Goal: Information Seeking & Learning: Learn about a topic

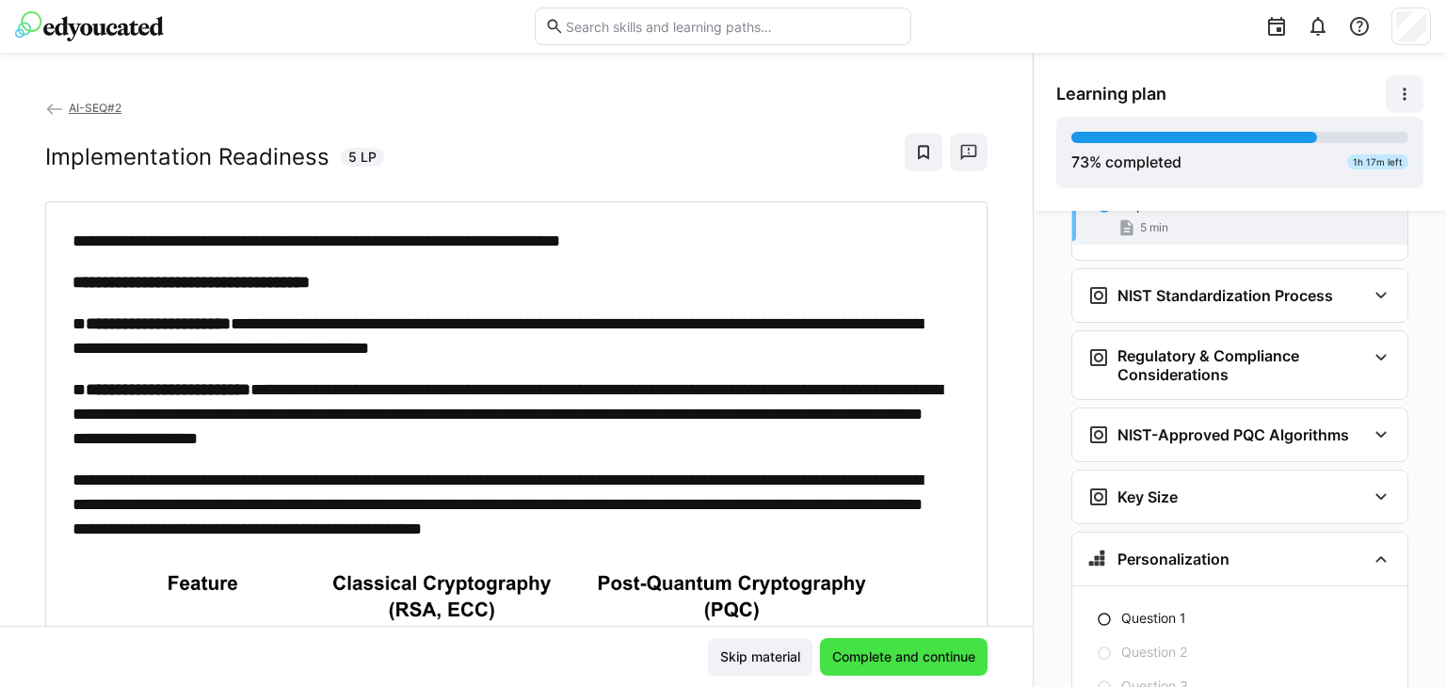
click at [926, 654] on span "Complete and continue" at bounding box center [903, 656] width 149 height 19
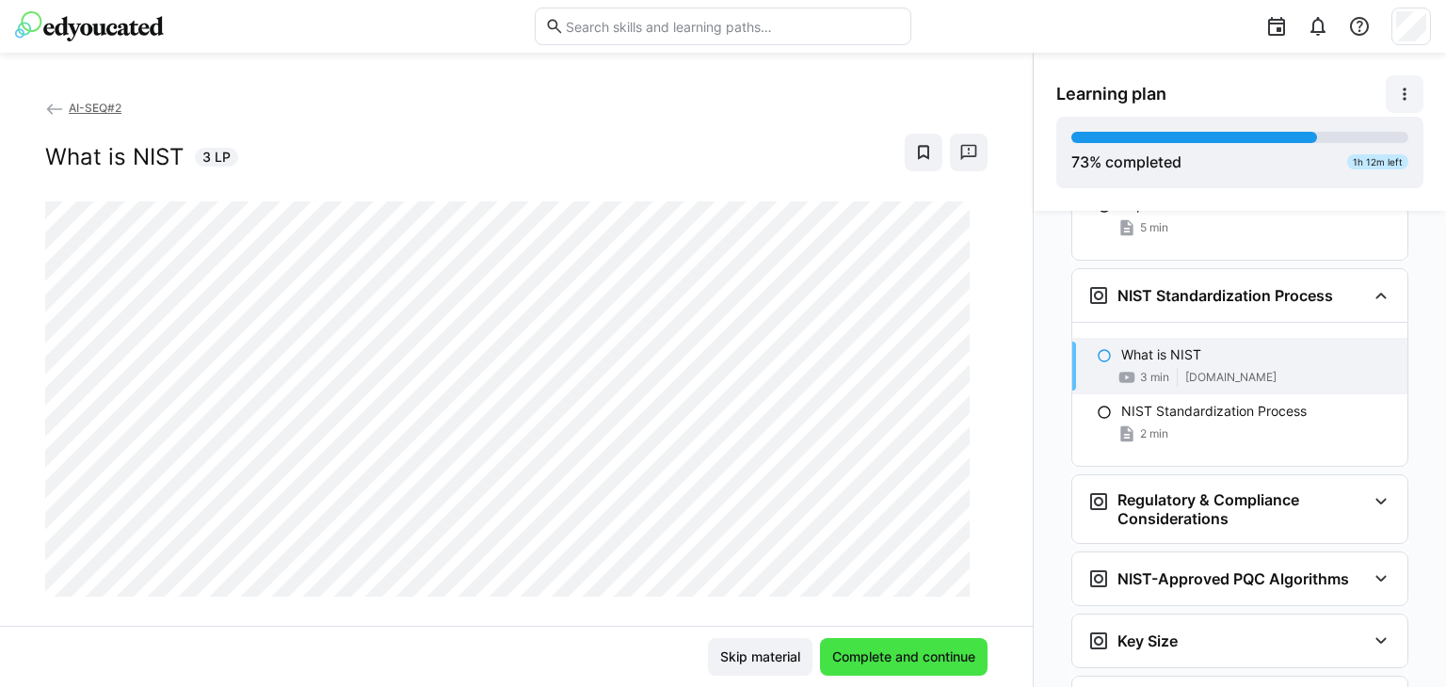
scroll to position [5831, 0]
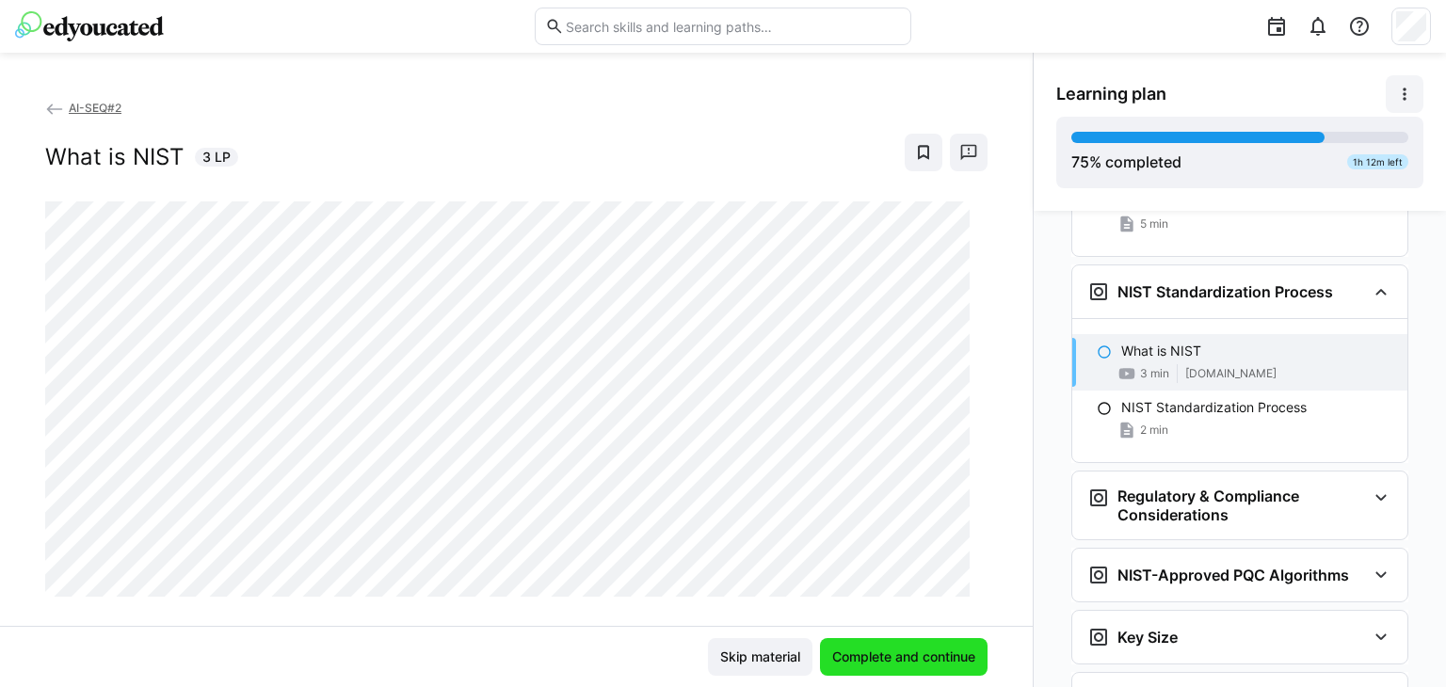
click at [906, 663] on span "Complete and continue" at bounding box center [903, 656] width 149 height 19
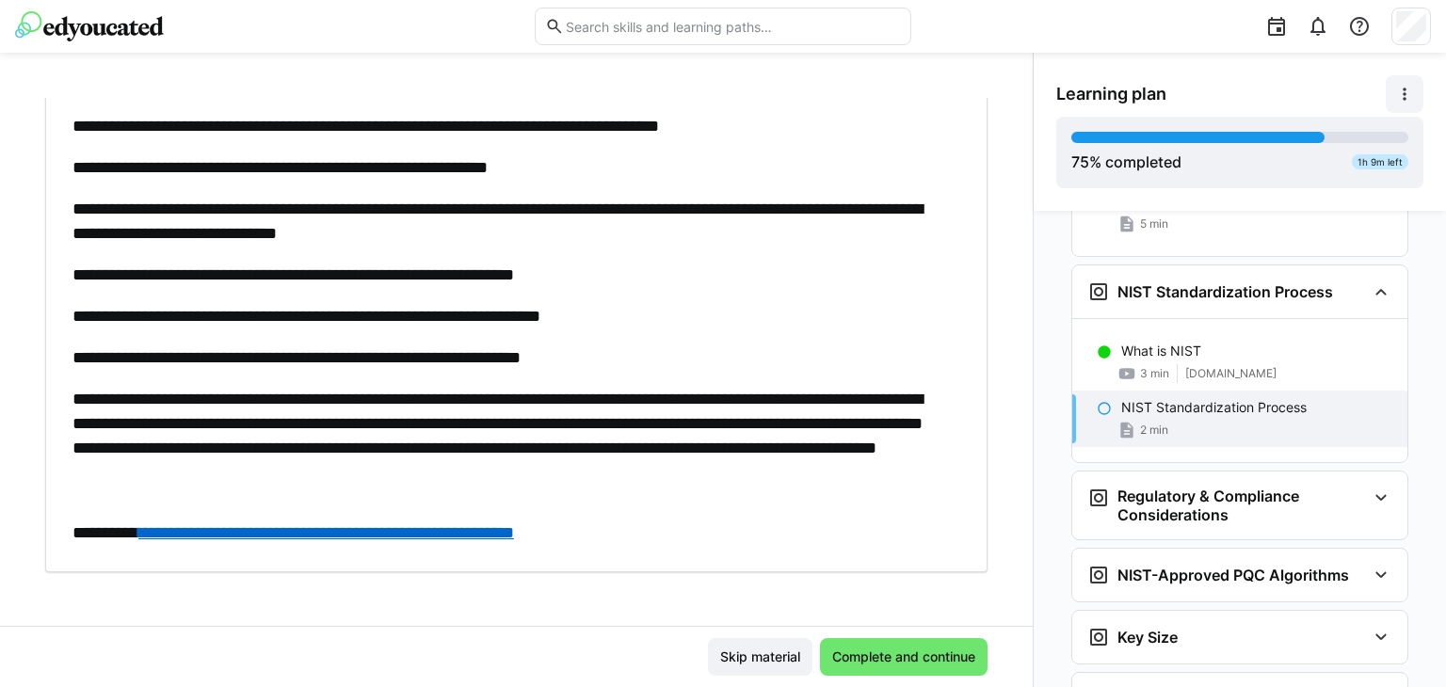
scroll to position [422, 0]
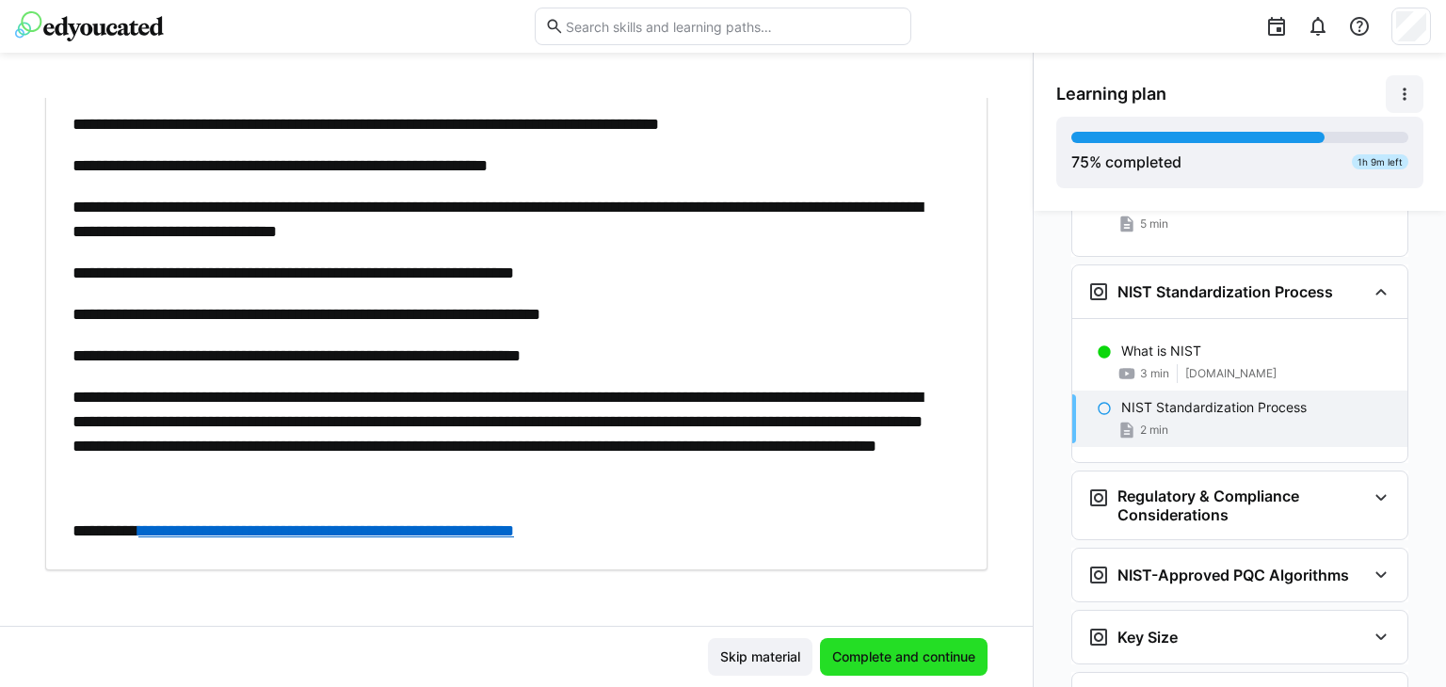
click at [874, 652] on span "Complete and continue" at bounding box center [903, 656] width 149 height 19
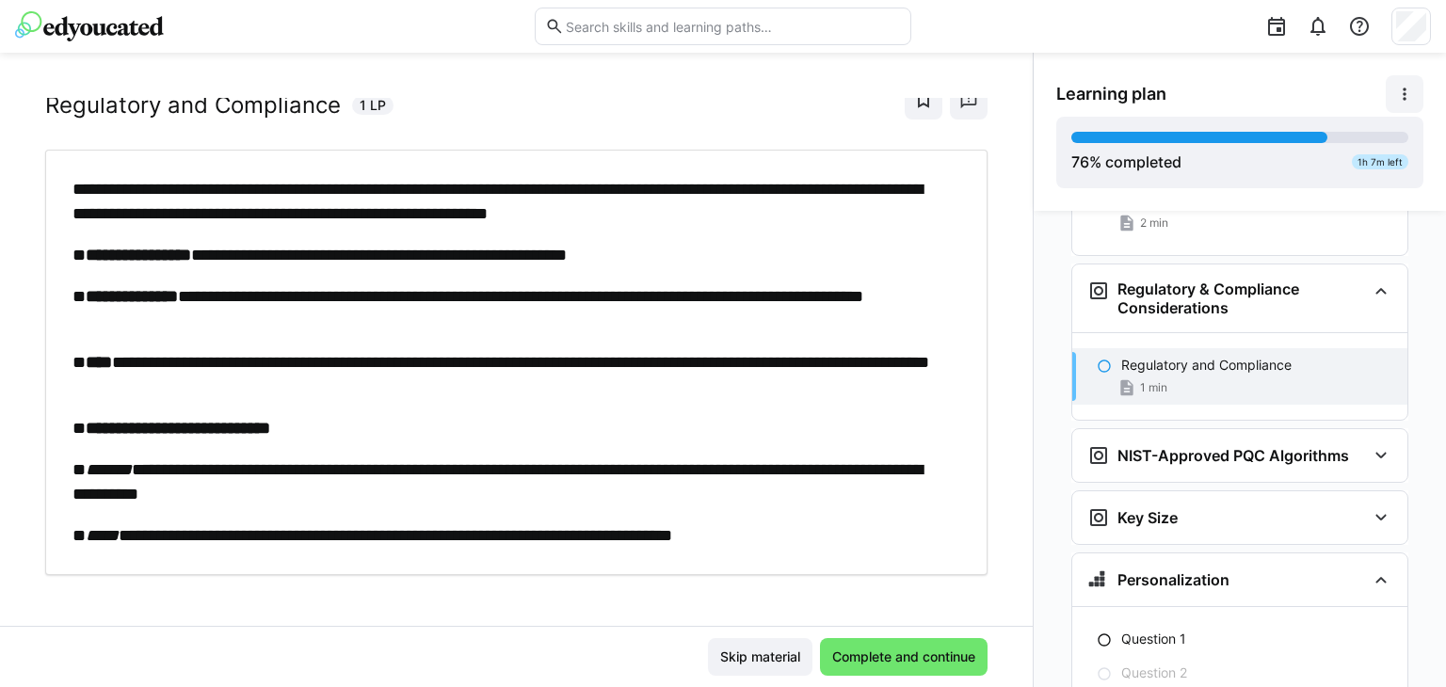
scroll to position [59, 0]
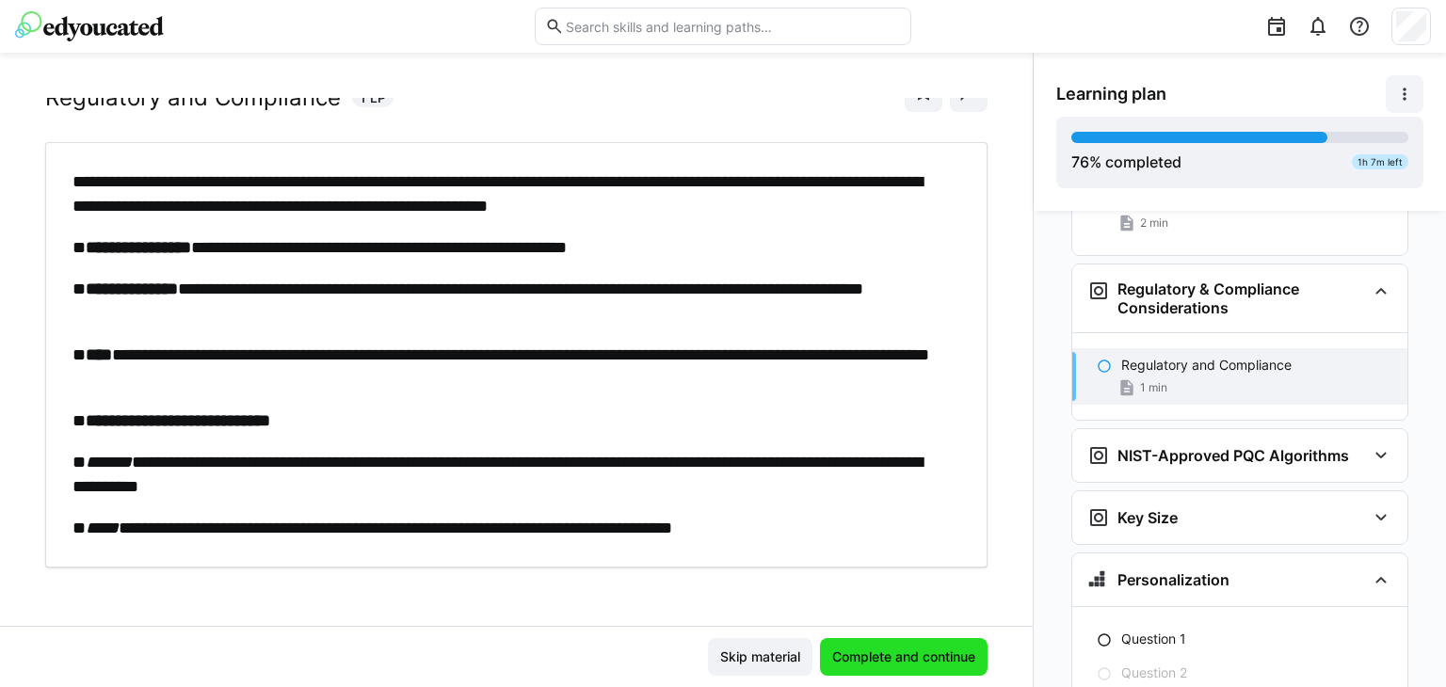
click at [926, 653] on span "Complete and continue" at bounding box center [903, 656] width 149 height 19
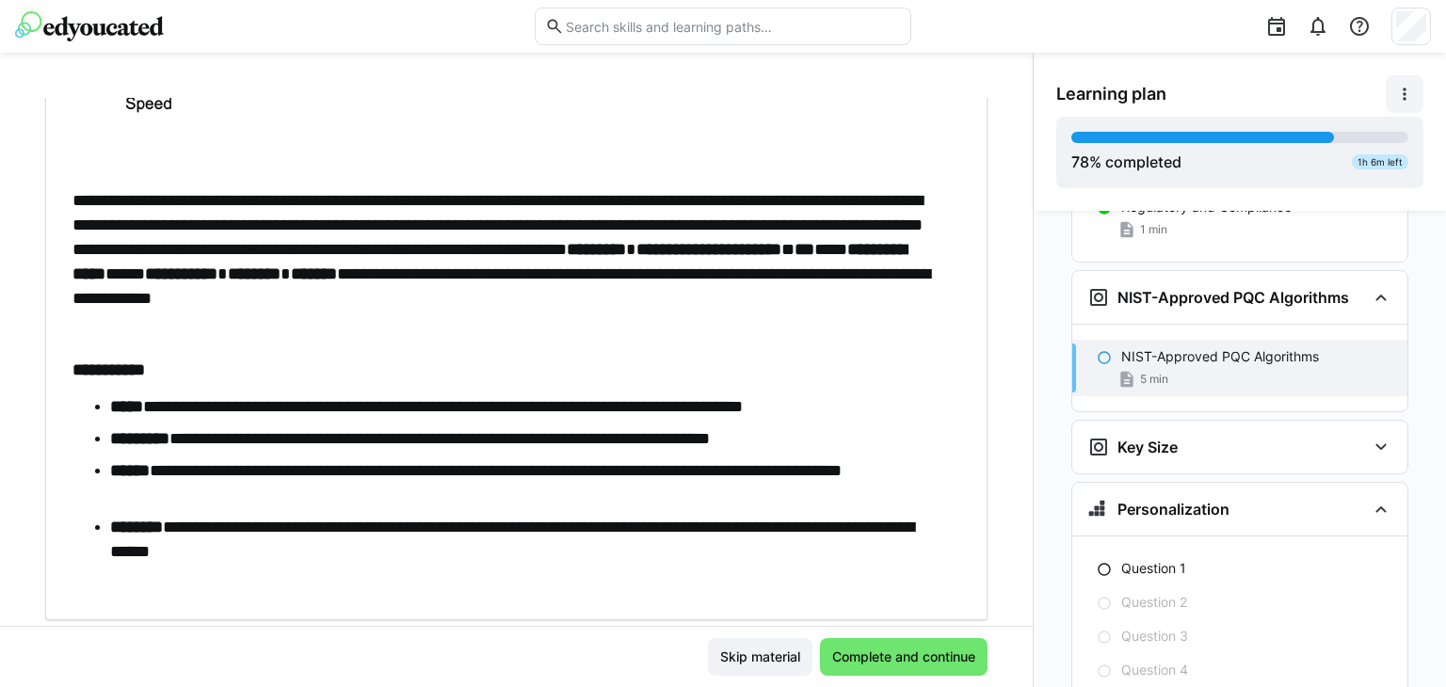
scroll to position [891, 0]
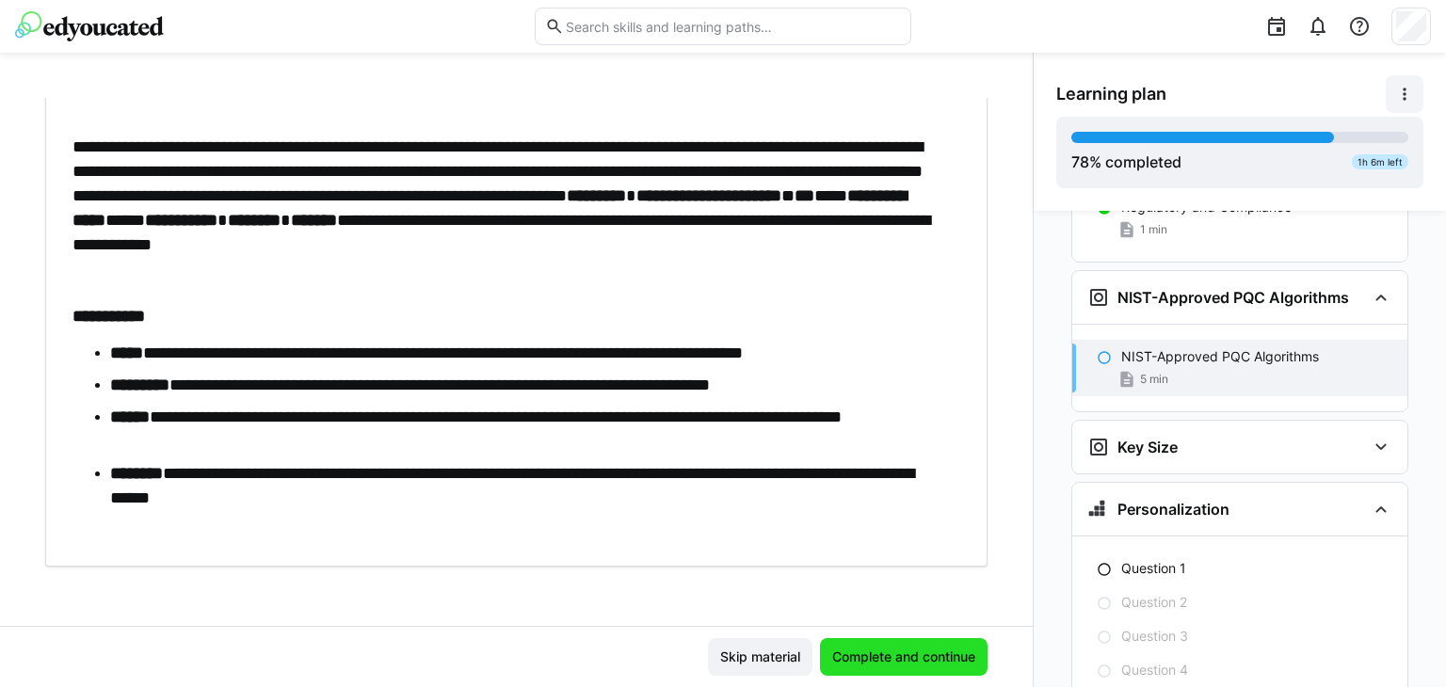
click at [904, 653] on span "Complete and continue" at bounding box center [903, 656] width 149 height 19
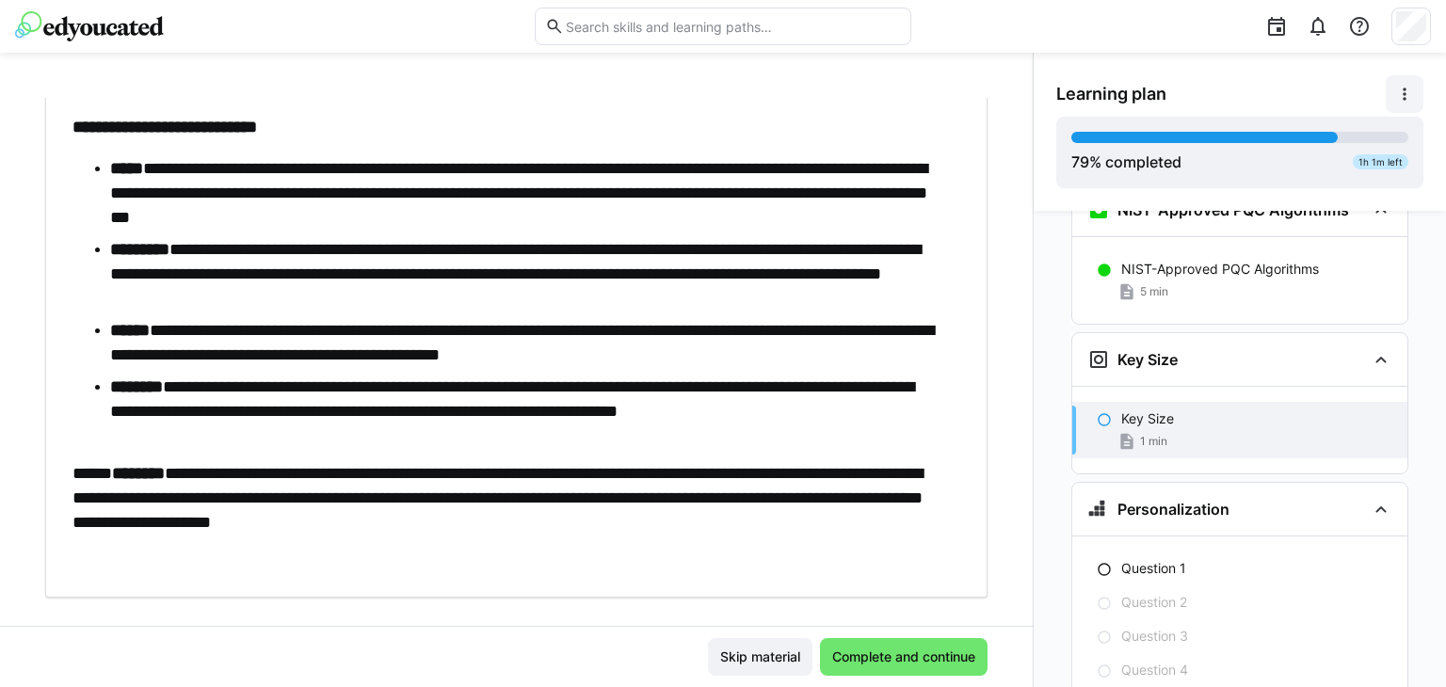
scroll to position [182, 0]
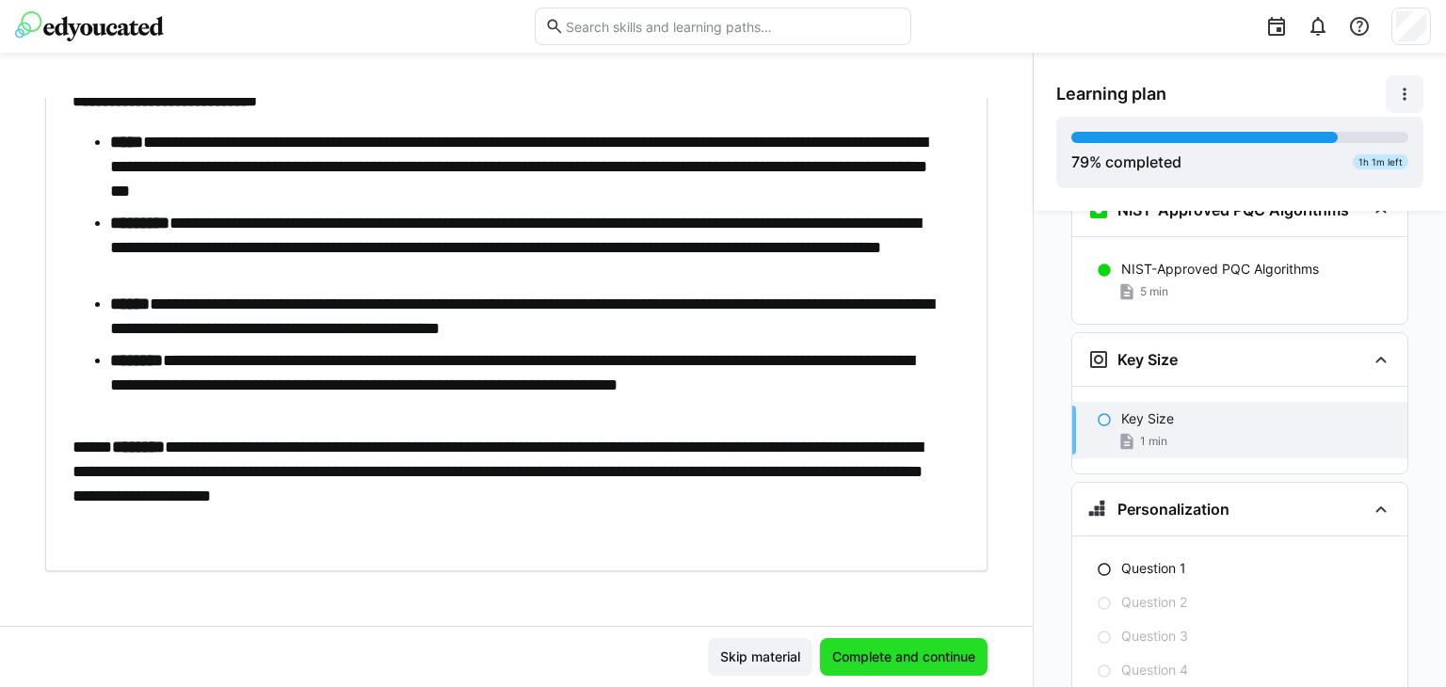
click at [926, 668] on span "Complete and continue" at bounding box center [904, 657] width 168 height 38
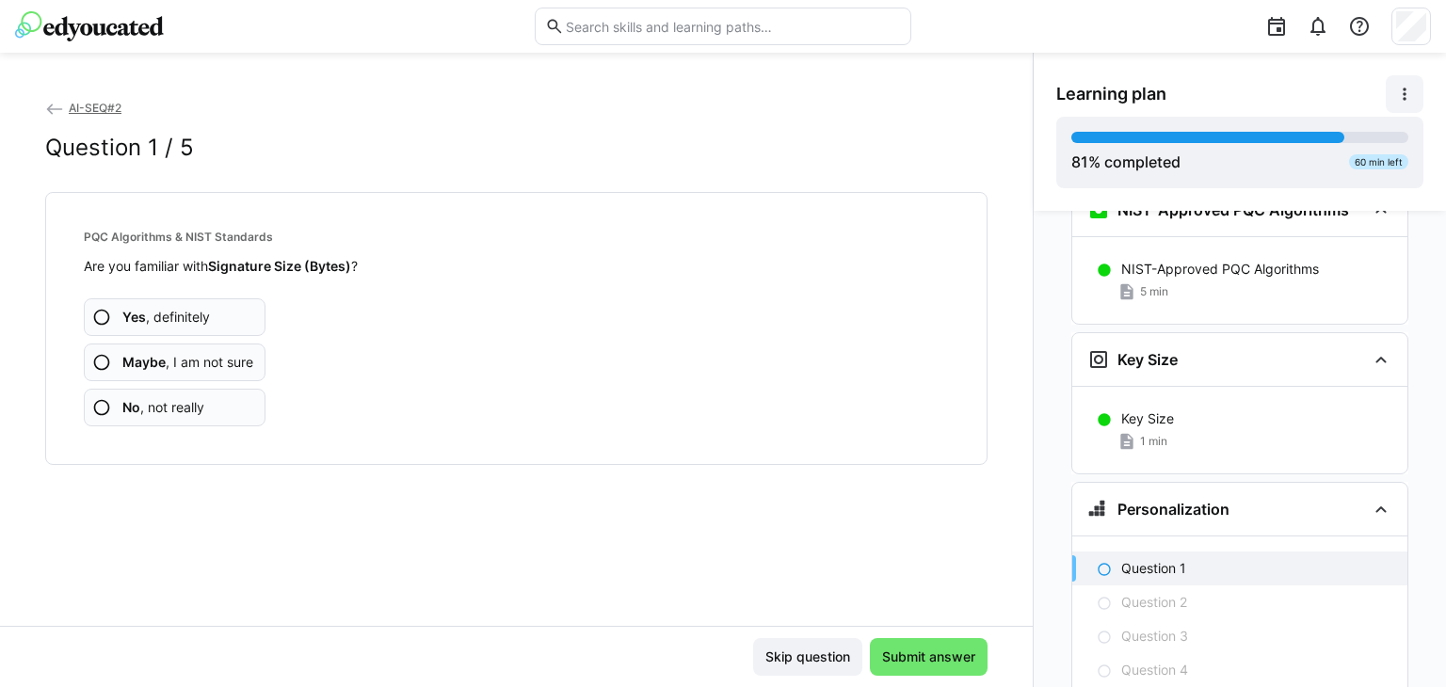
scroll to position [6371, 0]
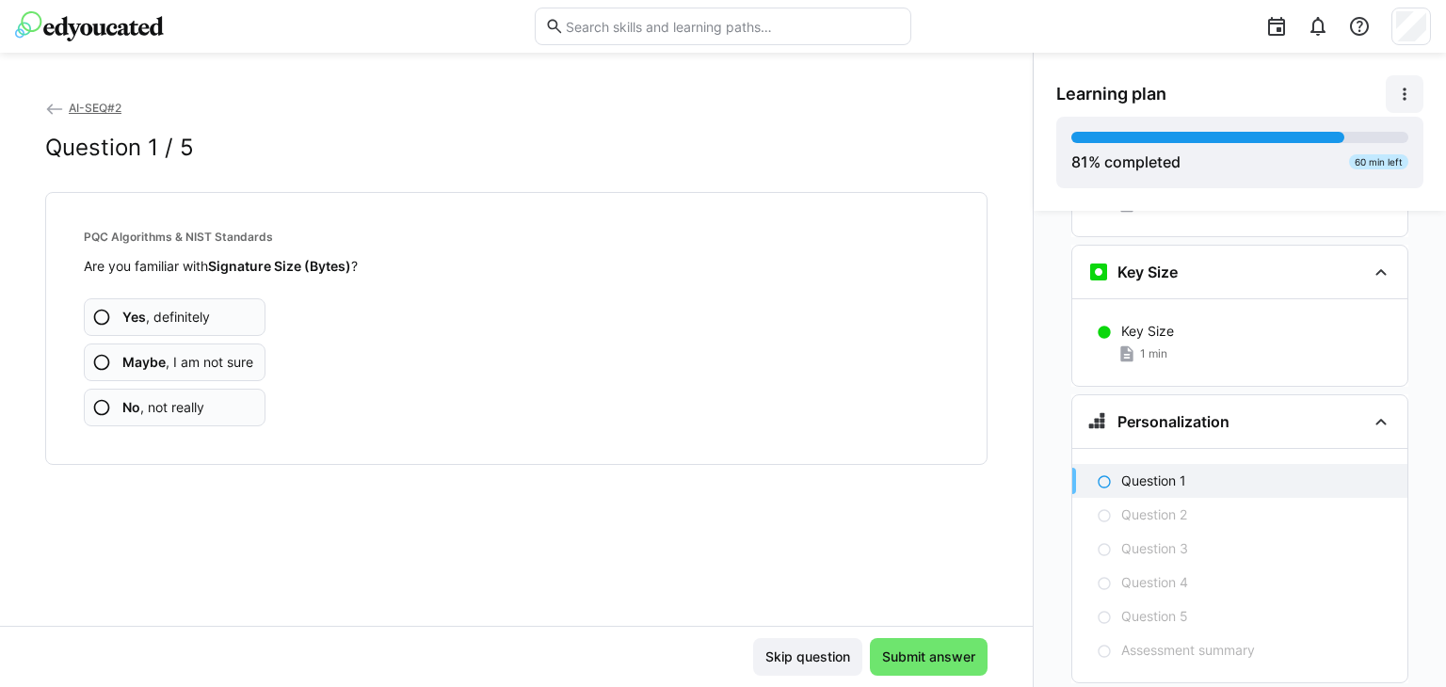
click at [228, 401] on app-assessment-question-radio "No , not really" at bounding box center [175, 408] width 182 height 38
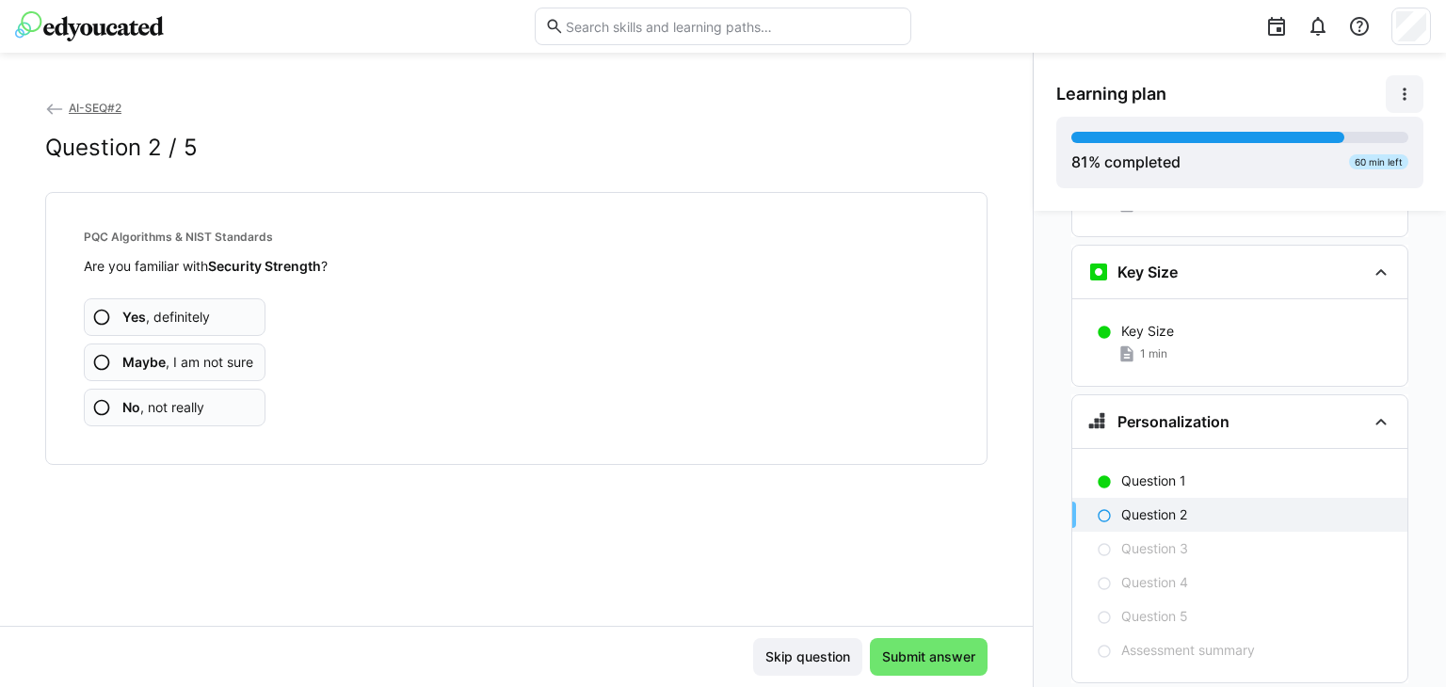
click at [228, 401] on app-assessment-question-radio "No , not really" at bounding box center [175, 408] width 182 height 38
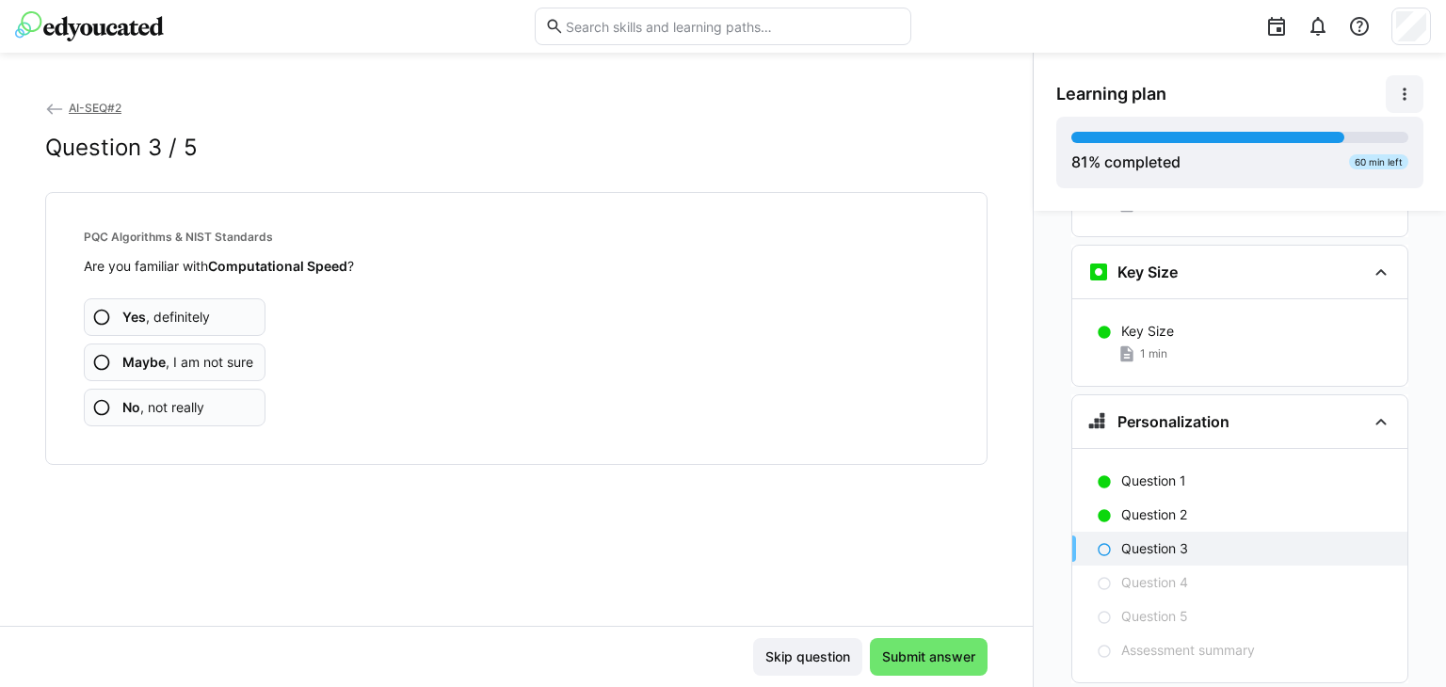
click at [228, 401] on app-assessment-question-radio "No , not really" at bounding box center [175, 408] width 182 height 38
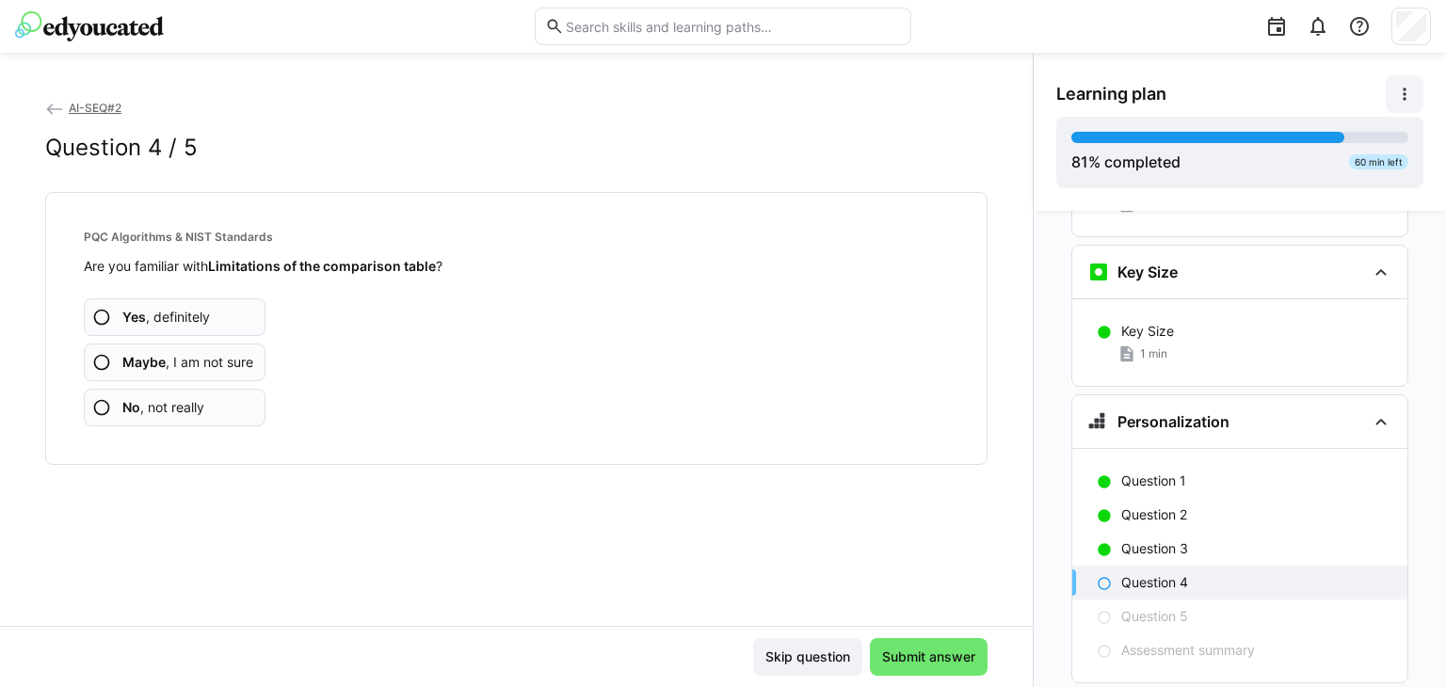
click at [228, 401] on app-assessment-question-radio "No , not really" at bounding box center [175, 408] width 182 height 38
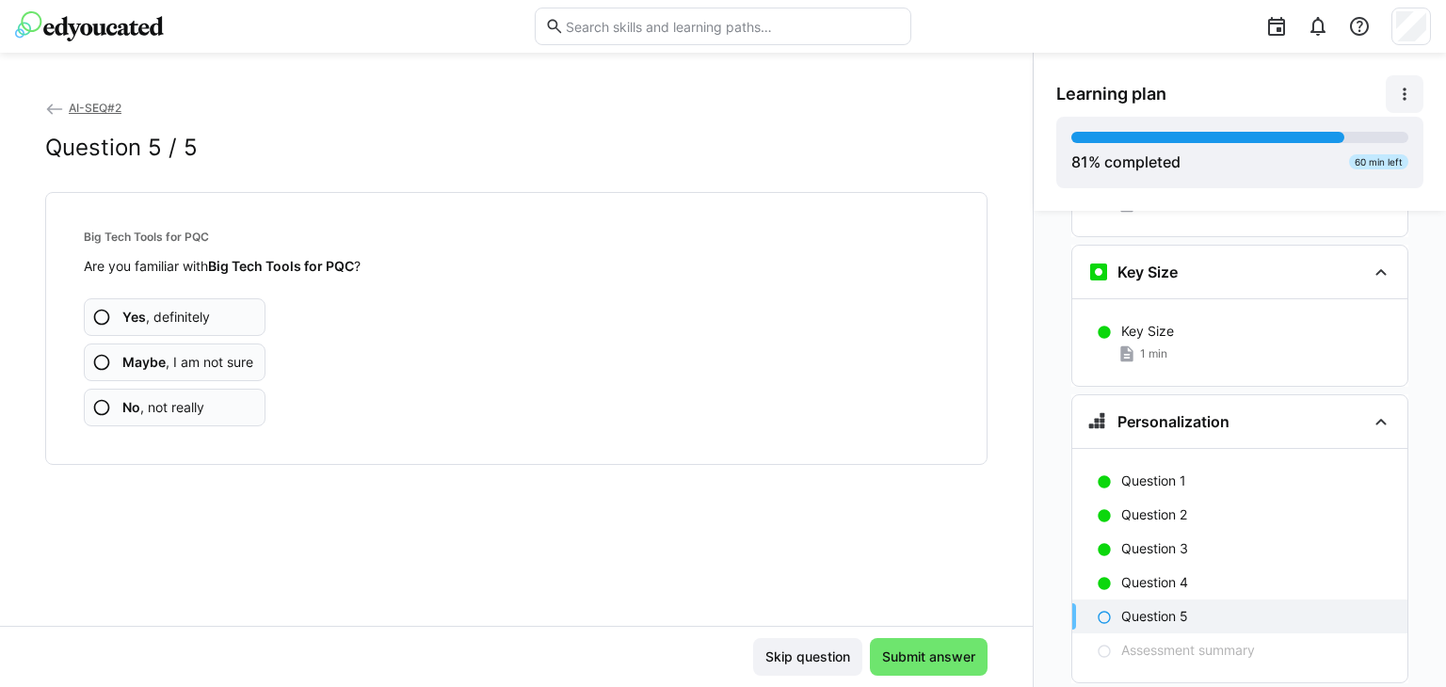
click at [228, 401] on app-assessment-question-radio "No , not really" at bounding box center [175, 408] width 182 height 38
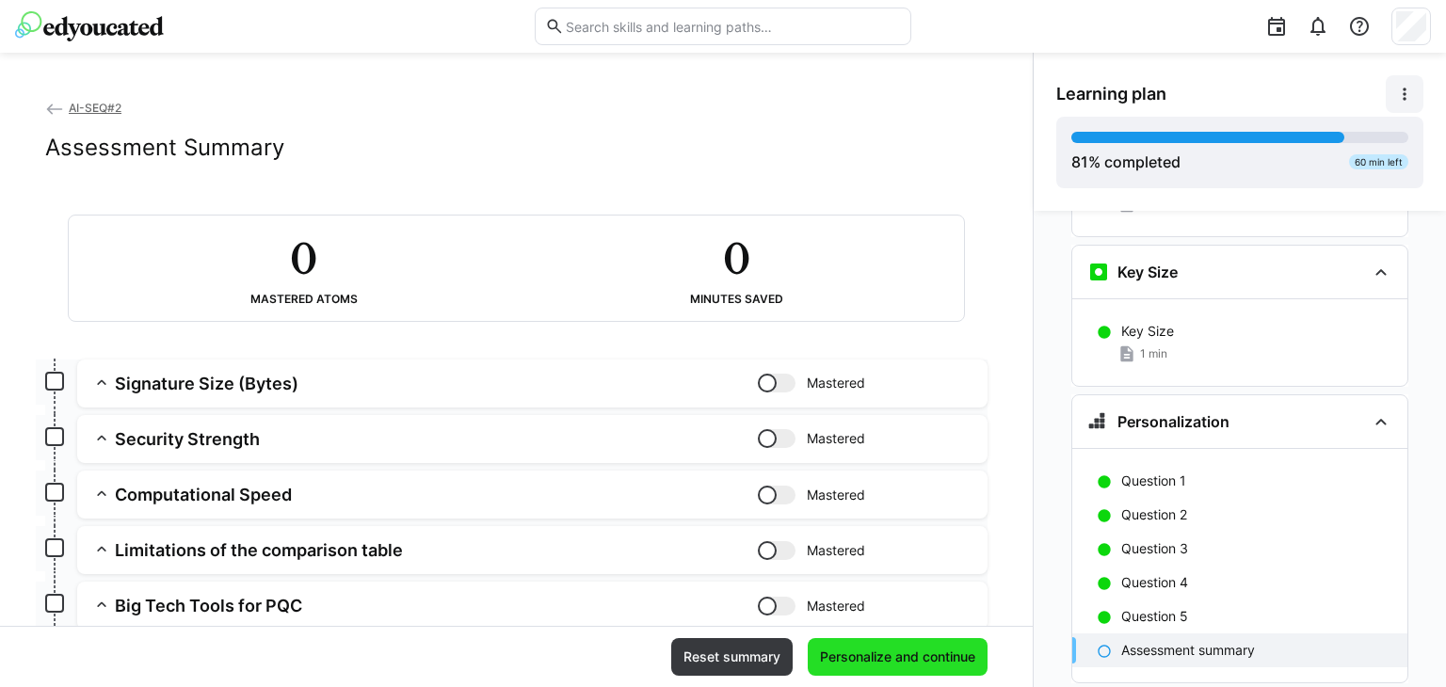
click at [906, 667] on span "Personalize and continue" at bounding box center [897, 657] width 180 height 38
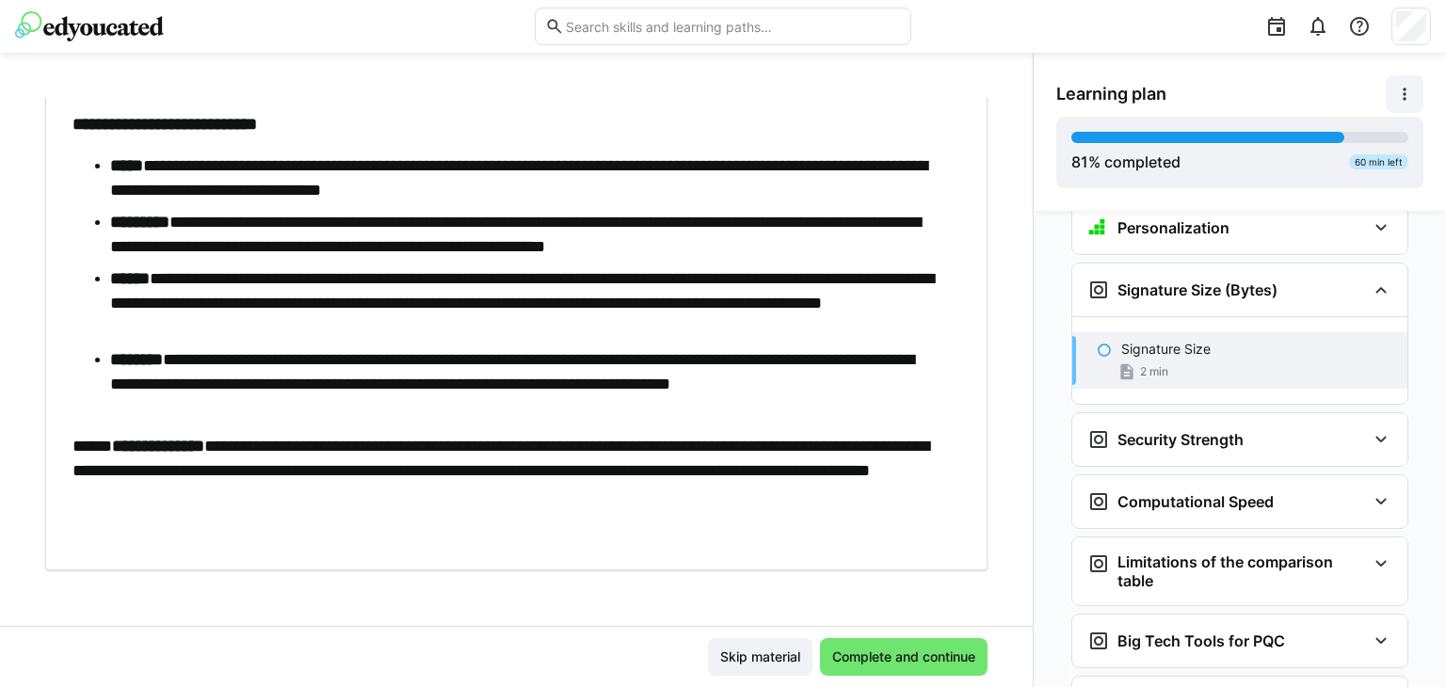
scroll to position [161, 0]
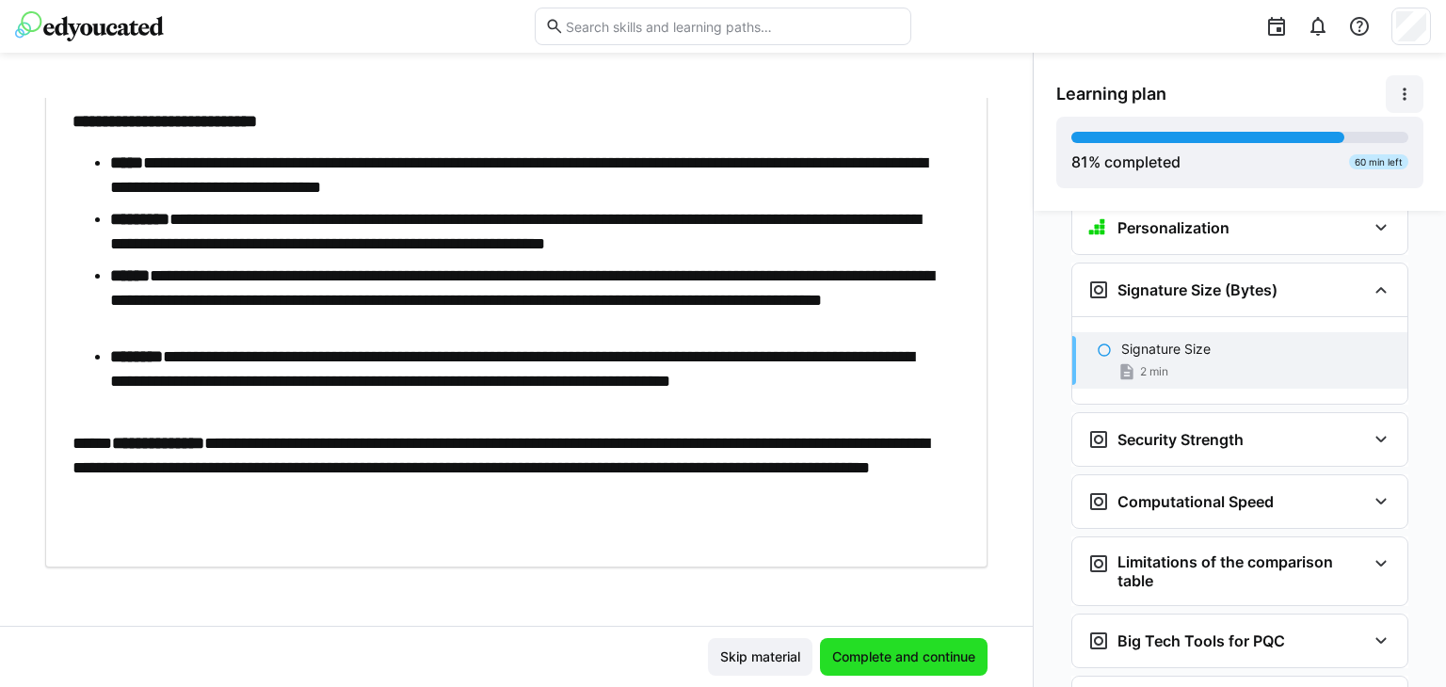
click at [900, 662] on span "Complete and continue" at bounding box center [903, 656] width 149 height 19
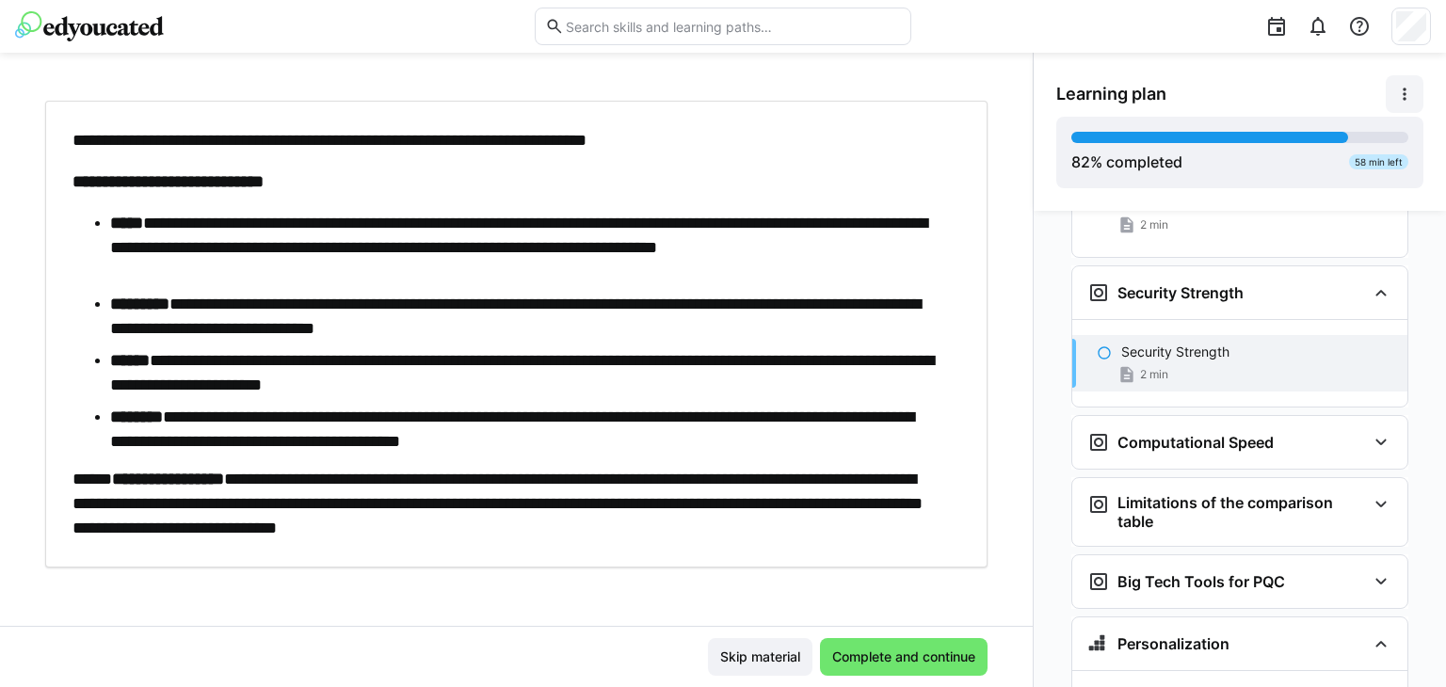
scroll to position [66, 0]
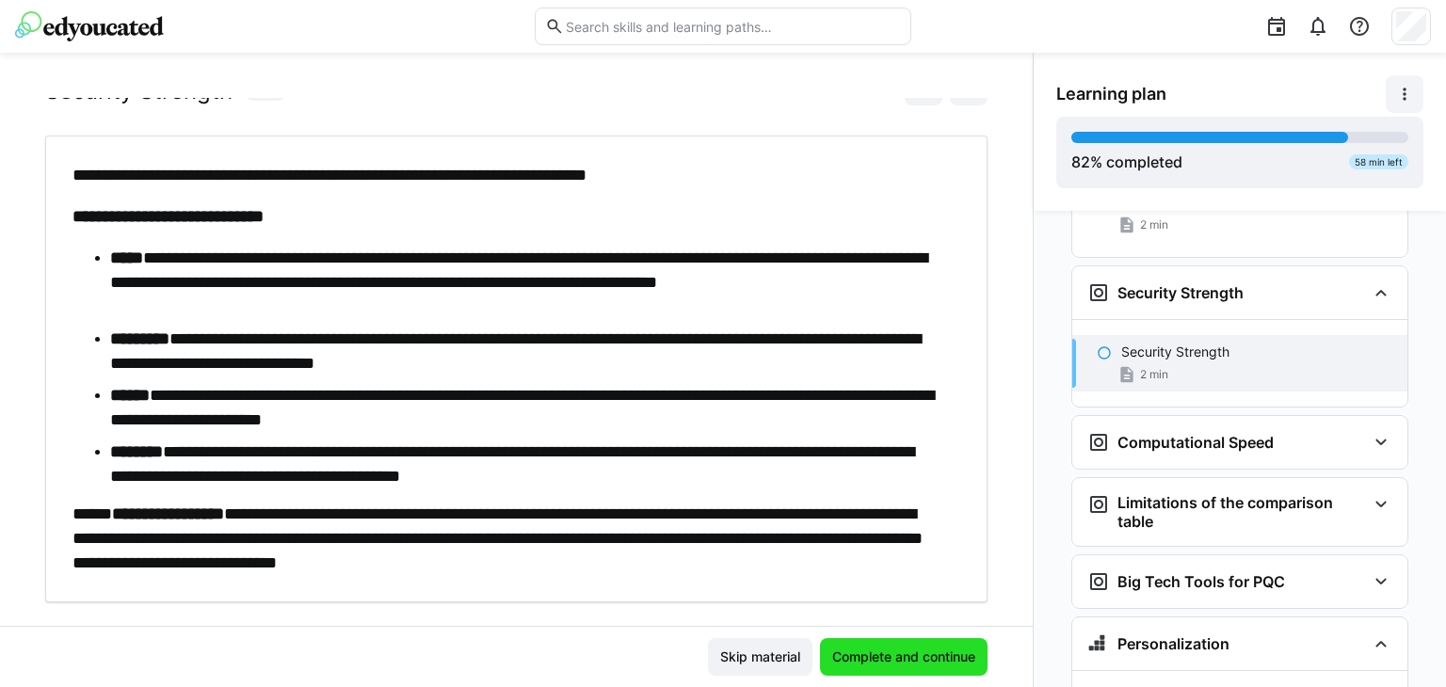
click at [919, 648] on span "Complete and continue" at bounding box center [903, 656] width 149 height 19
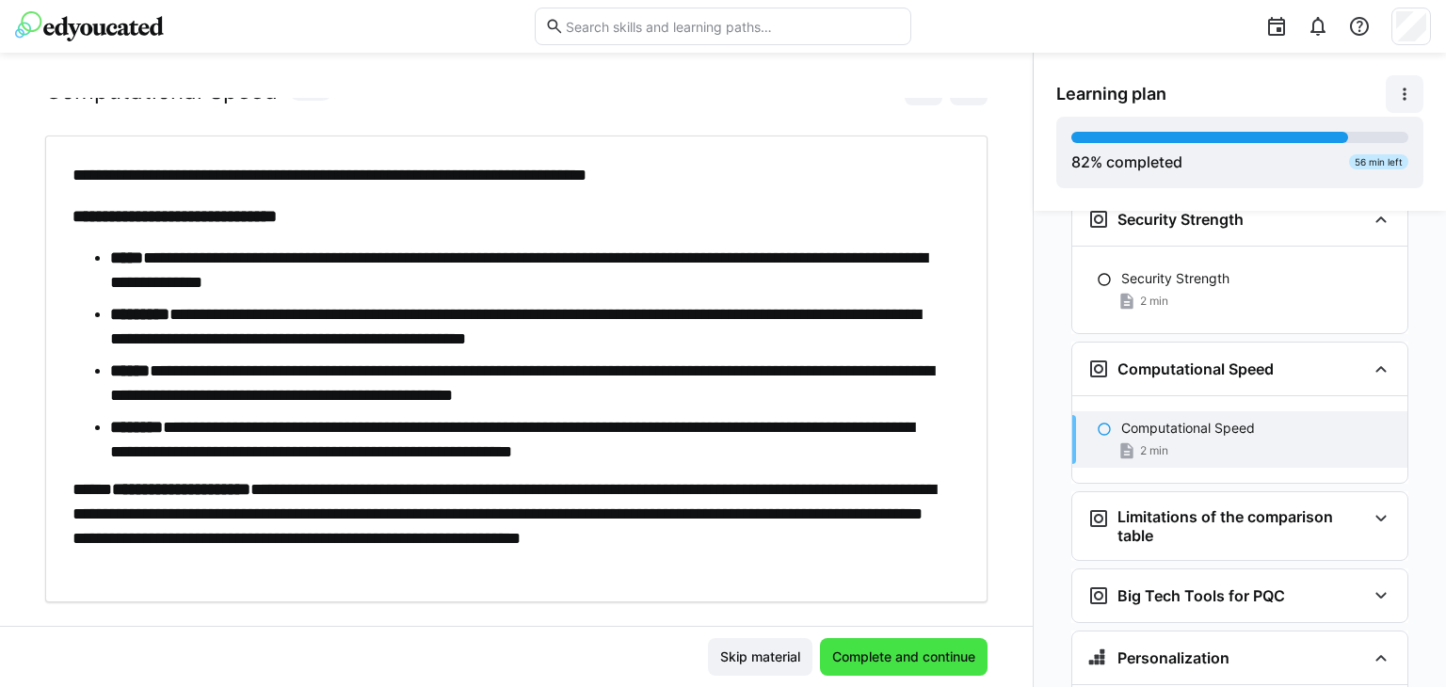
scroll to position [6860, 0]
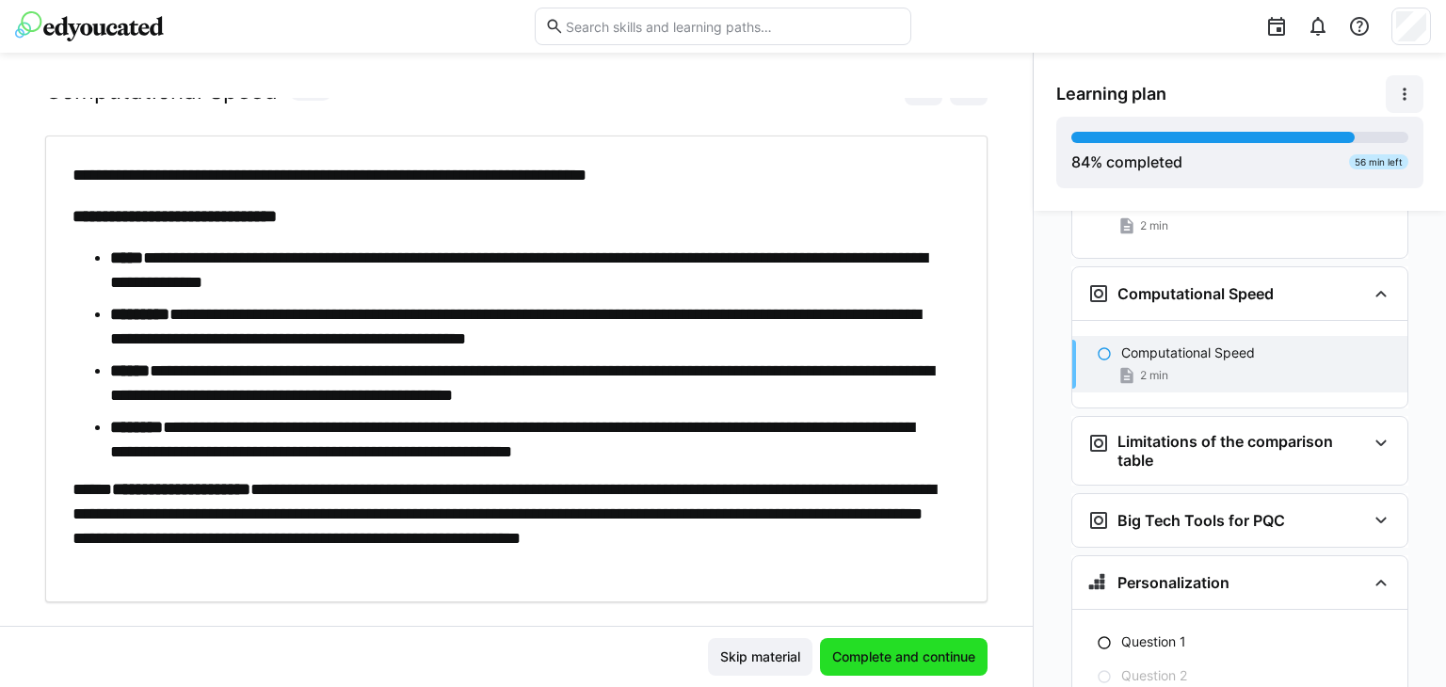
click at [953, 648] on span "Complete and continue" at bounding box center [903, 656] width 149 height 19
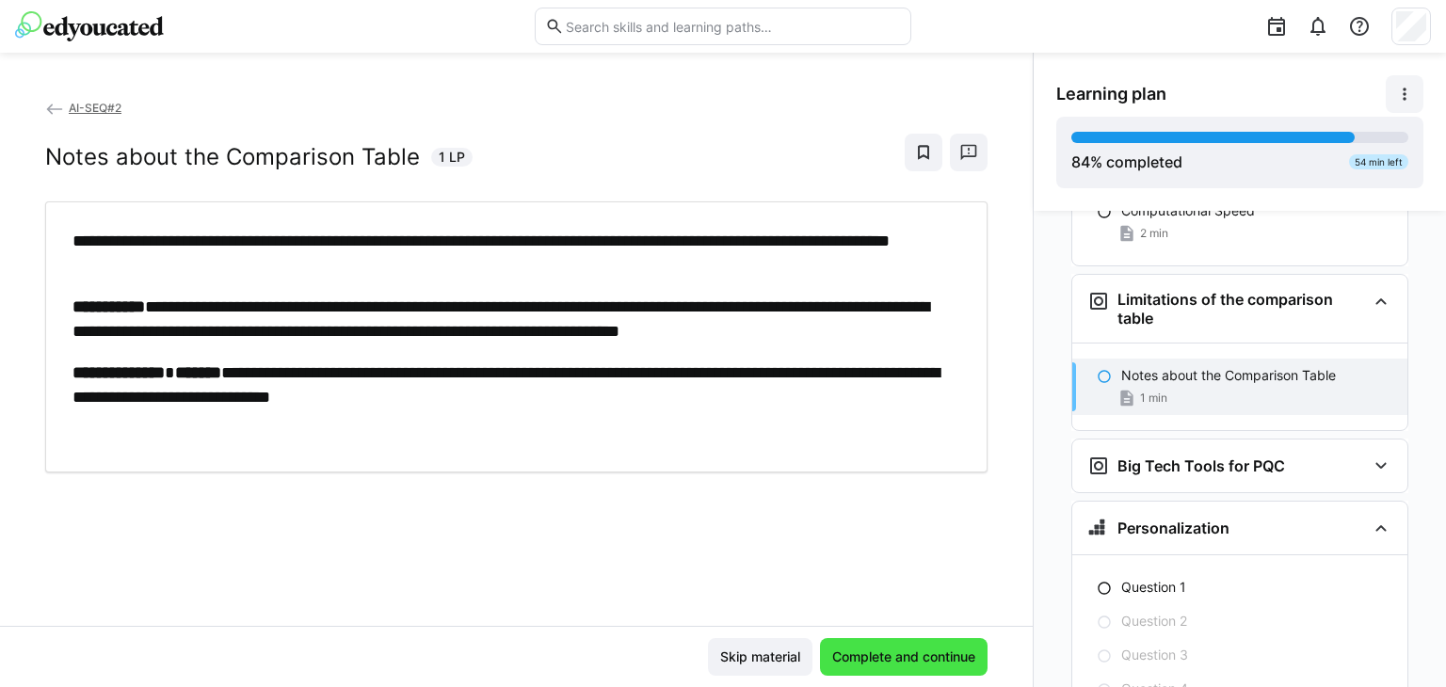
scroll to position [7009, 0]
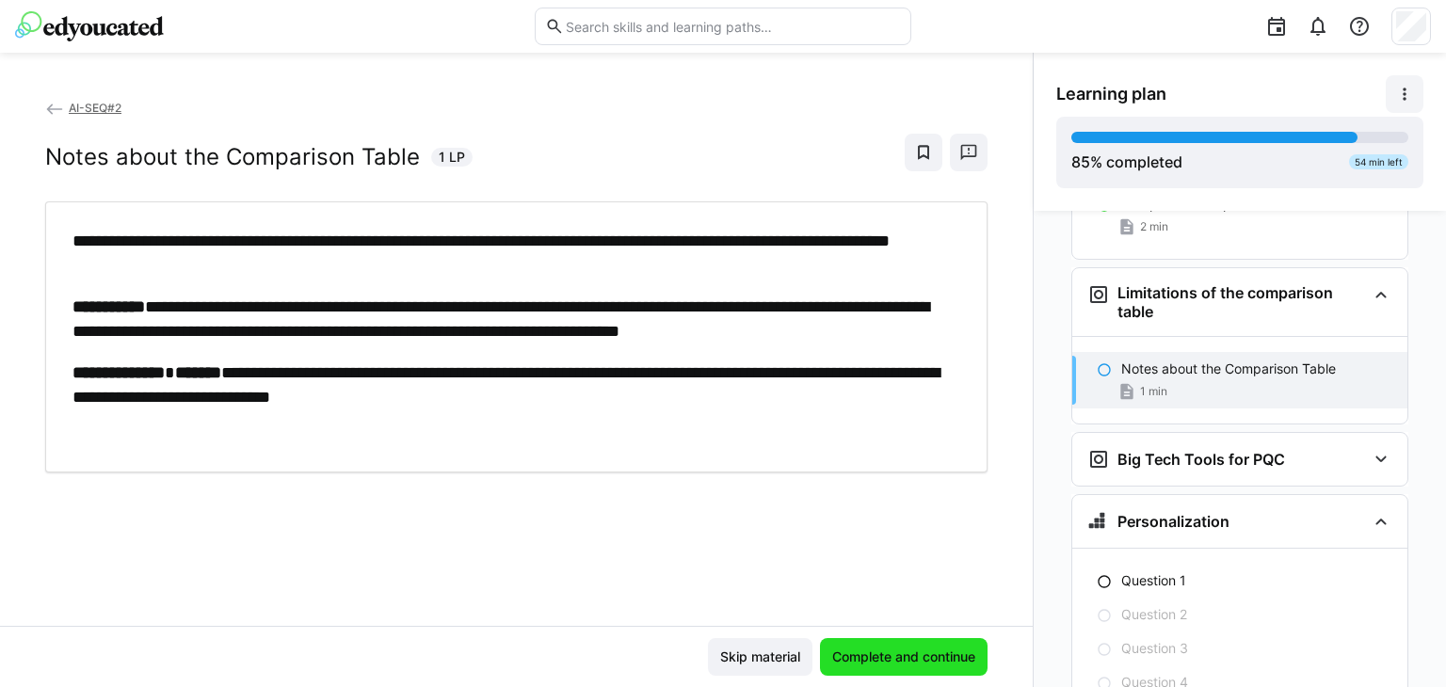
click at [953, 648] on span "Complete and continue" at bounding box center [903, 656] width 149 height 19
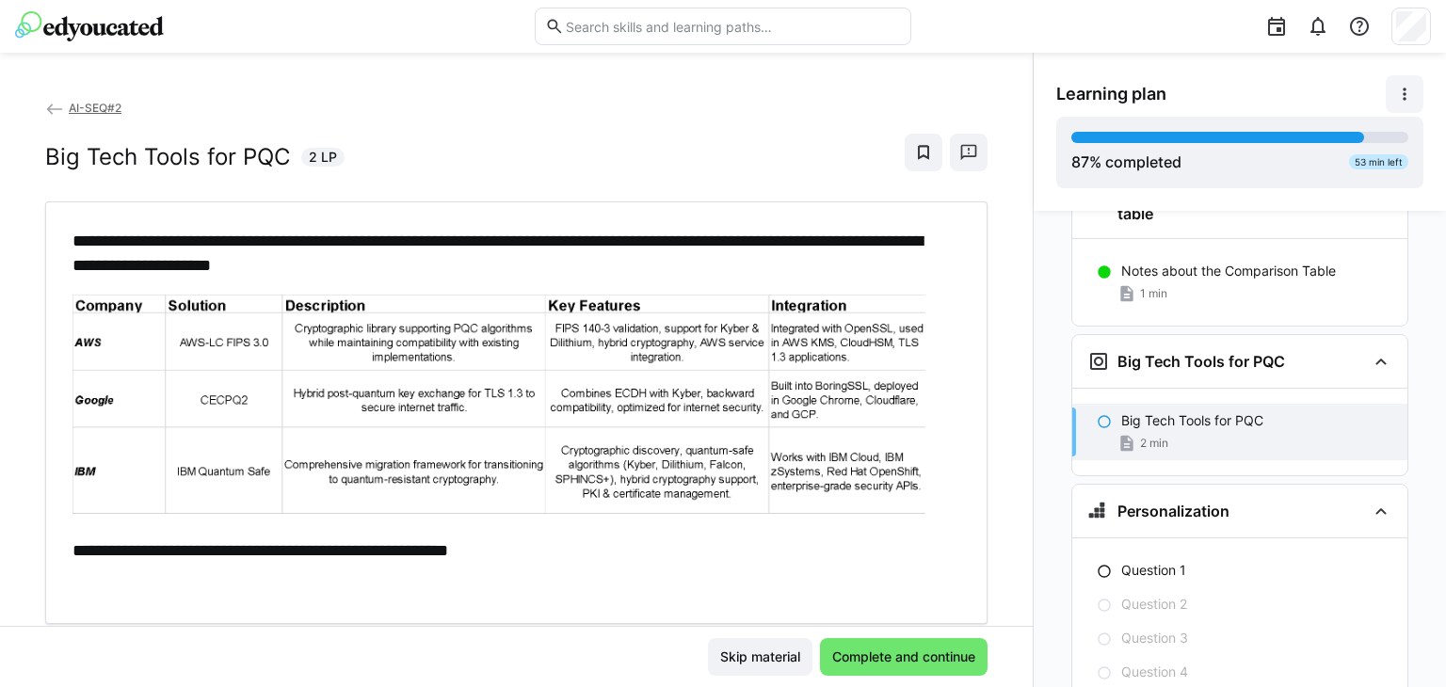
scroll to position [57, 0]
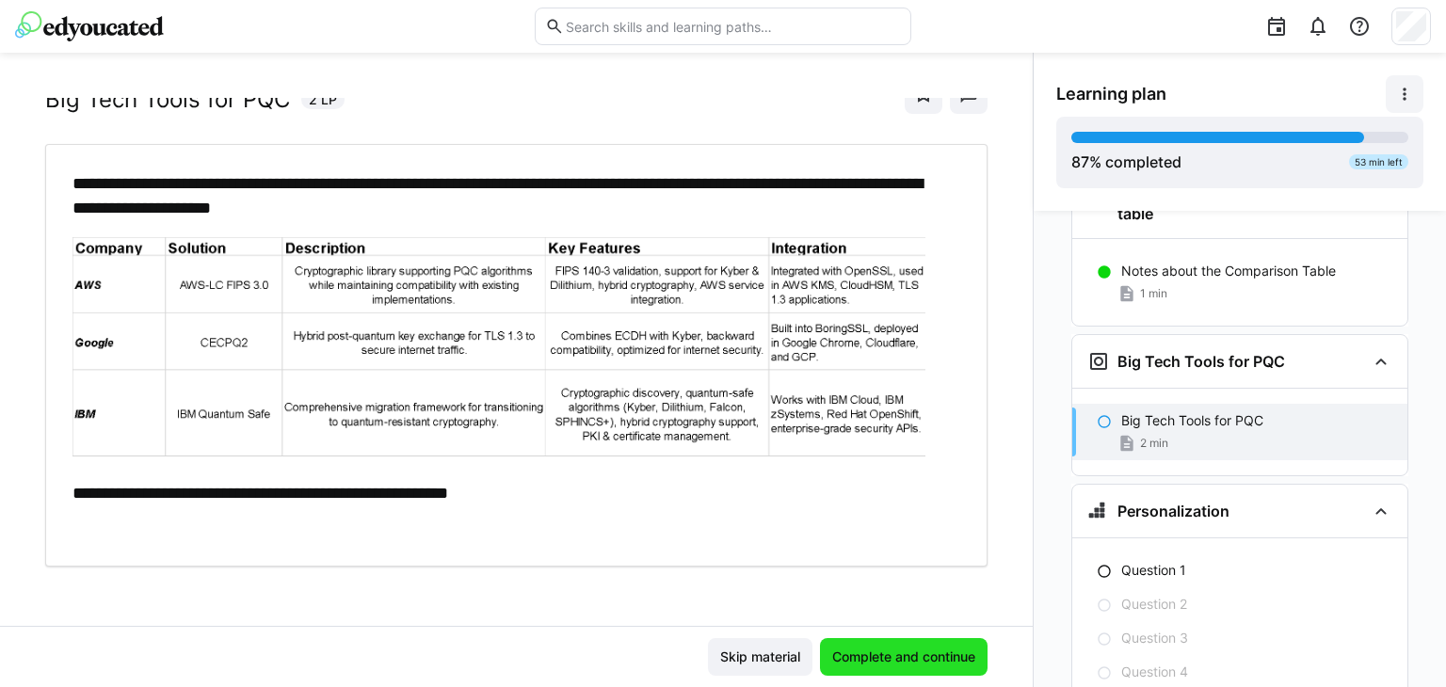
click at [926, 652] on span "Complete and continue" at bounding box center [903, 656] width 149 height 19
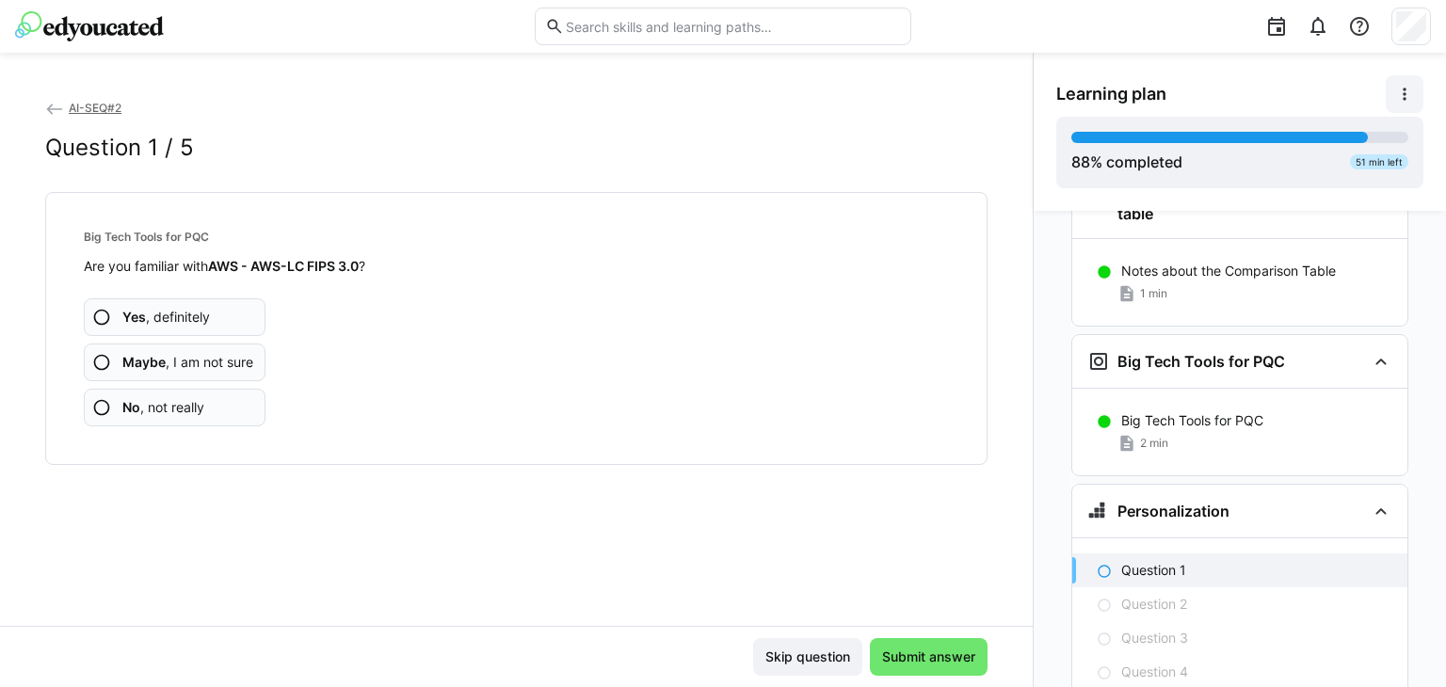
scroll to position [7194, 0]
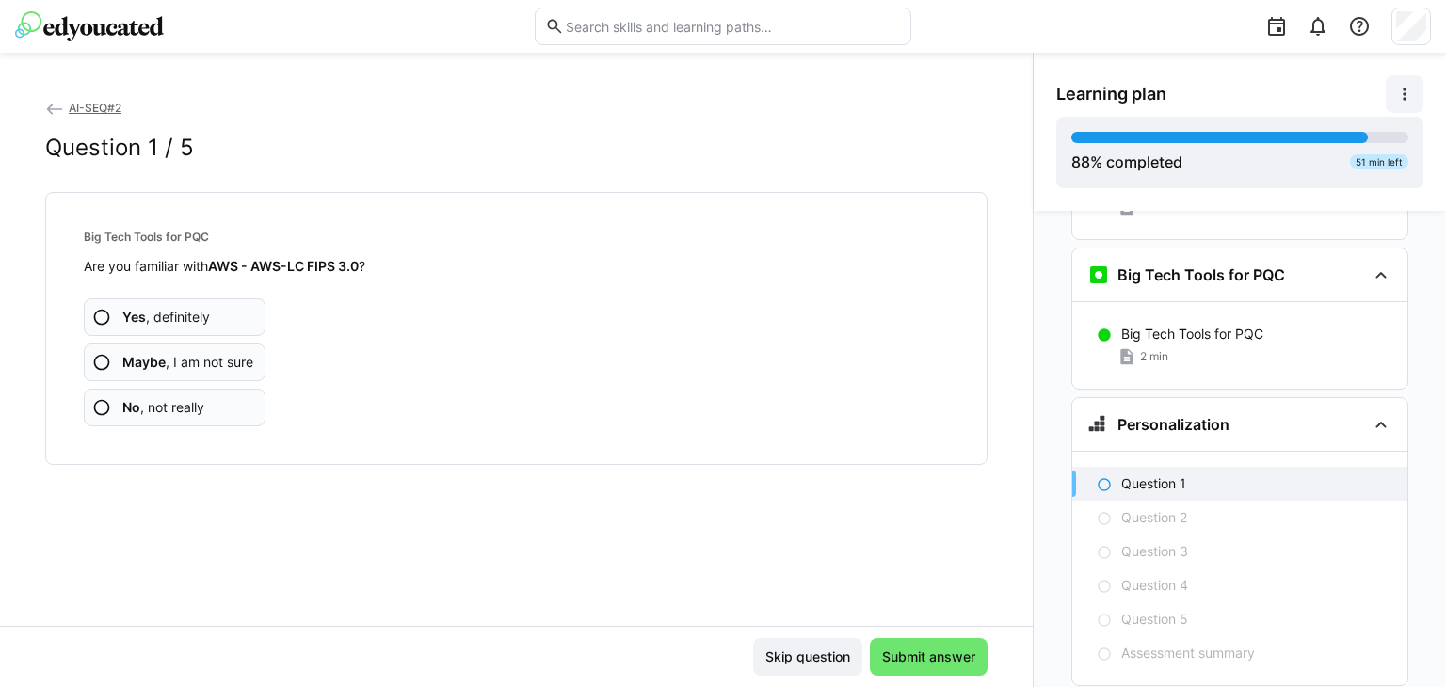
click at [253, 395] on app-assessment-question-radio "No , not really" at bounding box center [175, 408] width 182 height 38
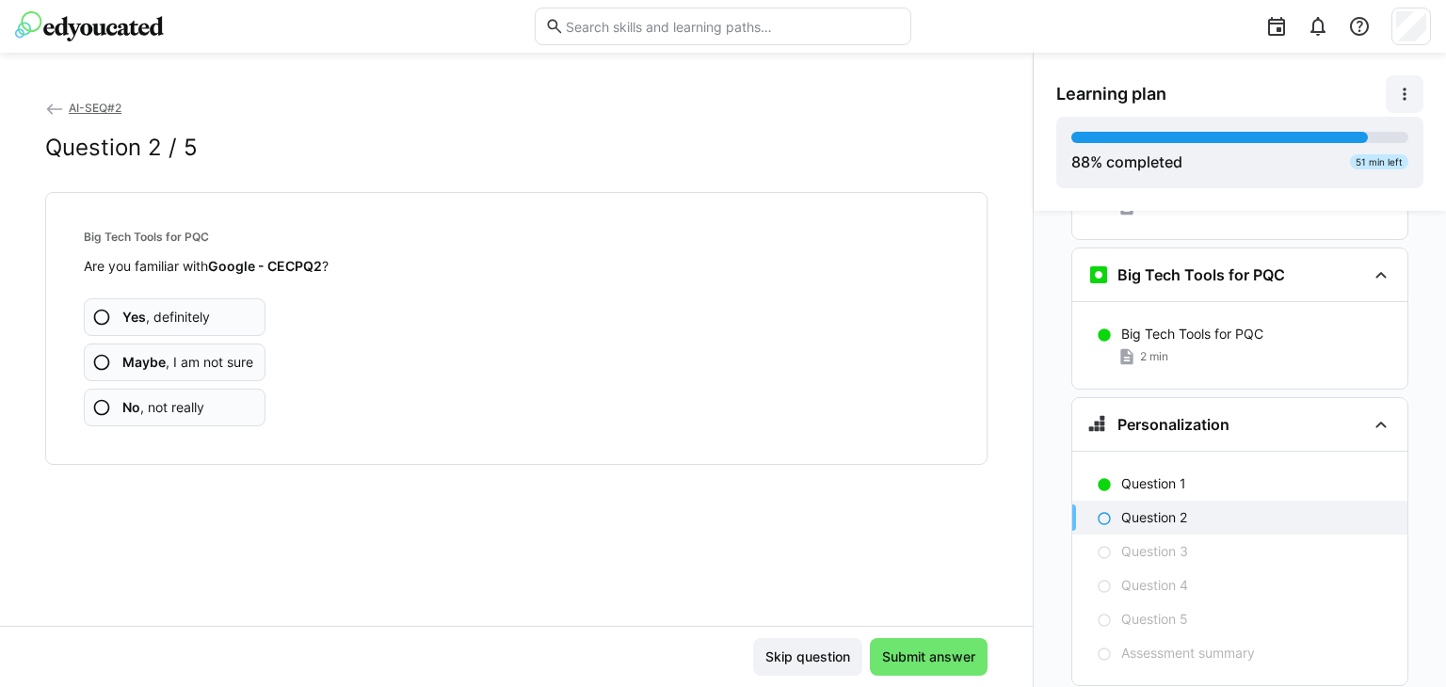
click at [253, 395] on app-assessment-question-radio "No , not really" at bounding box center [175, 408] width 182 height 38
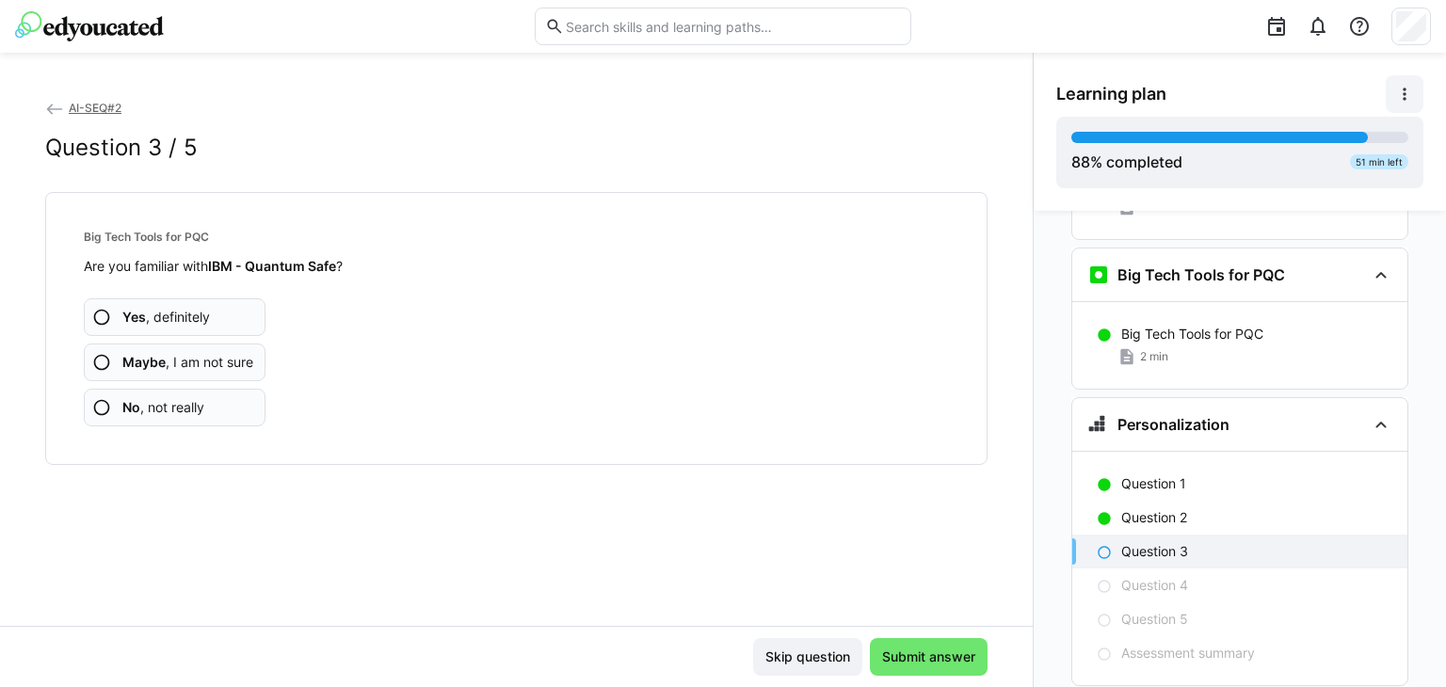
click at [239, 403] on app-assessment-question-radio "No , not really" at bounding box center [175, 408] width 182 height 38
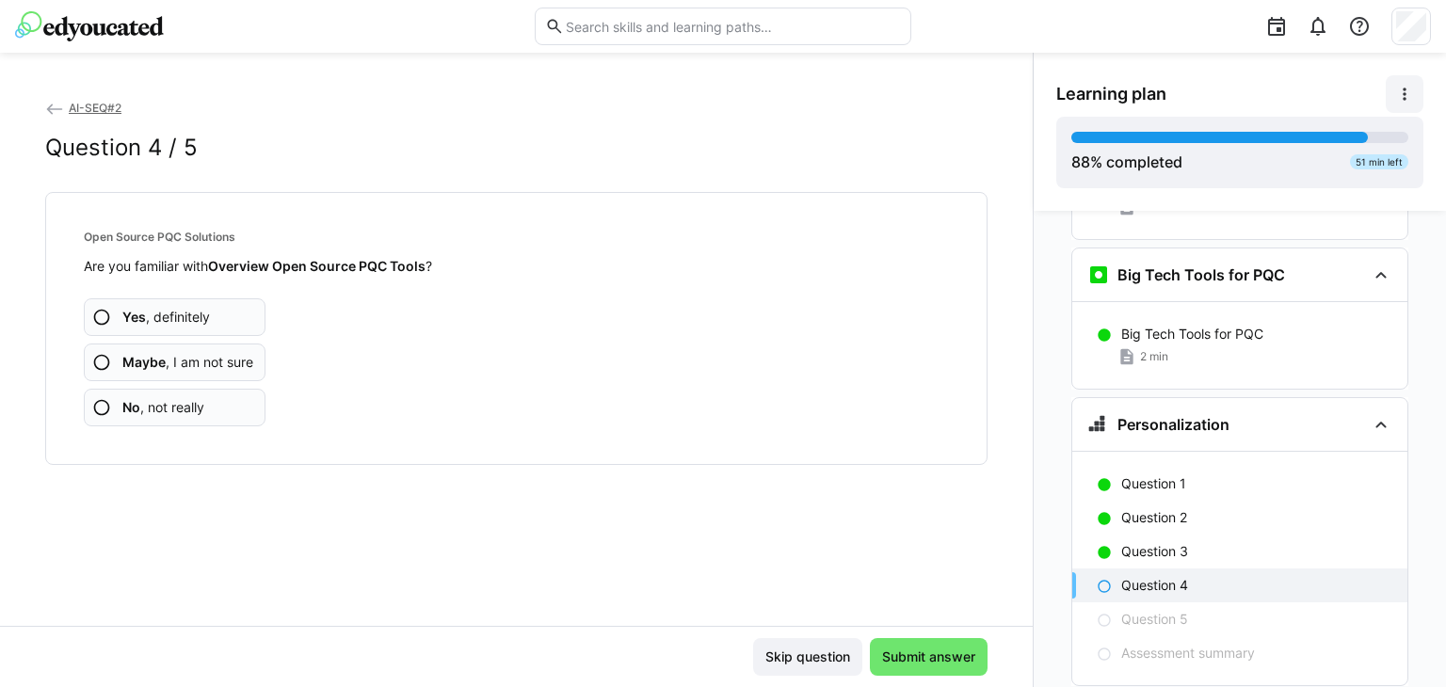
click at [221, 404] on app-assessment-question-radio "No , not really" at bounding box center [175, 408] width 182 height 38
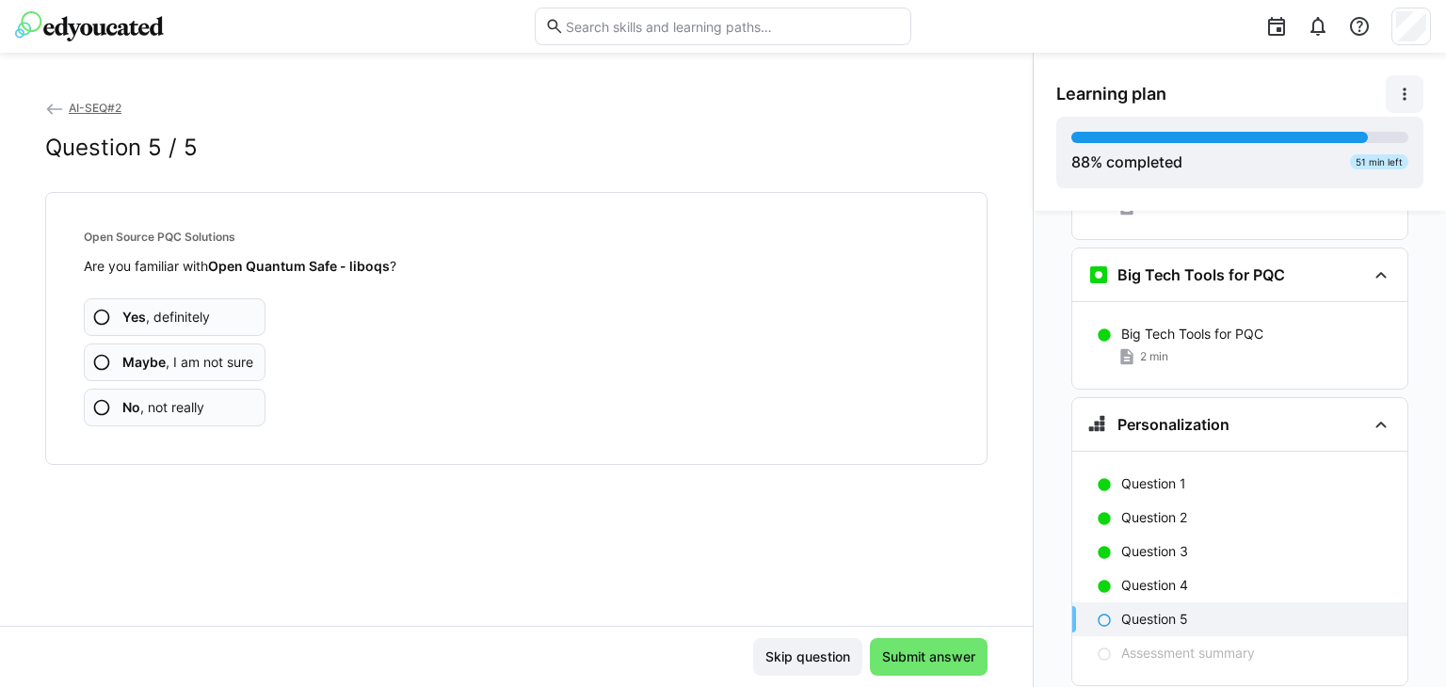
click at [221, 404] on app-assessment-question-radio "No , not really" at bounding box center [175, 408] width 182 height 38
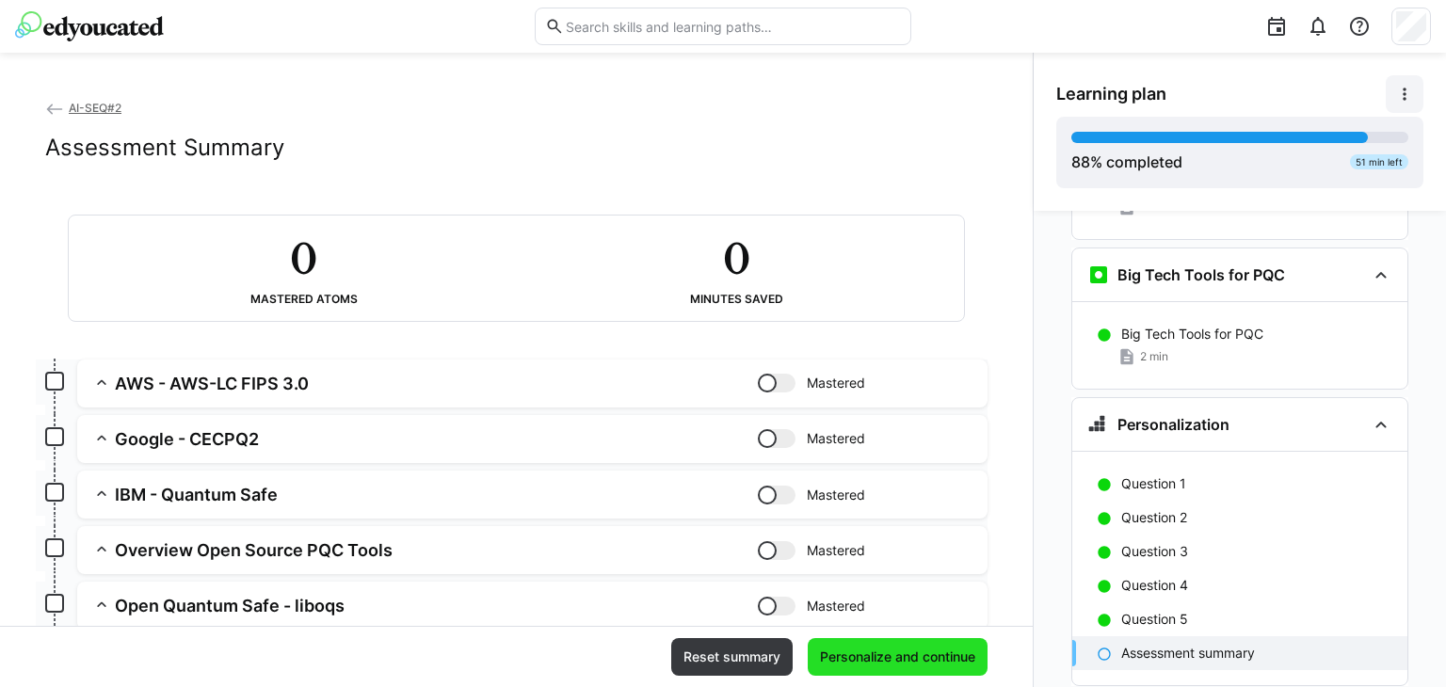
click at [888, 658] on span "Personalize and continue" at bounding box center [897, 656] width 161 height 19
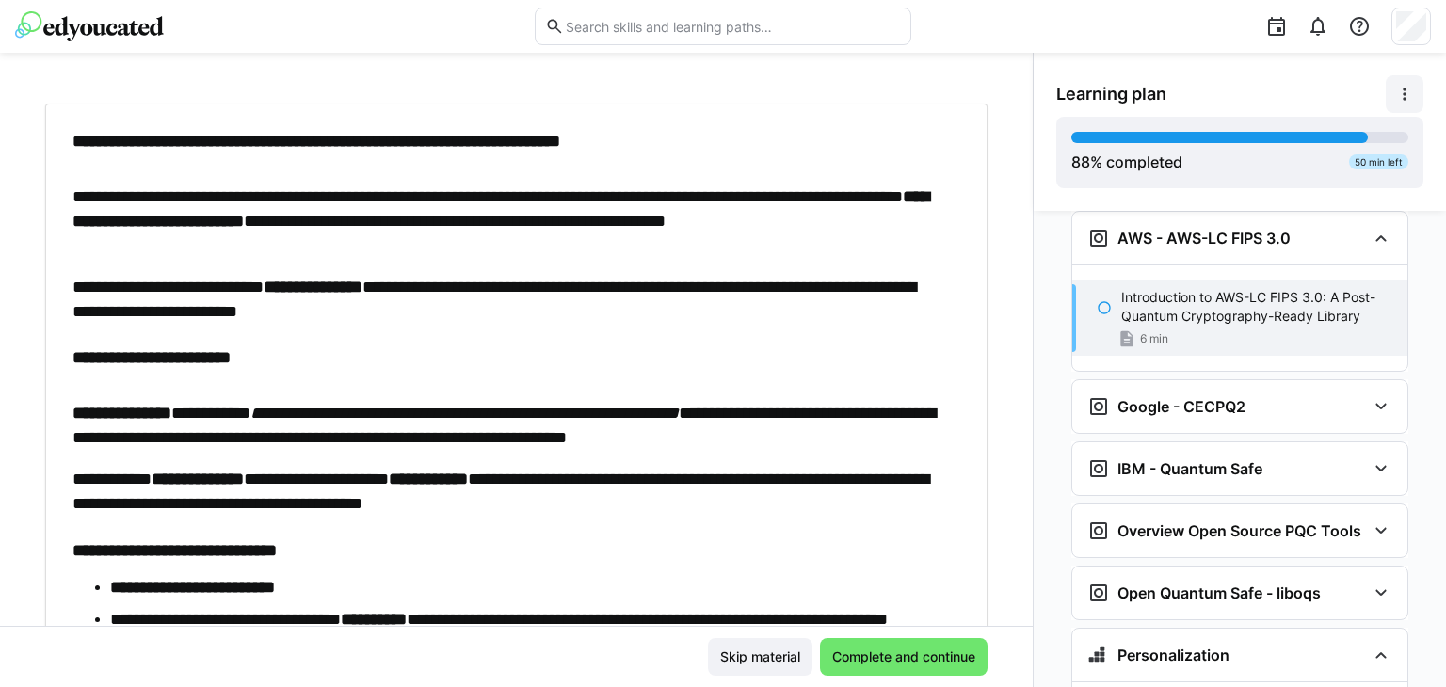
scroll to position [120, 0]
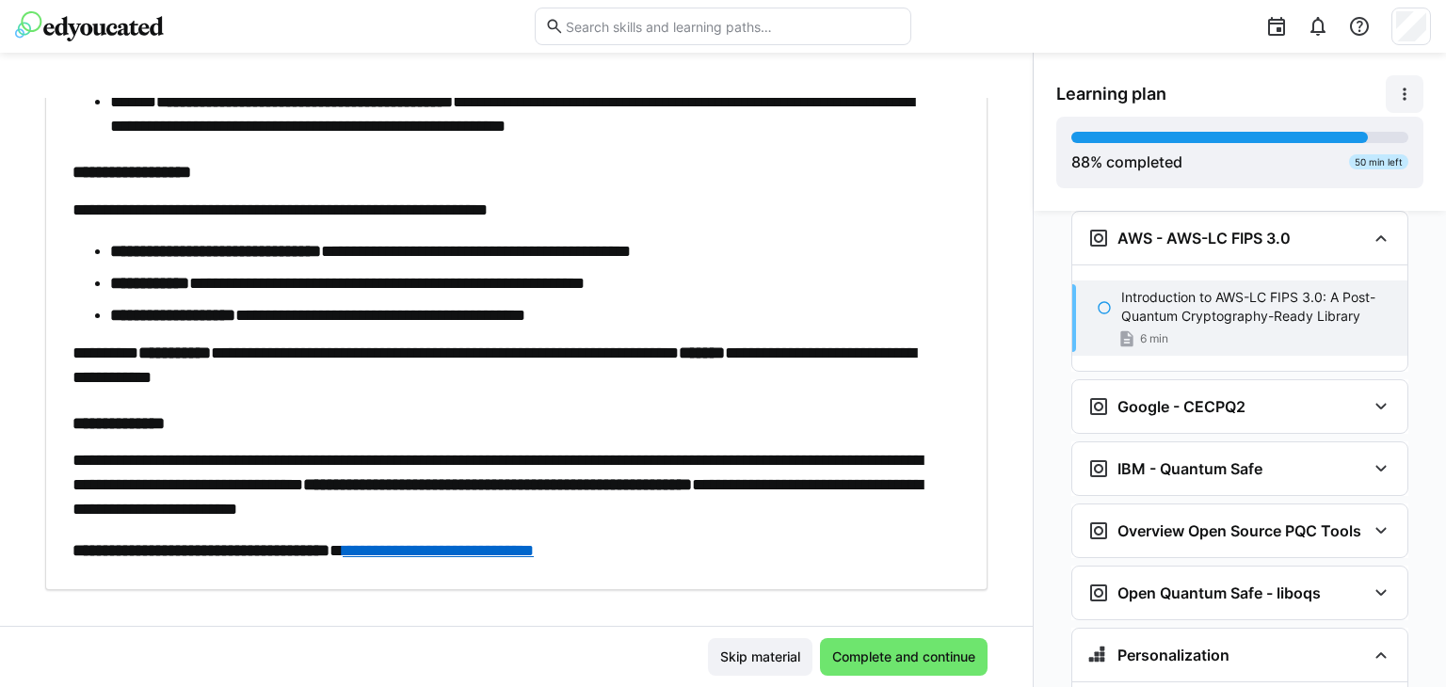
scroll to position [874, 0]
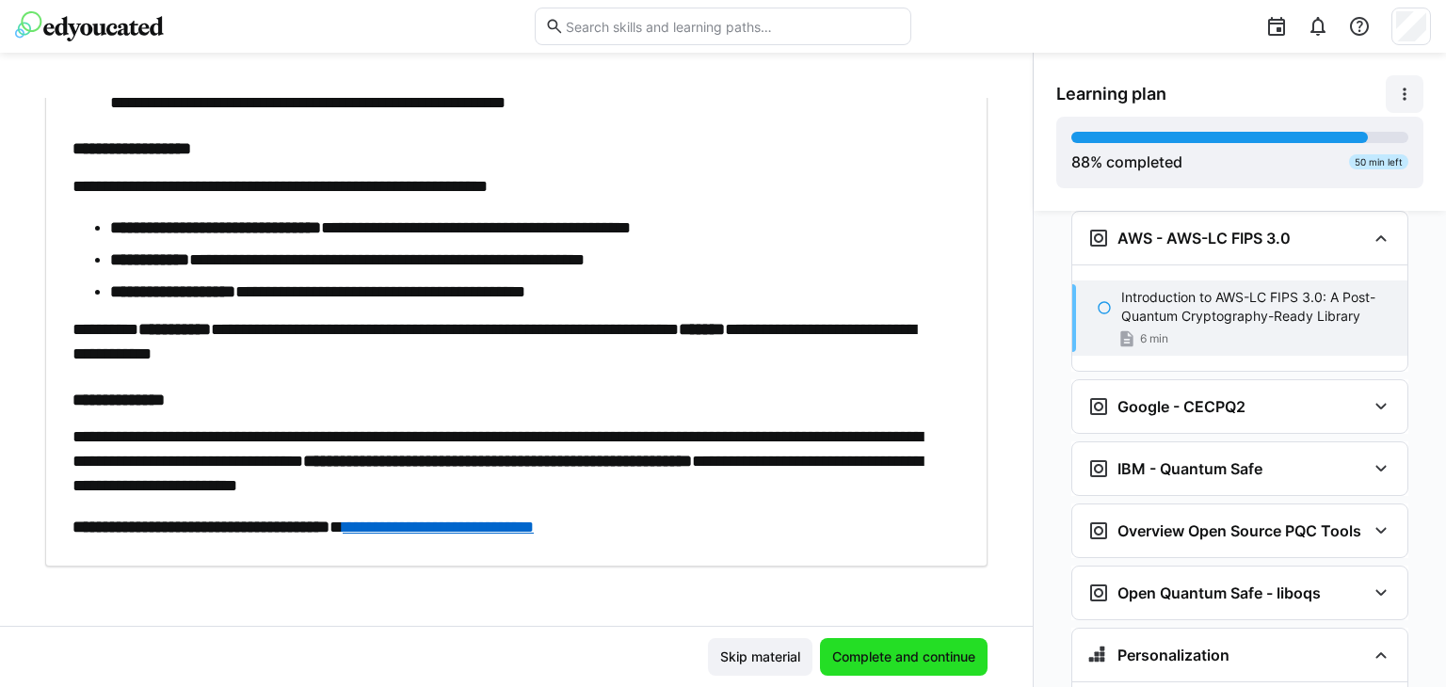
click at [888, 656] on span "Complete and continue" at bounding box center [903, 656] width 149 height 19
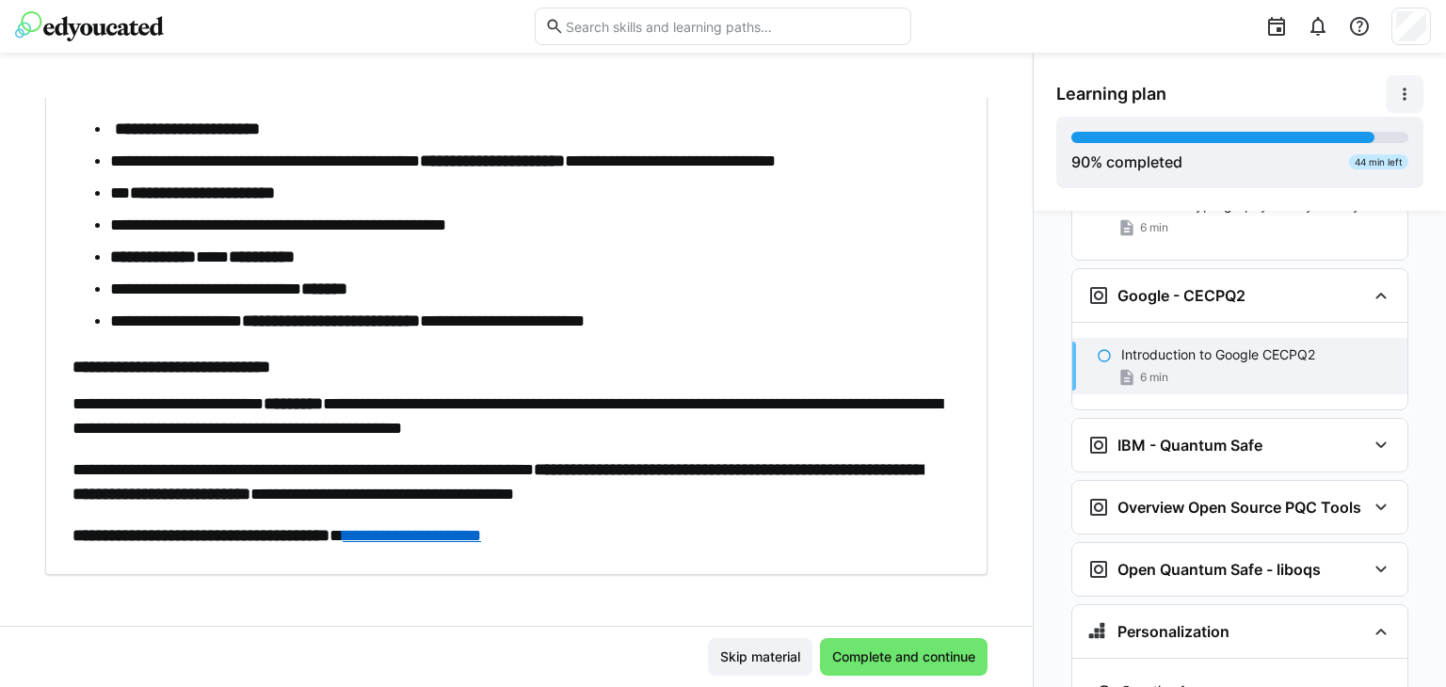
scroll to position [701, 0]
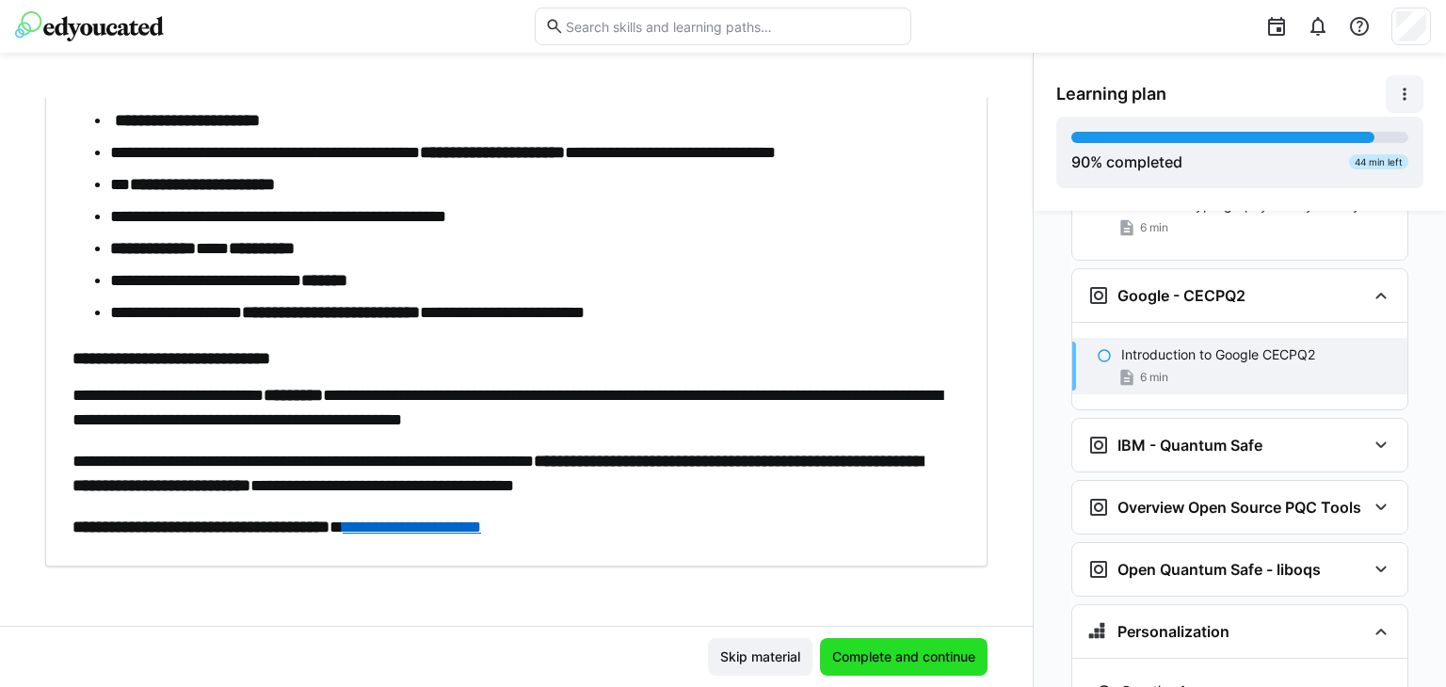
click at [878, 647] on span "Complete and continue" at bounding box center [903, 656] width 149 height 19
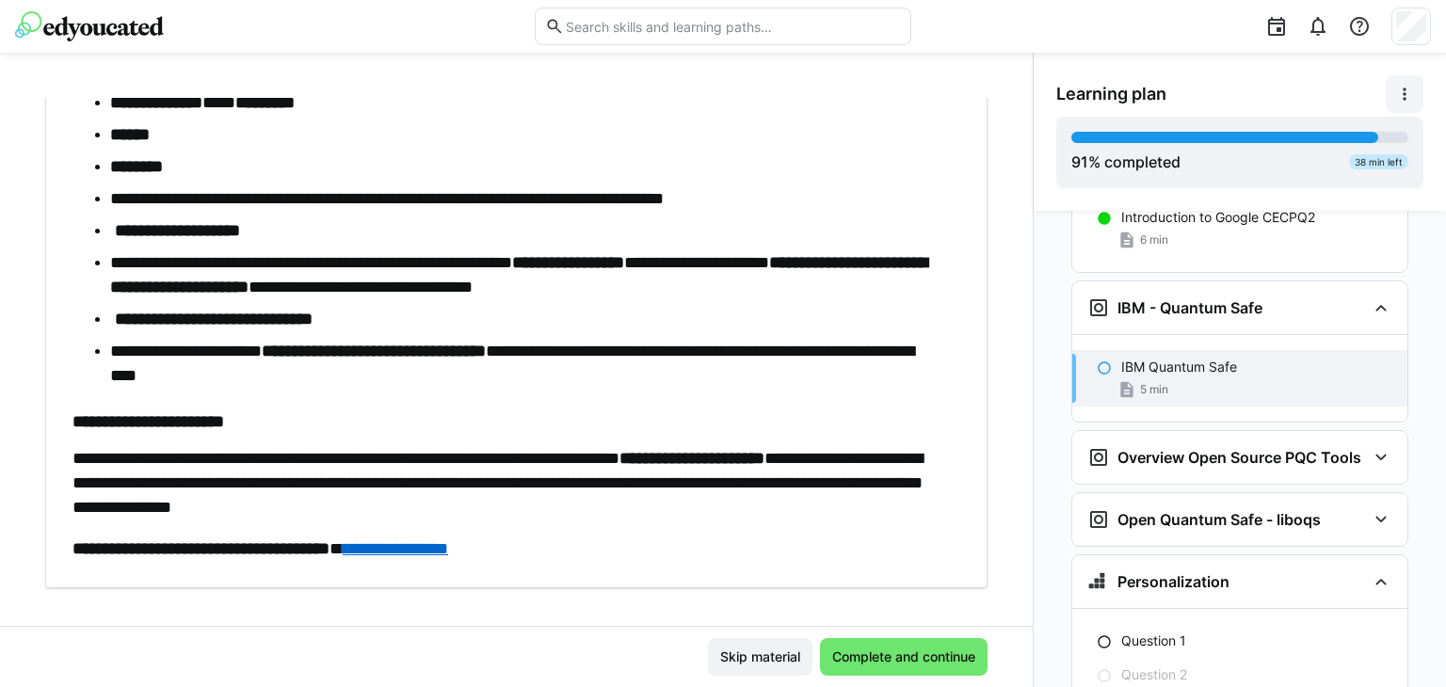
scroll to position [660, 0]
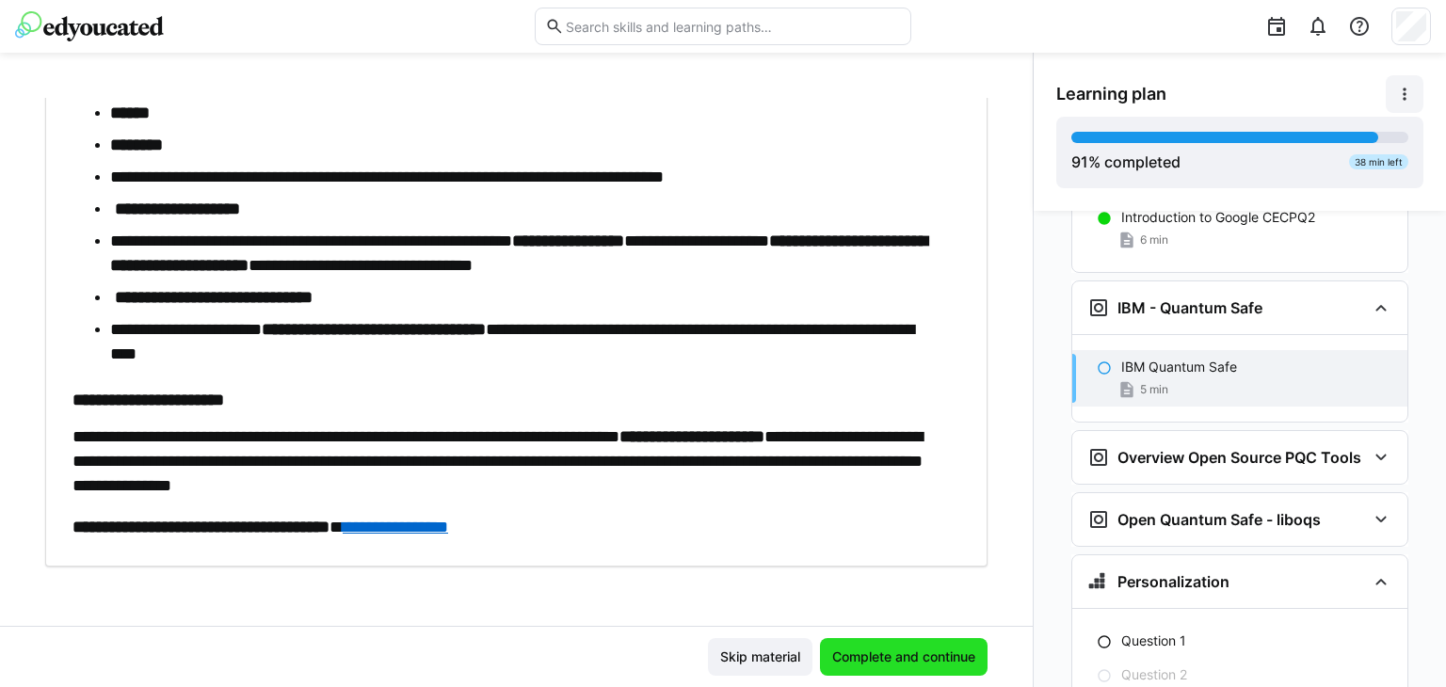
click at [924, 647] on span "Complete and continue" at bounding box center [903, 656] width 149 height 19
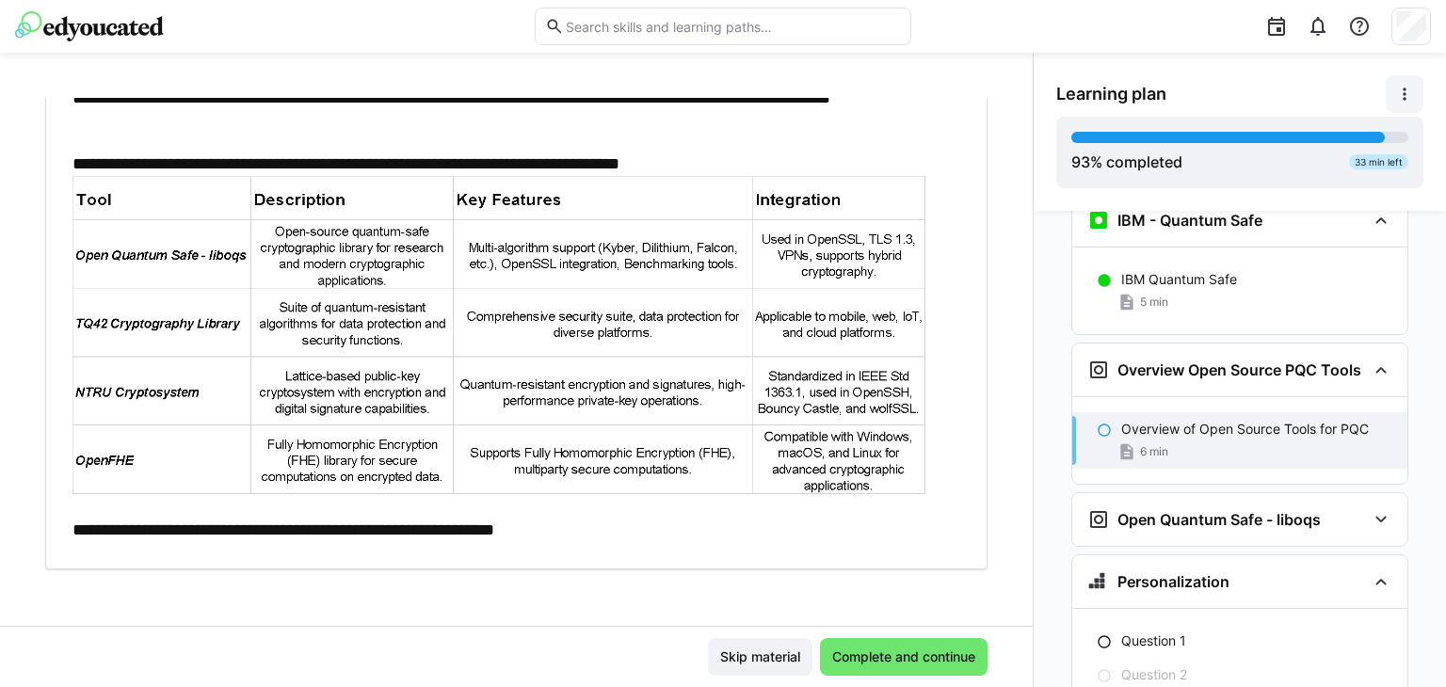
scroll to position [211, 0]
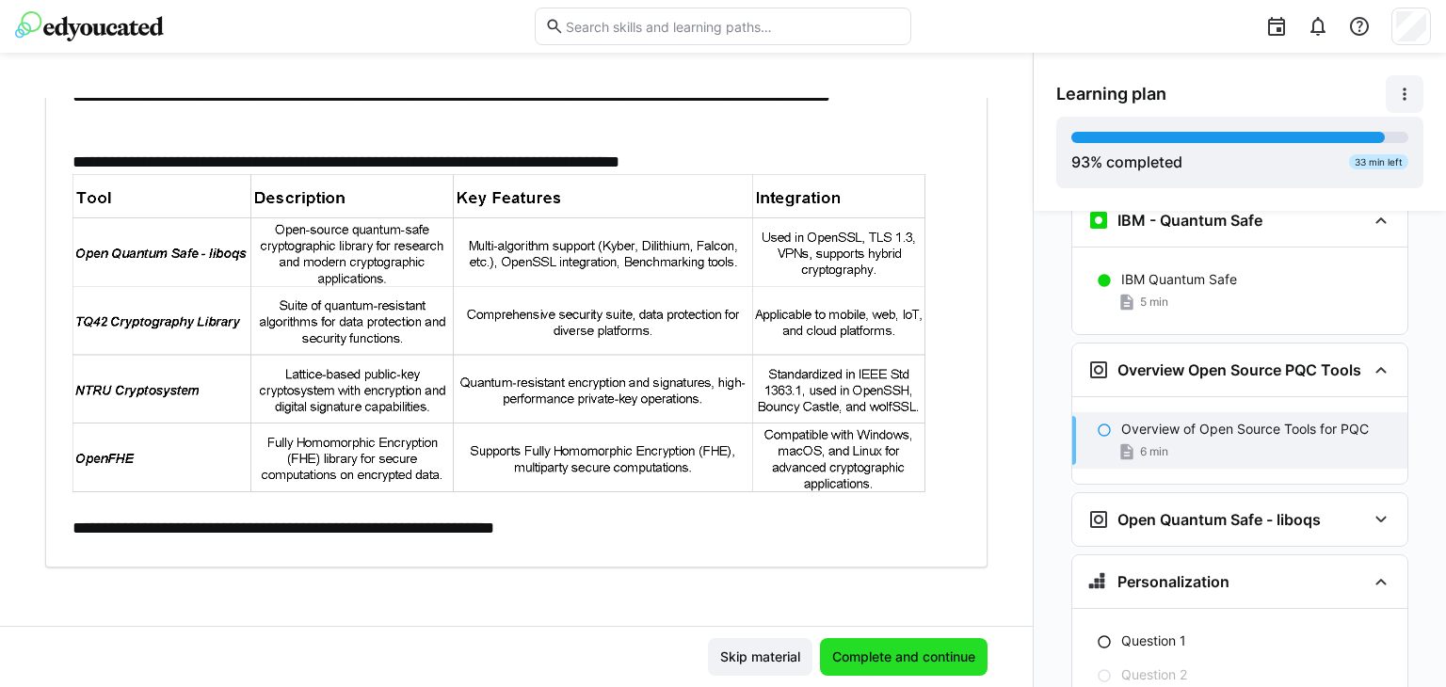
click at [851, 657] on span "Complete and continue" at bounding box center [903, 656] width 149 height 19
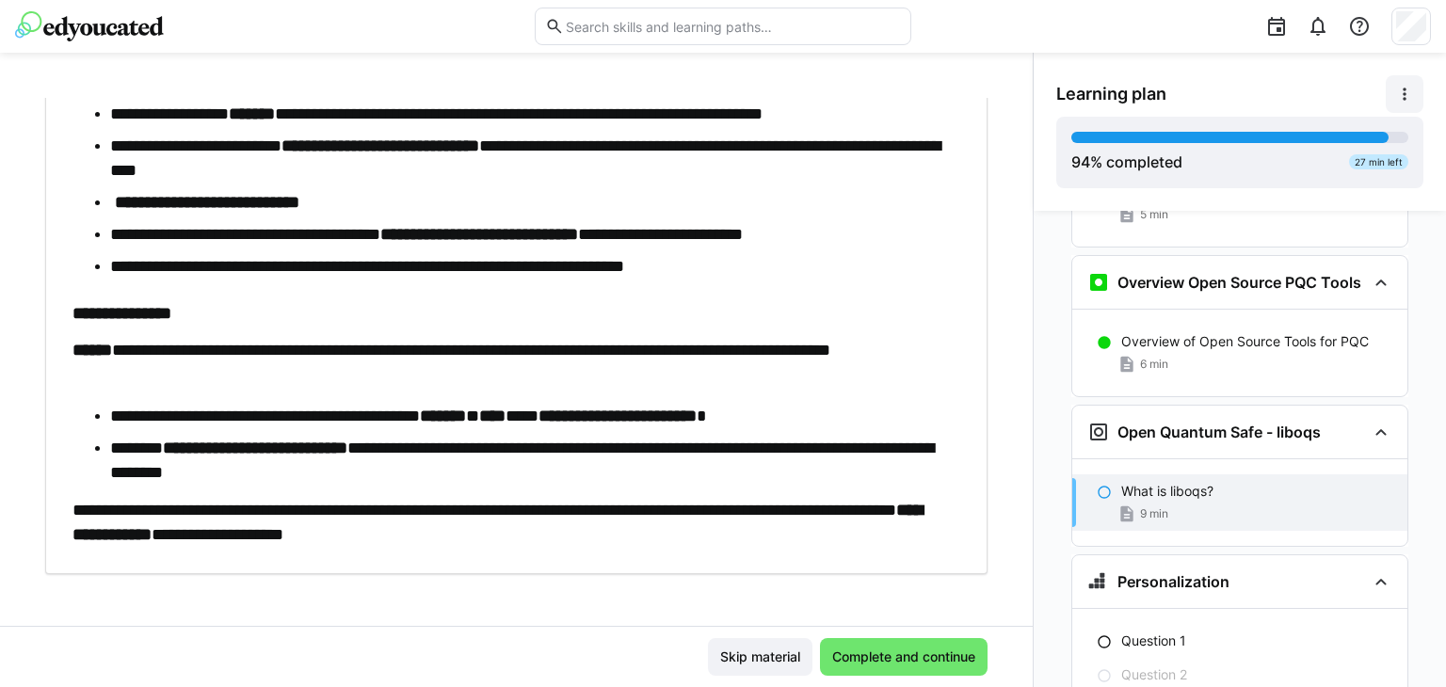
scroll to position [535, 0]
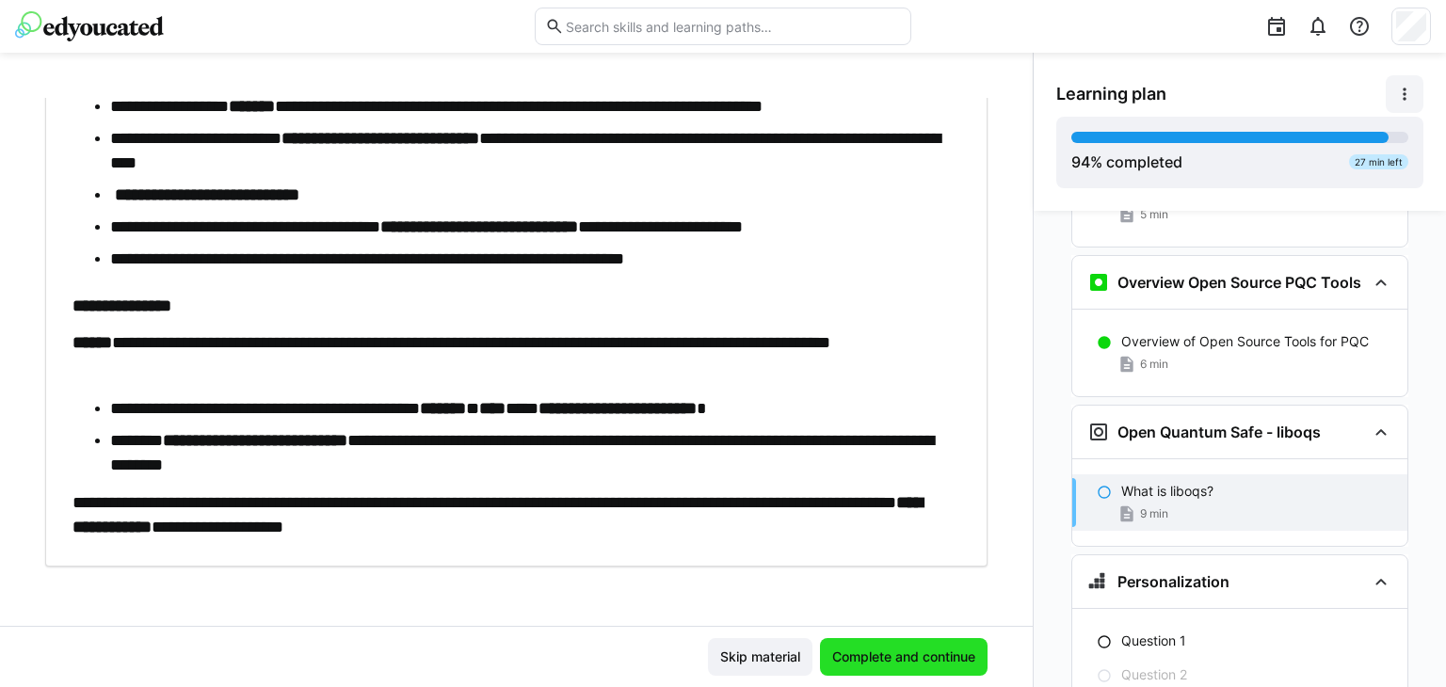
click at [882, 646] on span "Complete and continue" at bounding box center [904, 657] width 168 height 38
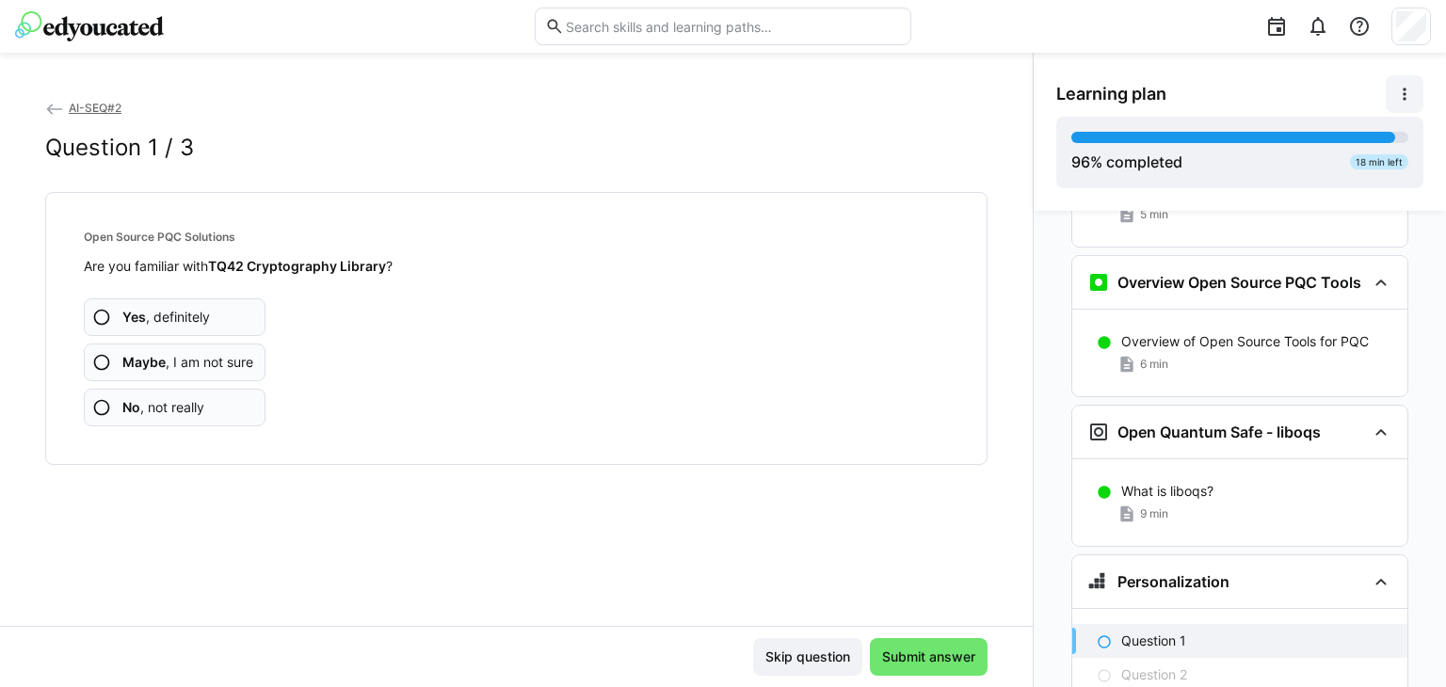
scroll to position [7954, 0]
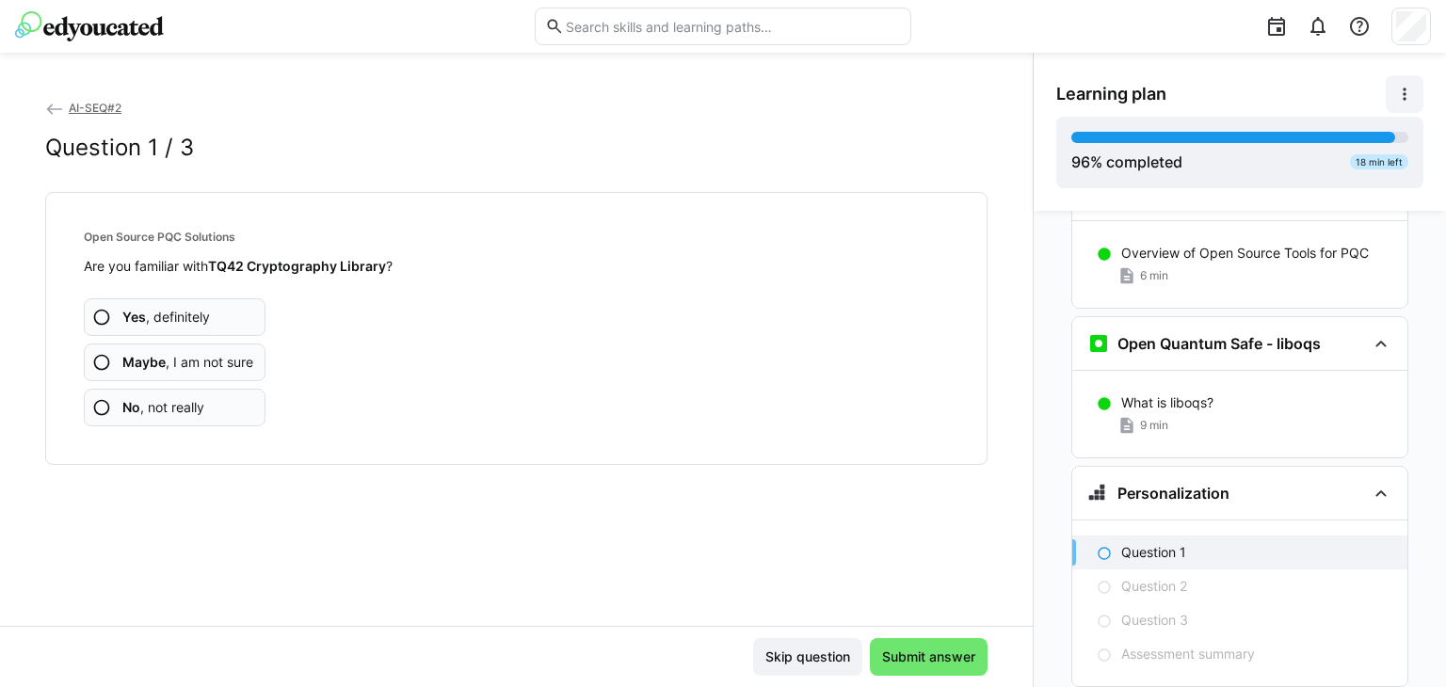
click at [152, 394] on app-assessment-question-radio "No , not really" at bounding box center [175, 408] width 182 height 38
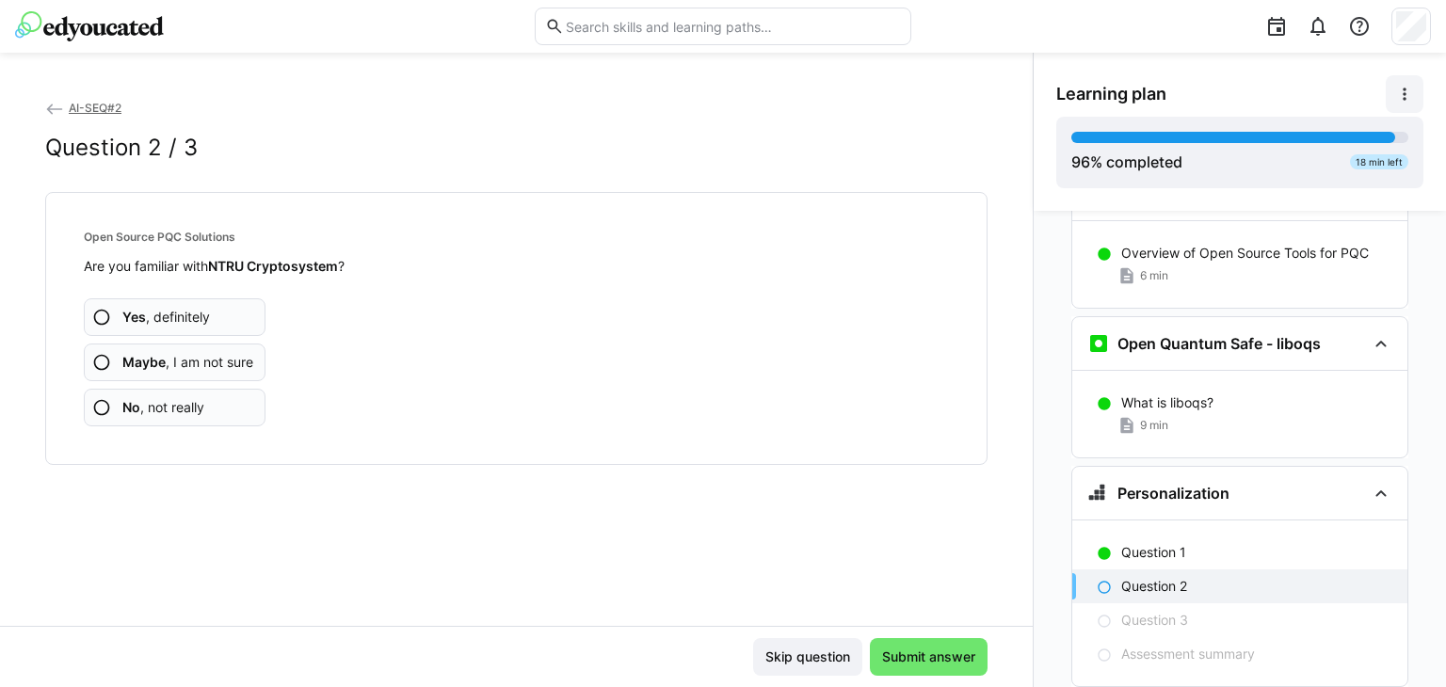
click at [214, 396] on app-assessment-question-radio "No , not really" at bounding box center [175, 408] width 182 height 38
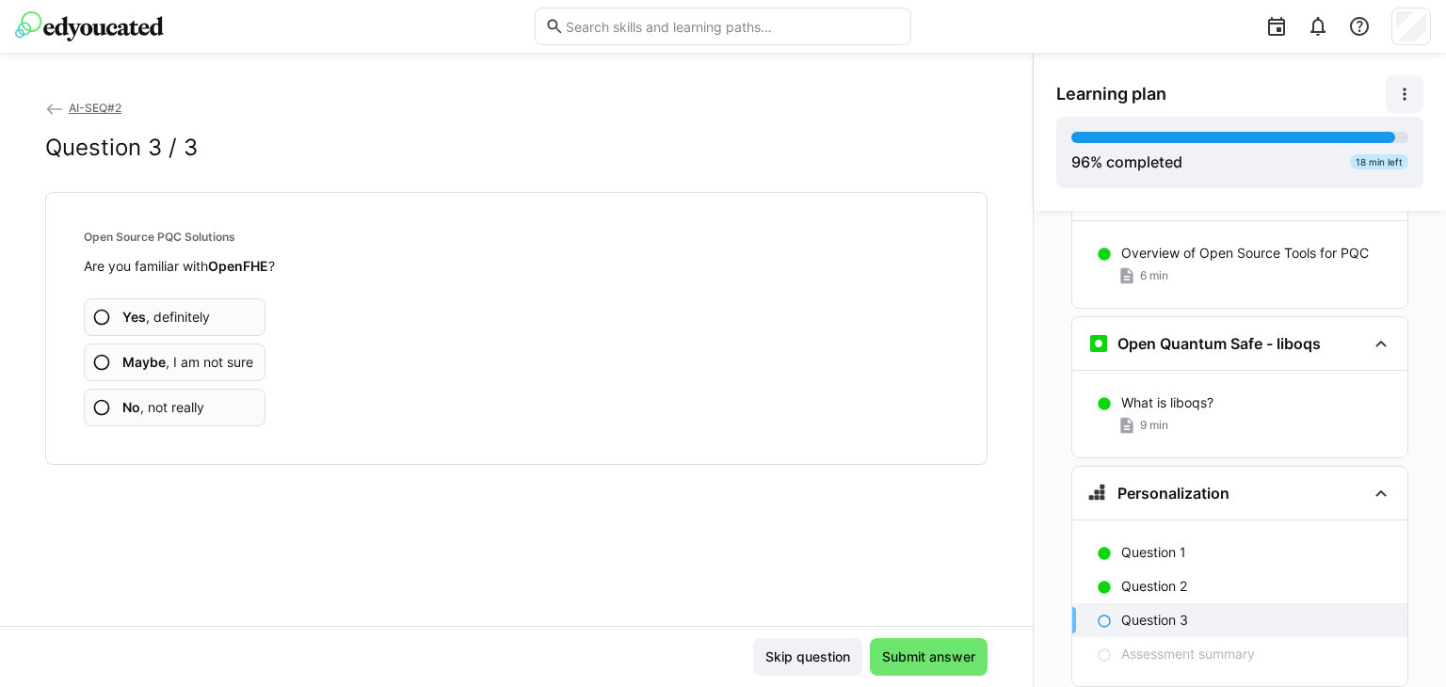
click at [176, 406] on span "No , not really" at bounding box center [163, 407] width 82 height 19
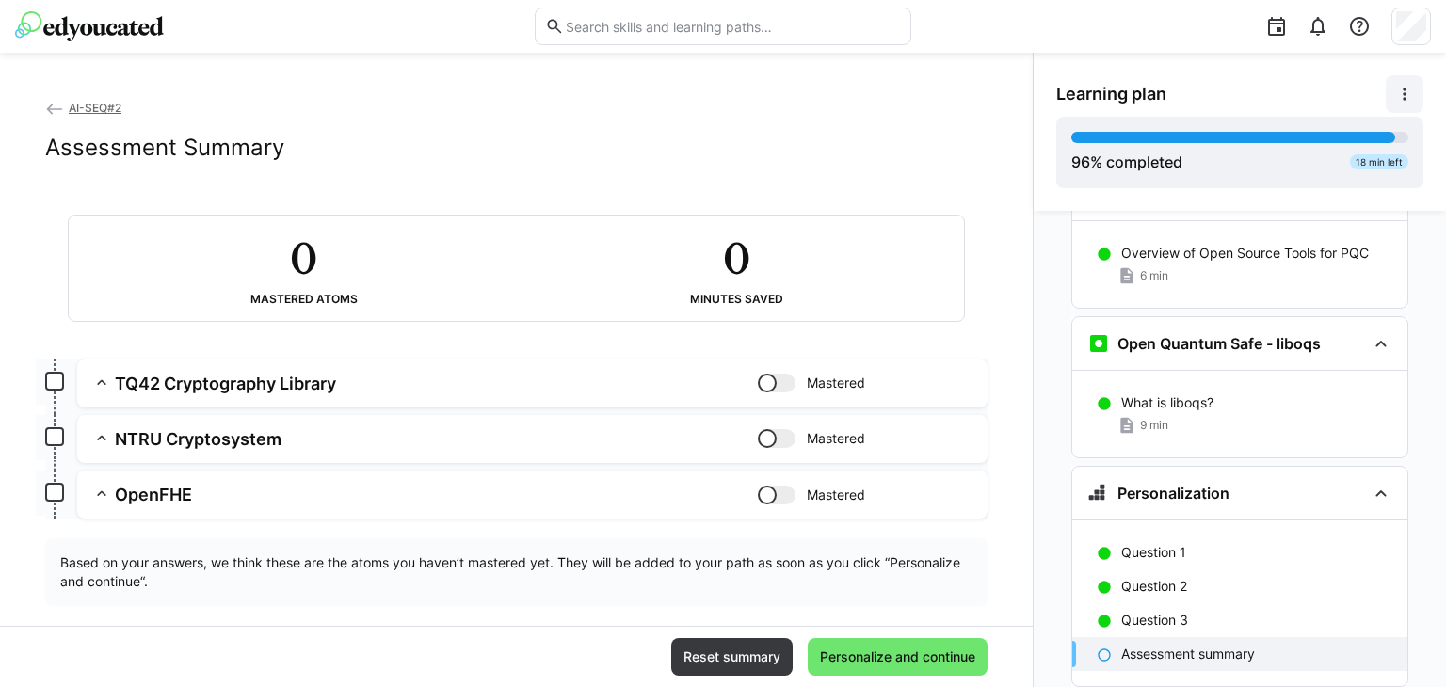
click at [899, 635] on div "Reset summary Personalize and continue" at bounding box center [516, 656] width 1032 height 61
click at [925, 653] on span "Personalize and continue" at bounding box center [897, 656] width 161 height 19
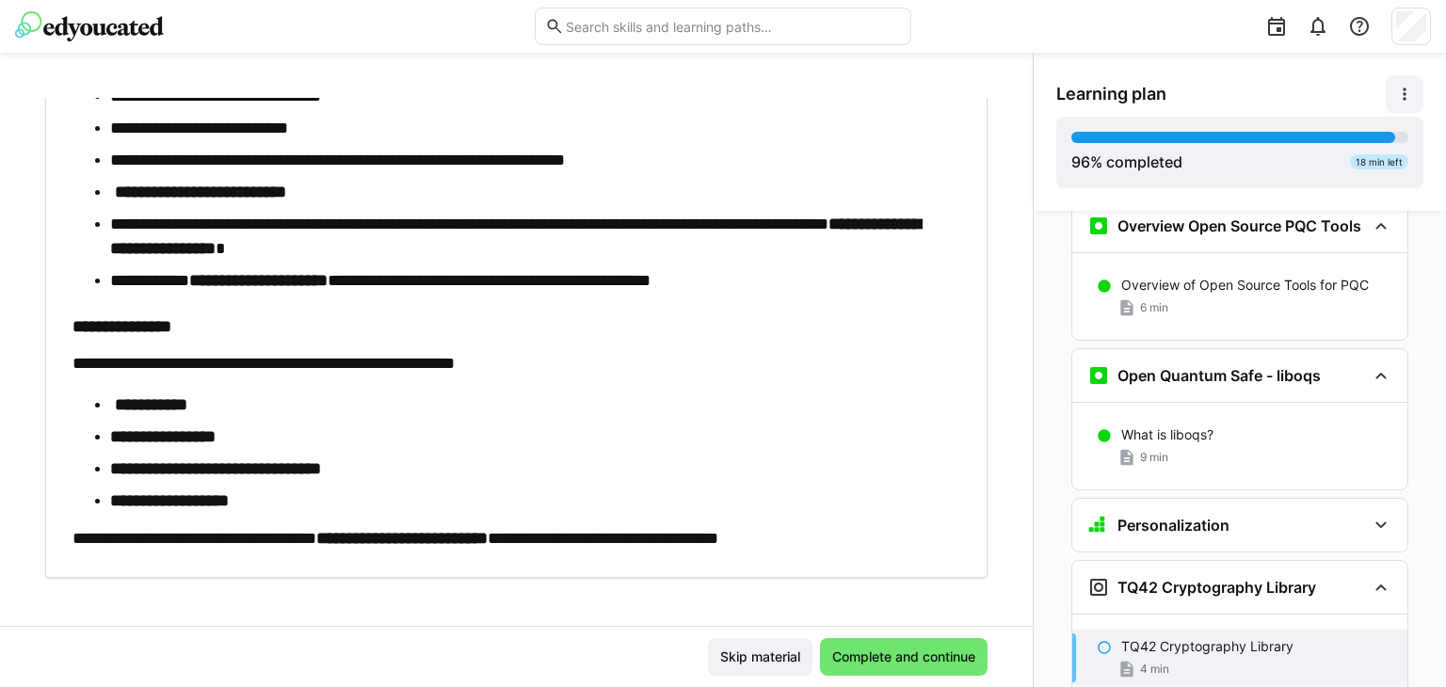
scroll to position [575, 0]
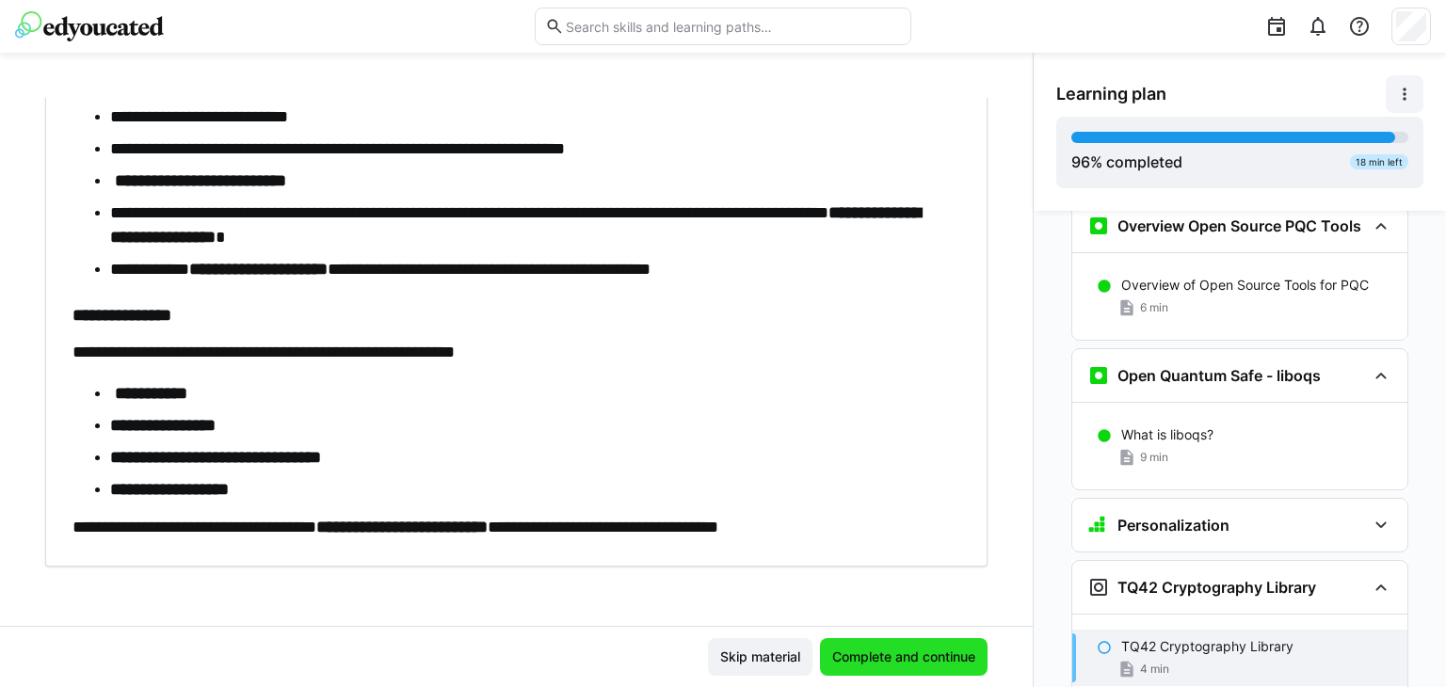
click at [926, 650] on span "Complete and continue" at bounding box center [903, 656] width 149 height 19
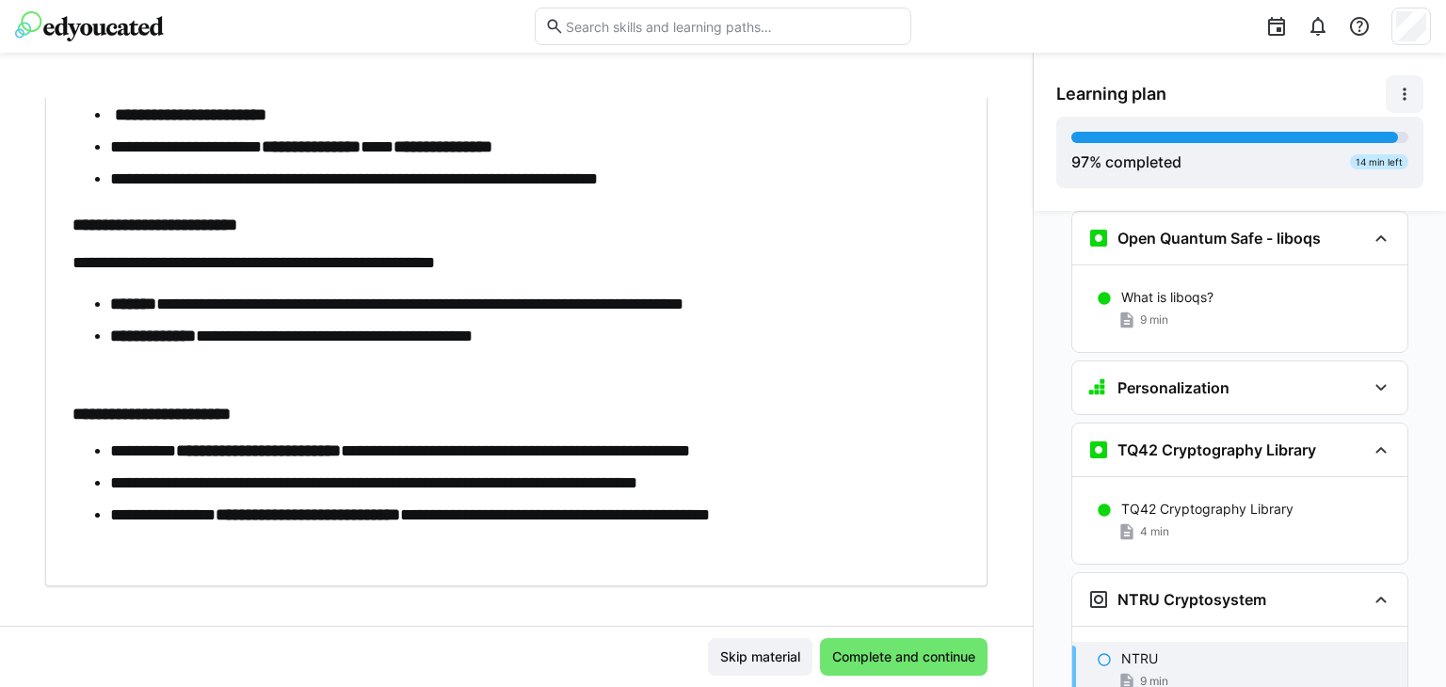
scroll to position [767, 0]
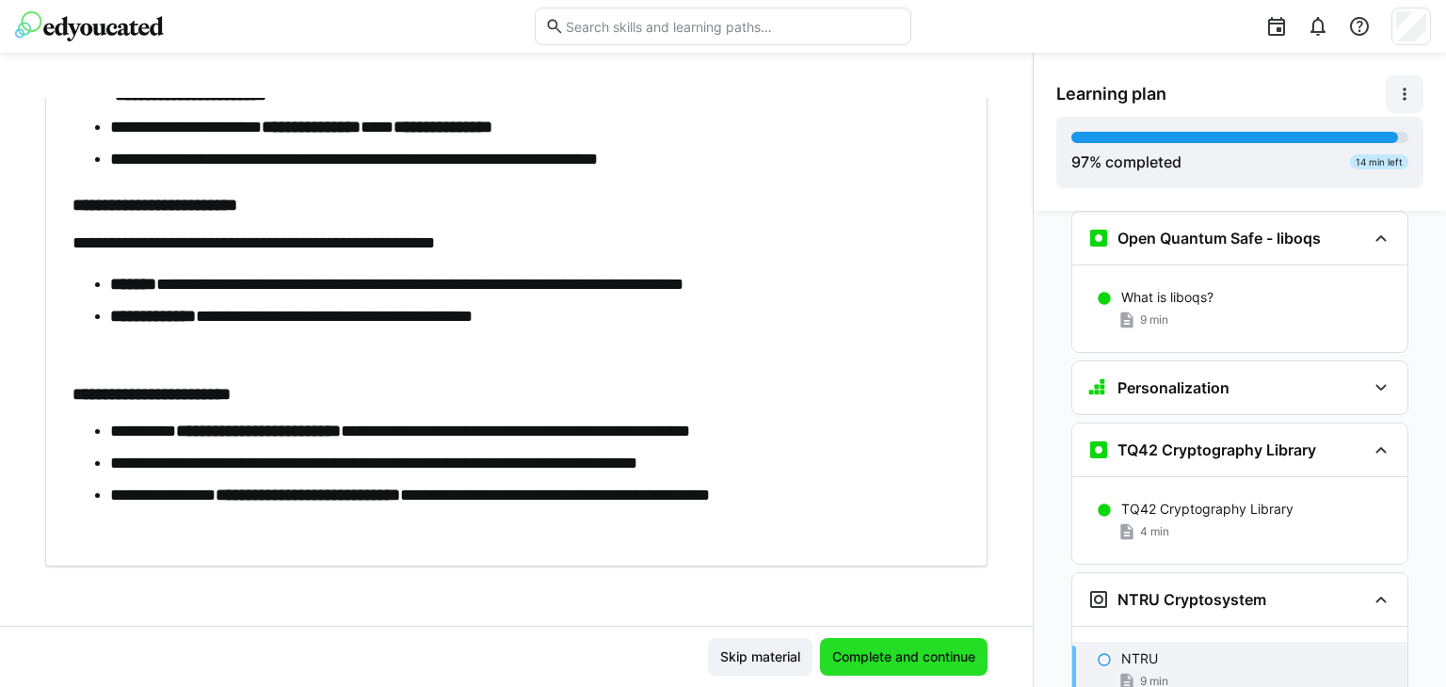
click at [909, 647] on span "Complete and continue" at bounding box center [903, 656] width 149 height 19
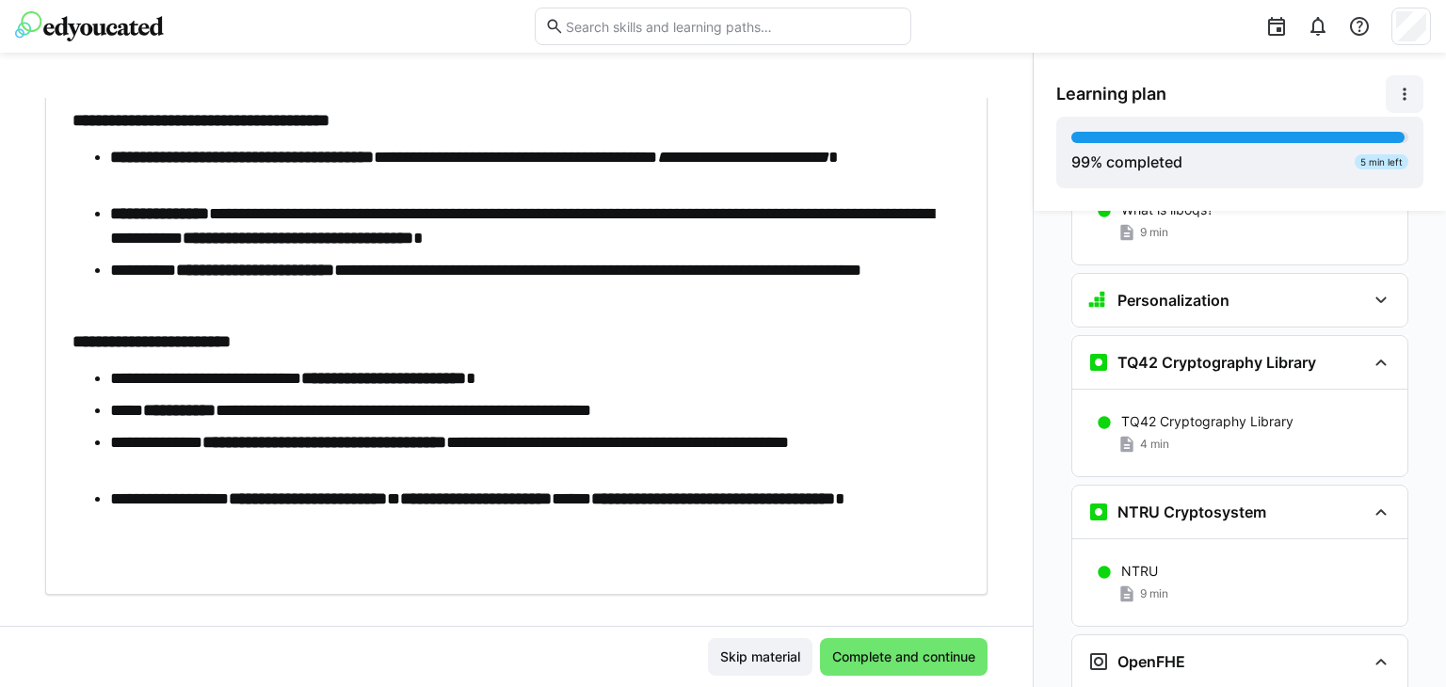
scroll to position [1055, 0]
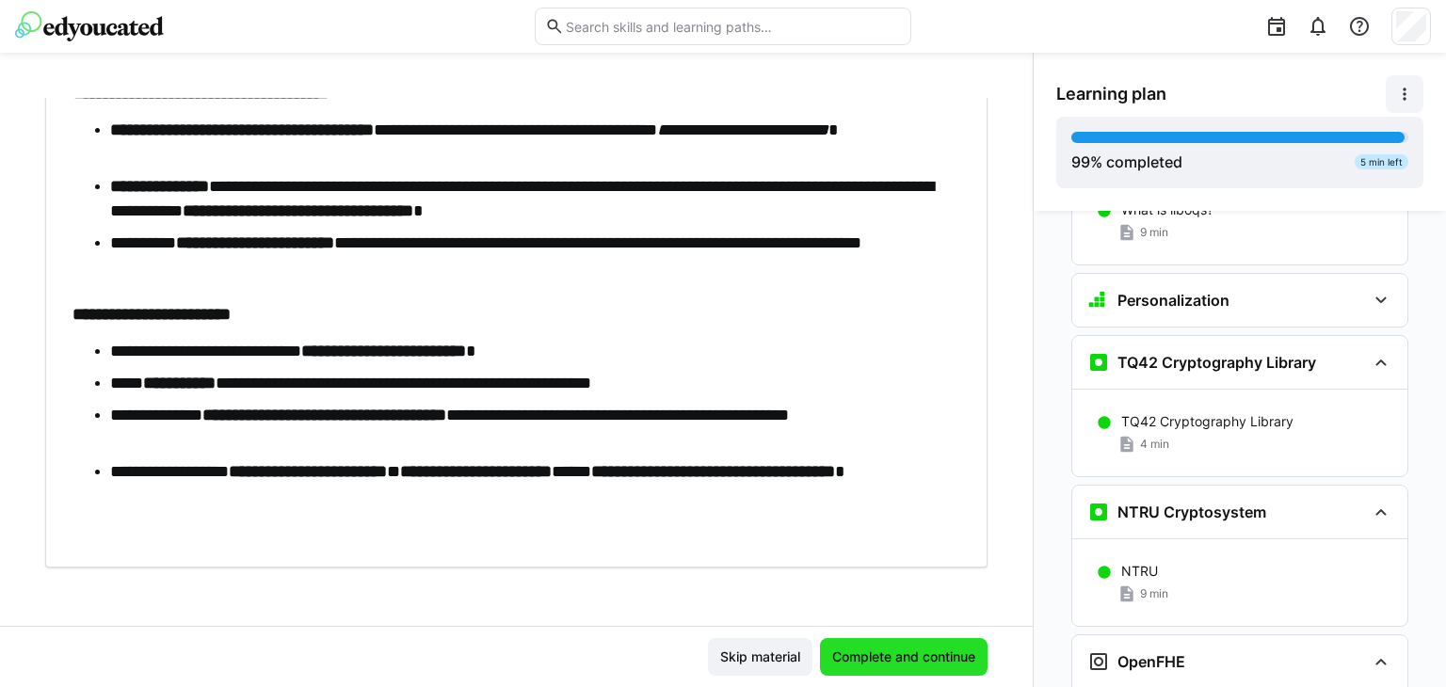
click at [894, 656] on span "Complete and continue" at bounding box center [903, 656] width 149 height 19
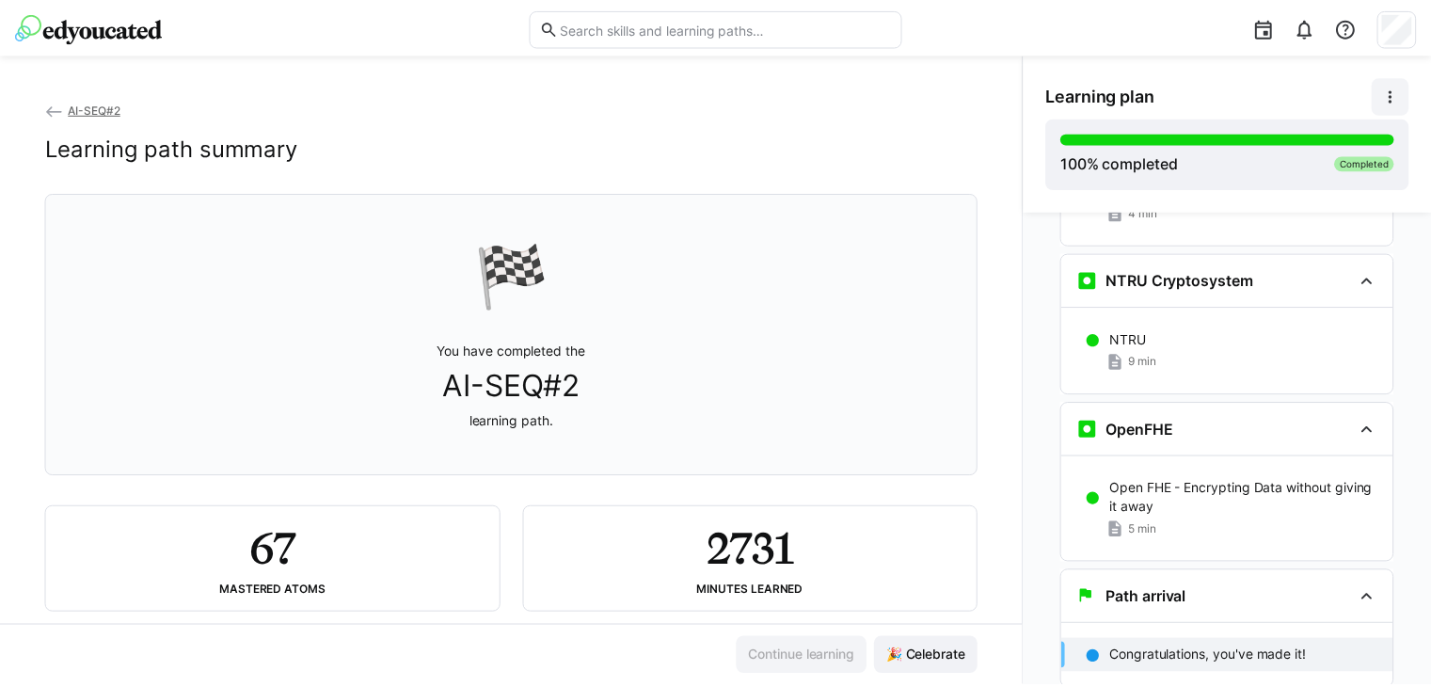
scroll to position [38, 0]
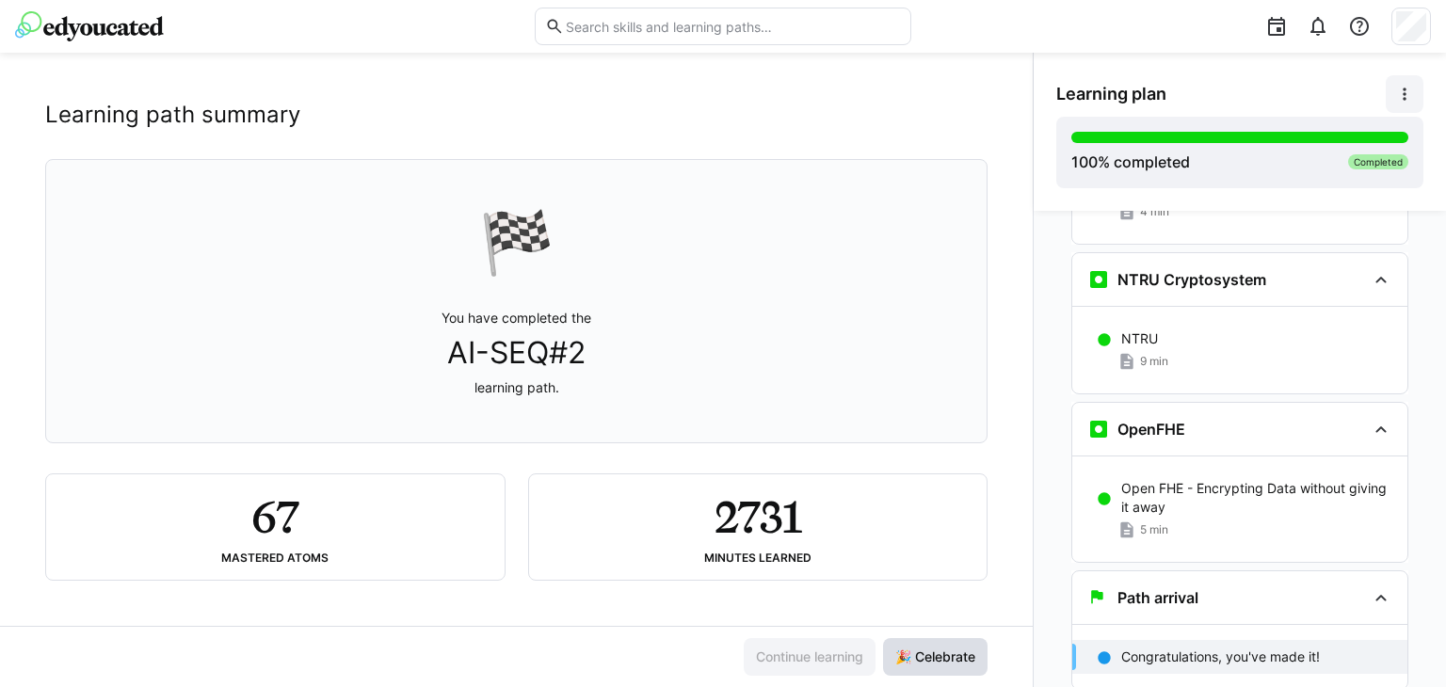
click at [951, 656] on span "🎉 Celebrate" at bounding box center [935, 656] width 86 height 19
click at [143, 31] on img at bounding box center [89, 26] width 149 height 30
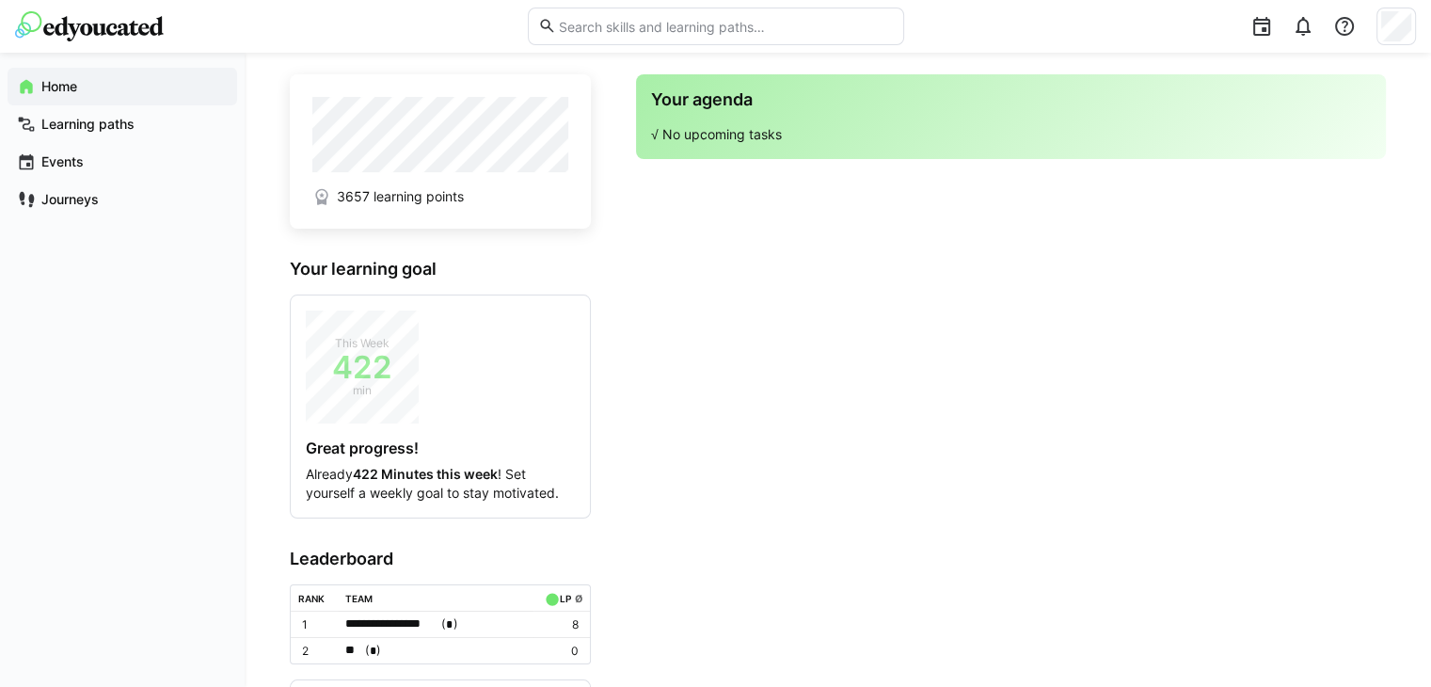
scroll to position [132, 0]
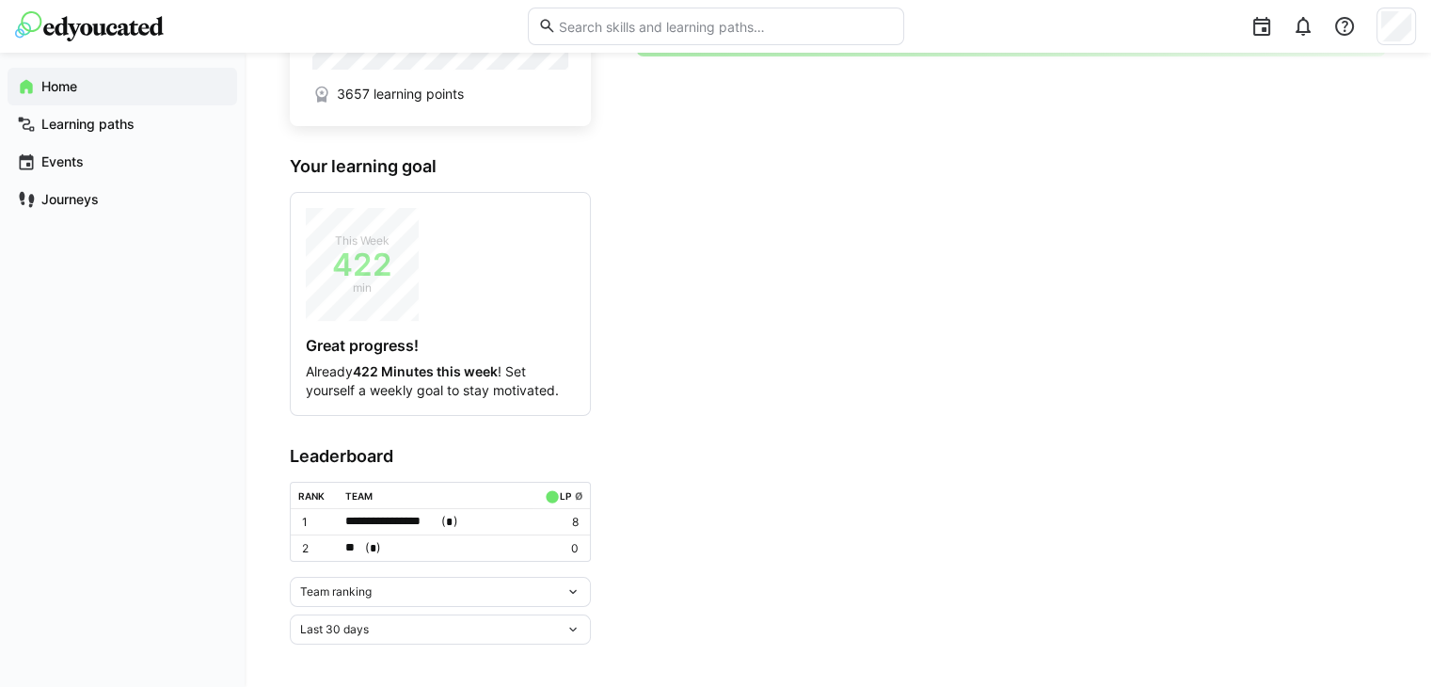
click at [459, 598] on div "Team ranking" at bounding box center [440, 592] width 301 height 30
click at [380, 664] on div "Individual ranking" at bounding box center [440, 658] width 279 height 15
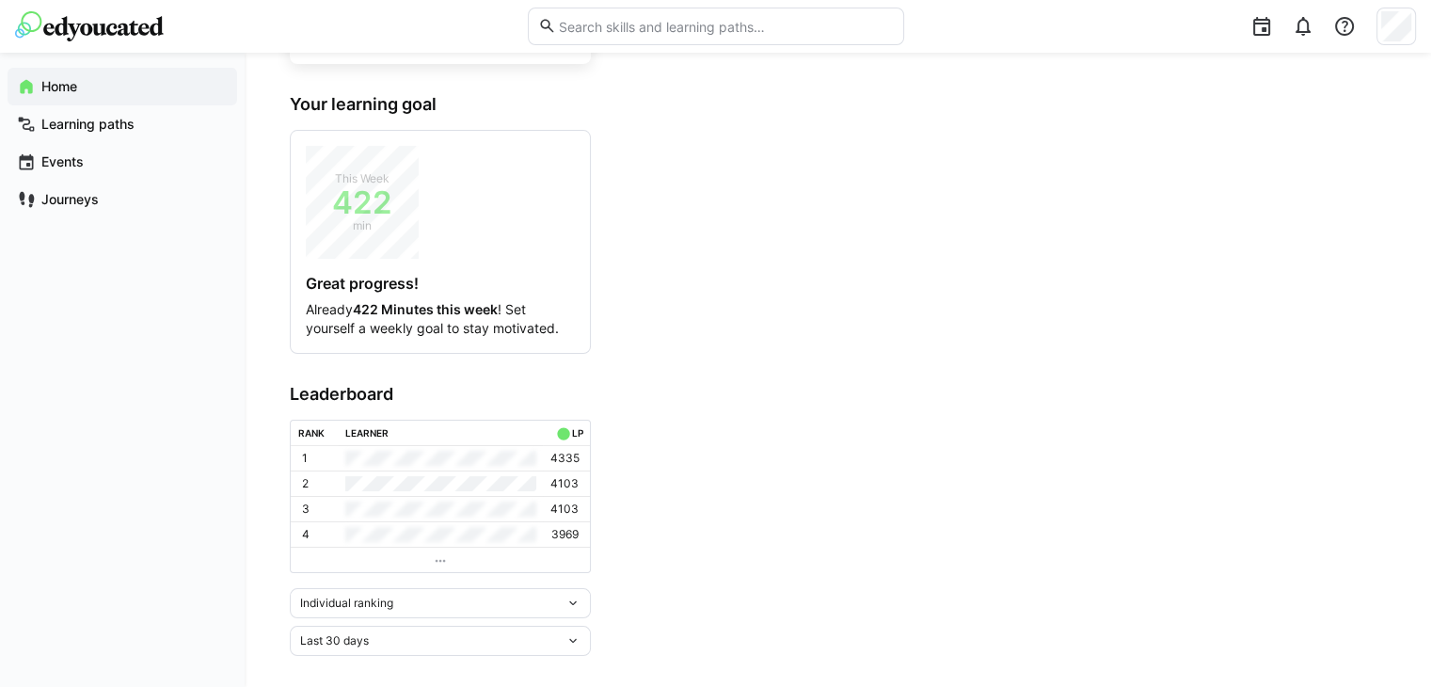
scroll to position [0, 0]
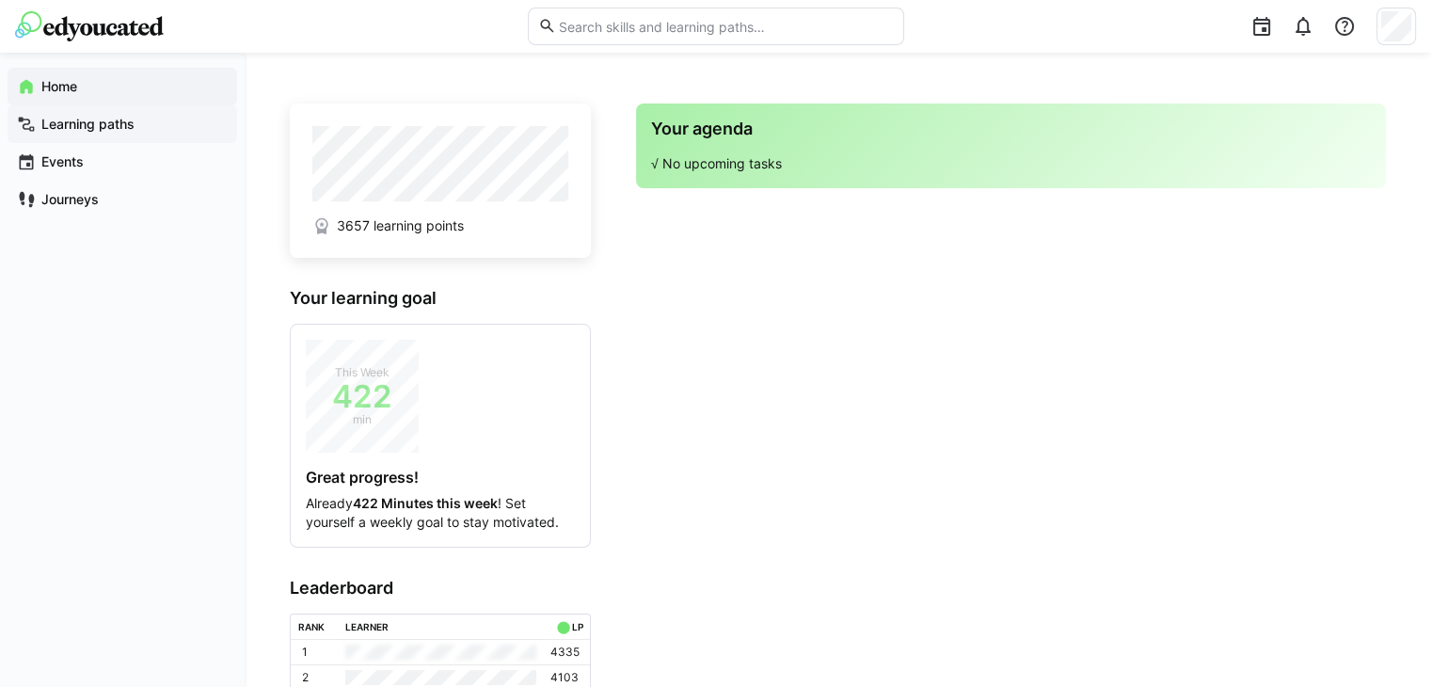
click at [138, 125] on span "Learning paths" at bounding box center [133, 124] width 189 height 19
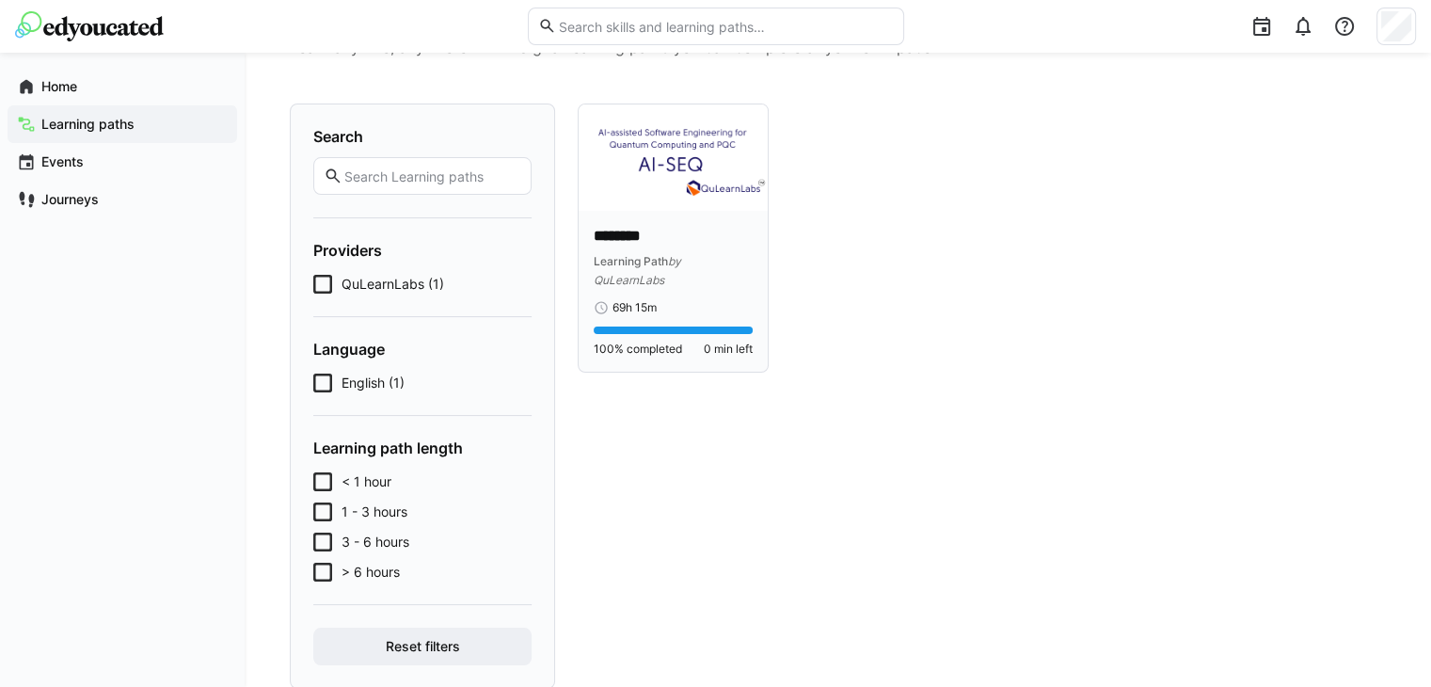
scroll to position [98, 0]
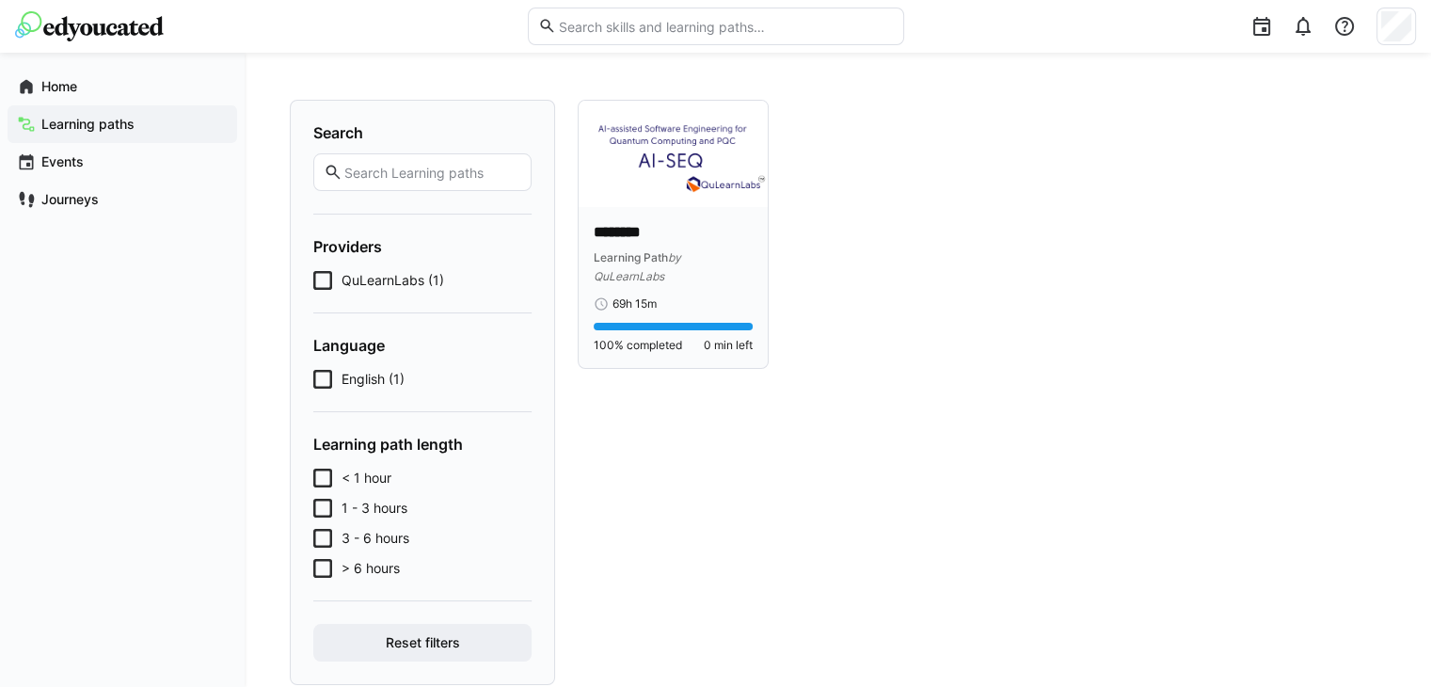
click at [664, 325] on div at bounding box center [673, 327] width 159 height 8
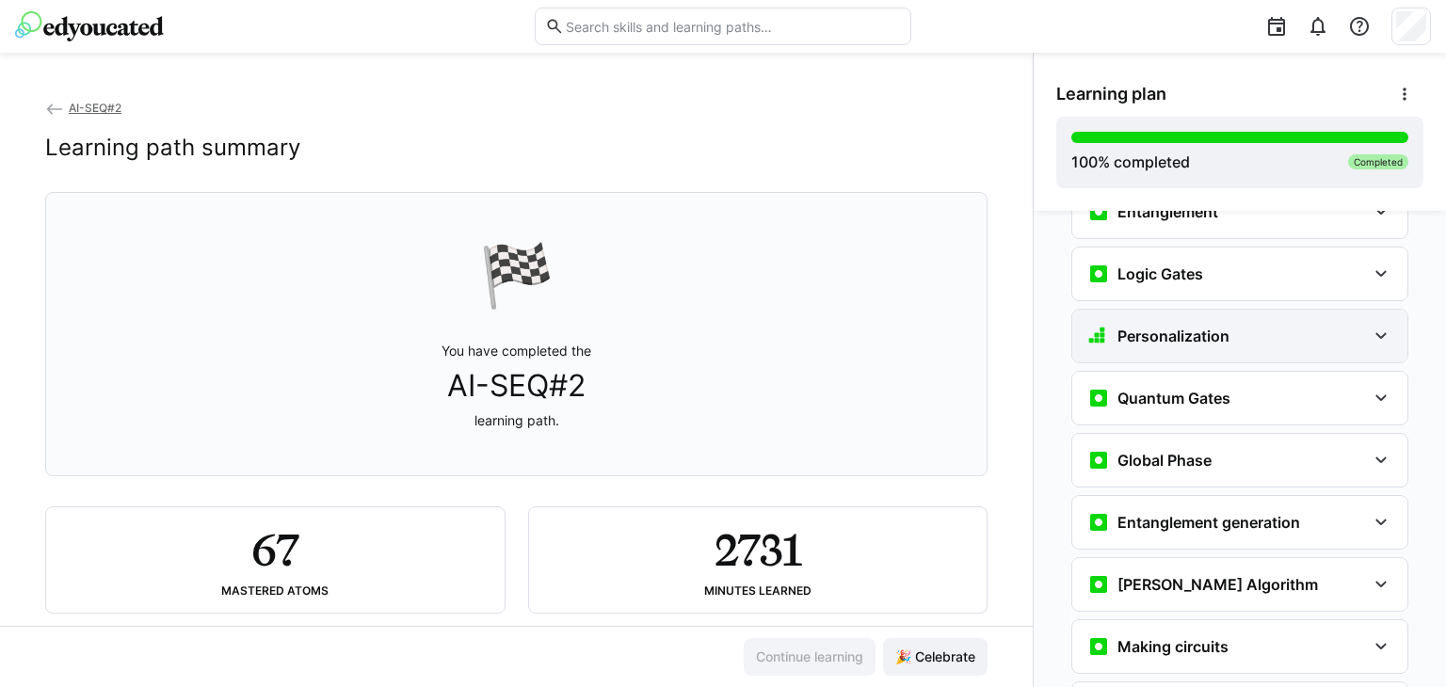
scroll to position [2363, 0]
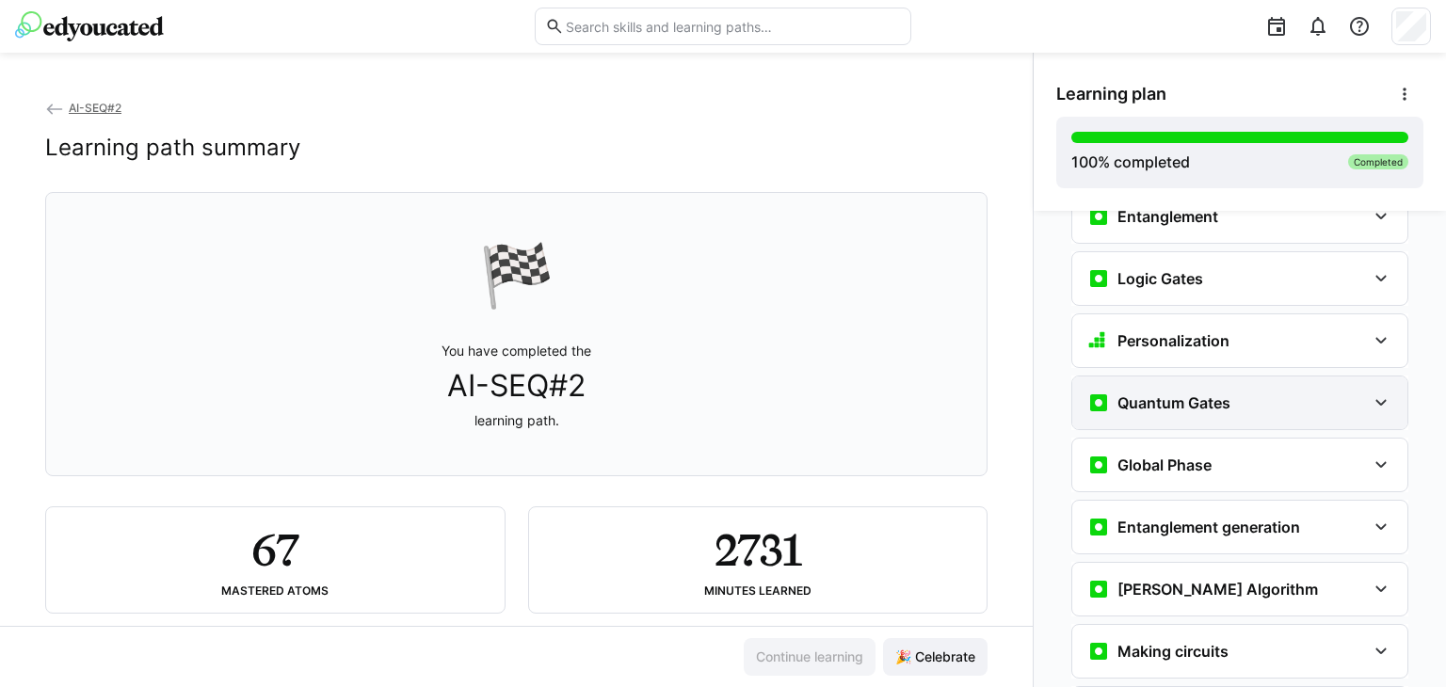
click at [1250, 376] on div "Quantum Gates" at bounding box center [1239, 402] width 335 height 53
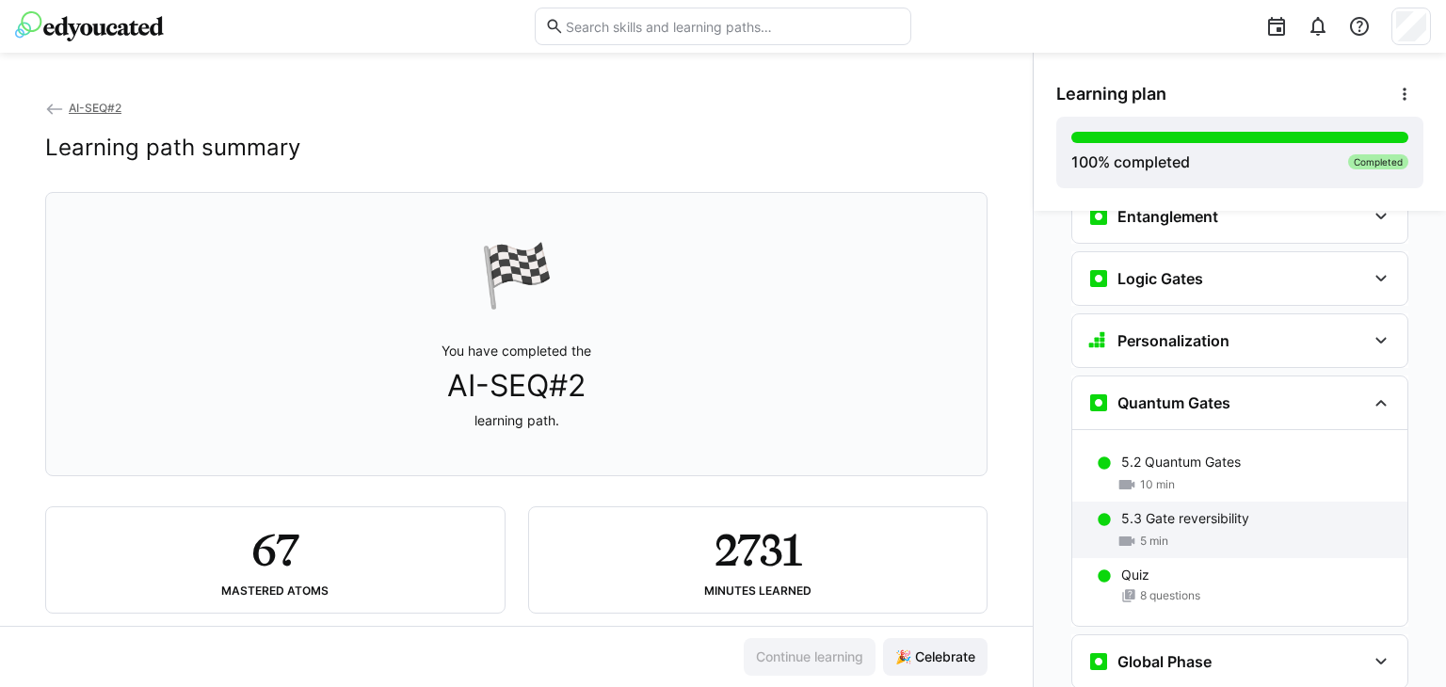
scroll to position [2416, 0]
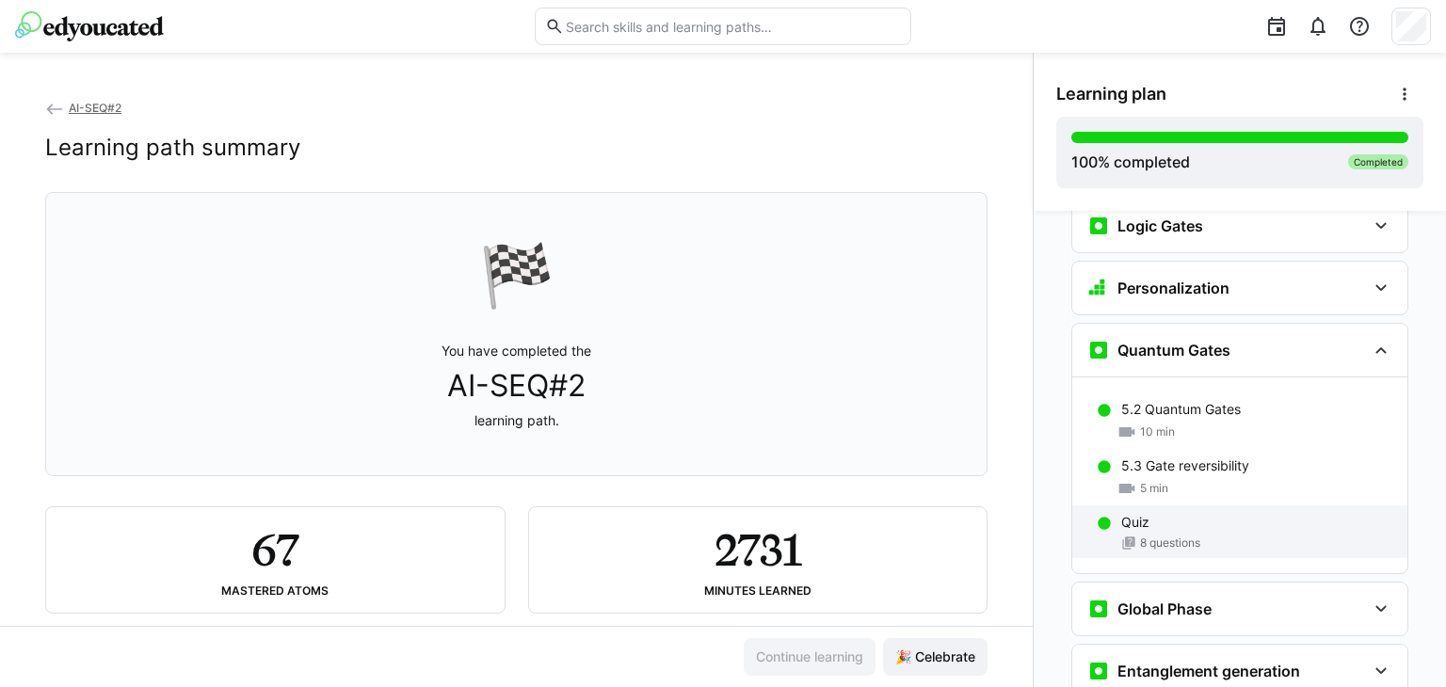
click at [1205, 513] on div "Quiz" at bounding box center [1256, 522] width 271 height 19
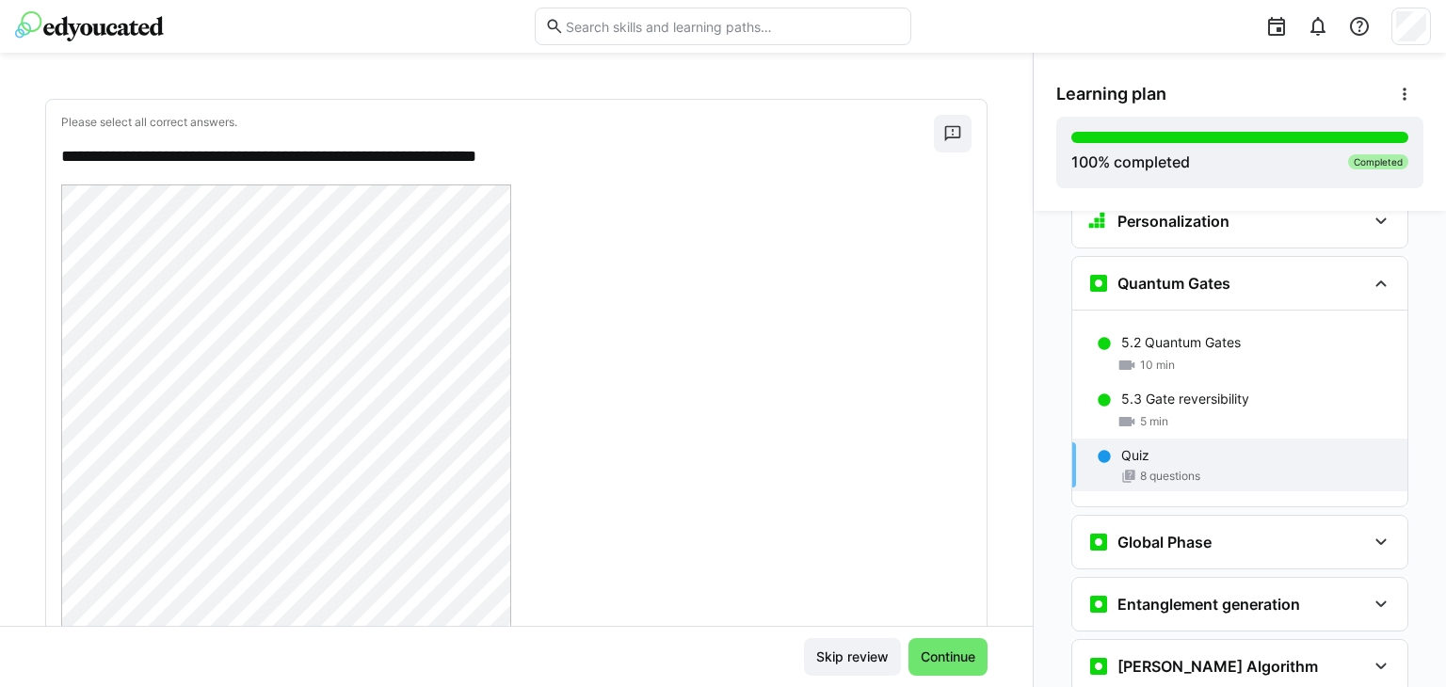
scroll to position [2146, 0]
drag, startPoint x: 588, startPoint y: 148, endPoint x: 173, endPoint y: 152, distance: 415.0
click at [173, 152] on p "**********" at bounding box center [488, 157] width 855 height 24
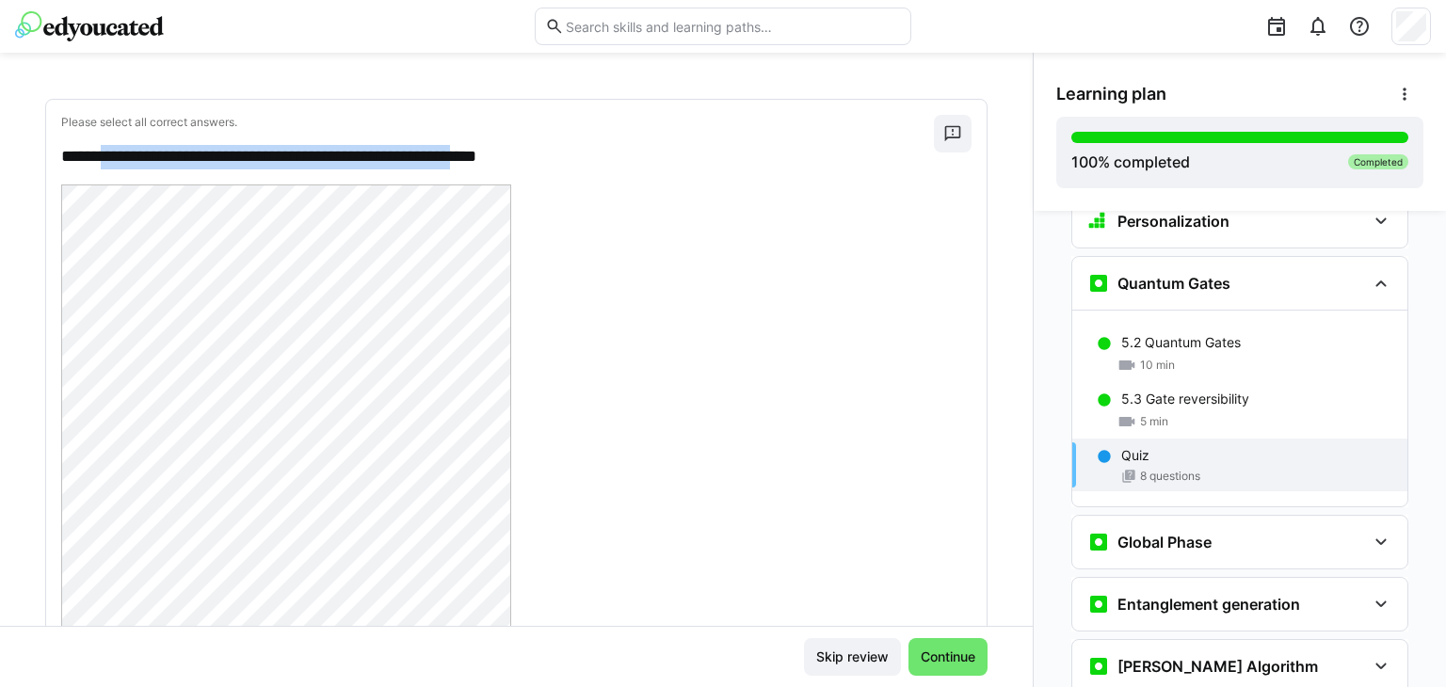
drag, startPoint x: 109, startPoint y: 150, endPoint x: 516, endPoint y: 148, distance: 406.6
click at [516, 148] on p "**********" at bounding box center [488, 157] width 855 height 24
drag, startPoint x: 567, startPoint y: 153, endPoint x: 75, endPoint y: 144, distance: 491.3
click at [75, 145] on p "**********" at bounding box center [488, 157] width 855 height 24
copy p "**********"
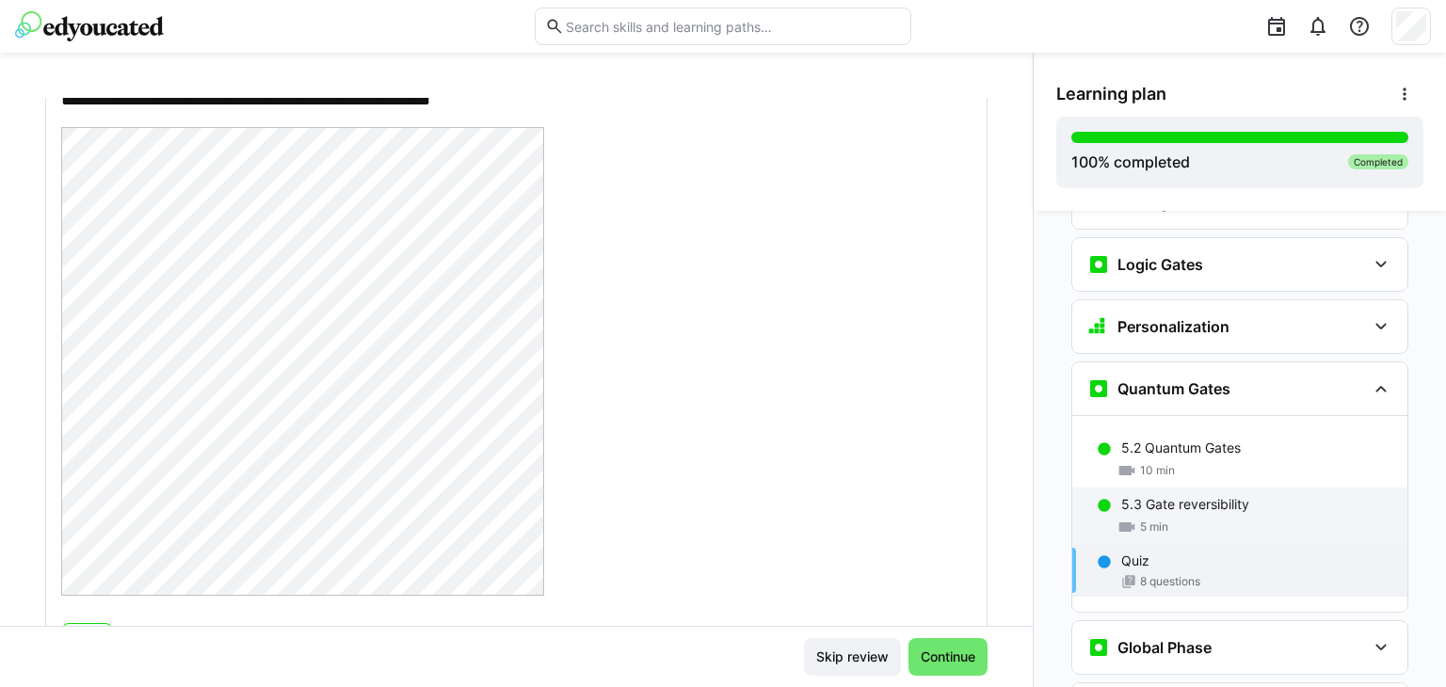
scroll to position [2307, 0]
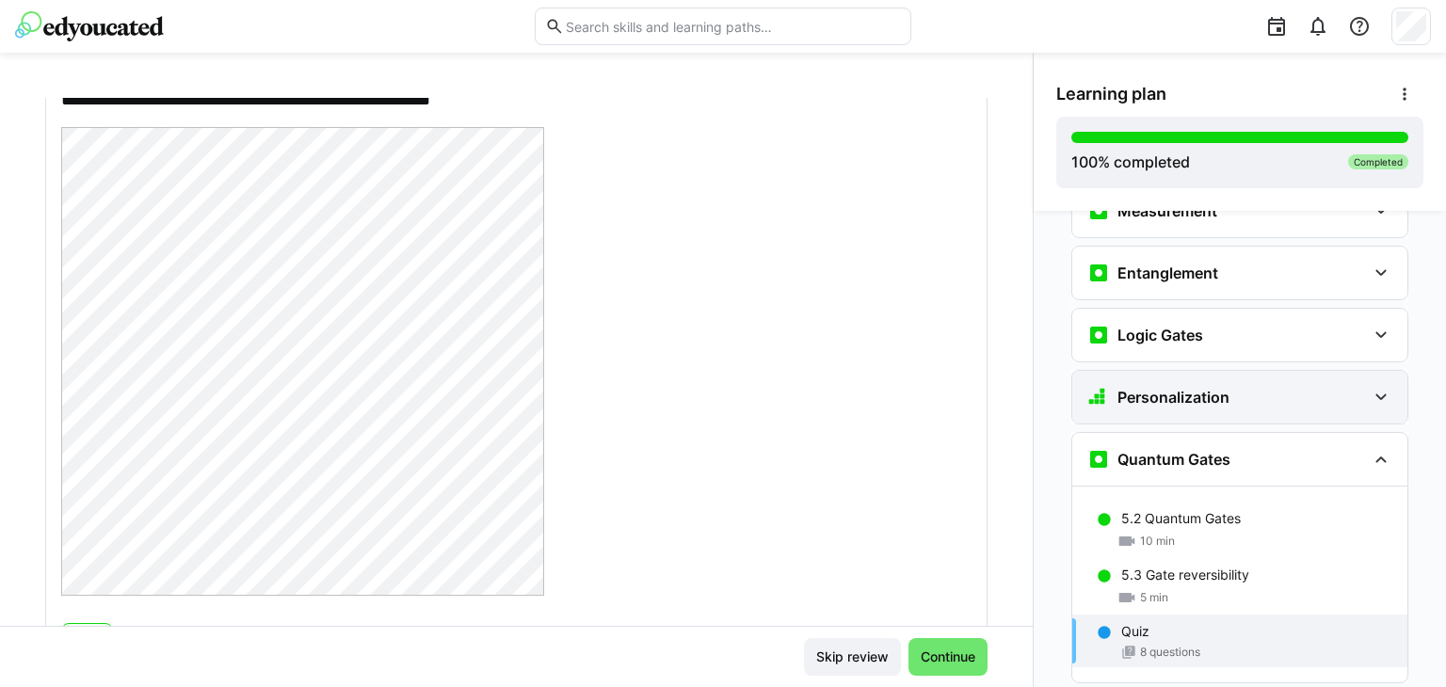
click at [1171, 388] on h3 "Personalization" at bounding box center [1173, 397] width 112 height 19
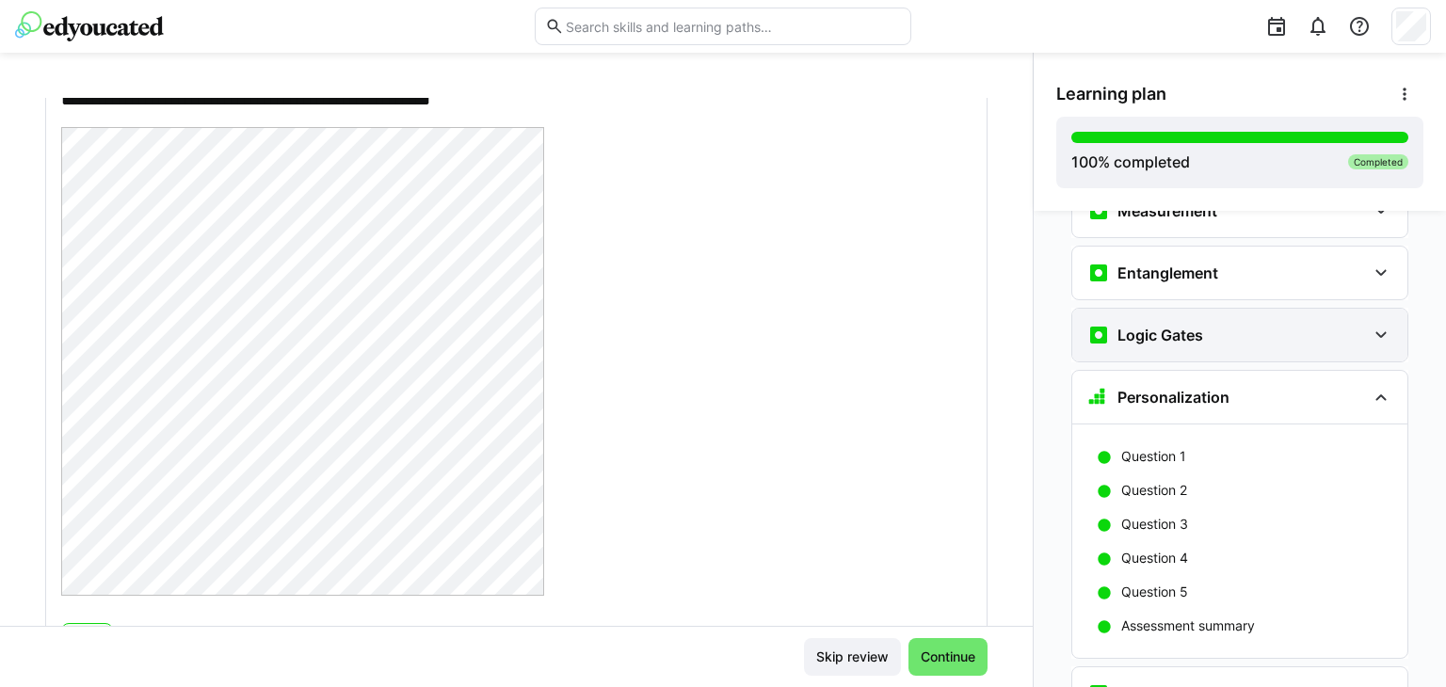
click at [1171, 309] on div "Logic Gates" at bounding box center [1239, 335] width 335 height 53
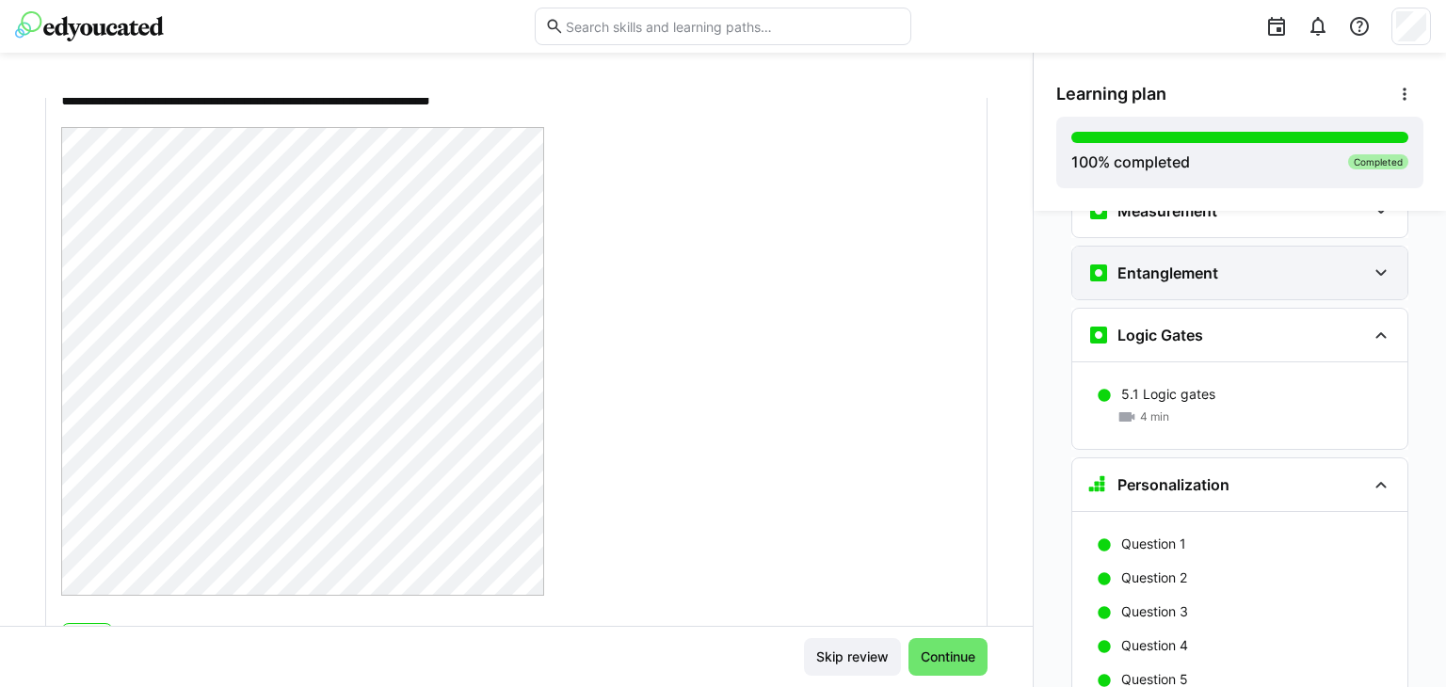
click at [1159, 247] on div "Entanglement" at bounding box center [1239, 273] width 335 height 53
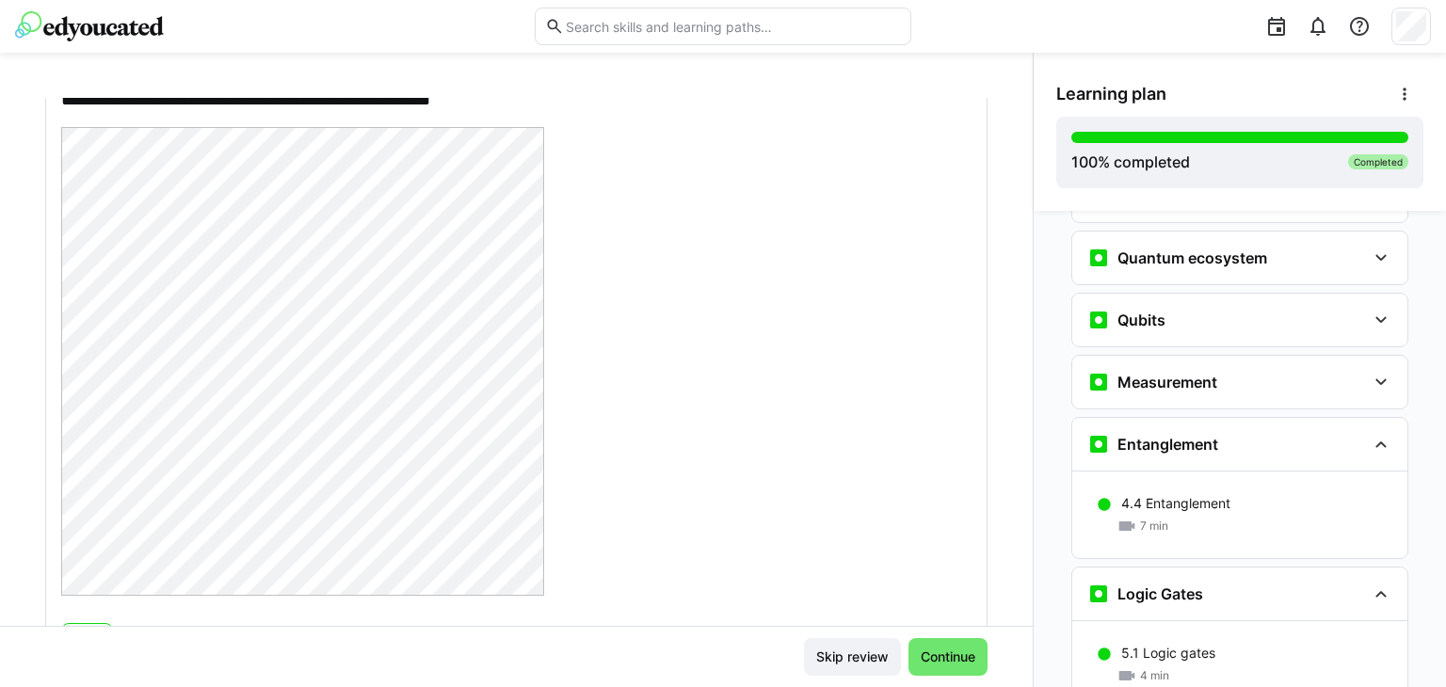
scroll to position [2134, 0]
click at [1156, 374] on h3 "Measurement" at bounding box center [1167, 383] width 100 height 19
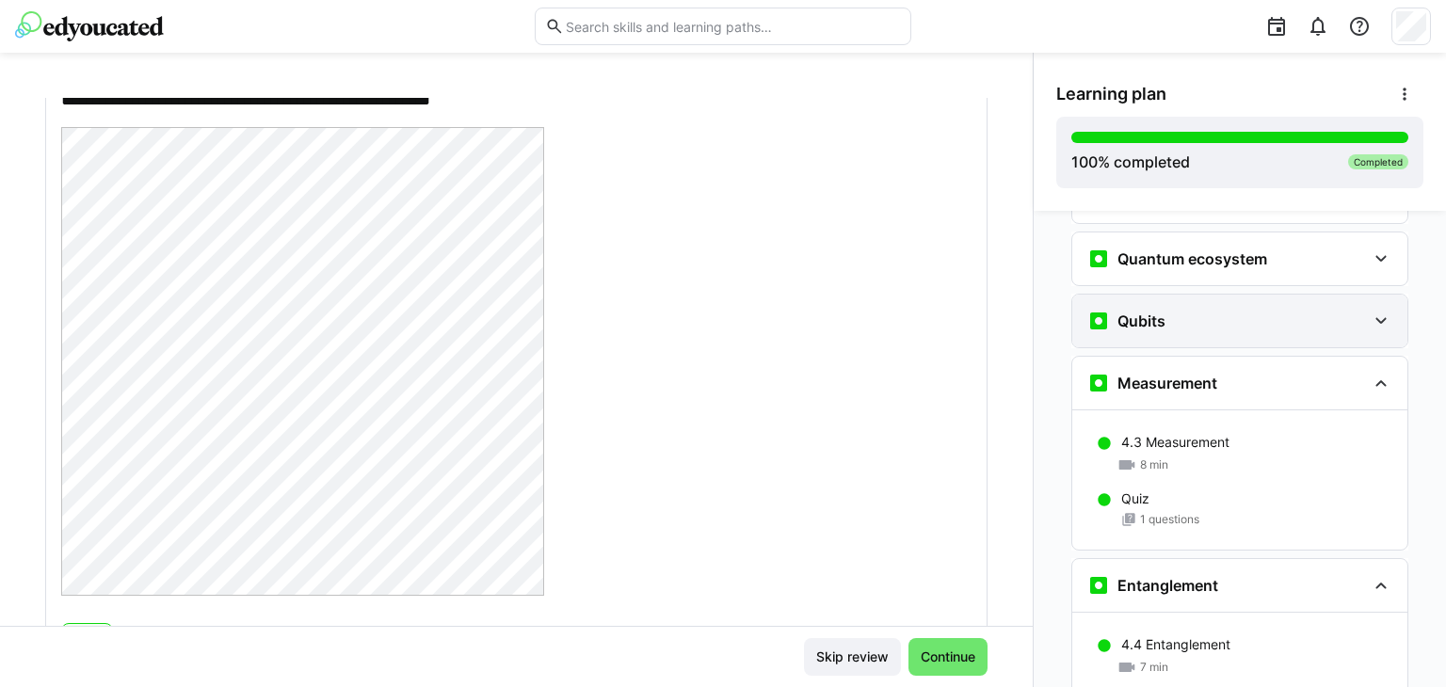
click at [1195, 310] on div "Qubits" at bounding box center [1226, 321] width 279 height 23
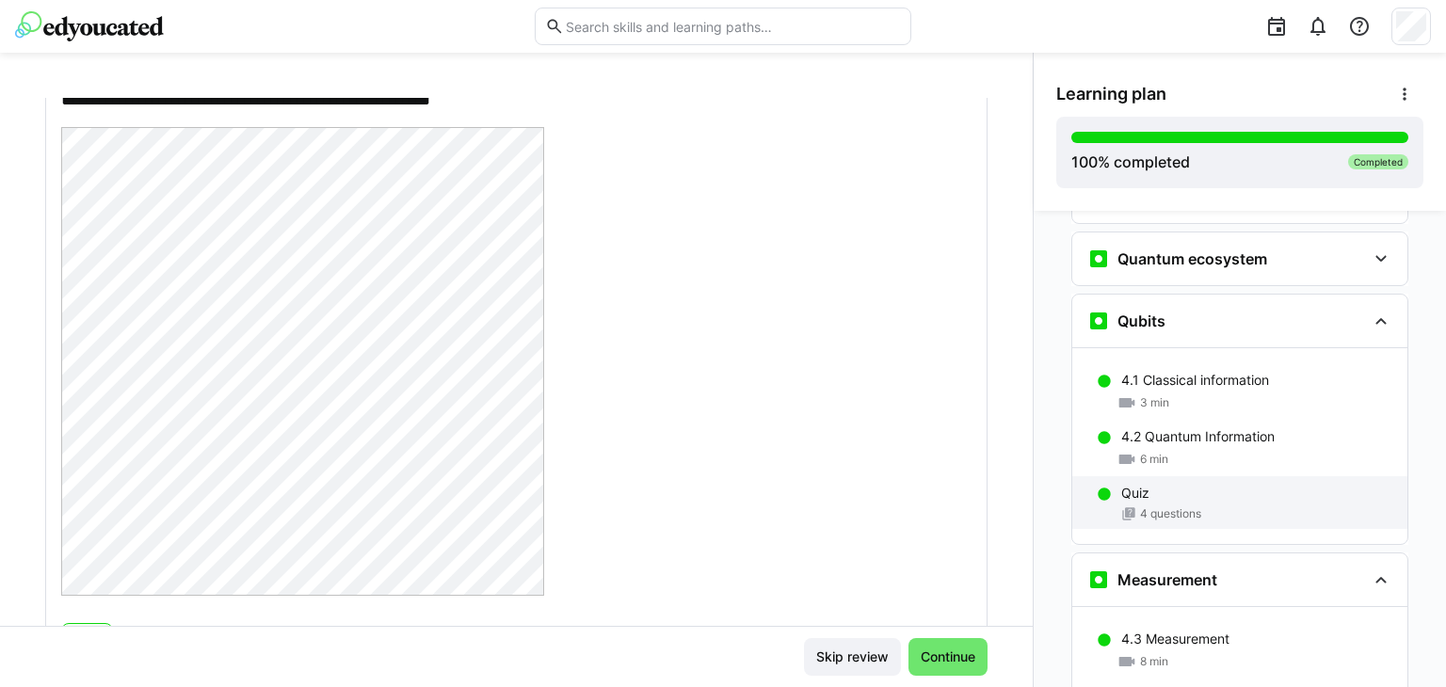
scroll to position [2233, 0]
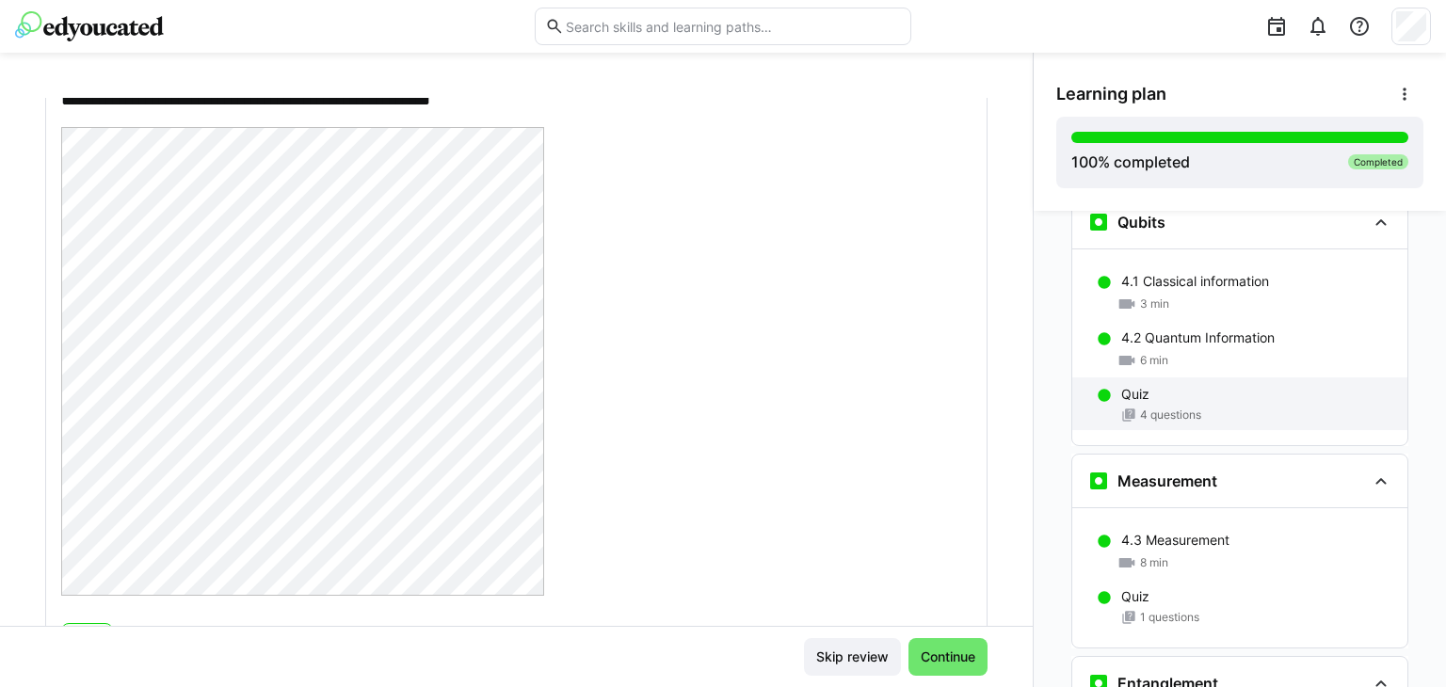
click at [1195, 379] on div "Quiz 4 questions" at bounding box center [1239, 403] width 335 height 53
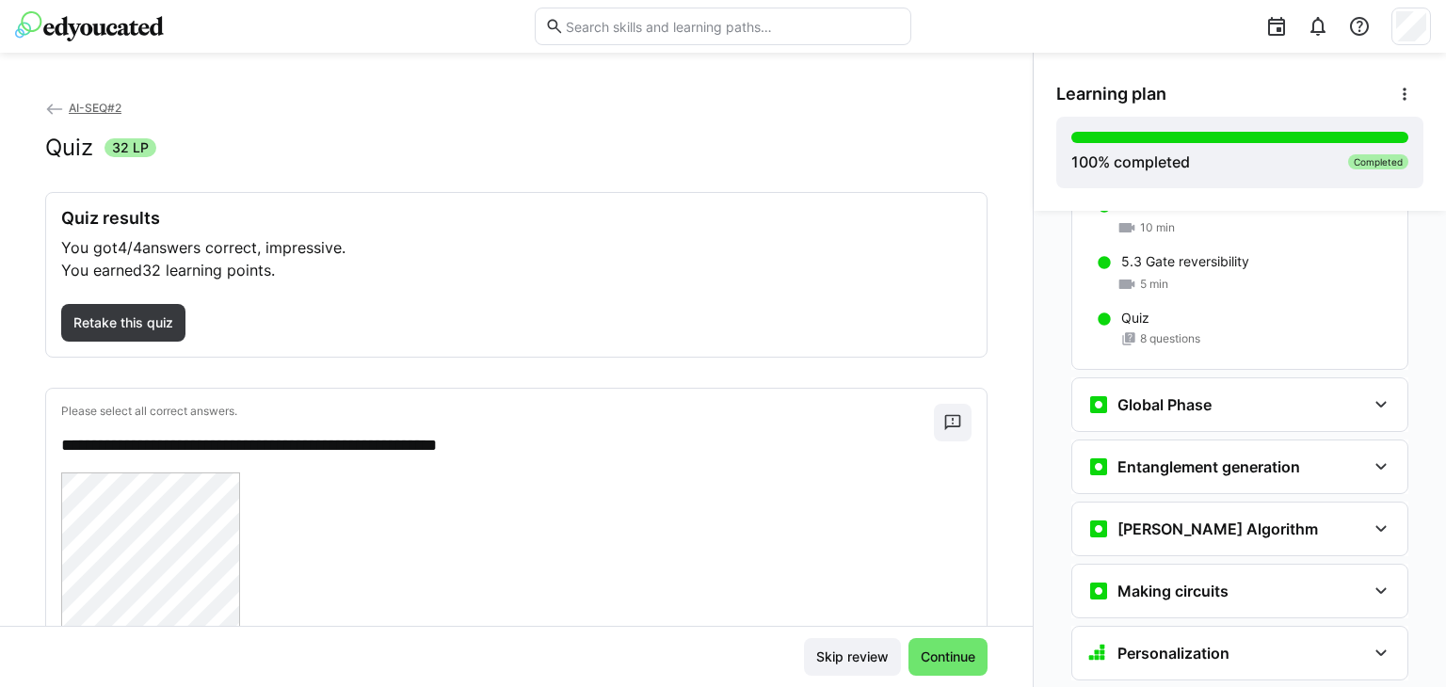
scroll to position [3364, 0]
click at [1181, 397] on h3 "Global Phase" at bounding box center [1164, 406] width 94 height 19
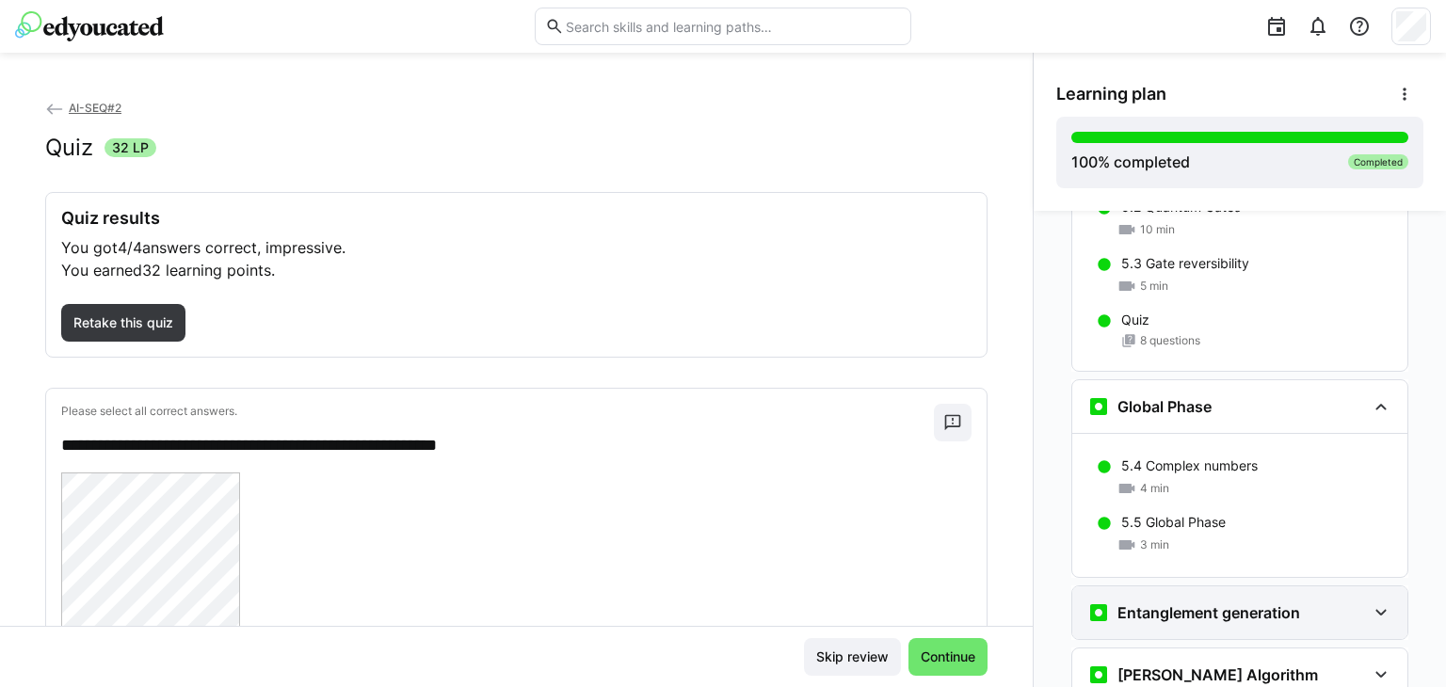
click at [1220, 603] on h3 "Entanglement generation" at bounding box center [1208, 612] width 183 height 19
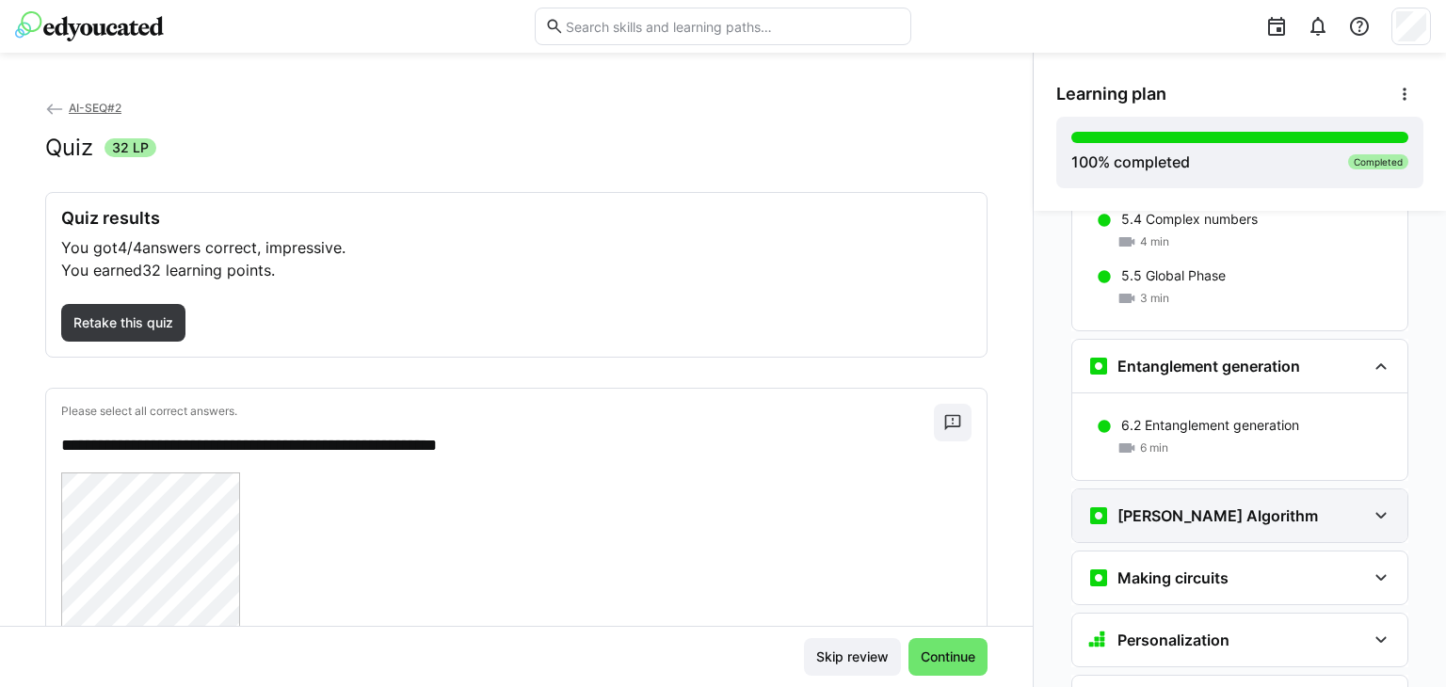
click at [1213, 489] on div "[PERSON_NAME] Algorithm" at bounding box center [1239, 515] width 335 height 53
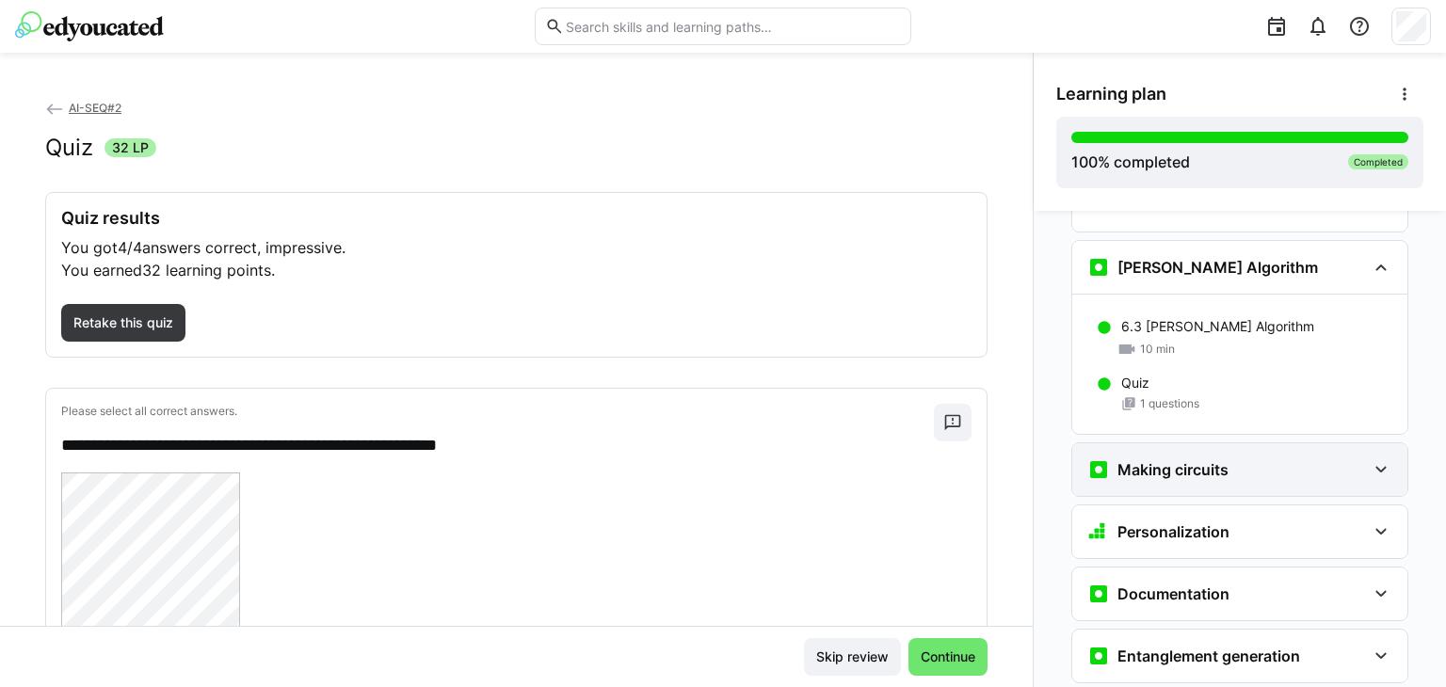
click at [1205, 443] on div "Making circuits" at bounding box center [1239, 469] width 335 height 53
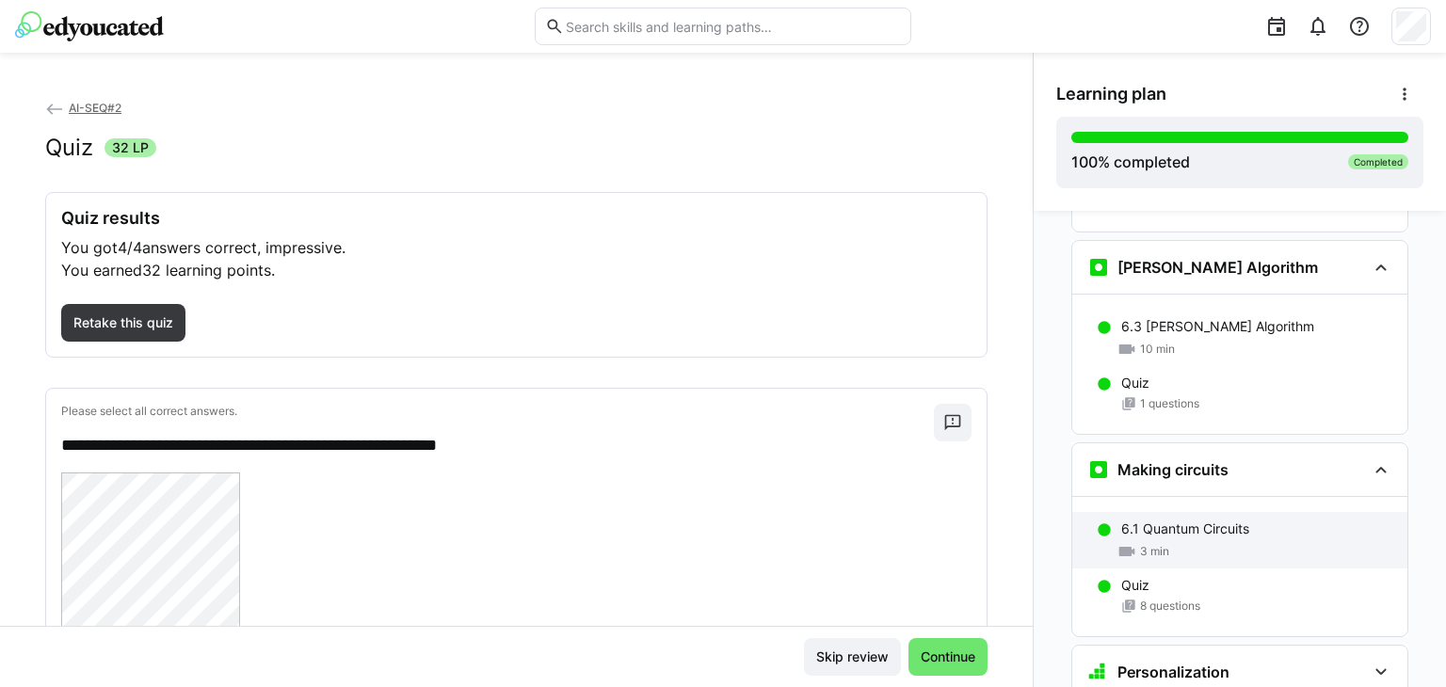
scroll to position [3957, 0]
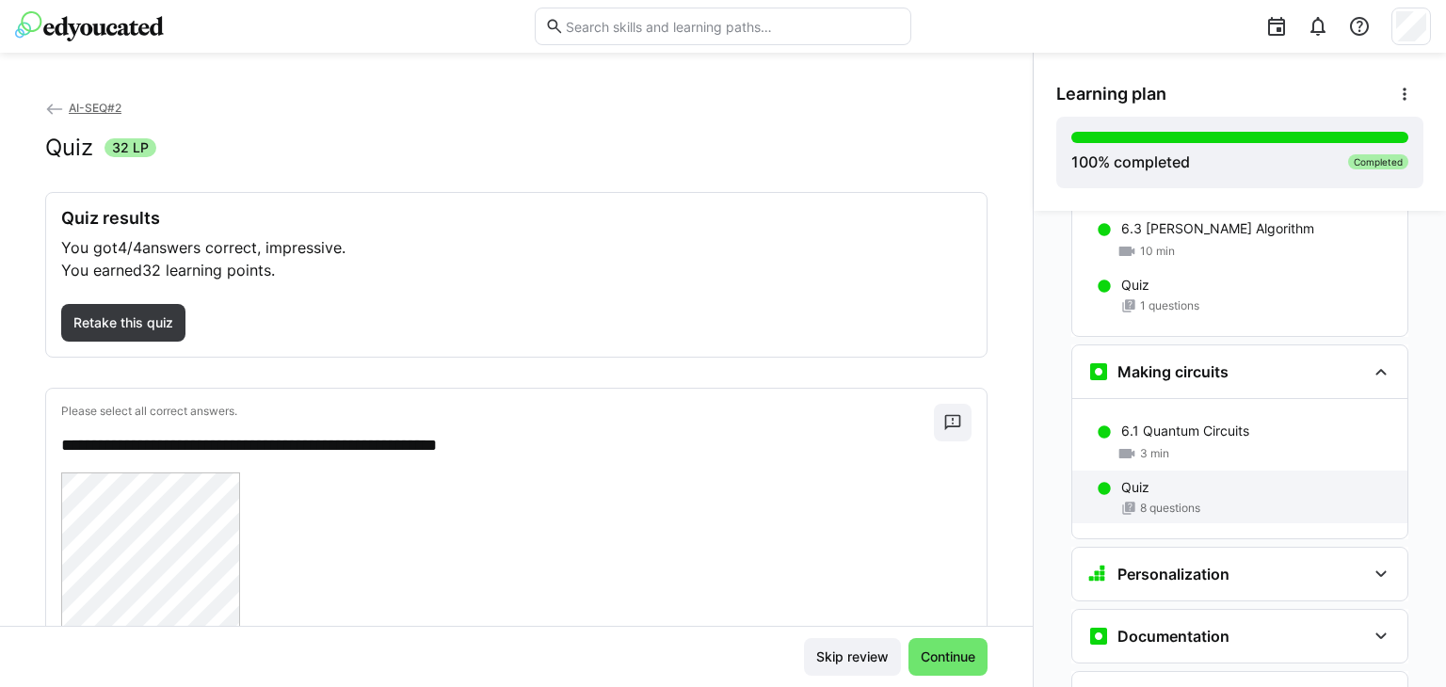
click at [1182, 478] on div "Quiz" at bounding box center [1256, 487] width 271 height 19
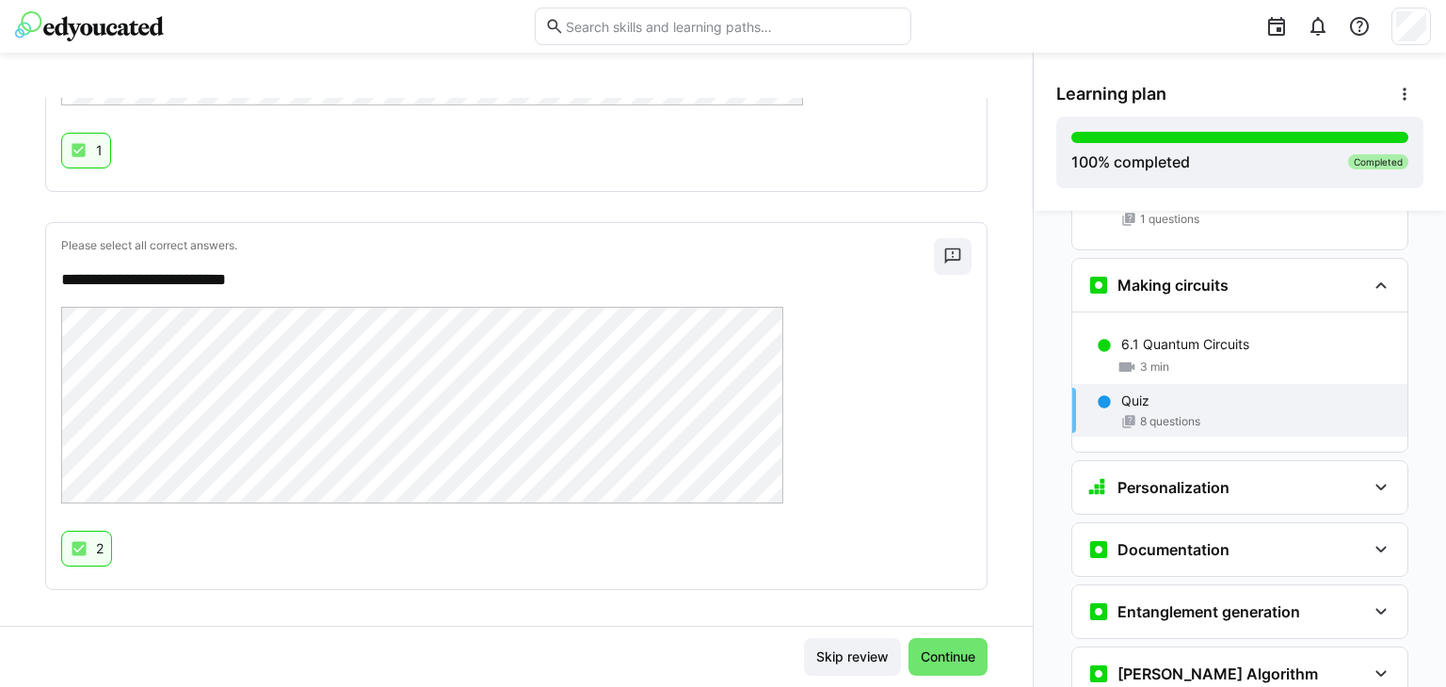
scroll to position [4111, 0]
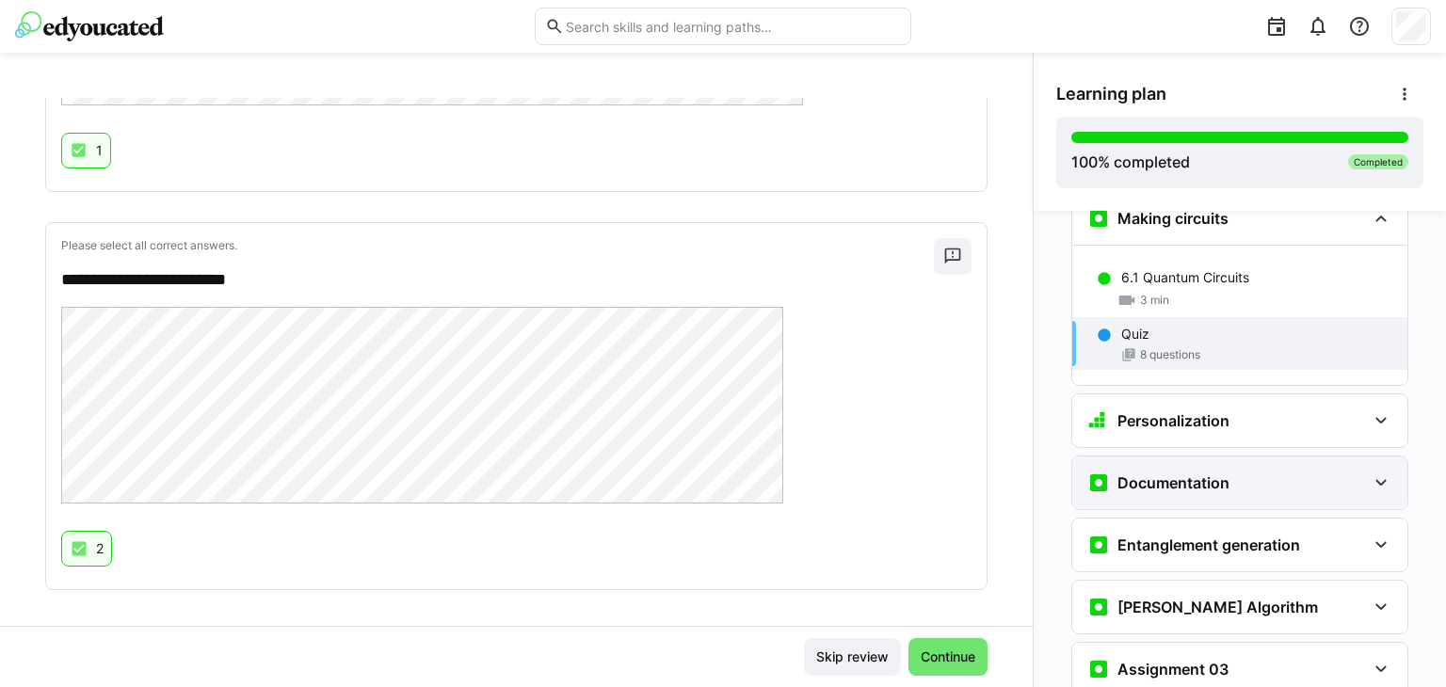
click at [1248, 471] on div "Documentation" at bounding box center [1226, 482] width 279 height 23
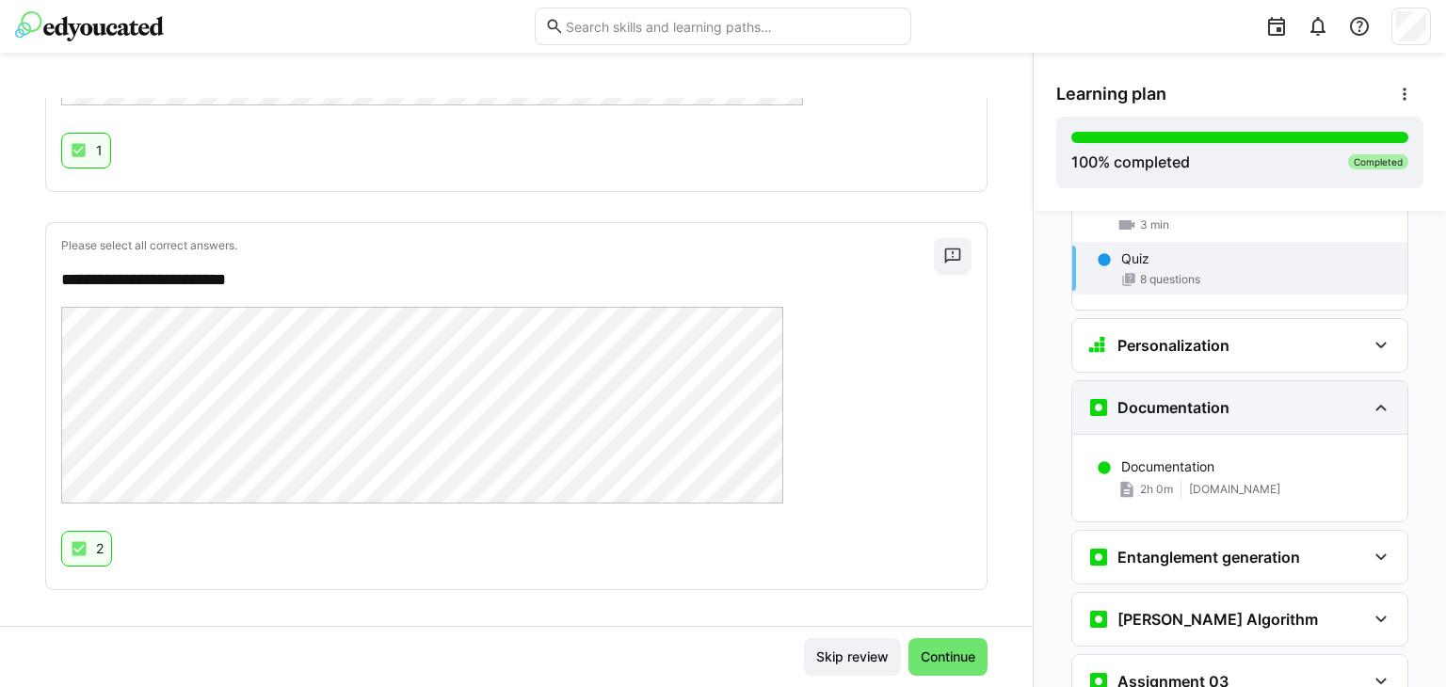
scroll to position [4186, 0]
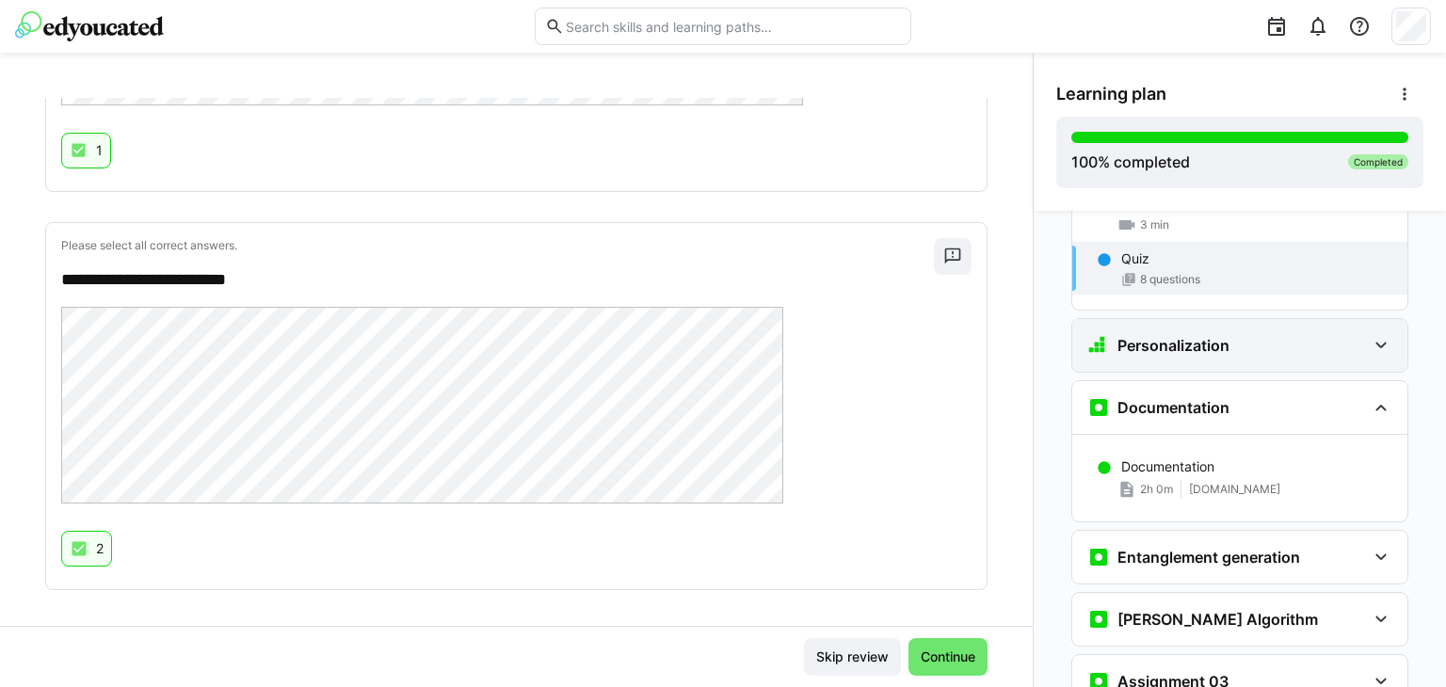
click at [1239, 319] on div "Personalization" at bounding box center [1239, 345] width 335 height 53
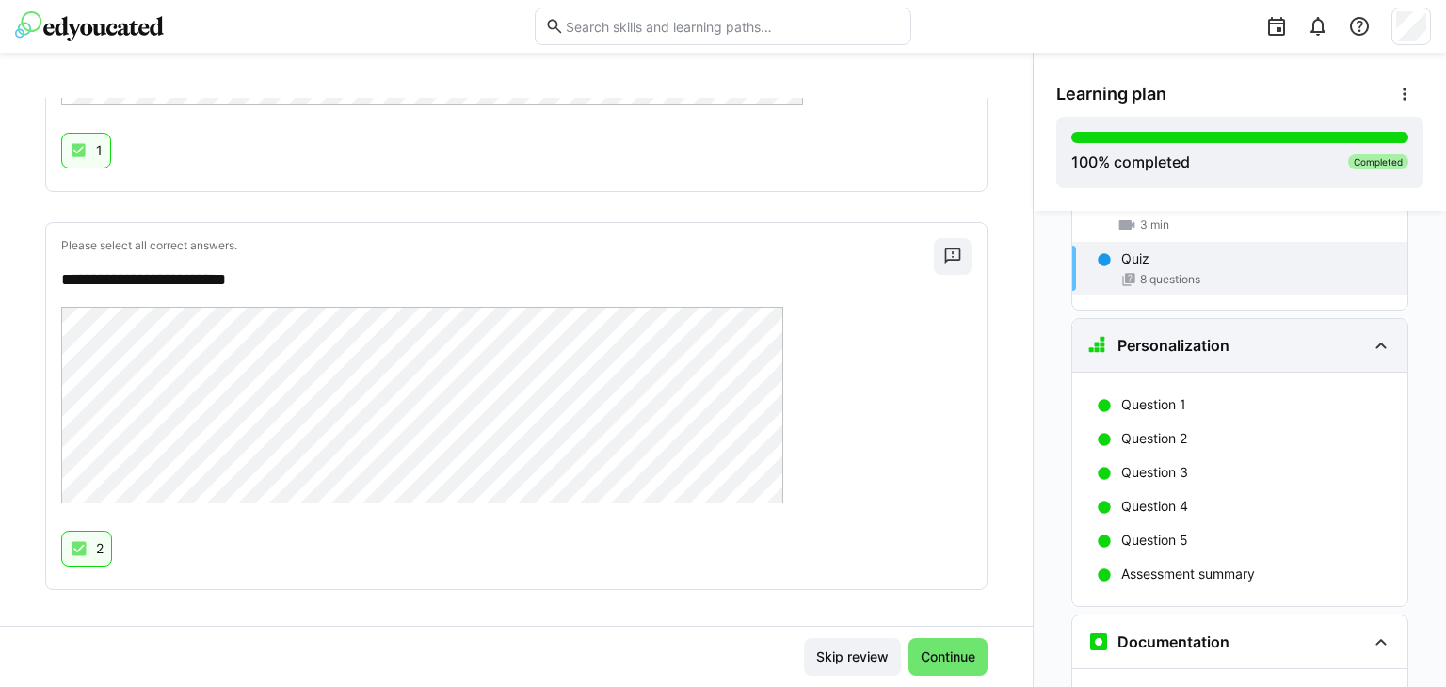
scroll to position [4454, 0]
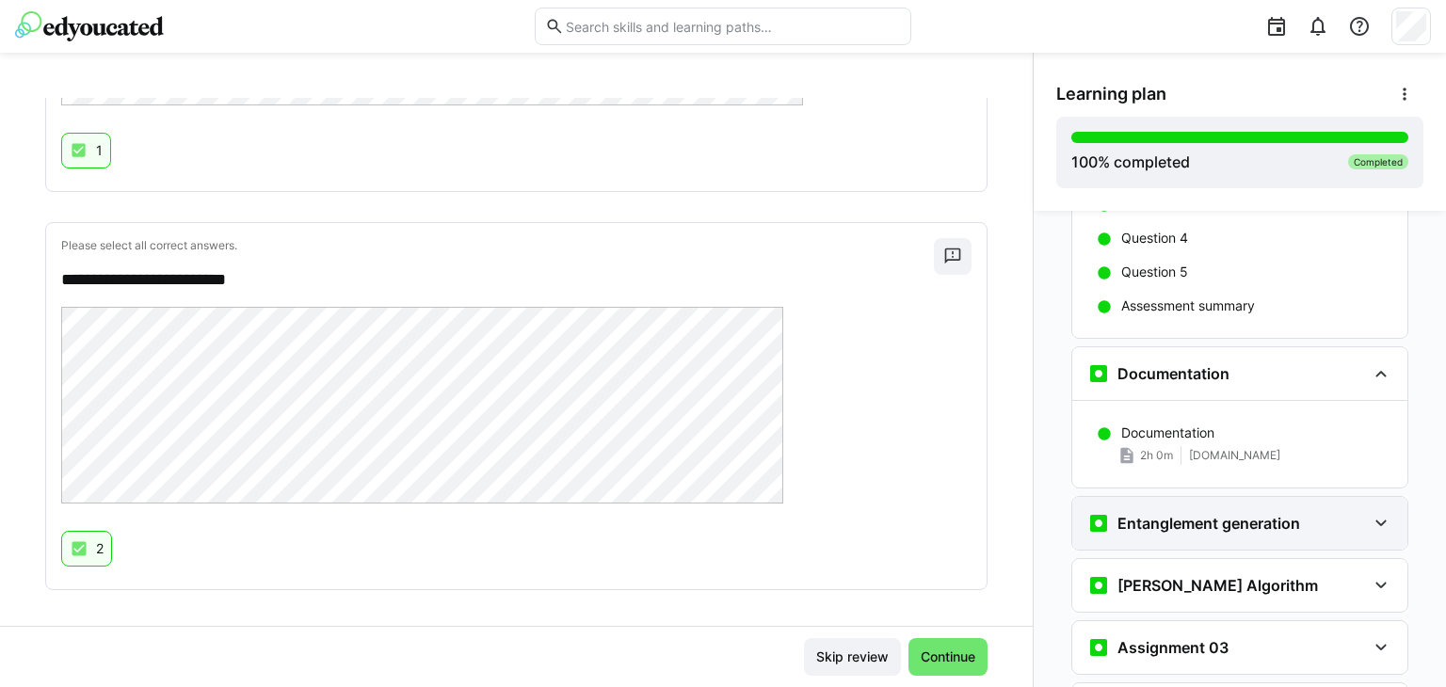
click at [1238, 514] on h3 "Entanglement generation" at bounding box center [1208, 523] width 183 height 19
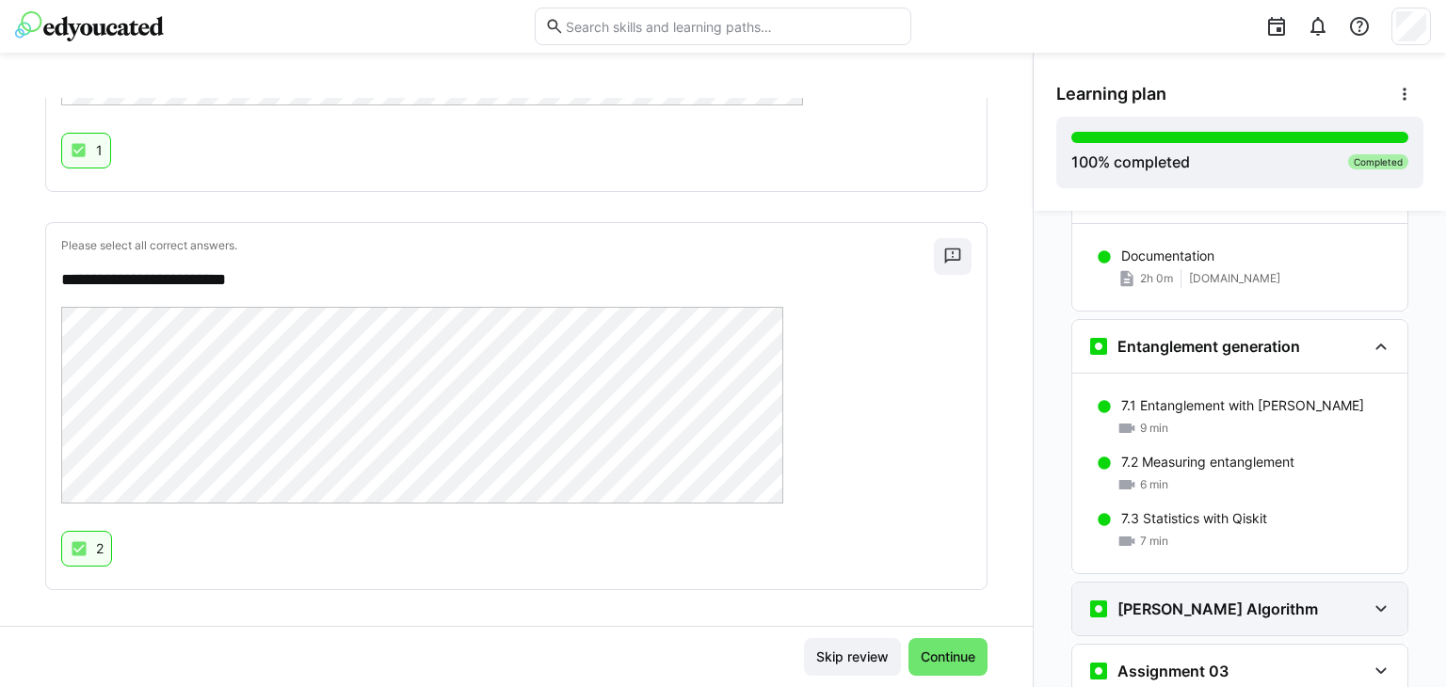
click at [1223, 599] on h3 "[PERSON_NAME] Algorithm" at bounding box center [1217, 608] width 200 height 19
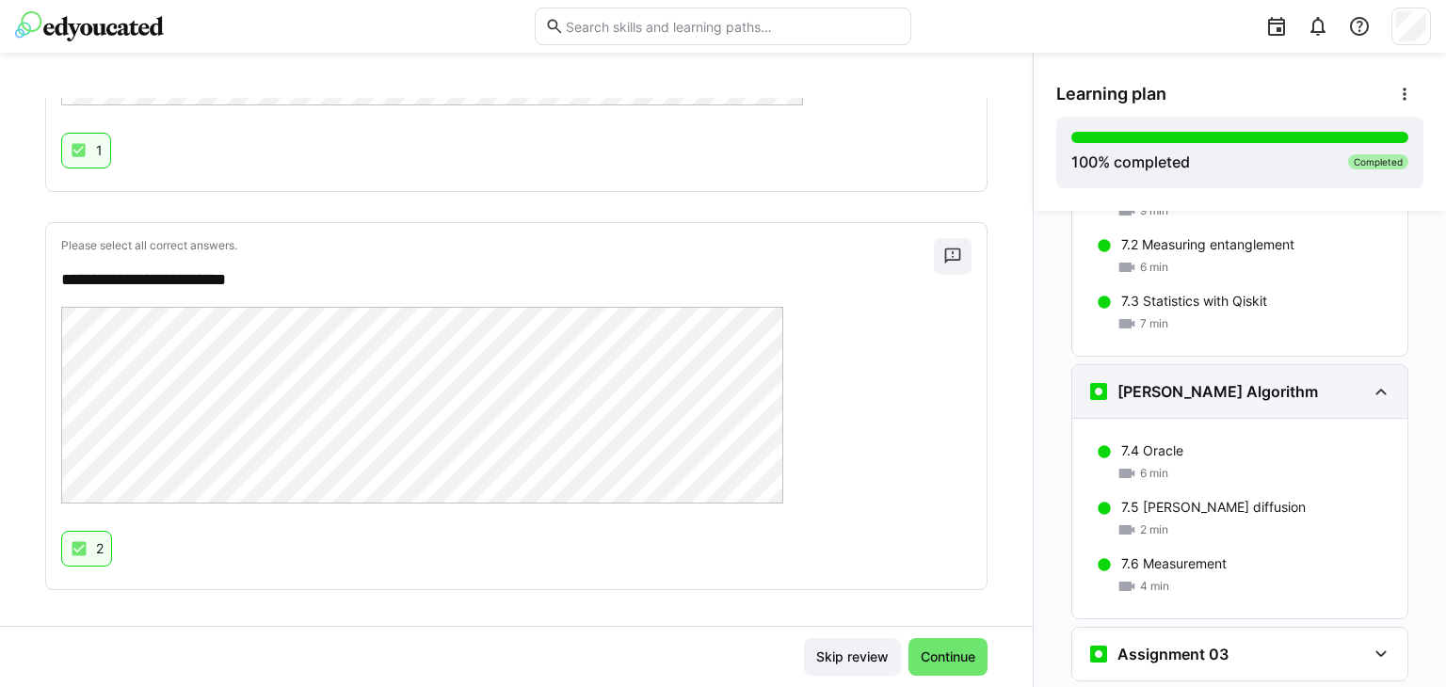
scroll to position [4849, 0]
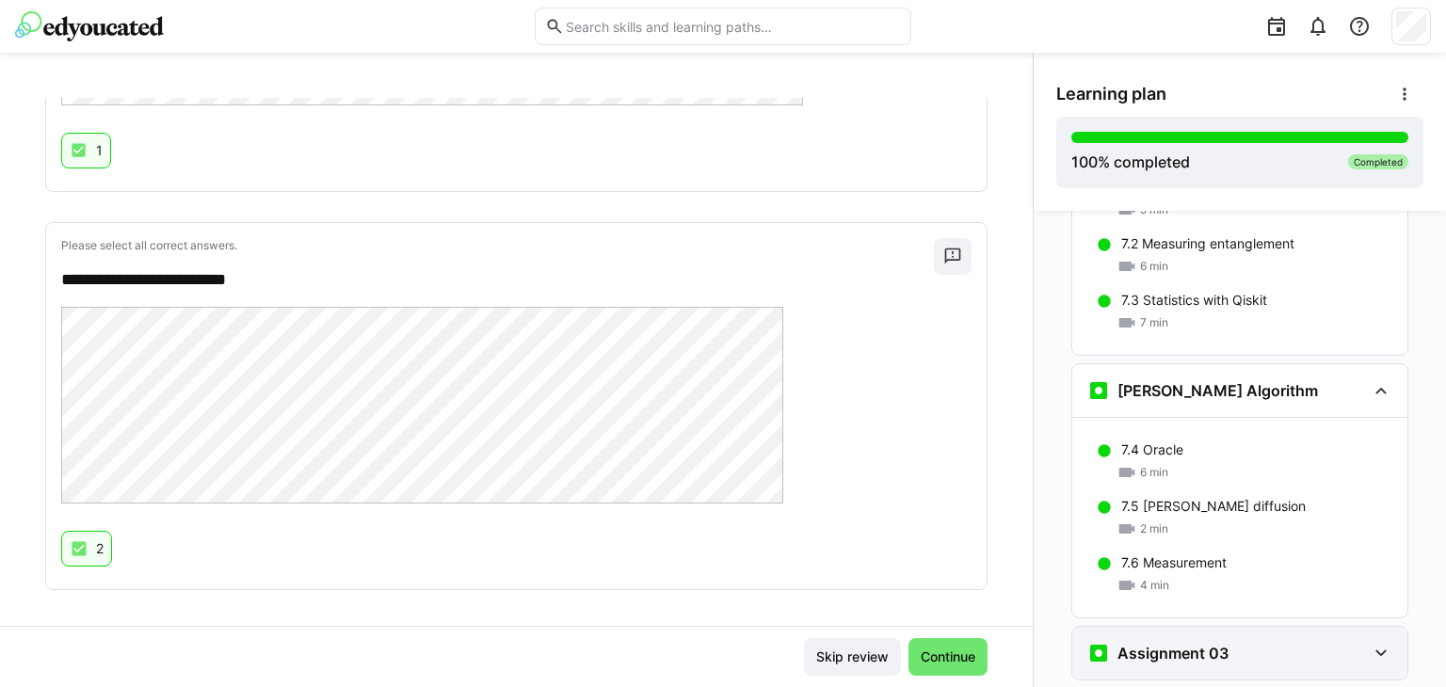
click at [1223, 627] on div "Assignment 03" at bounding box center [1239, 653] width 335 height 53
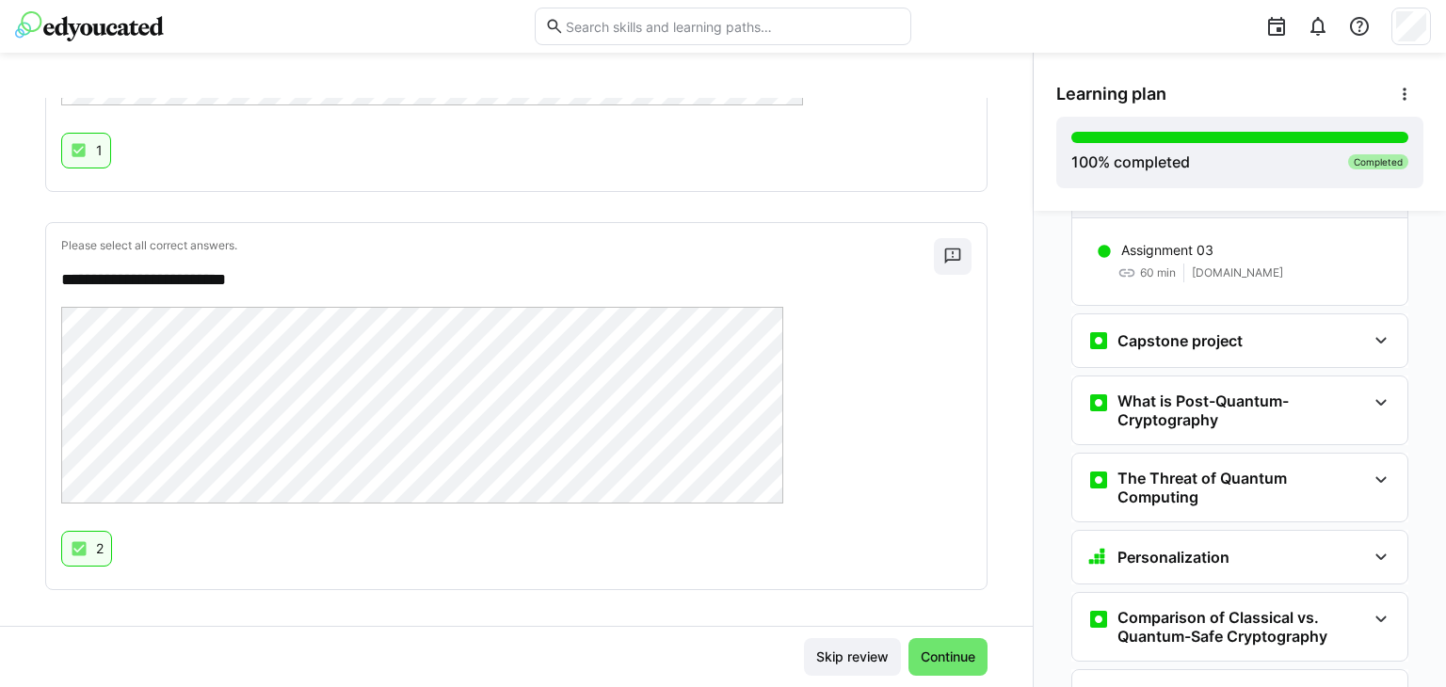
scroll to position [5312, 0]
click at [1232, 330] on h3 "Capstone project" at bounding box center [1179, 339] width 125 height 19
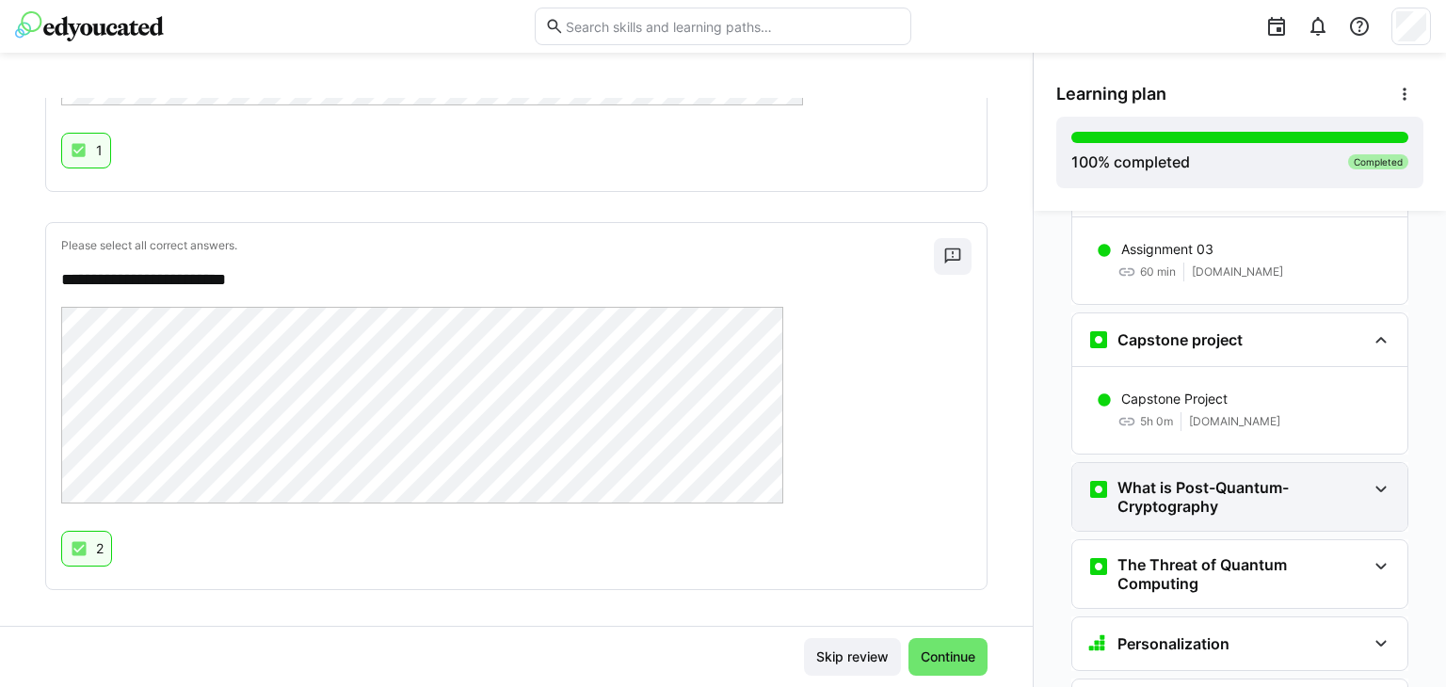
click at [1250, 478] on h3 "What is Post-Quantum-Cryptography" at bounding box center [1241, 497] width 248 height 38
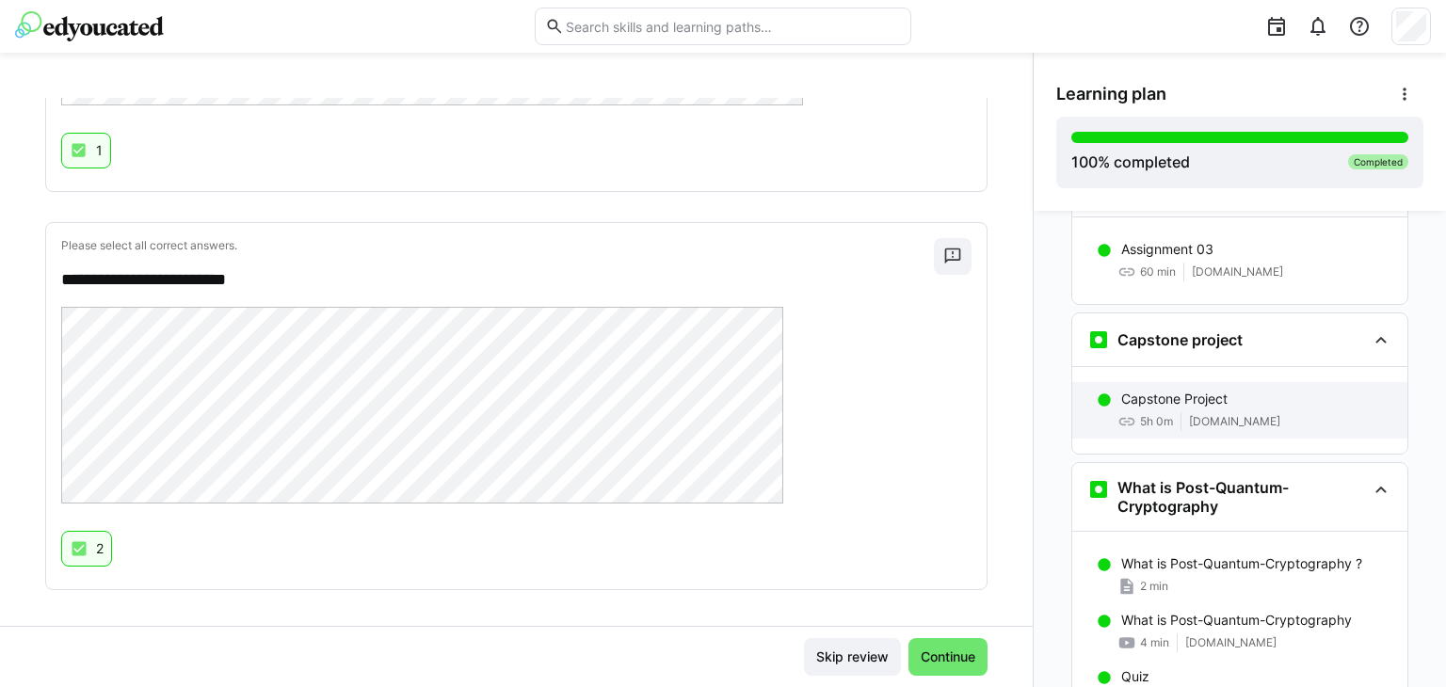
click at [1230, 390] on div "Capstone Project" at bounding box center [1256, 399] width 271 height 19
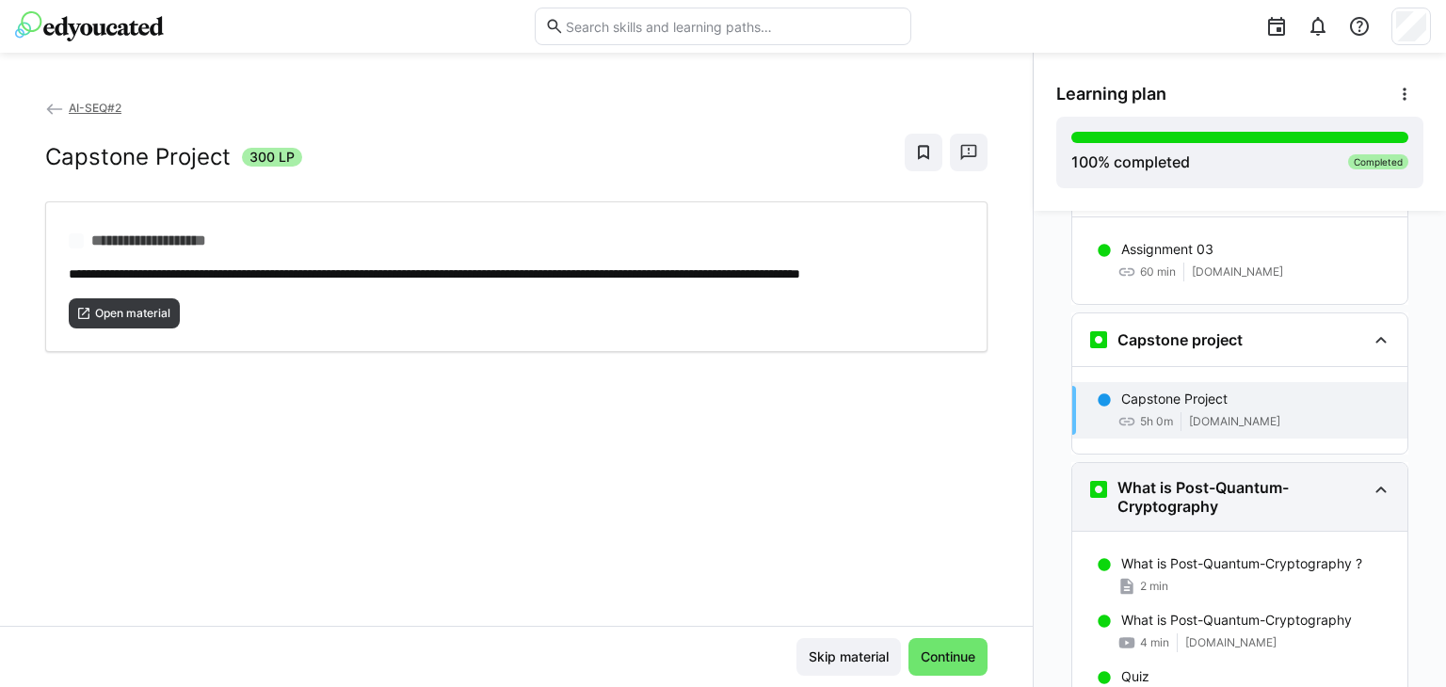
scroll to position [5365, 0]
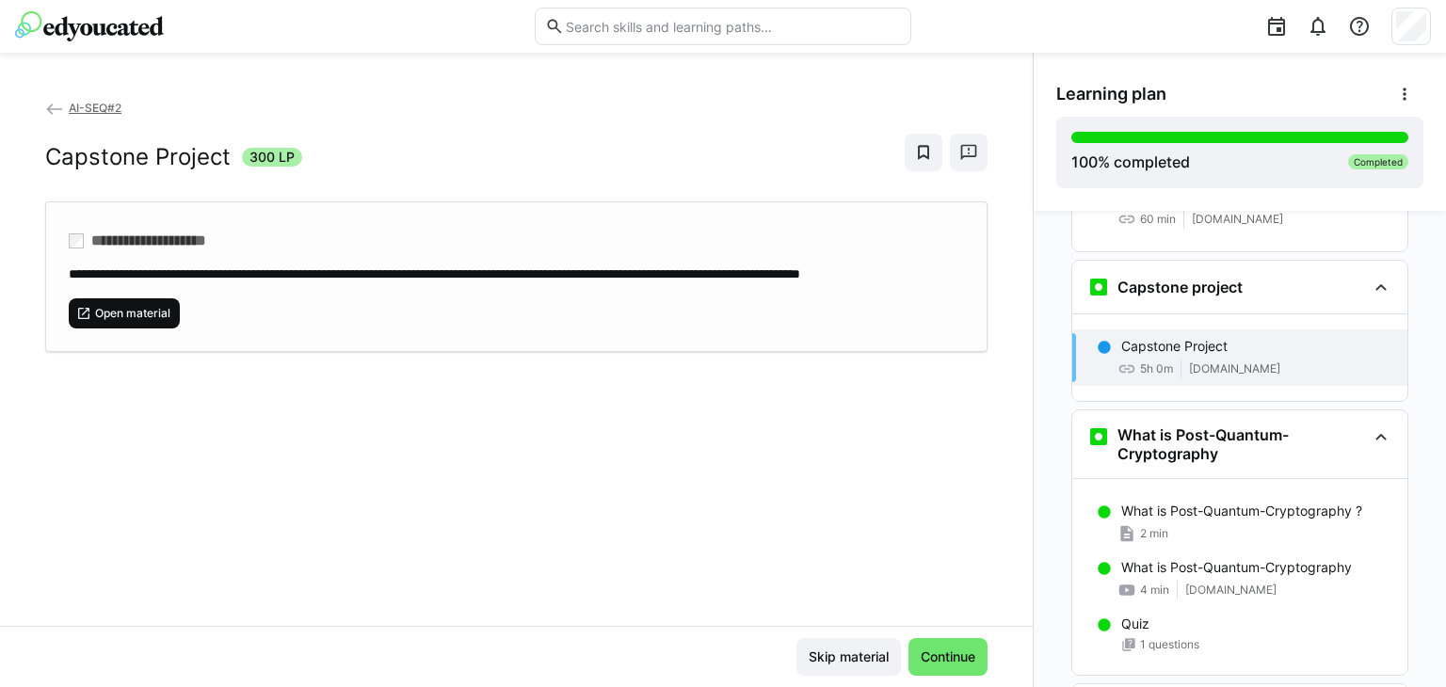
click at [168, 321] on span "Open material" at bounding box center [132, 313] width 79 height 15
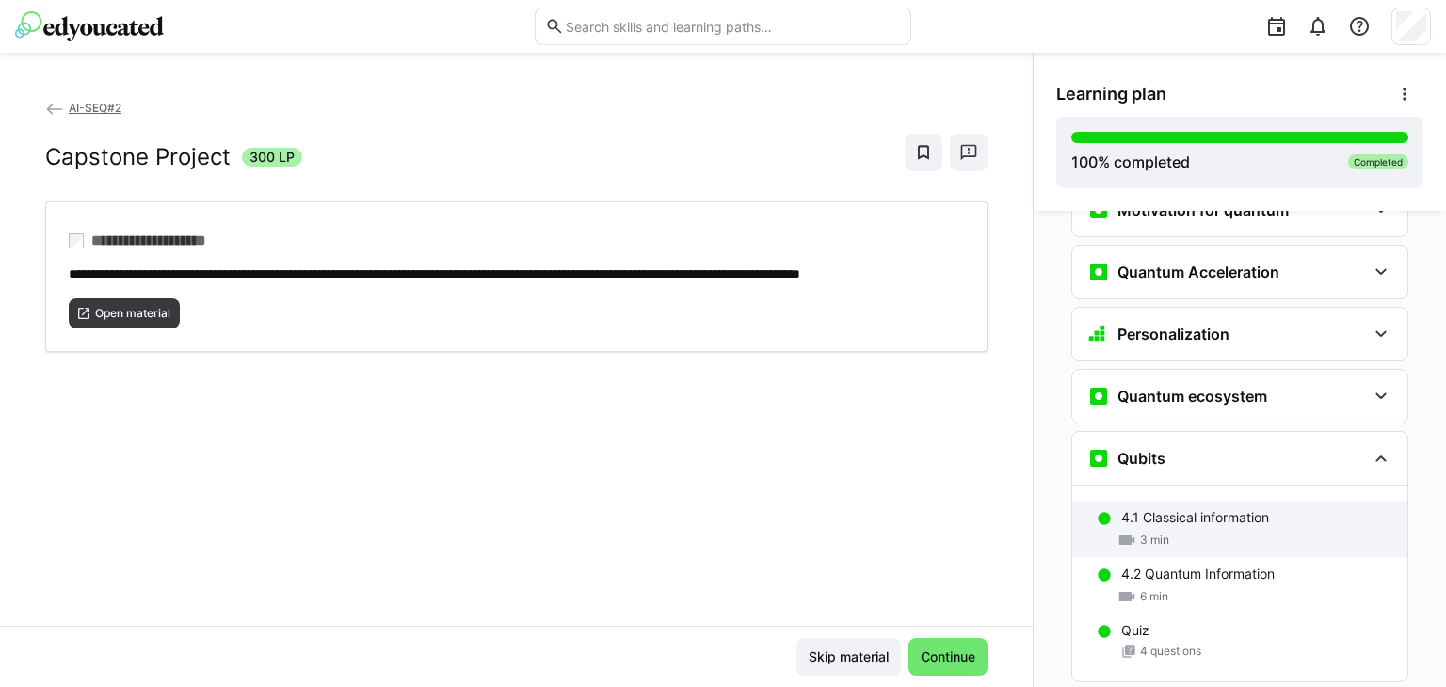
scroll to position [1985, 0]
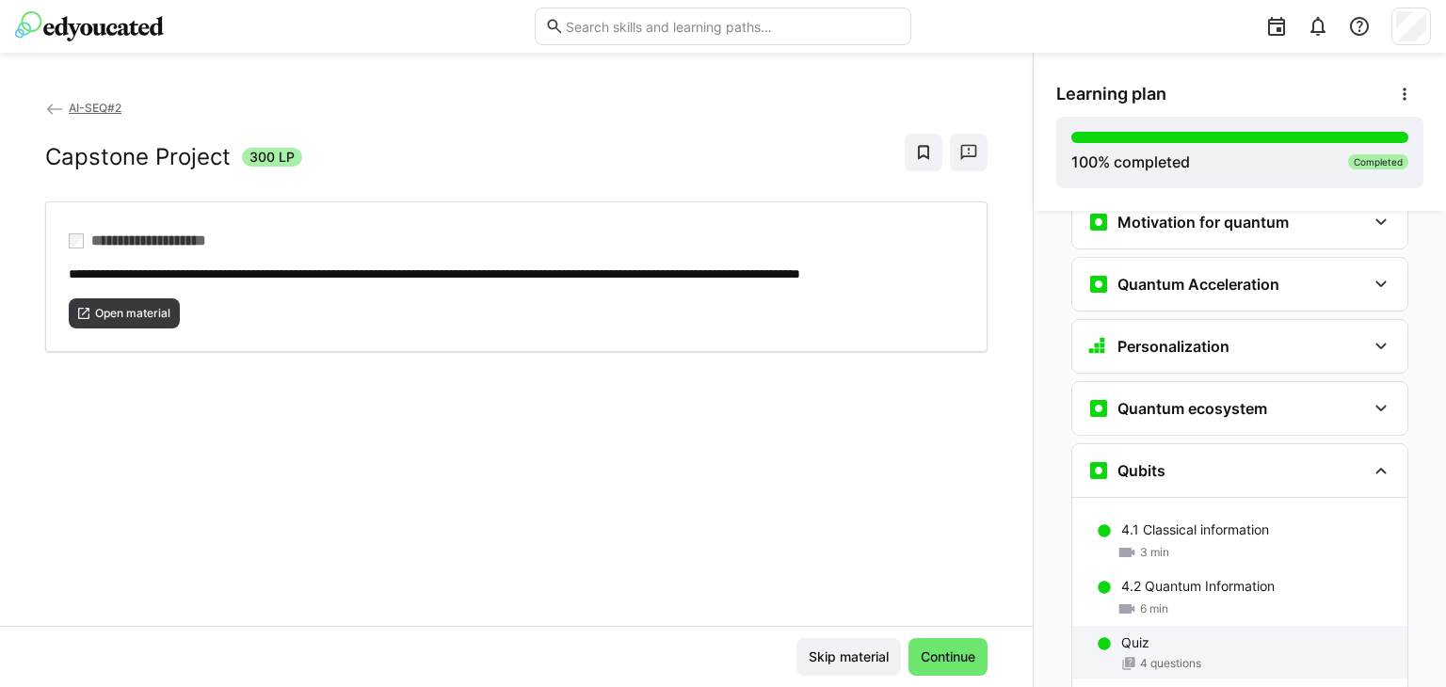
click at [1200, 633] on div "Quiz" at bounding box center [1256, 642] width 271 height 19
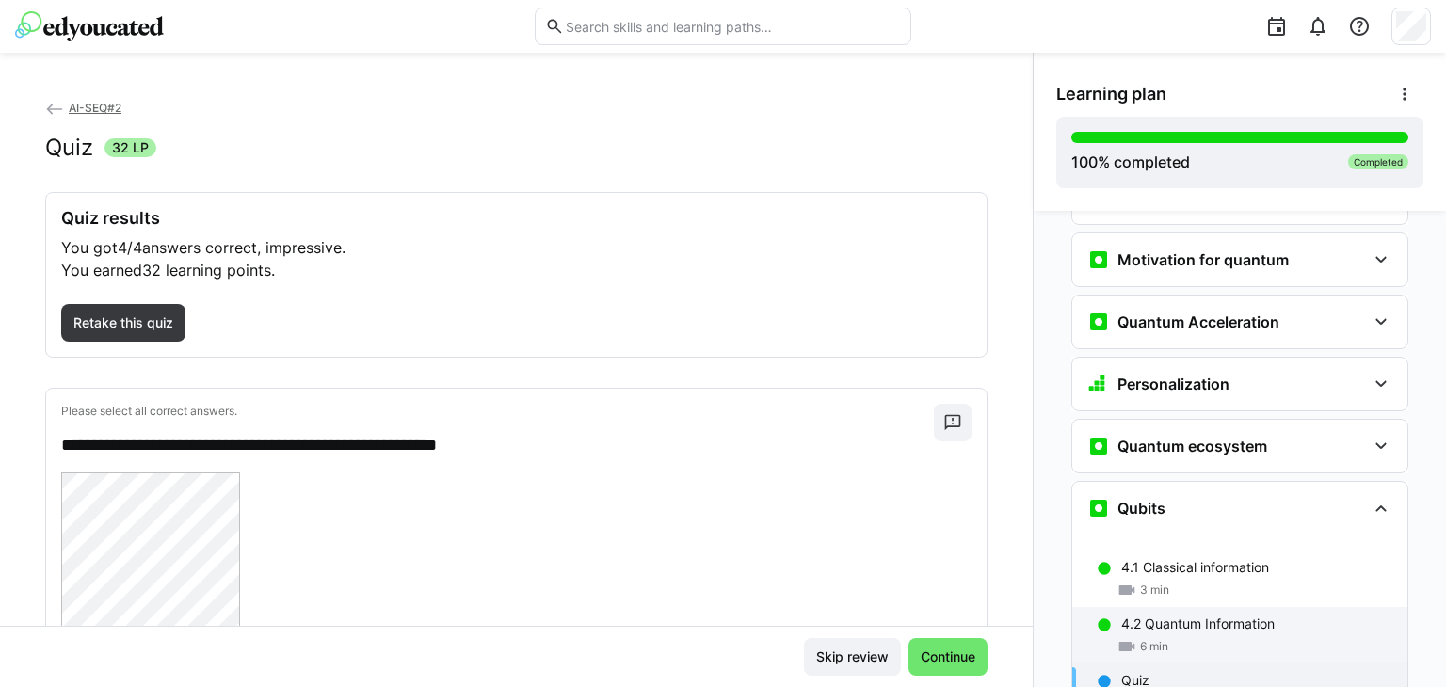
scroll to position [1946, 0]
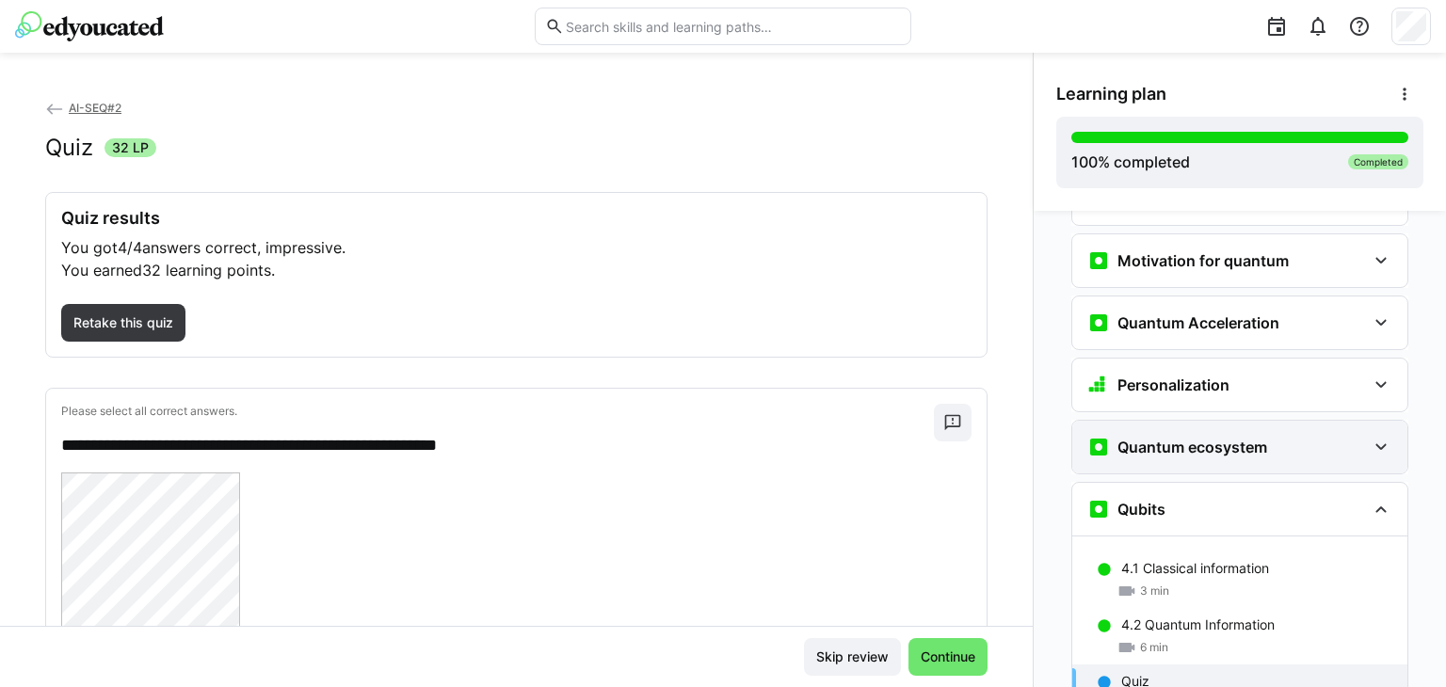
click at [1191, 436] on div "Quantum ecosystem" at bounding box center [1177, 447] width 180 height 23
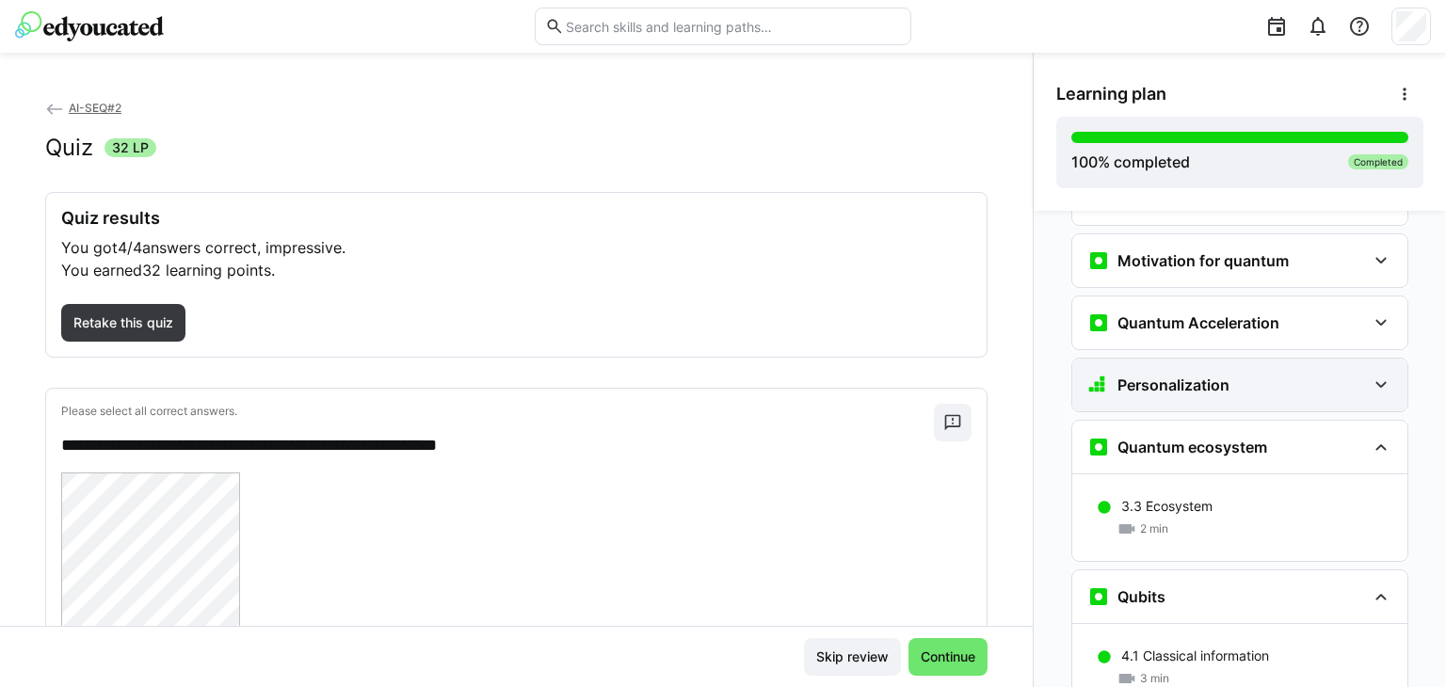
click at [1237, 374] on div "Personalization" at bounding box center [1226, 385] width 279 height 23
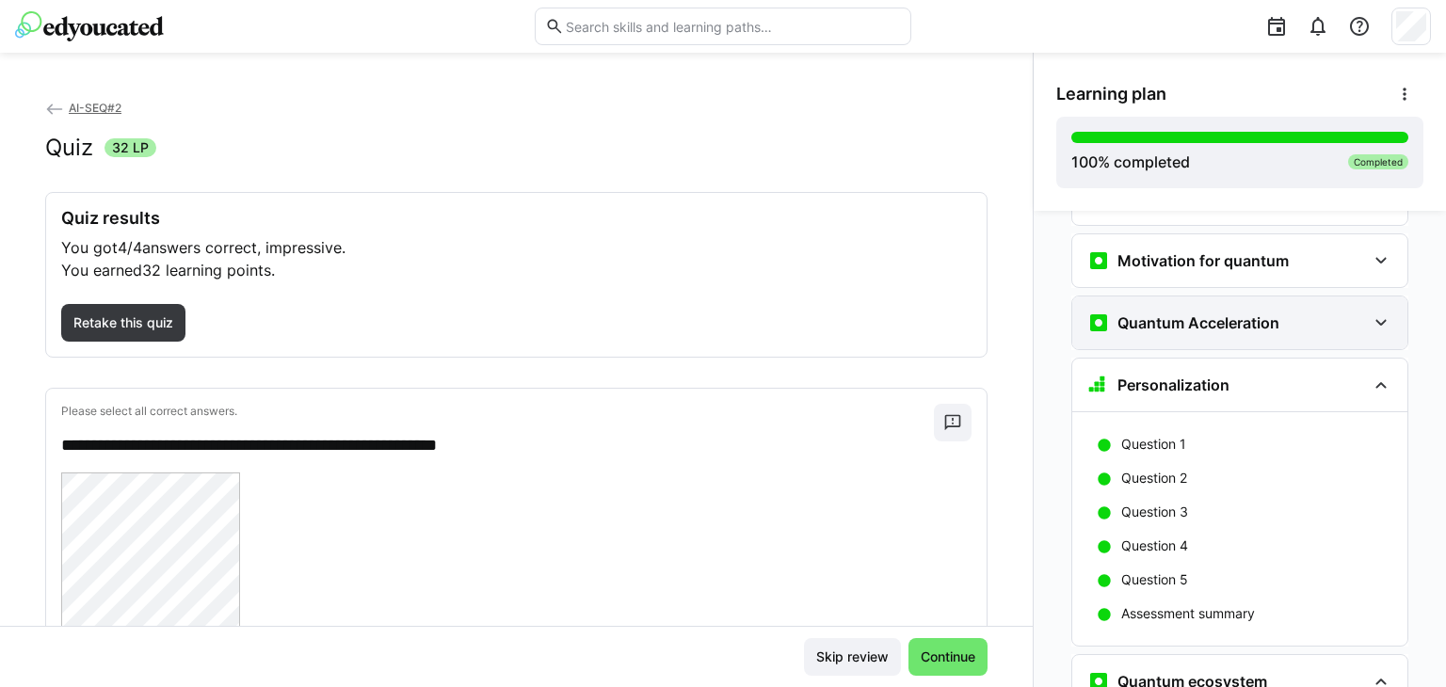
click at [1212, 313] on h3 "Quantum Acceleration" at bounding box center [1198, 322] width 162 height 19
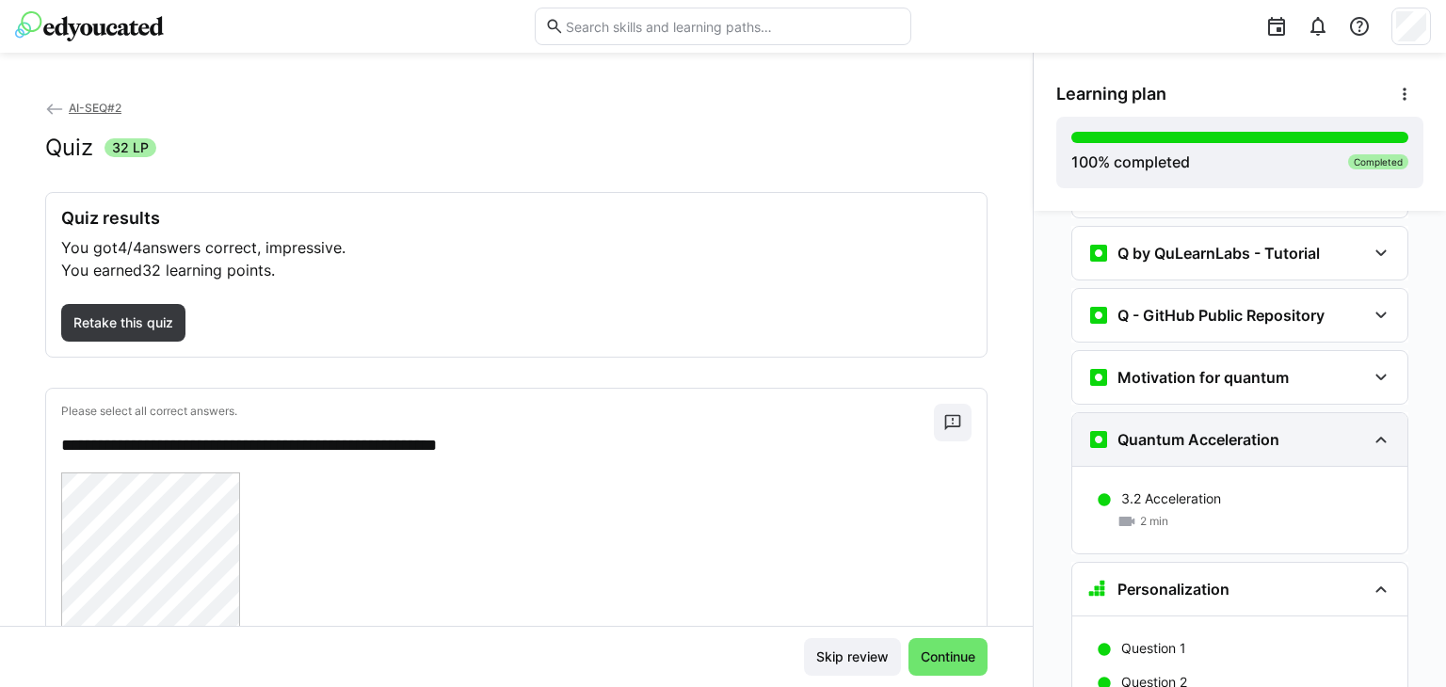
scroll to position [1828, 0]
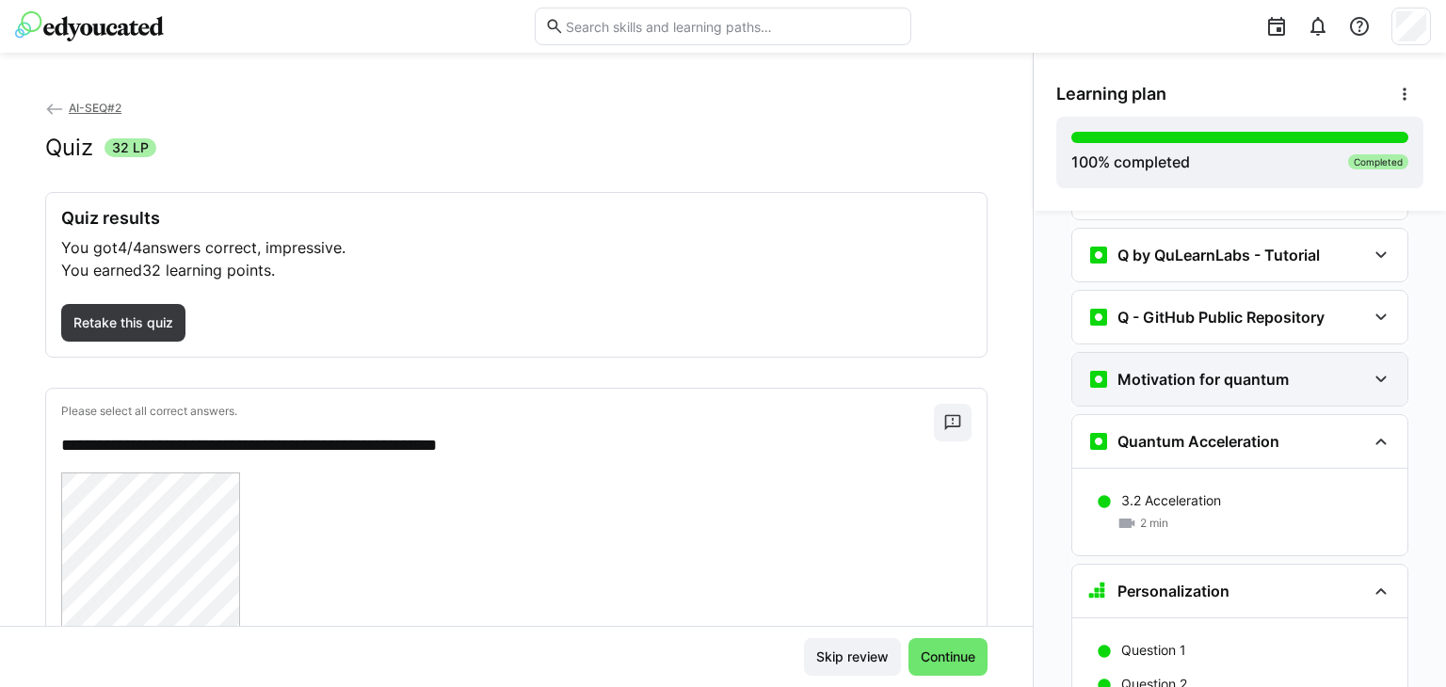
click at [1203, 353] on div "Motivation for quantum" at bounding box center [1239, 379] width 335 height 53
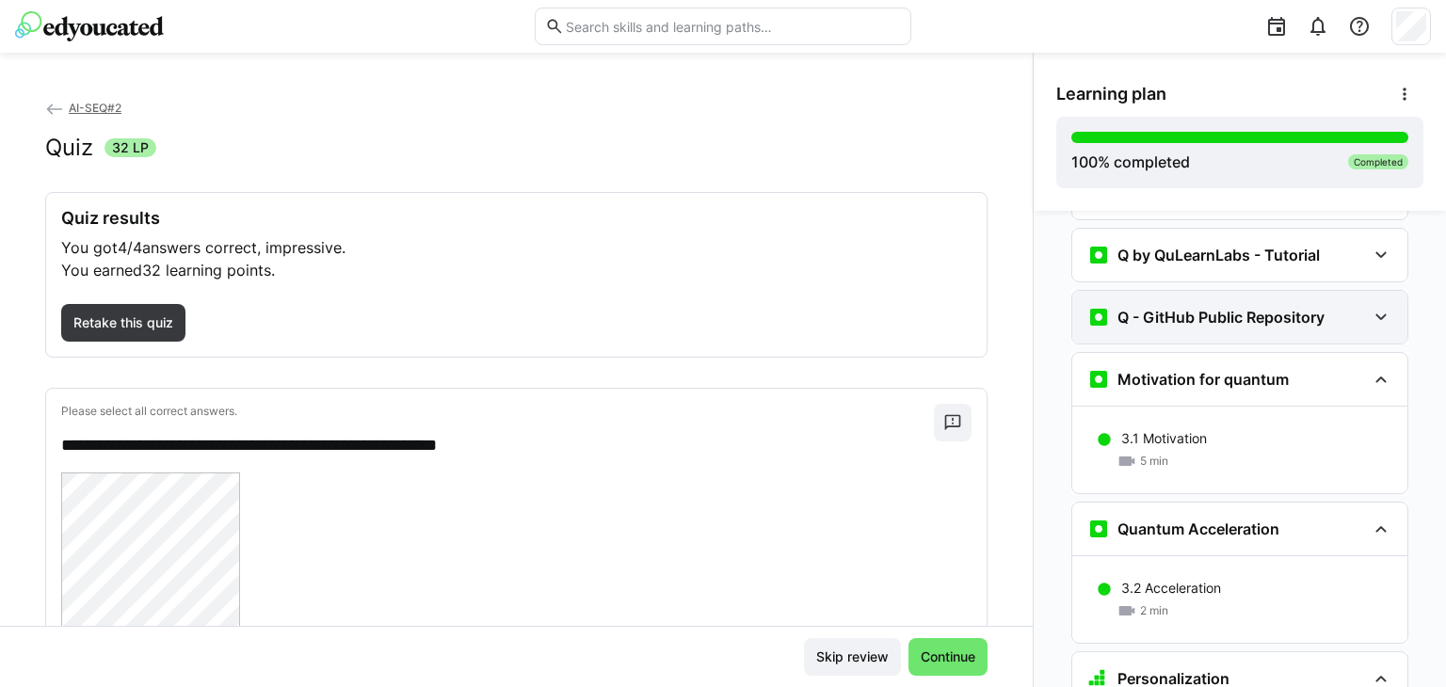
click at [1221, 306] on div "Q - GitHub Public Repository" at bounding box center [1205, 317] width 237 height 23
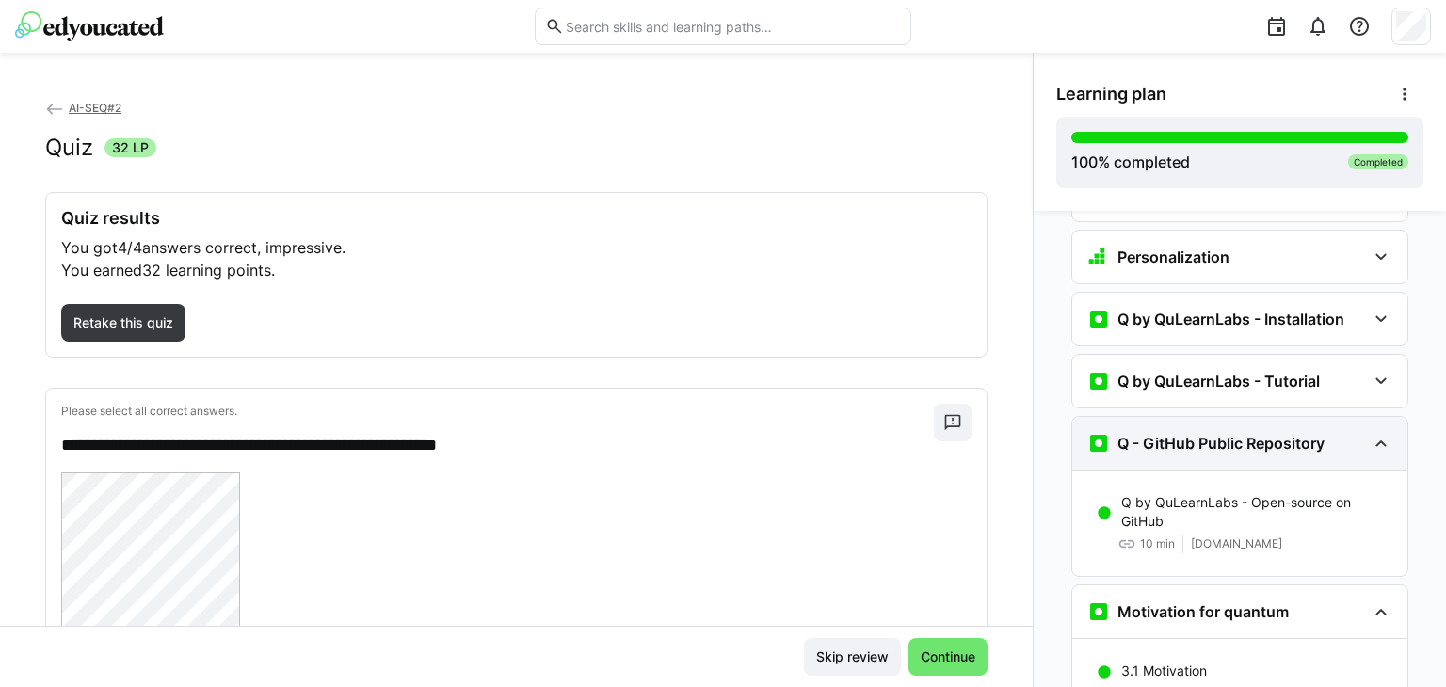
scroll to position [1701, 0]
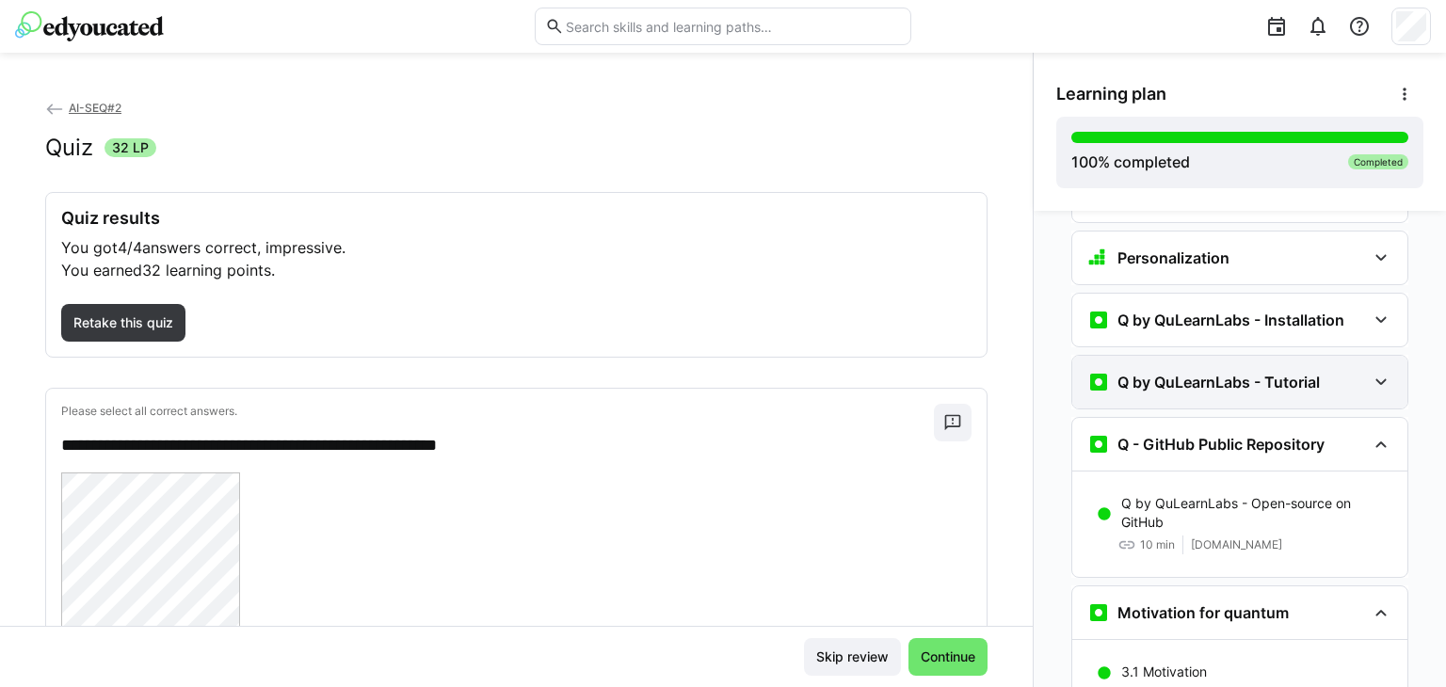
click at [1193, 373] on h3 "Q by QuLearnLabs - Tutorial" at bounding box center [1218, 382] width 202 height 19
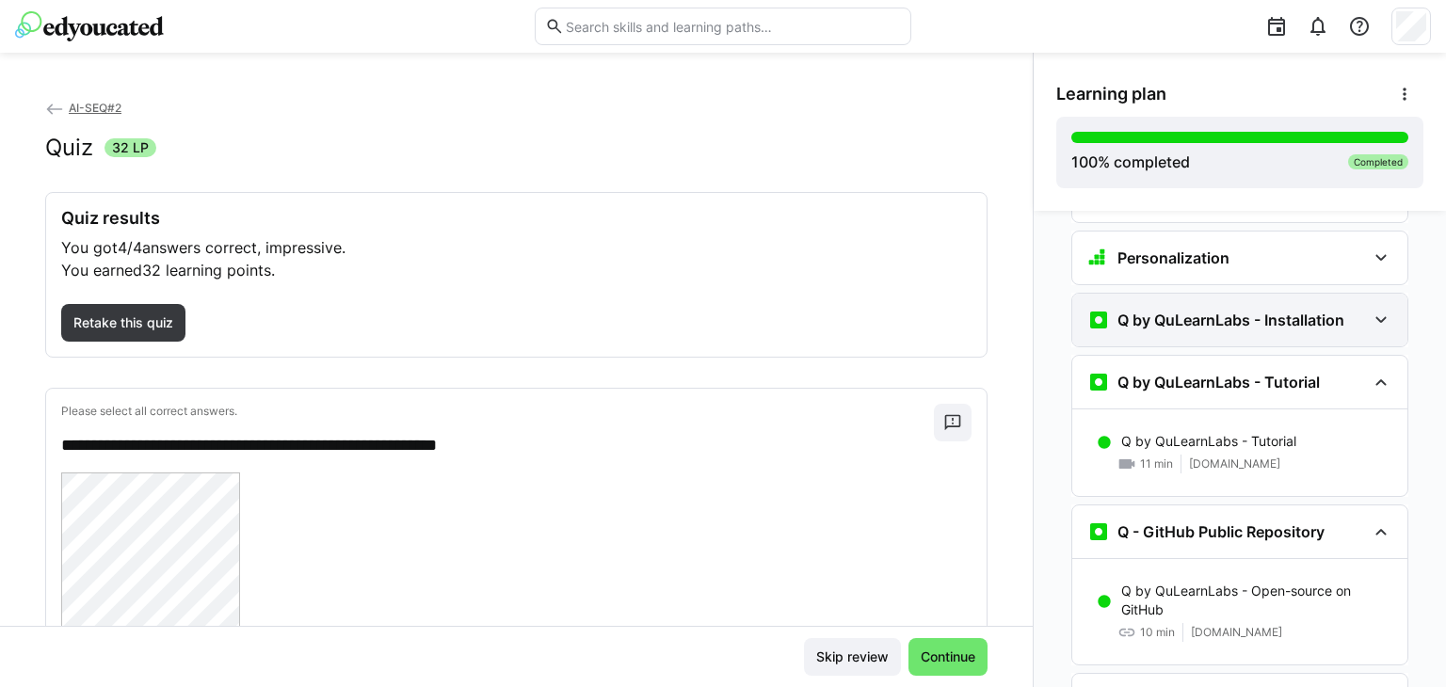
click at [1231, 311] on h3 "Q by QuLearnLabs - Installation" at bounding box center [1230, 320] width 227 height 19
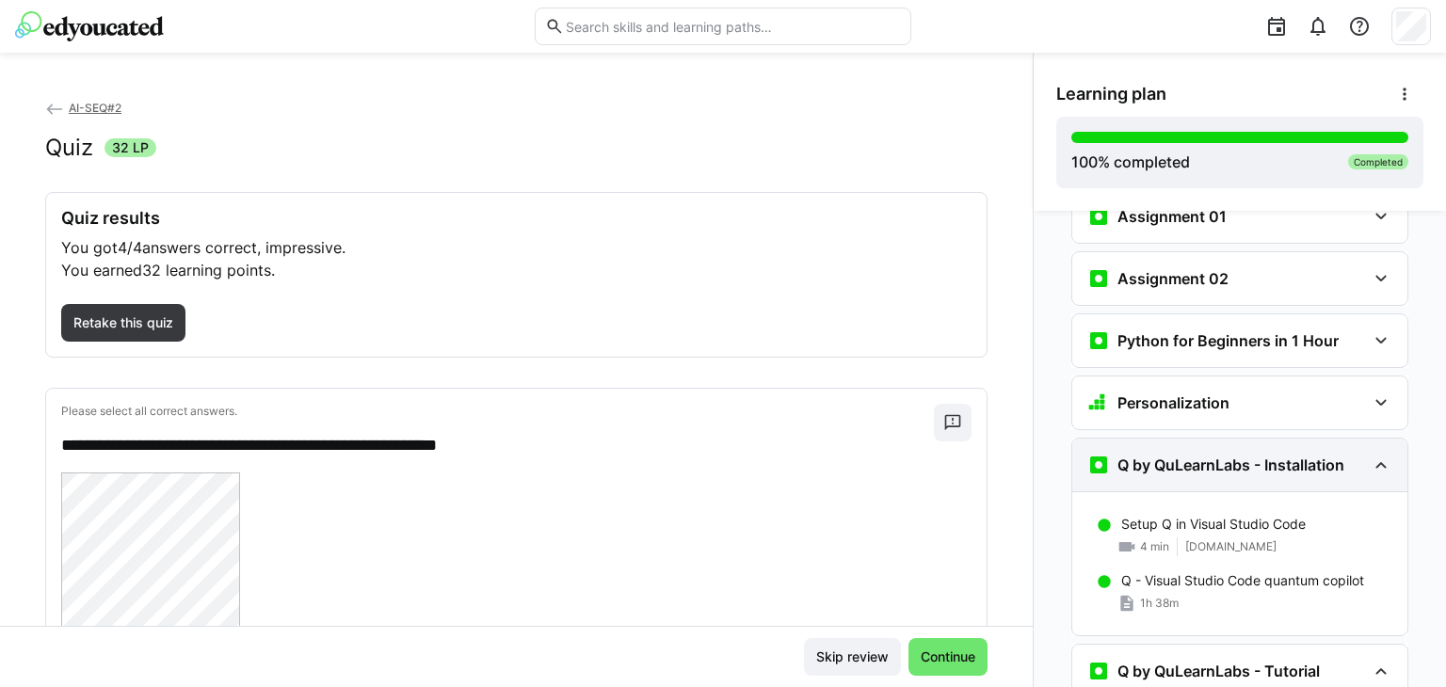
scroll to position [1548, 0]
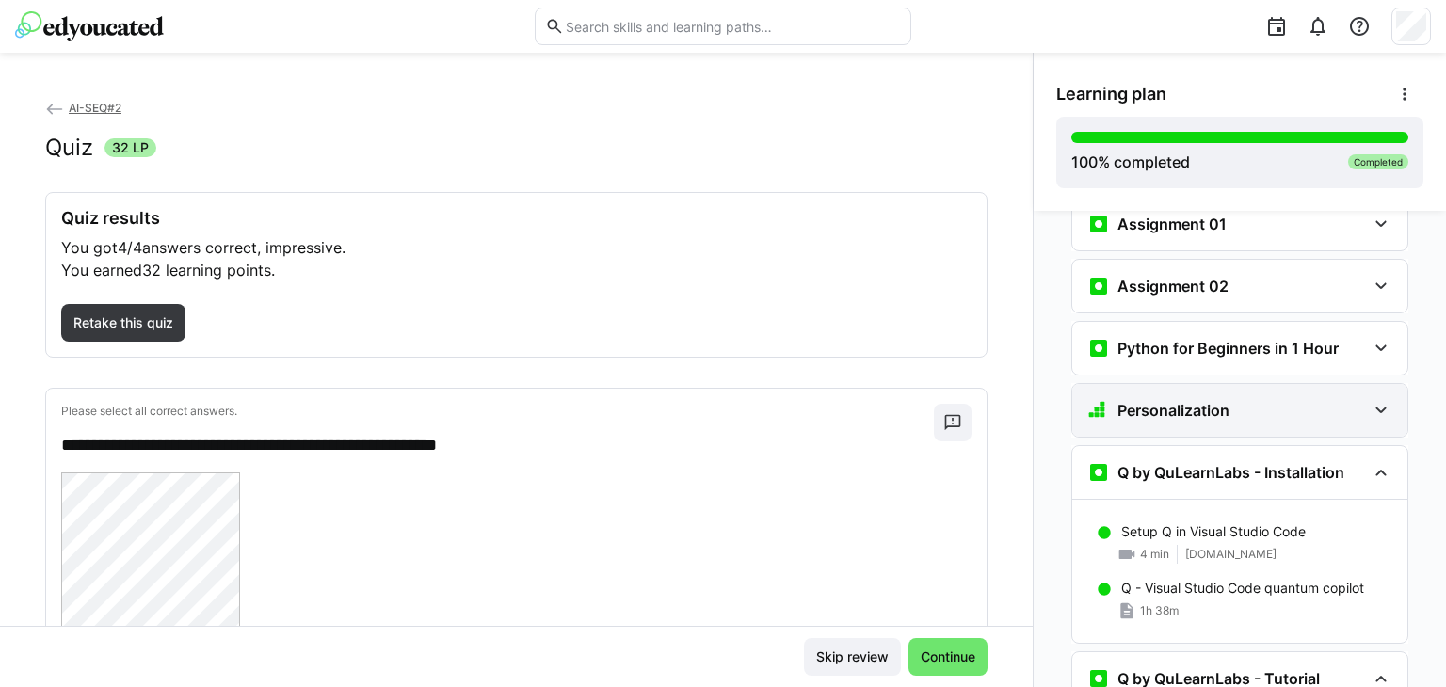
click at [1220, 384] on div "Personalization" at bounding box center [1239, 410] width 335 height 53
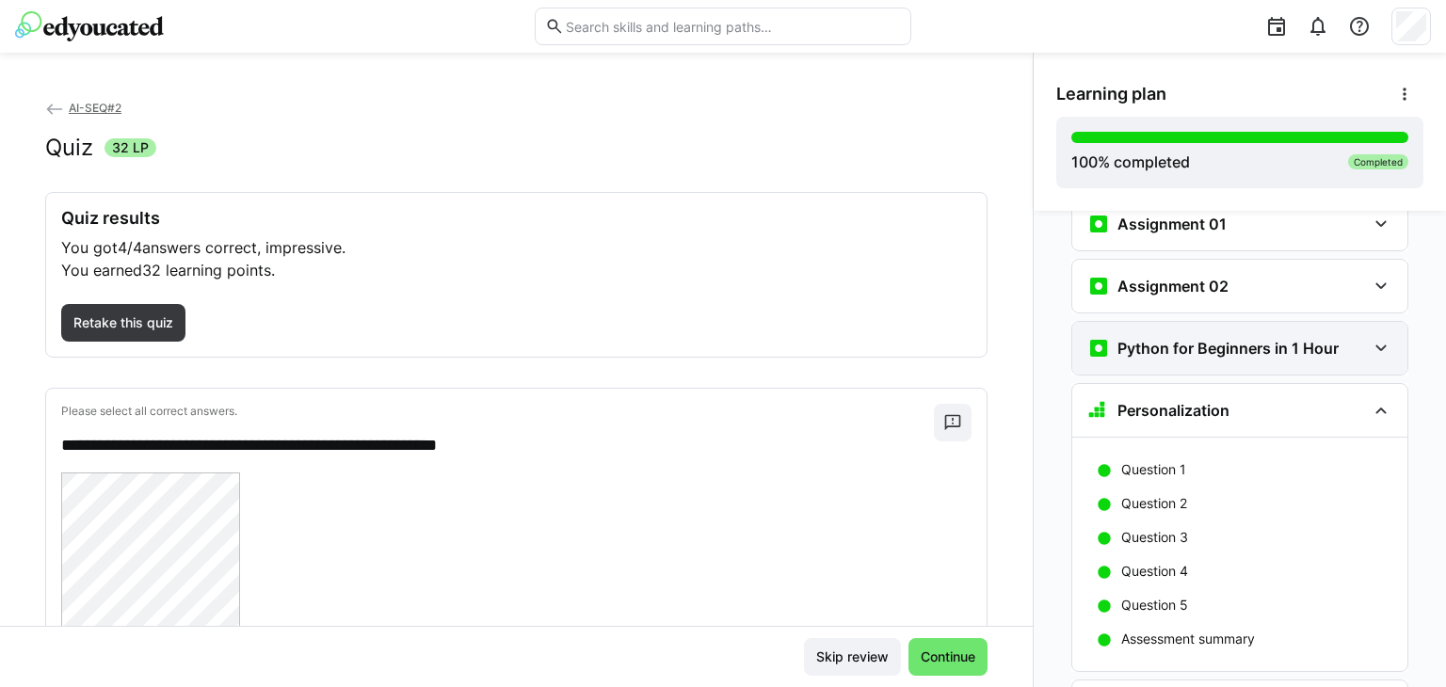
click at [1202, 328] on div "Python for Beginners in 1 Hour" at bounding box center [1239, 348] width 335 height 53
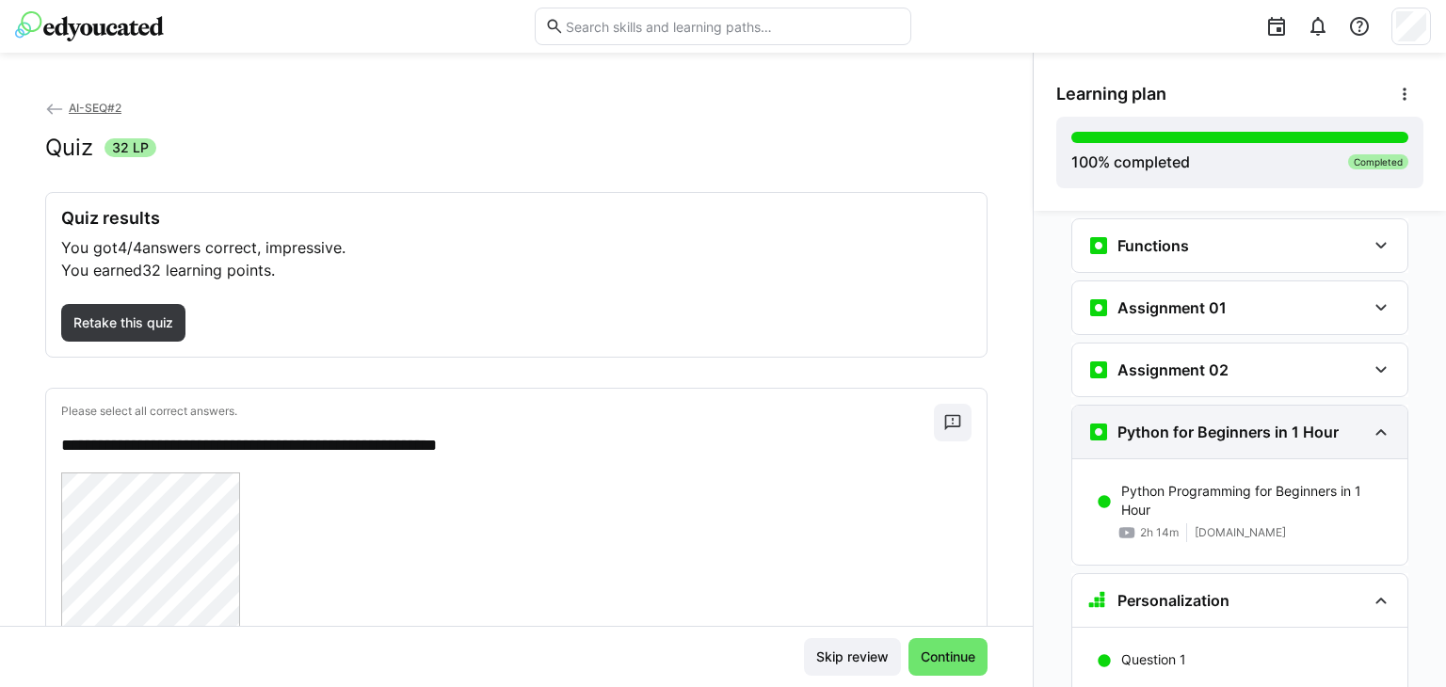
scroll to position [1459, 0]
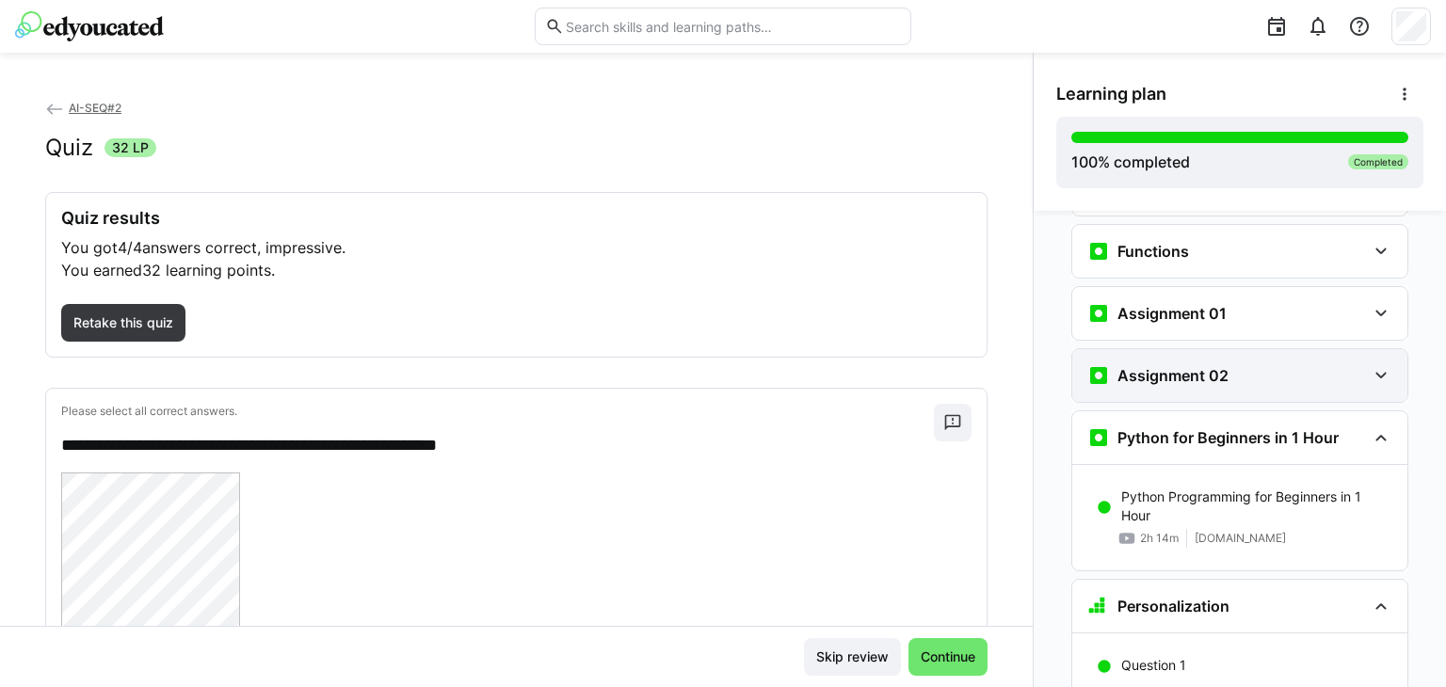
click at [1168, 366] on h3 "Assignment 02" at bounding box center [1172, 375] width 111 height 19
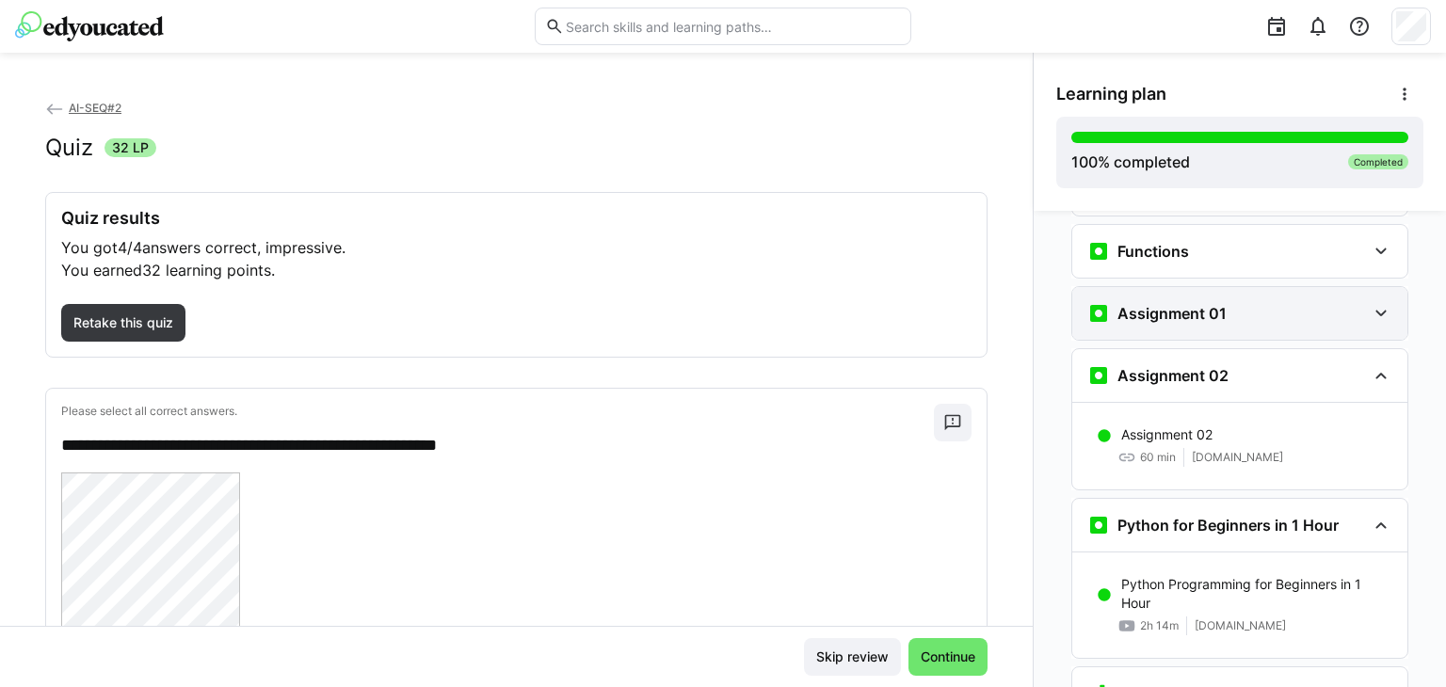
click at [1212, 304] on h3 "Assignment 01" at bounding box center [1171, 313] width 109 height 19
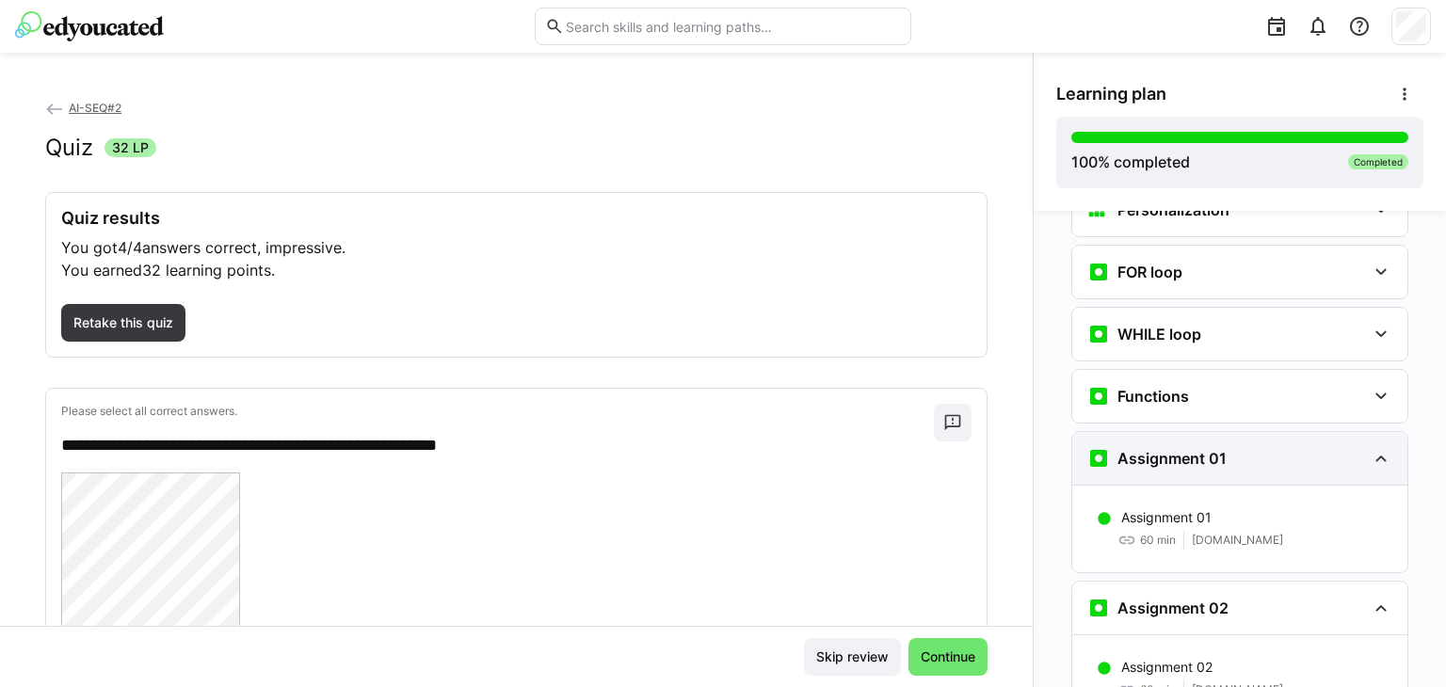
scroll to position [1313, 0]
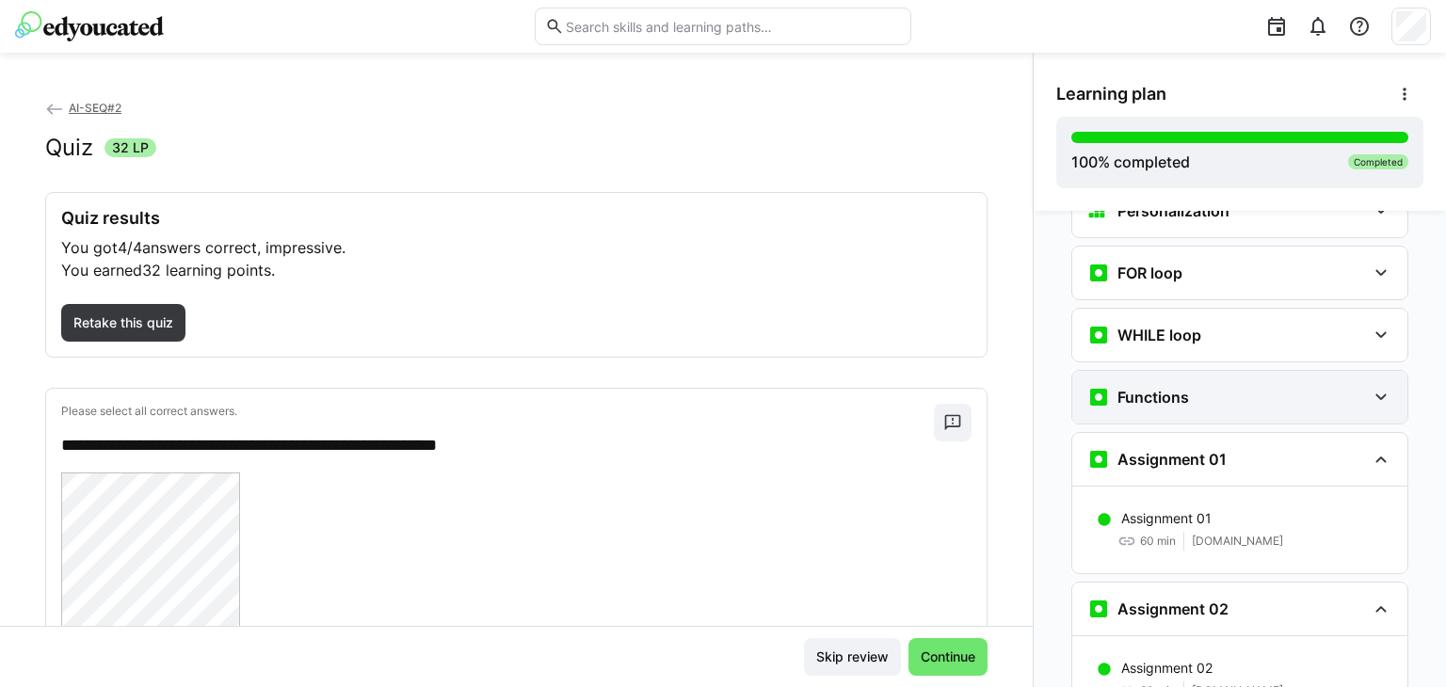
click at [1184, 371] on div "Functions" at bounding box center [1239, 397] width 335 height 53
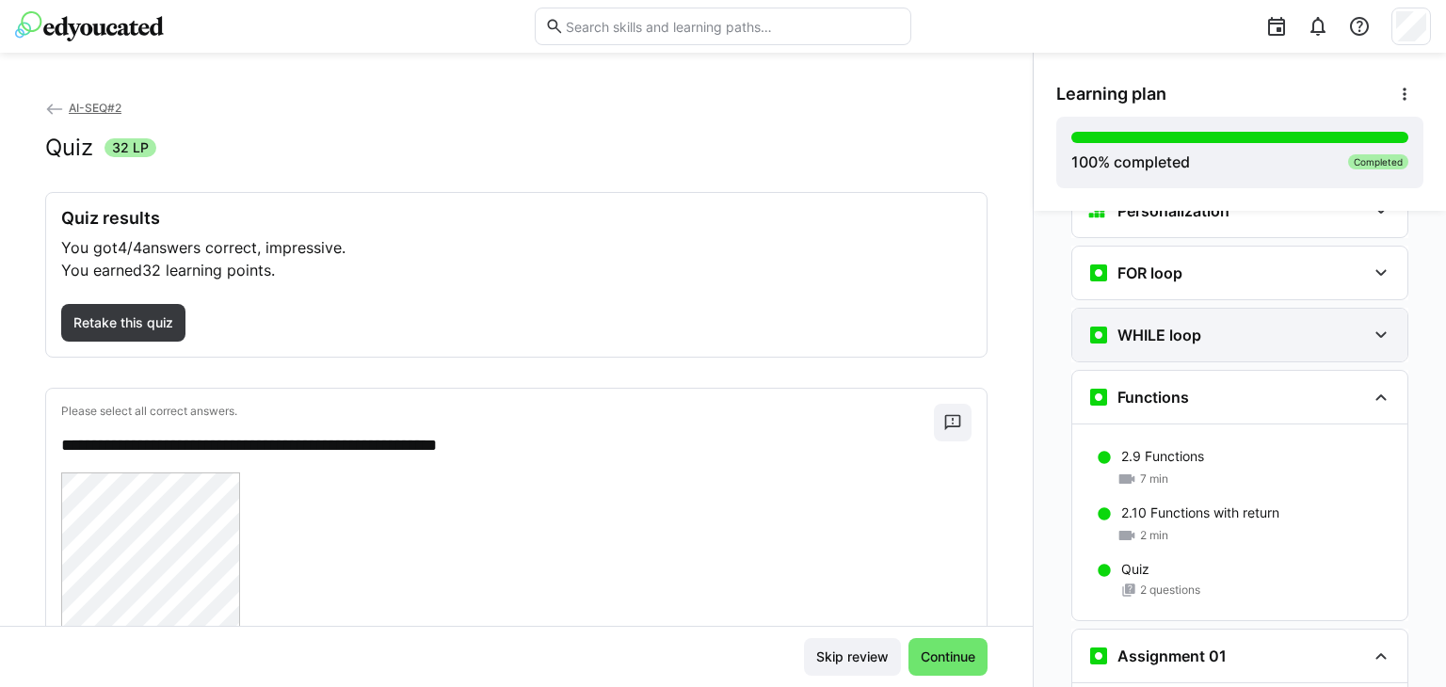
click at [1220, 324] on div "WHILE loop" at bounding box center [1226, 335] width 279 height 23
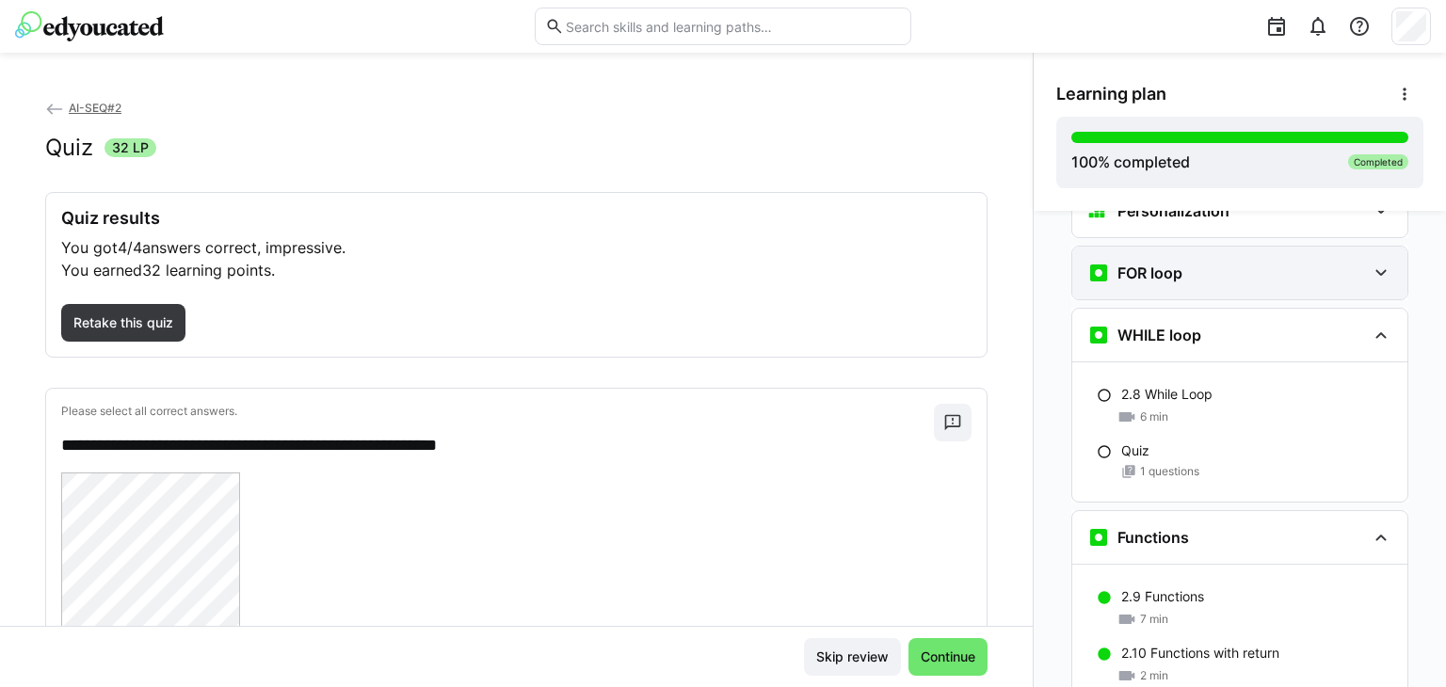
click at [1182, 262] on div "FOR loop" at bounding box center [1226, 273] width 279 height 23
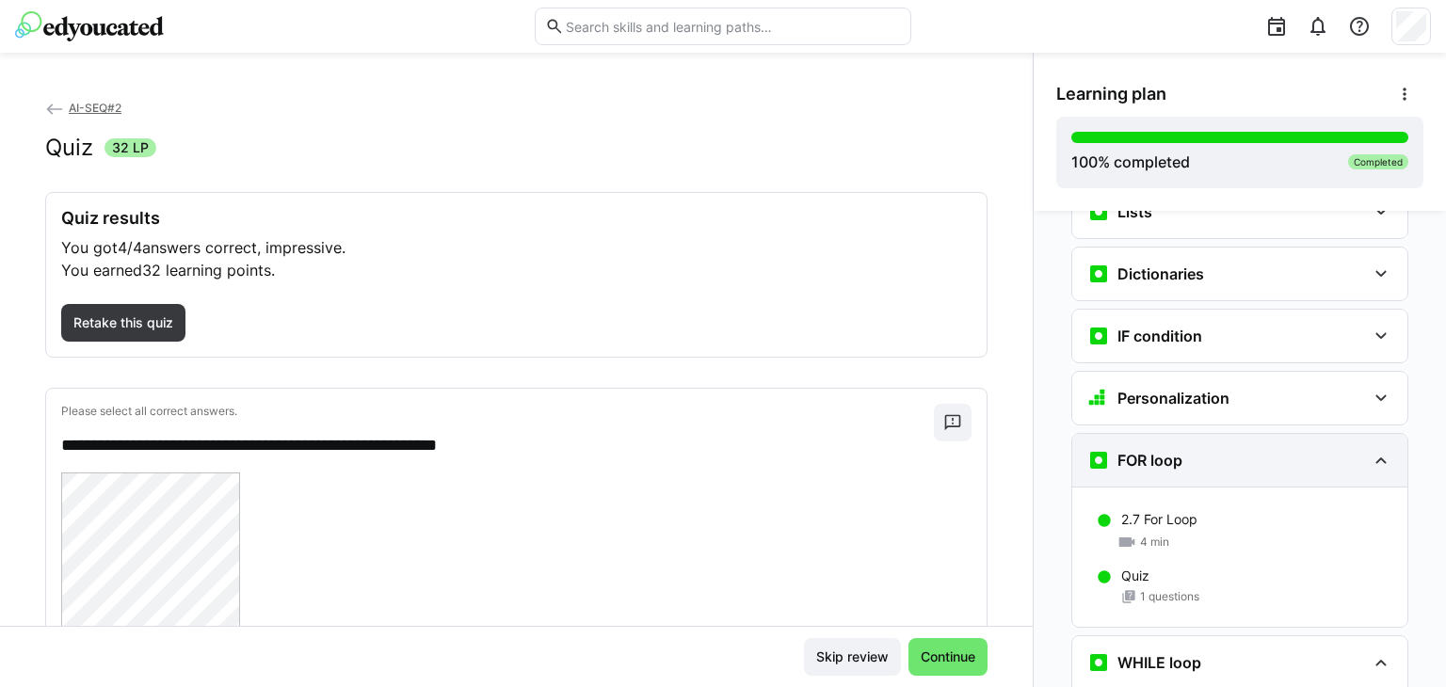
scroll to position [1125, 0]
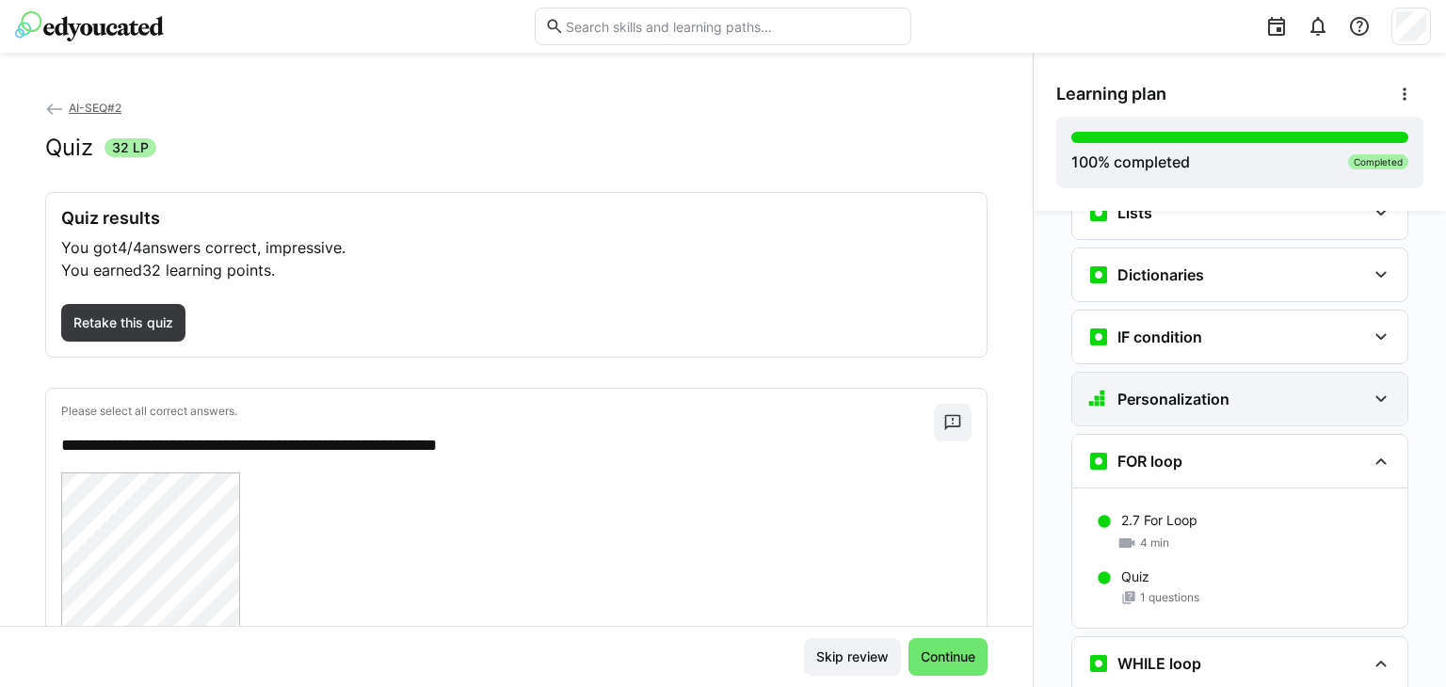
click at [1197, 373] on div "Personalization" at bounding box center [1239, 399] width 335 height 53
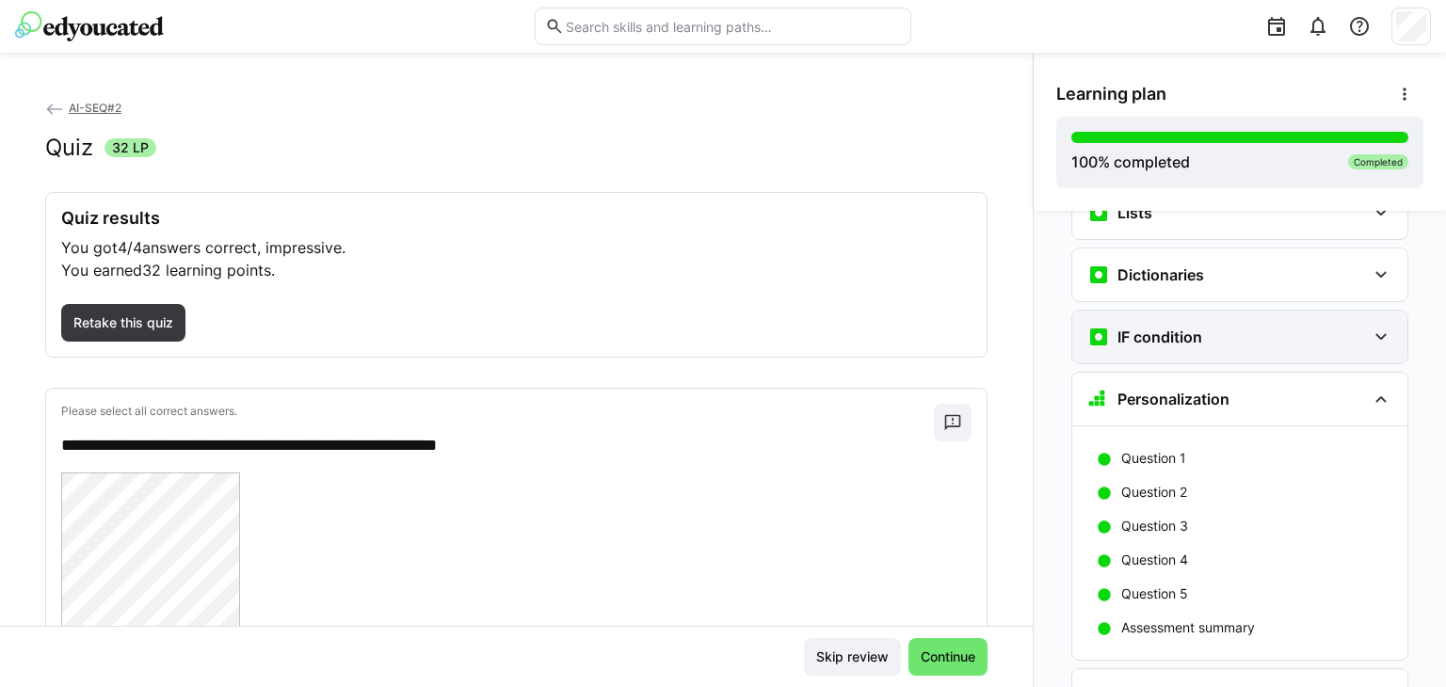
click at [1190, 325] on div "IF condition" at bounding box center [1239, 337] width 335 height 53
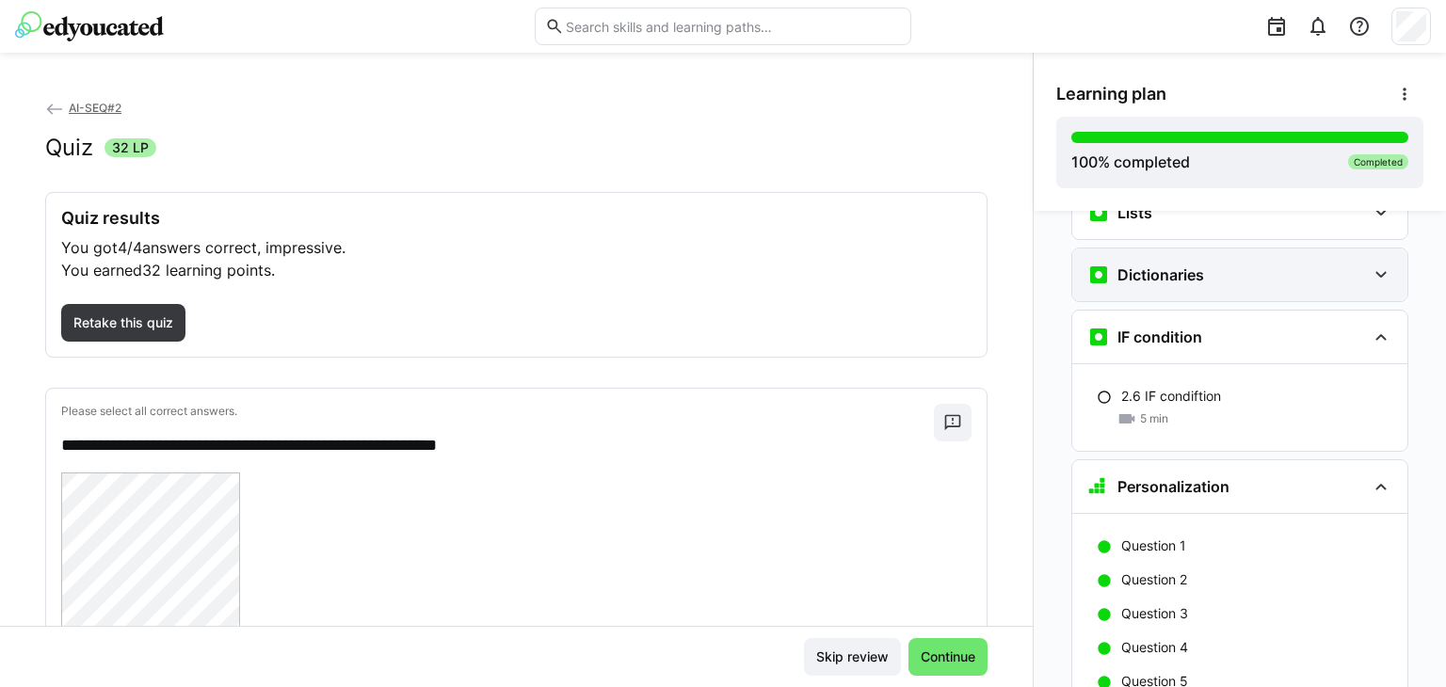
click at [1190, 265] on h3 "Dictionaries" at bounding box center [1160, 274] width 87 height 19
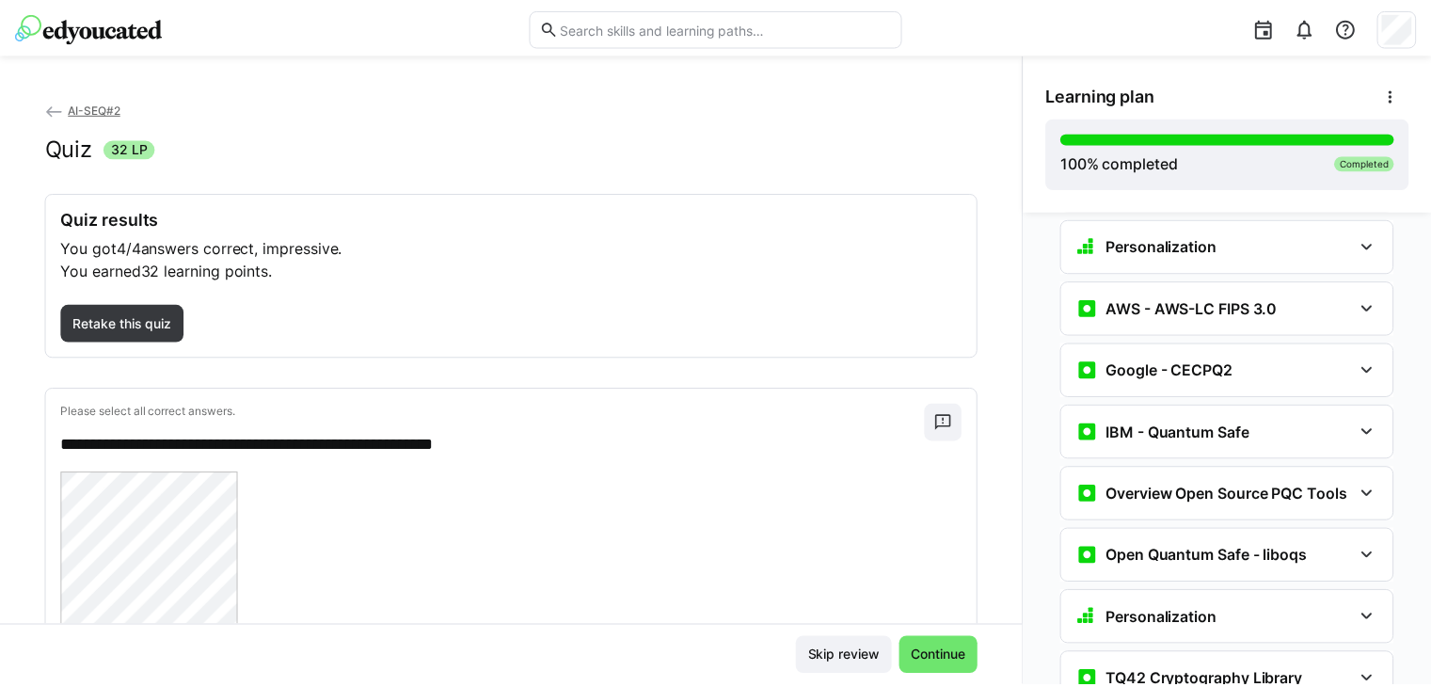
scroll to position [9629, 0]
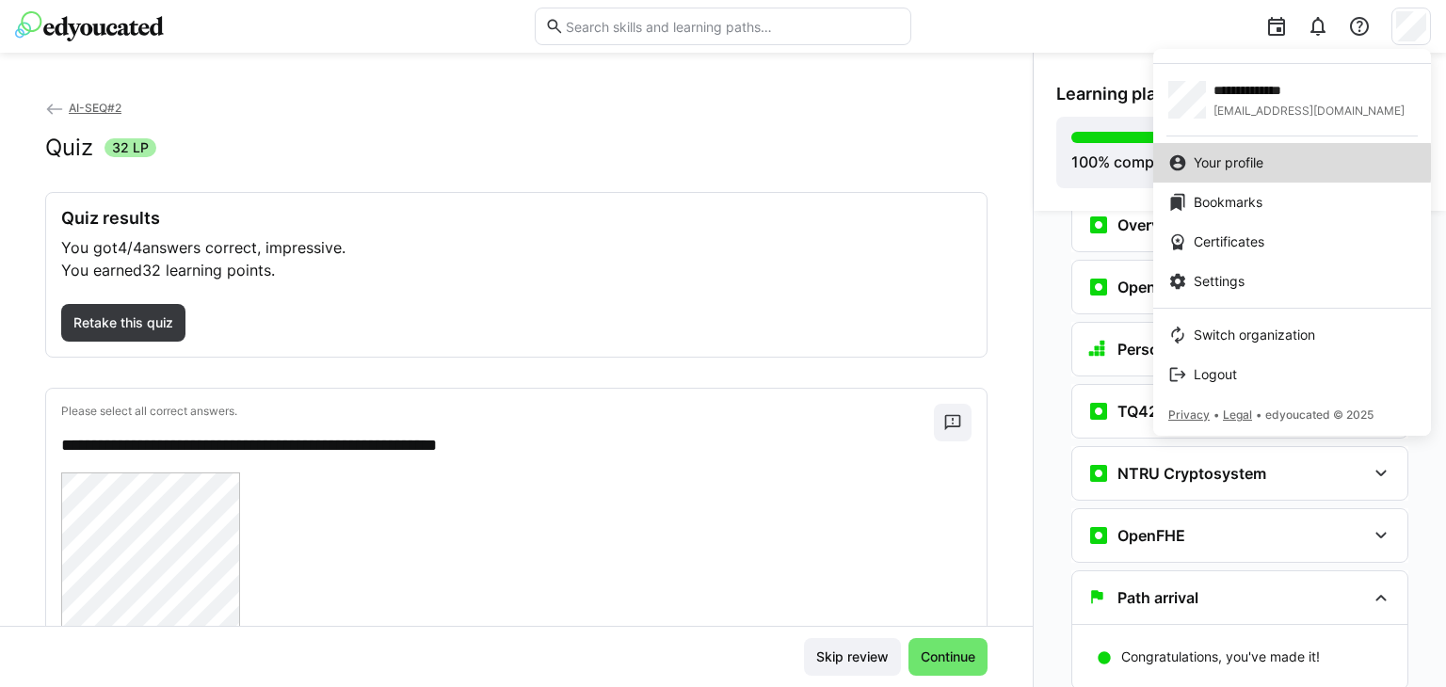
click at [1276, 162] on div "Your profile" at bounding box center [1292, 162] width 248 height 19
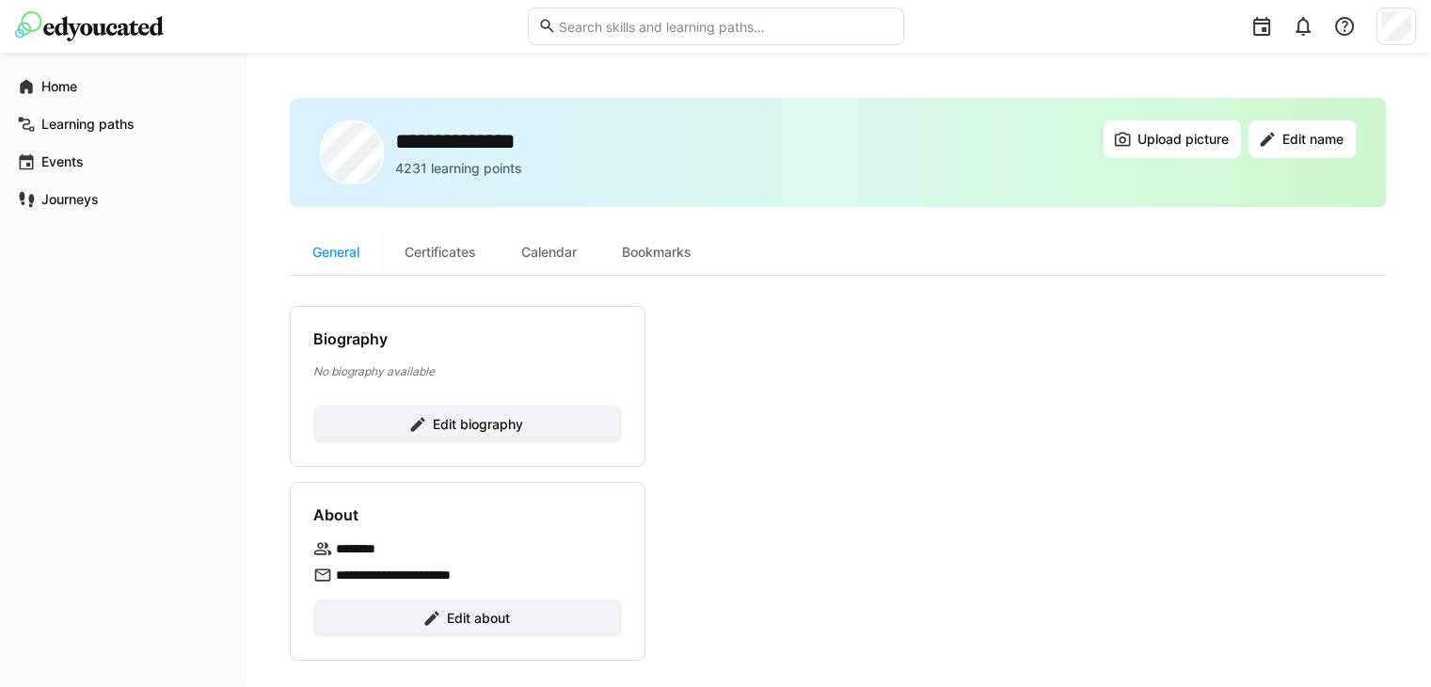
click at [1381, 29] on div at bounding box center [1397, 27] width 40 height 38
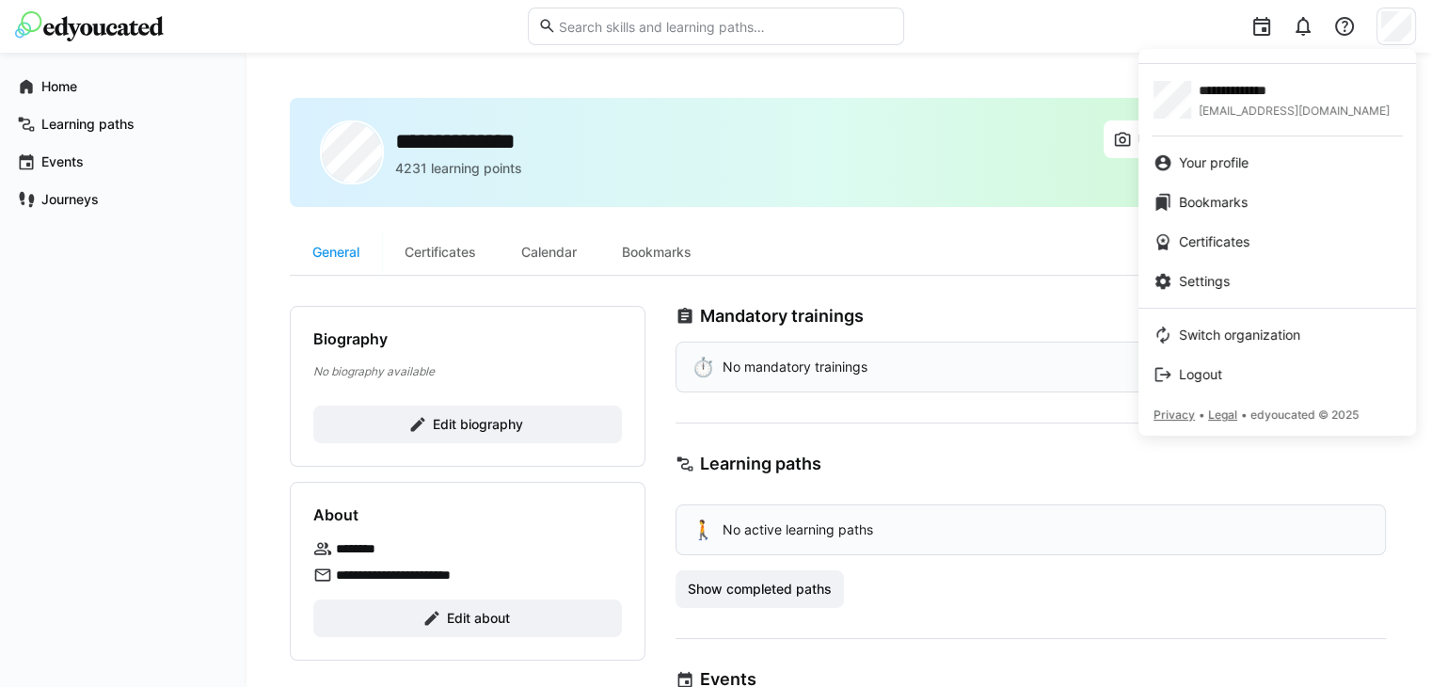
click at [143, 391] on div at bounding box center [715, 343] width 1431 height 687
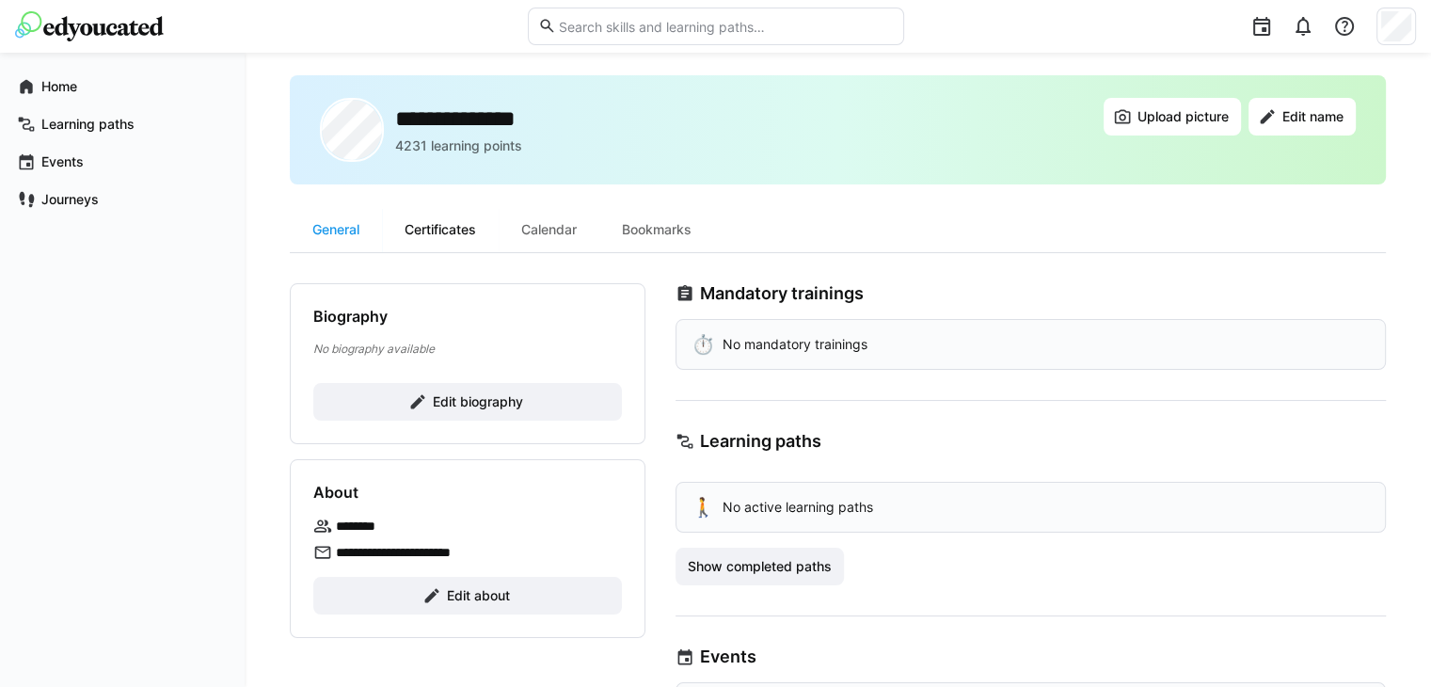
scroll to position [20, 0]
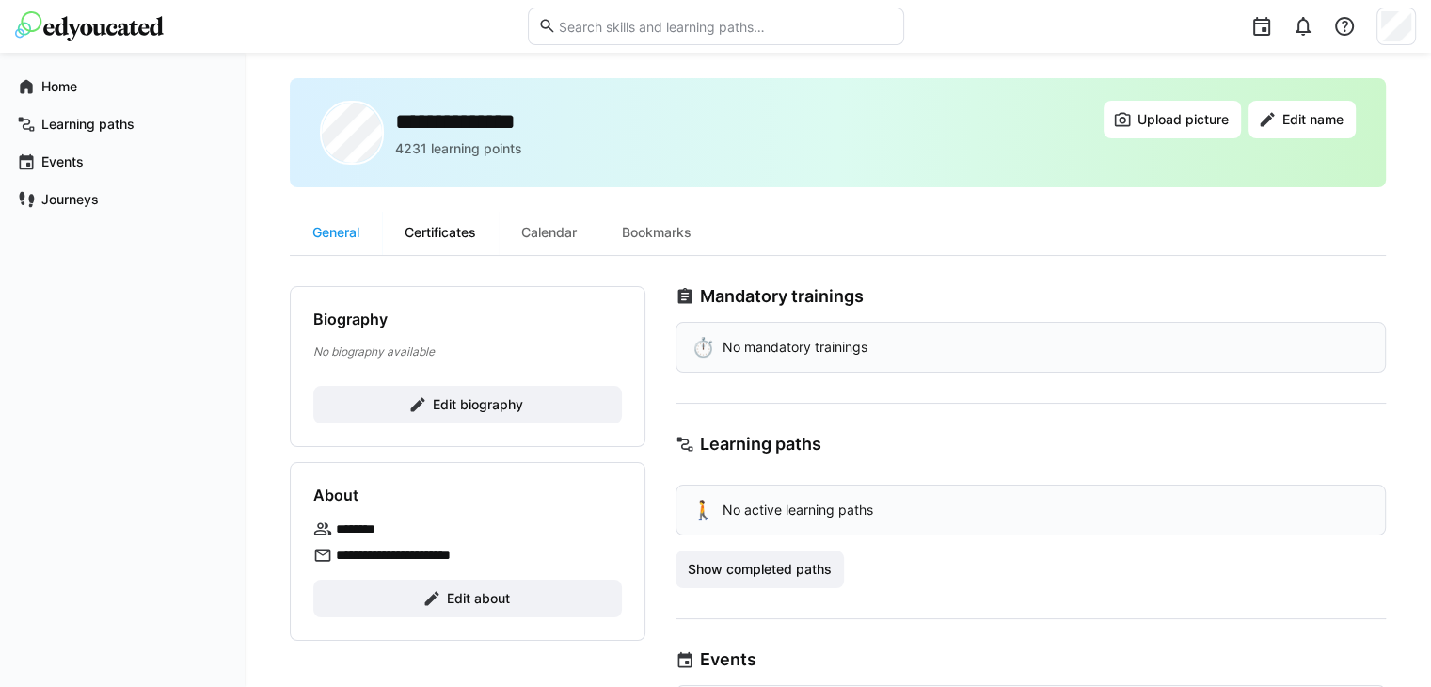
click at [437, 233] on div "Certificates" at bounding box center [440, 232] width 117 height 45
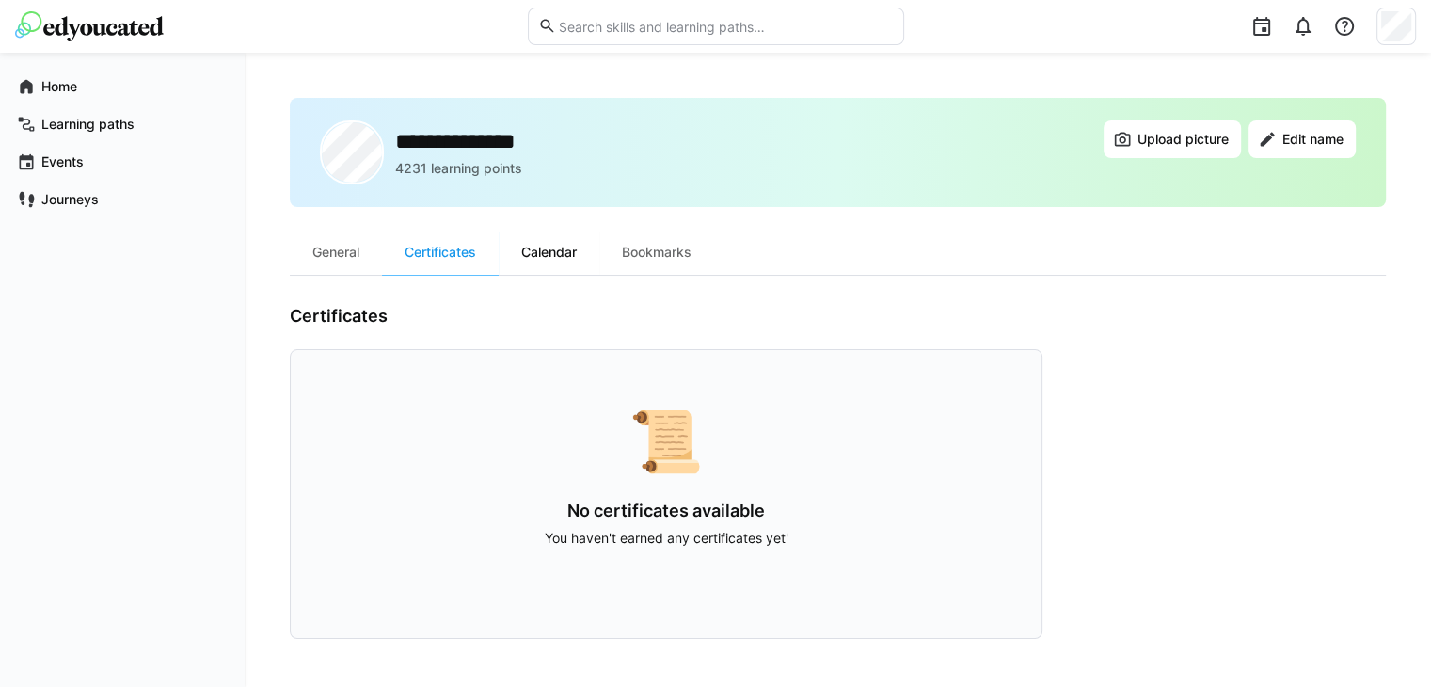
click at [565, 240] on div "Calendar" at bounding box center [549, 252] width 101 height 45
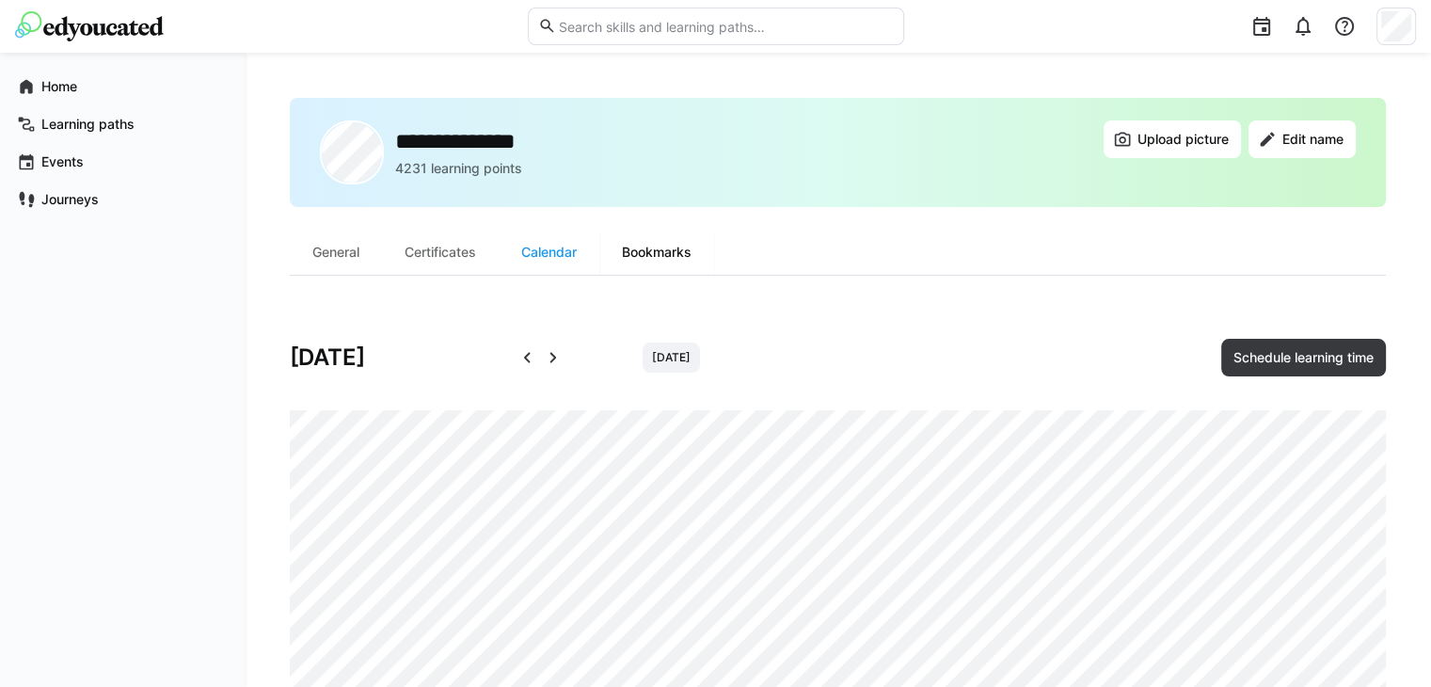
click at [644, 247] on div "Bookmarks" at bounding box center [656, 252] width 115 height 45
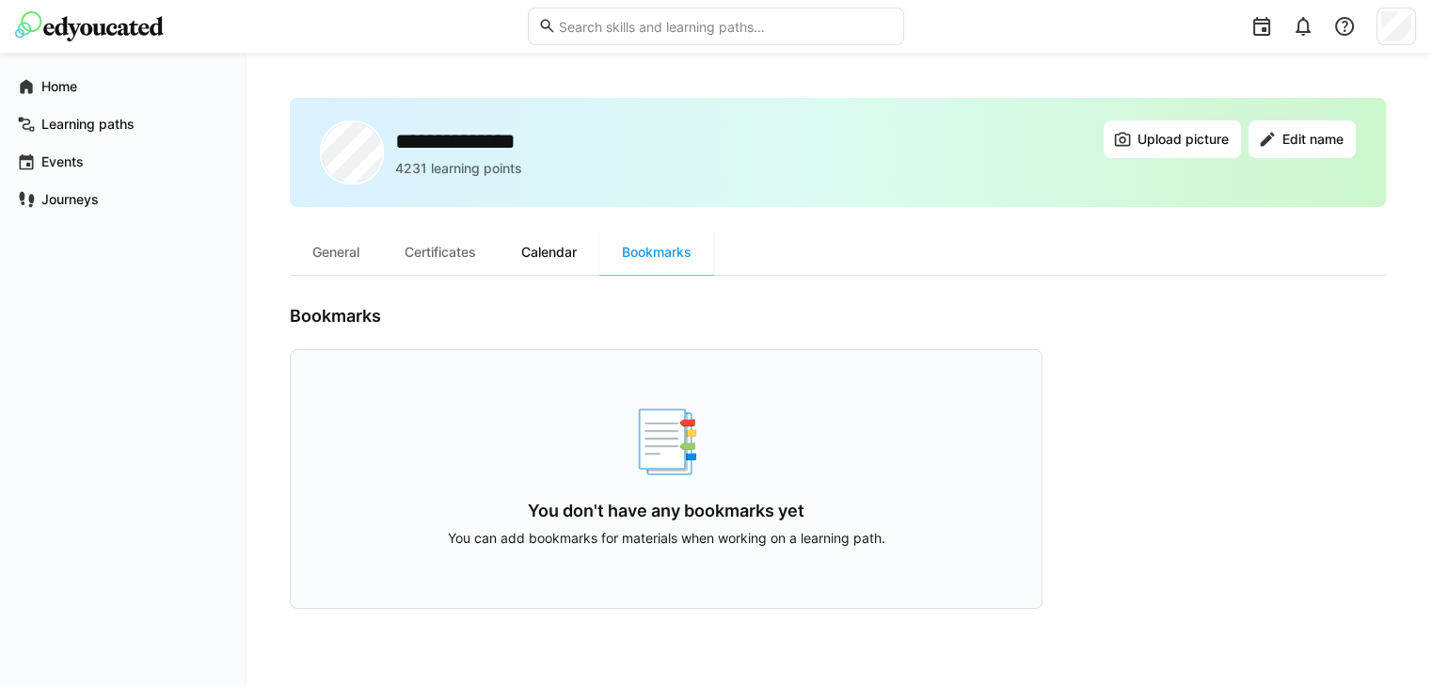
click at [553, 258] on div "Calendar" at bounding box center [549, 252] width 101 height 45
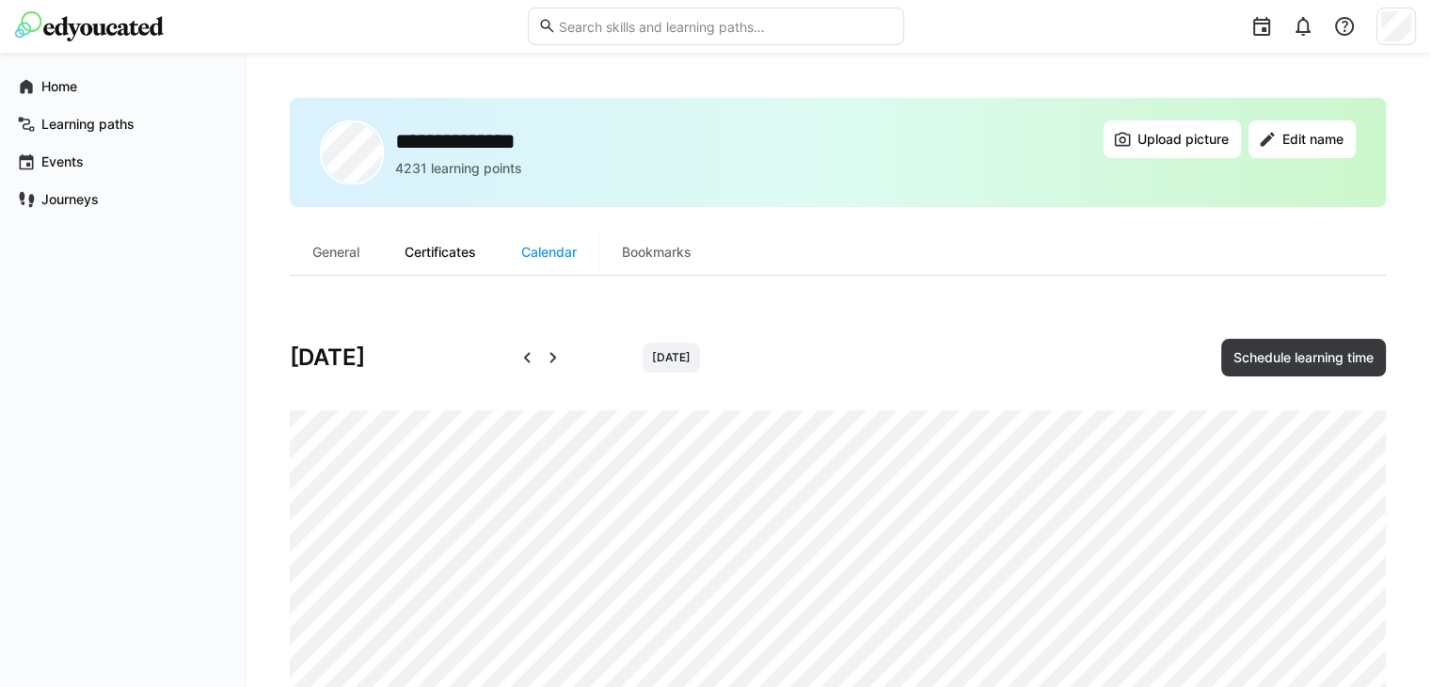
click at [464, 248] on div "Certificates" at bounding box center [440, 252] width 117 height 45
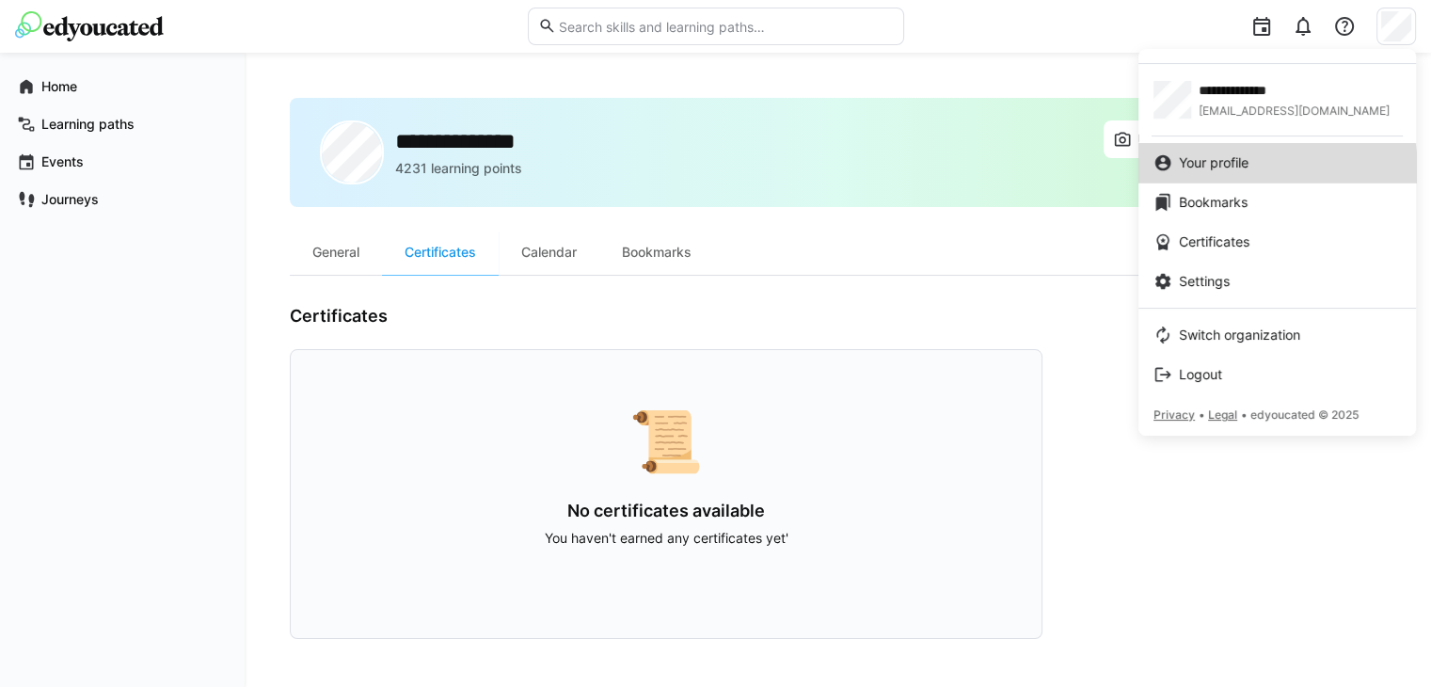
click at [1220, 171] on link "Your profile" at bounding box center [1278, 163] width 278 height 40
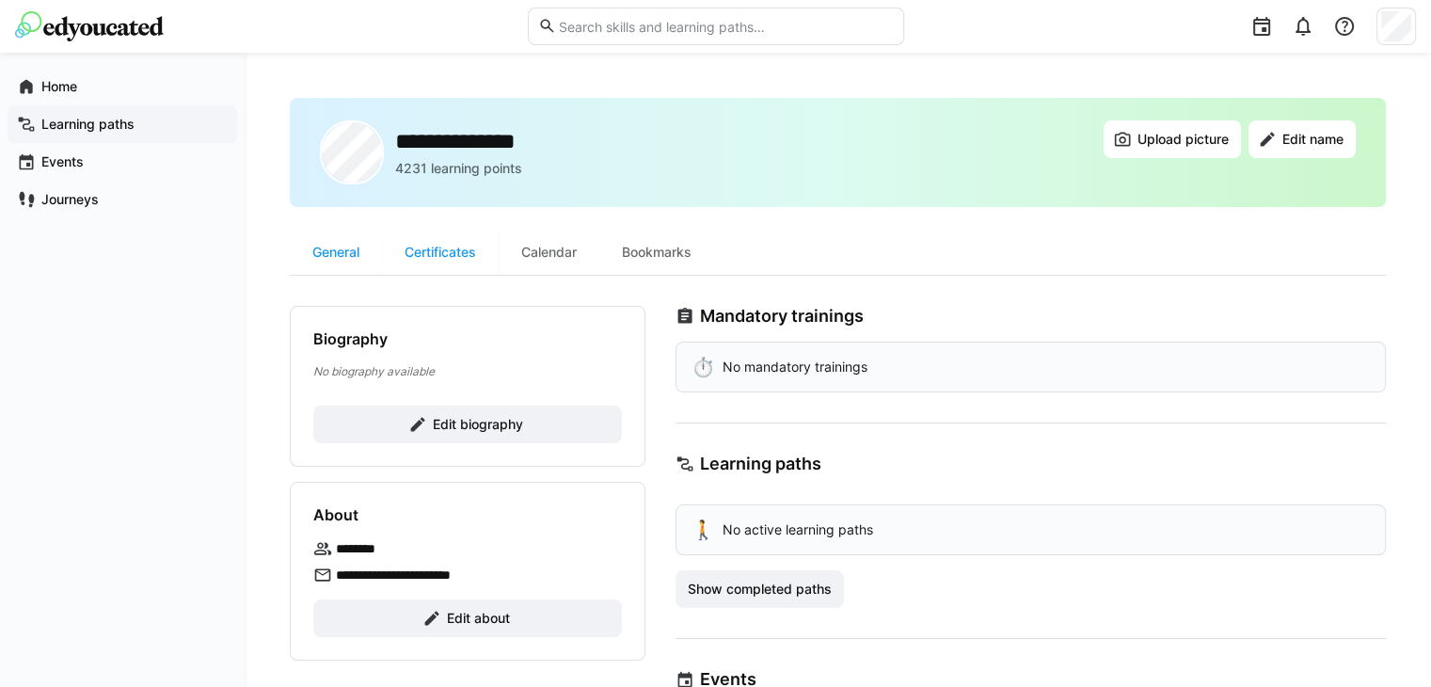
click at [0, 0] on app-navigation-label "Learning paths" at bounding box center [0, 0] width 0 height 0
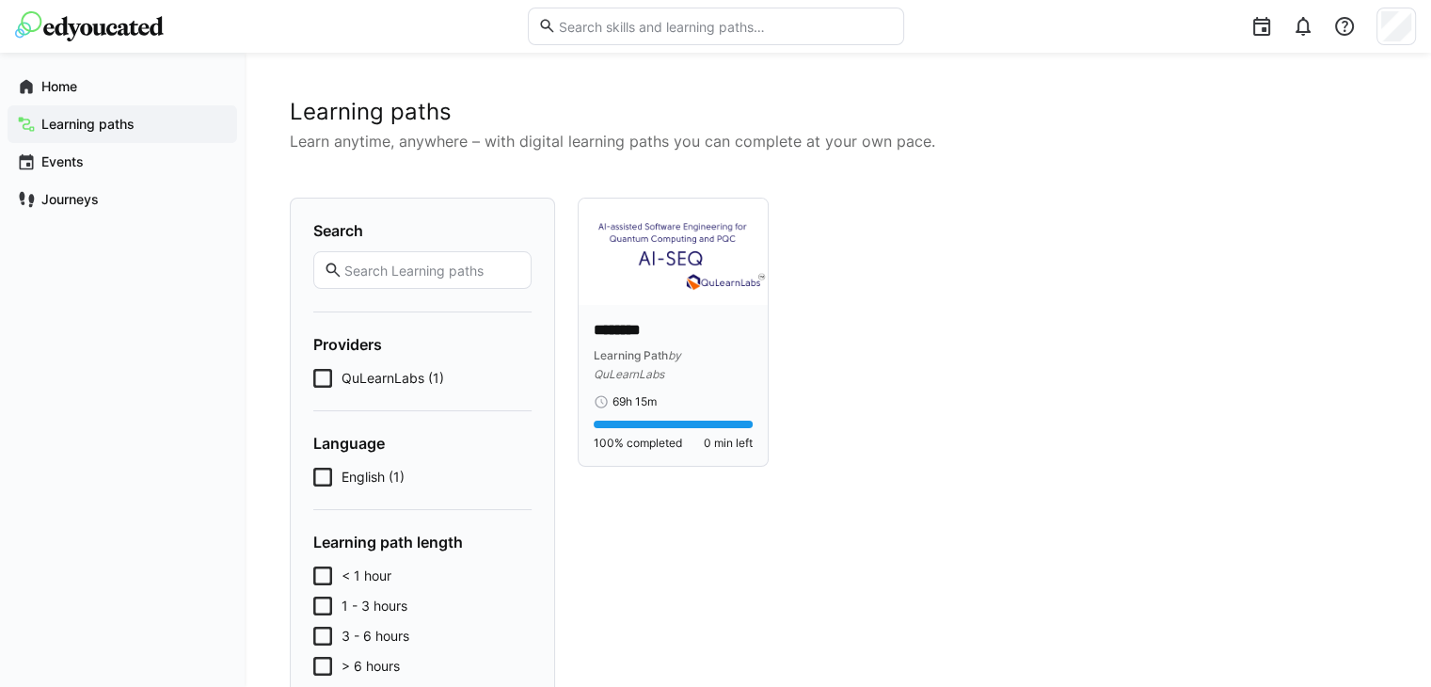
click at [644, 322] on p "********" at bounding box center [673, 331] width 159 height 22
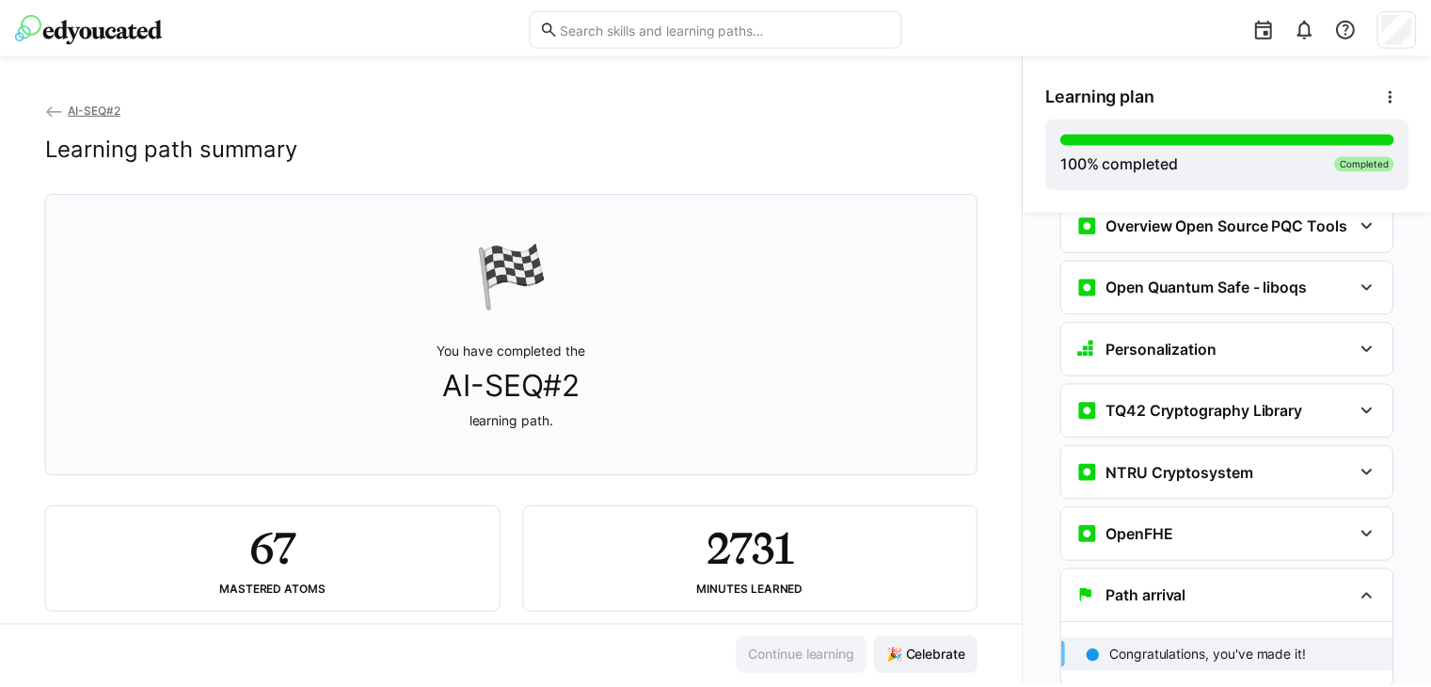
scroll to position [38, 0]
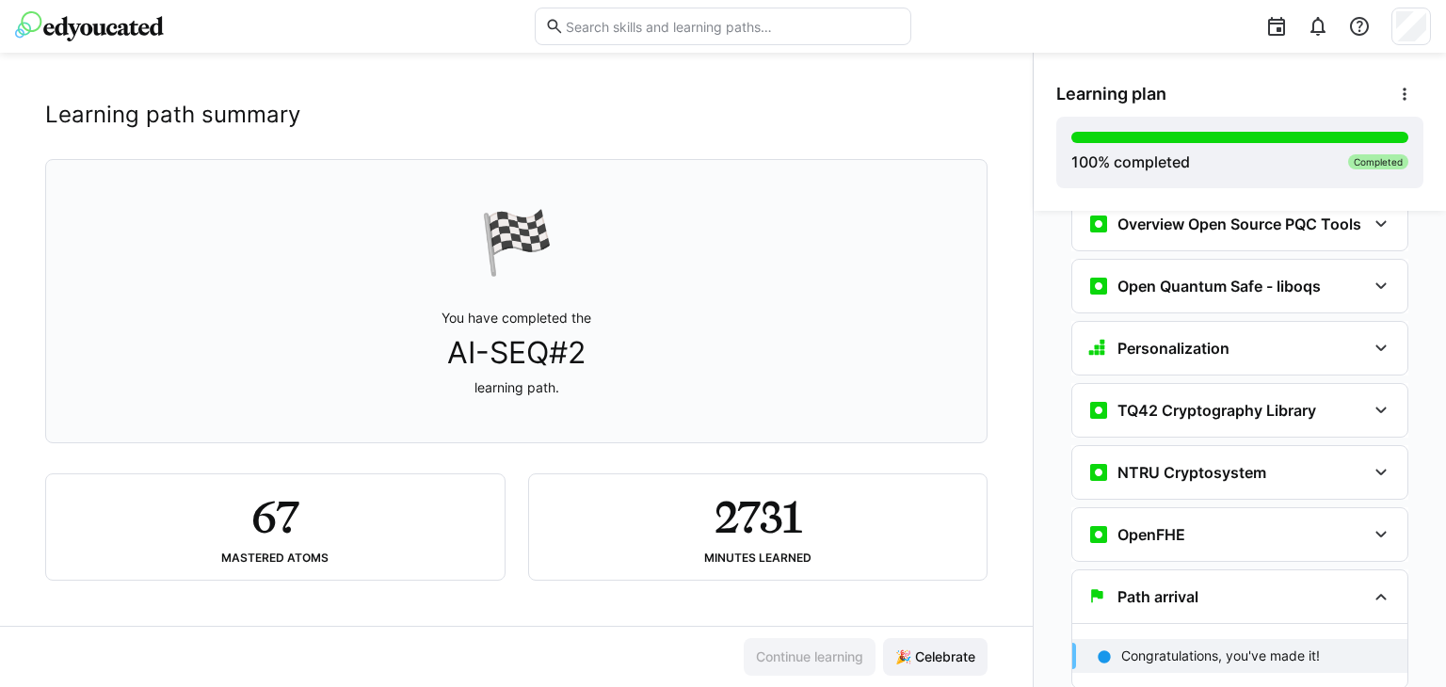
click at [267, 528] on h2 "67" at bounding box center [274, 516] width 47 height 55
click at [1408, 95] on eds-icon at bounding box center [1404, 94] width 19 height 19
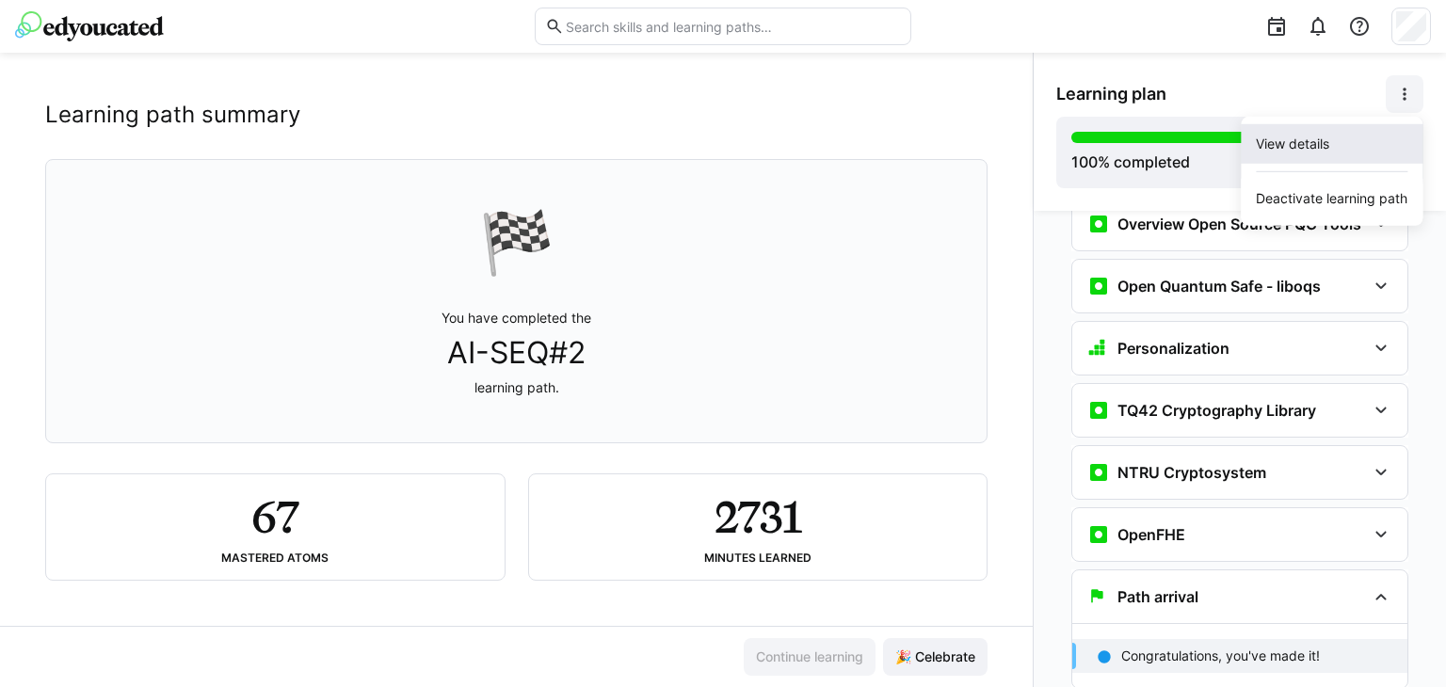
click at [1365, 149] on div "View details" at bounding box center [1331, 144] width 152 height 19
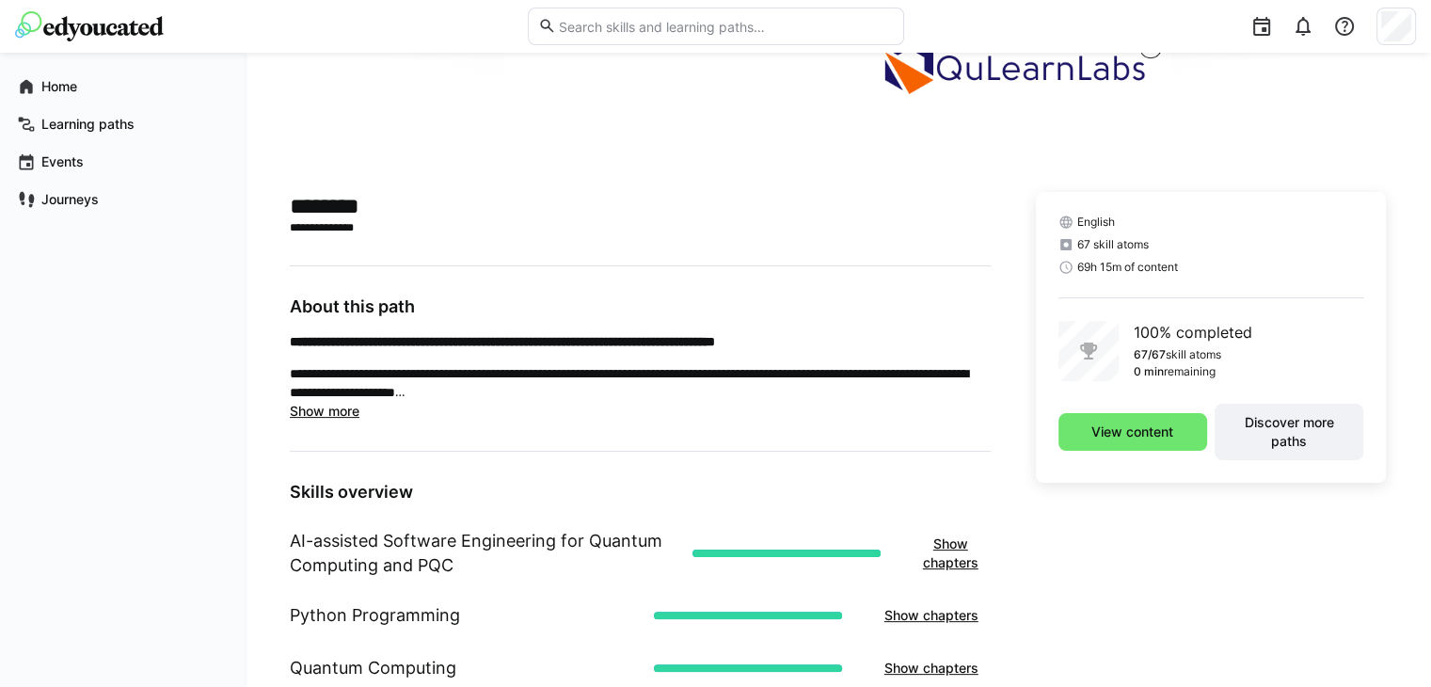
scroll to position [327, 0]
click at [1325, 435] on span "Discover more paths" at bounding box center [1289, 432] width 130 height 38
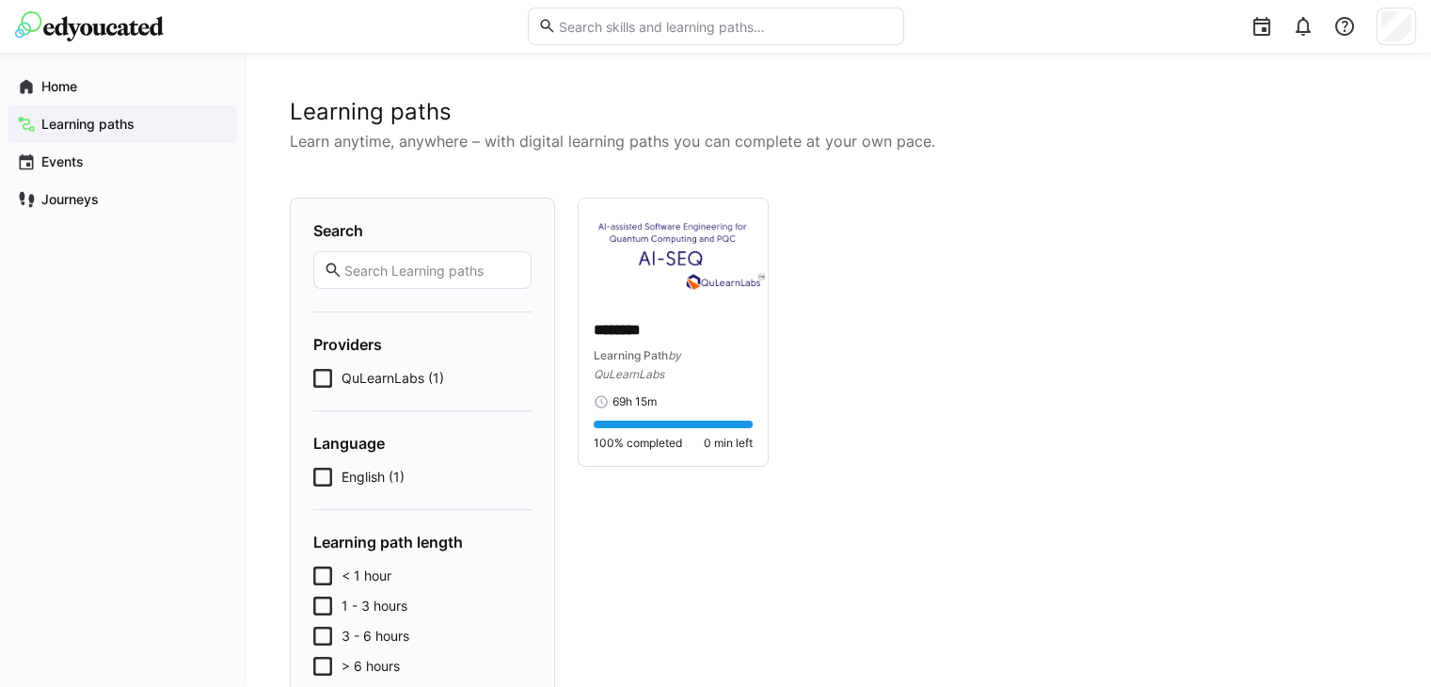
scroll to position [47, 0]
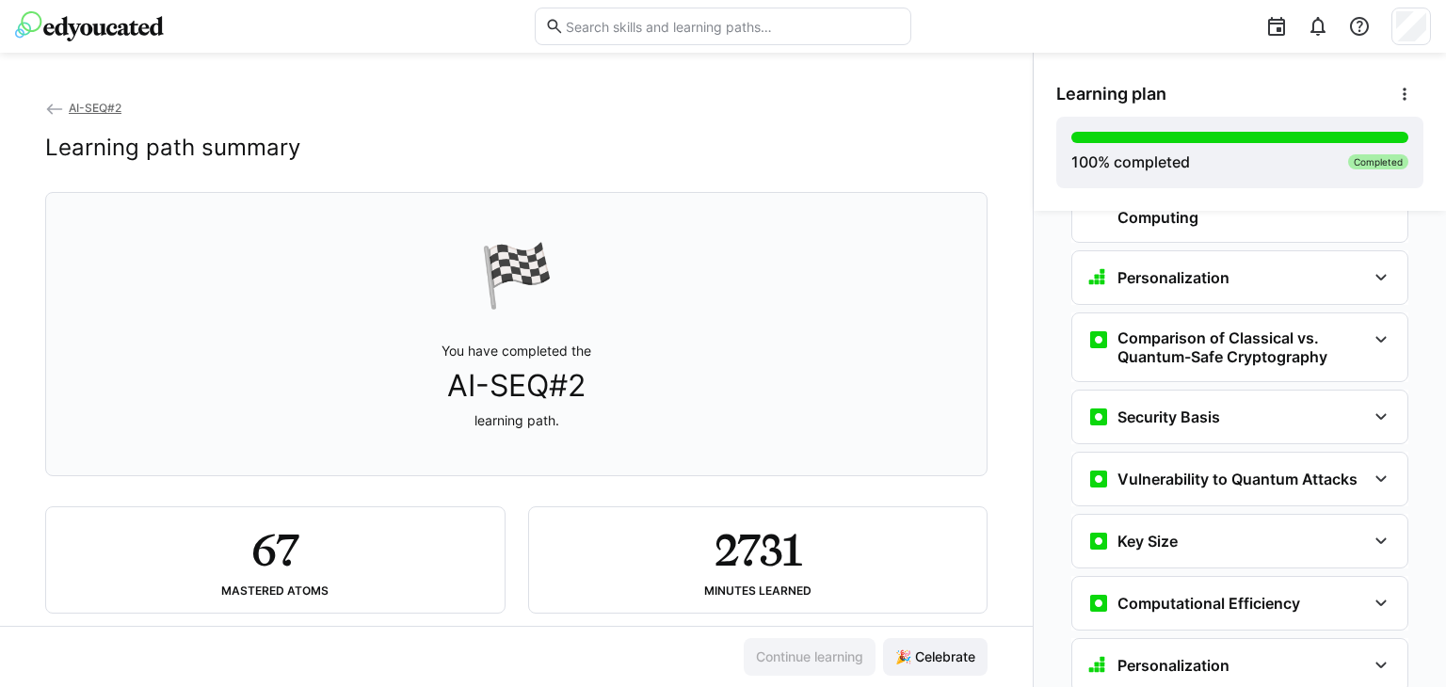
scroll to position [3060, 0]
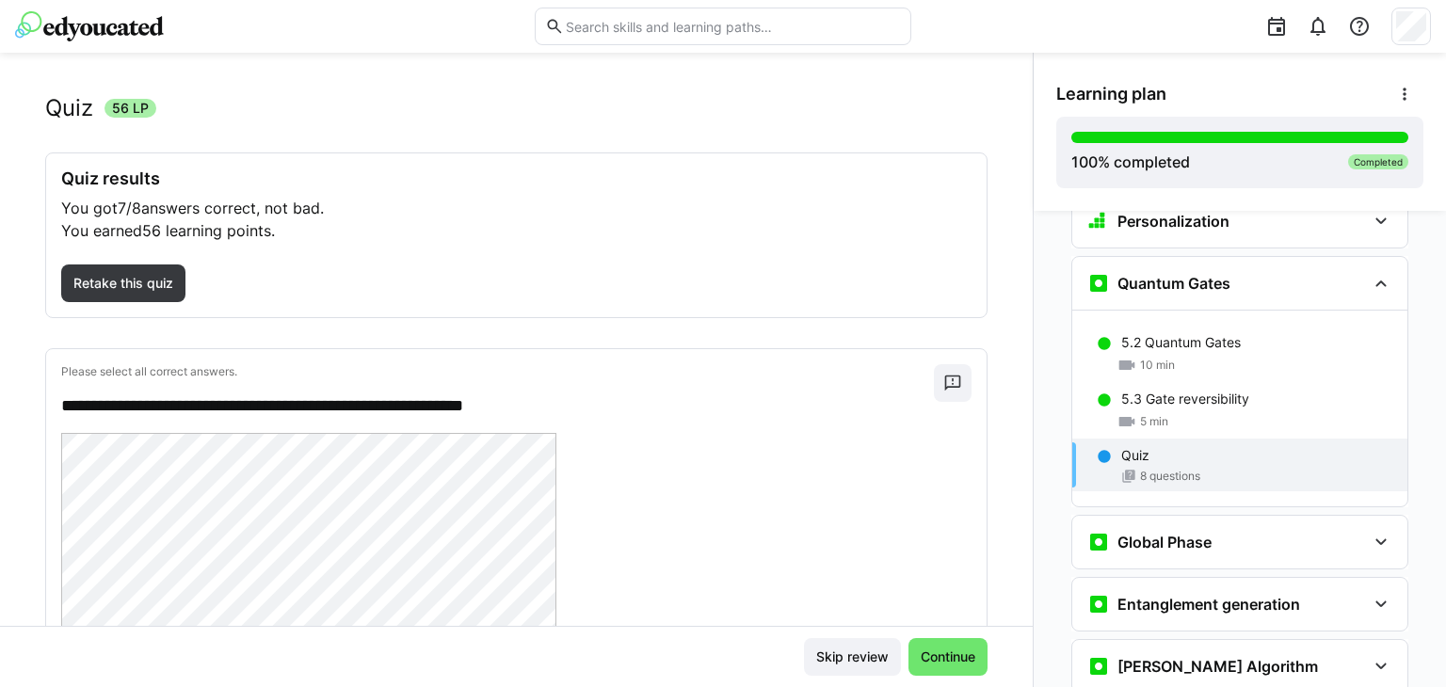
scroll to position [18, 0]
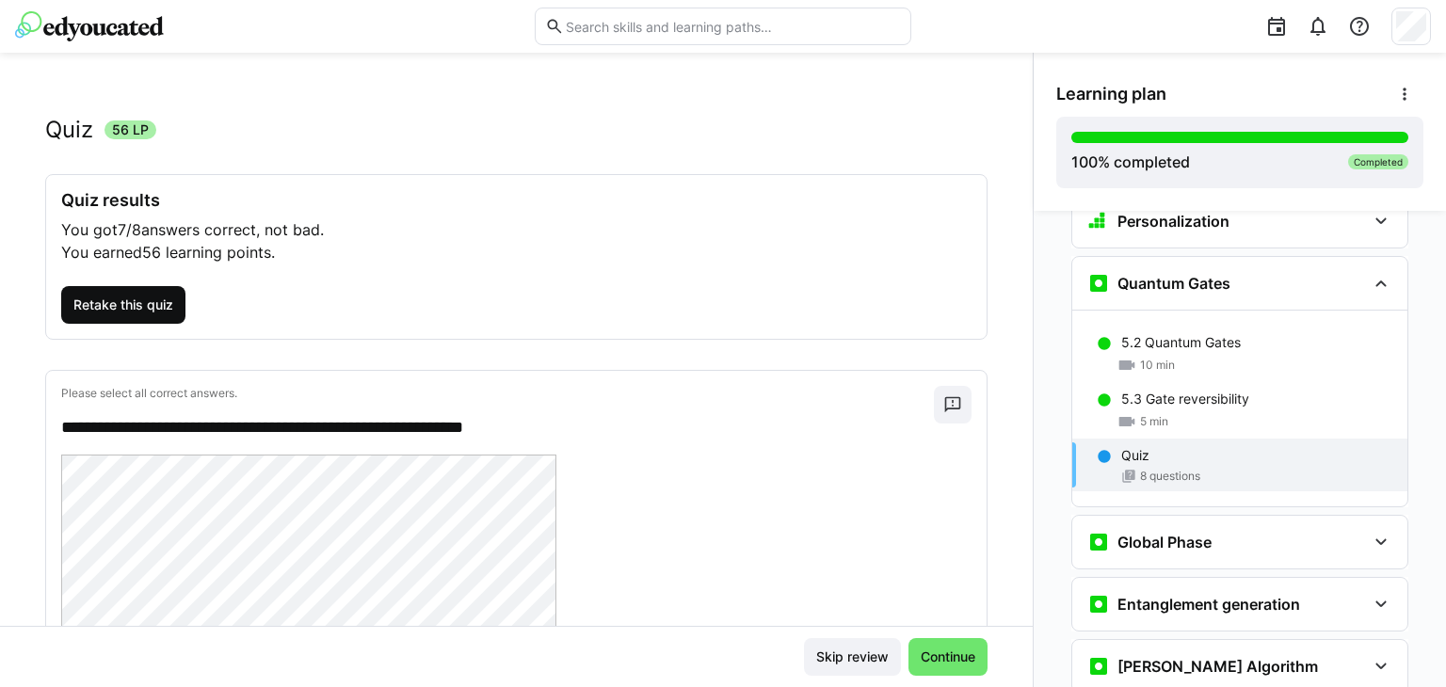
click at [139, 304] on span "Retake this quiz" at bounding box center [123, 304] width 105 height 19
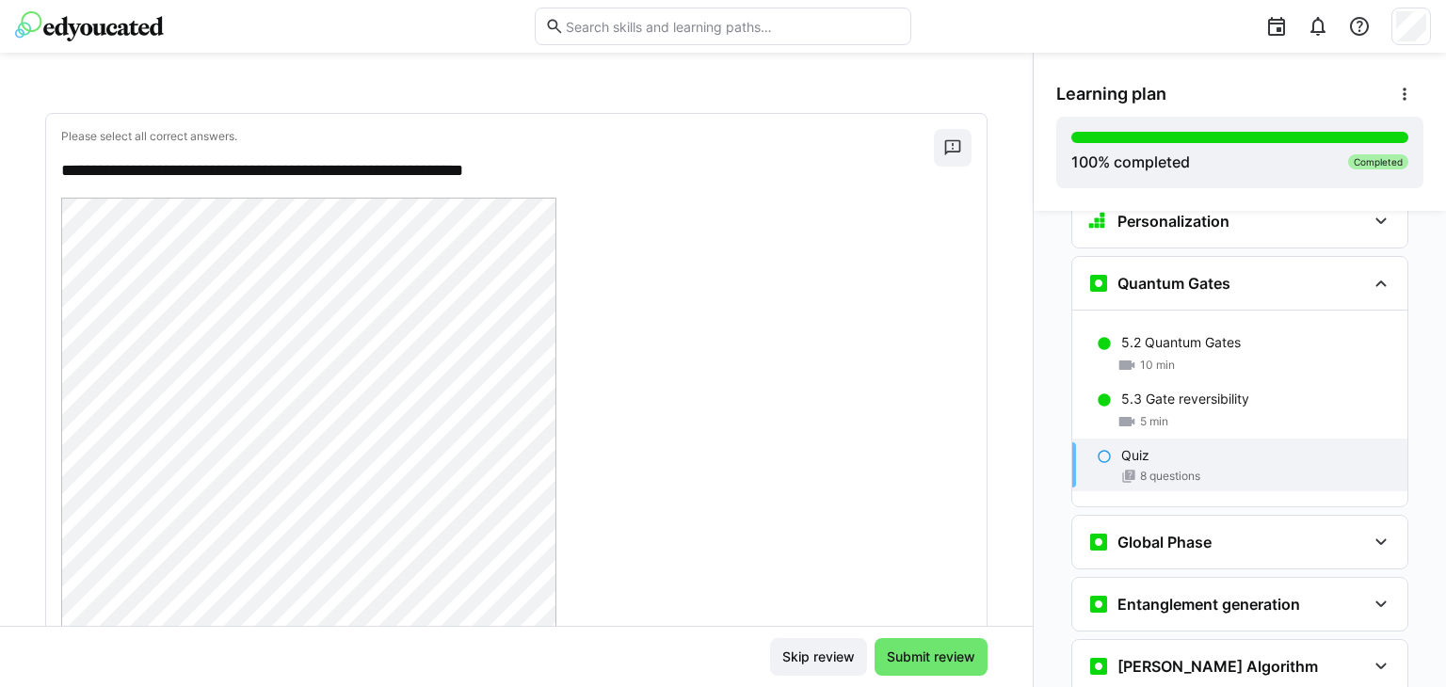
scroll to position [472, 0]
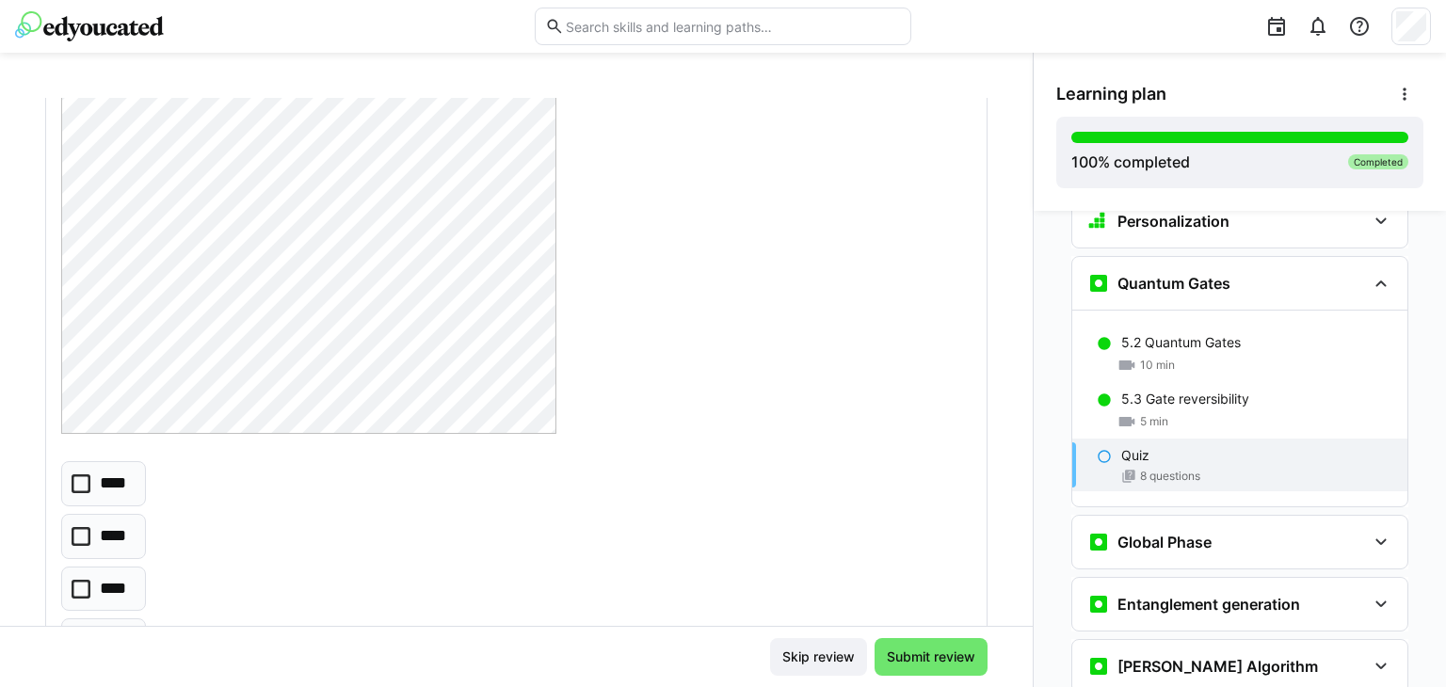
click at [109, 580] on p "****" at bounding box center [114, 589] width 29 height 24
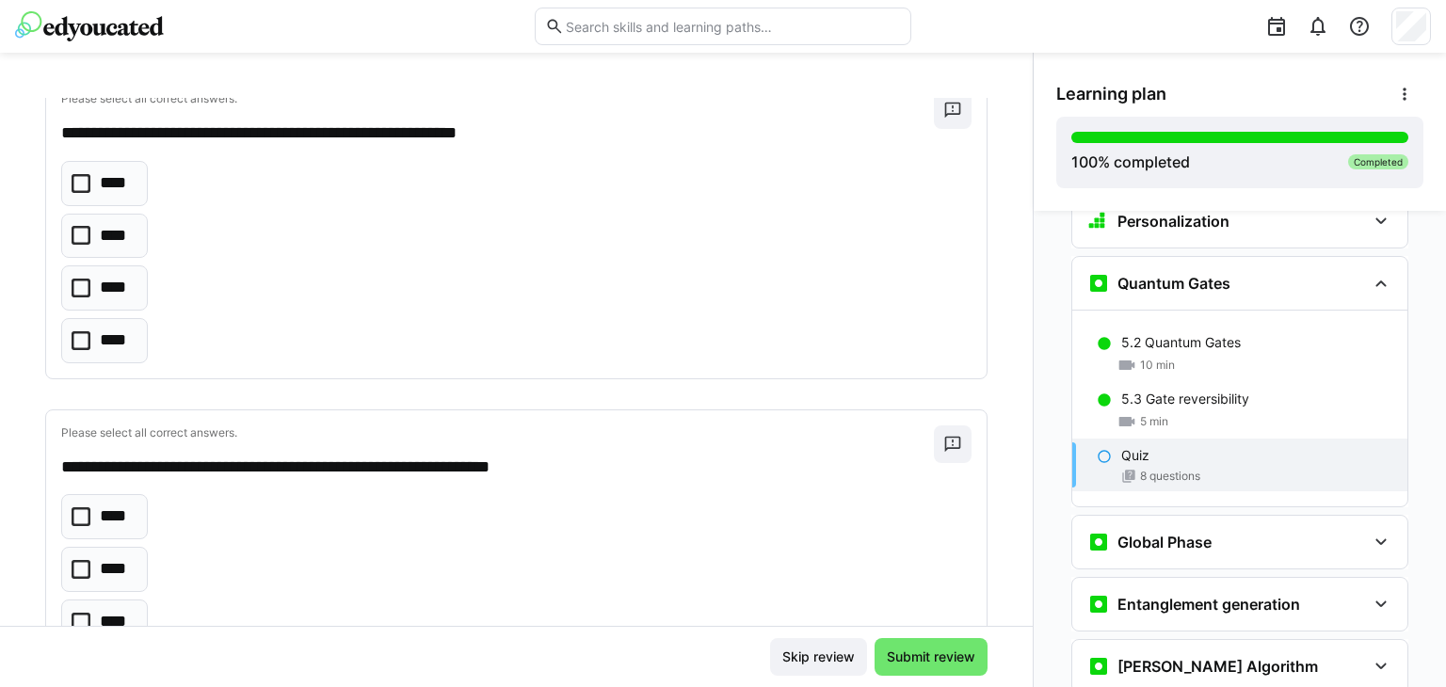
scroll to position [1107, 0]
click at [110, 232] on p "****" at bounding box center [115, 236] width 31 height 24
click at [113, 283] on p "****" at bounding box center [116, 288] width 32 height 24
click at [115, 245] on p "****" at bounding box center [115, 236] width 31 height 24
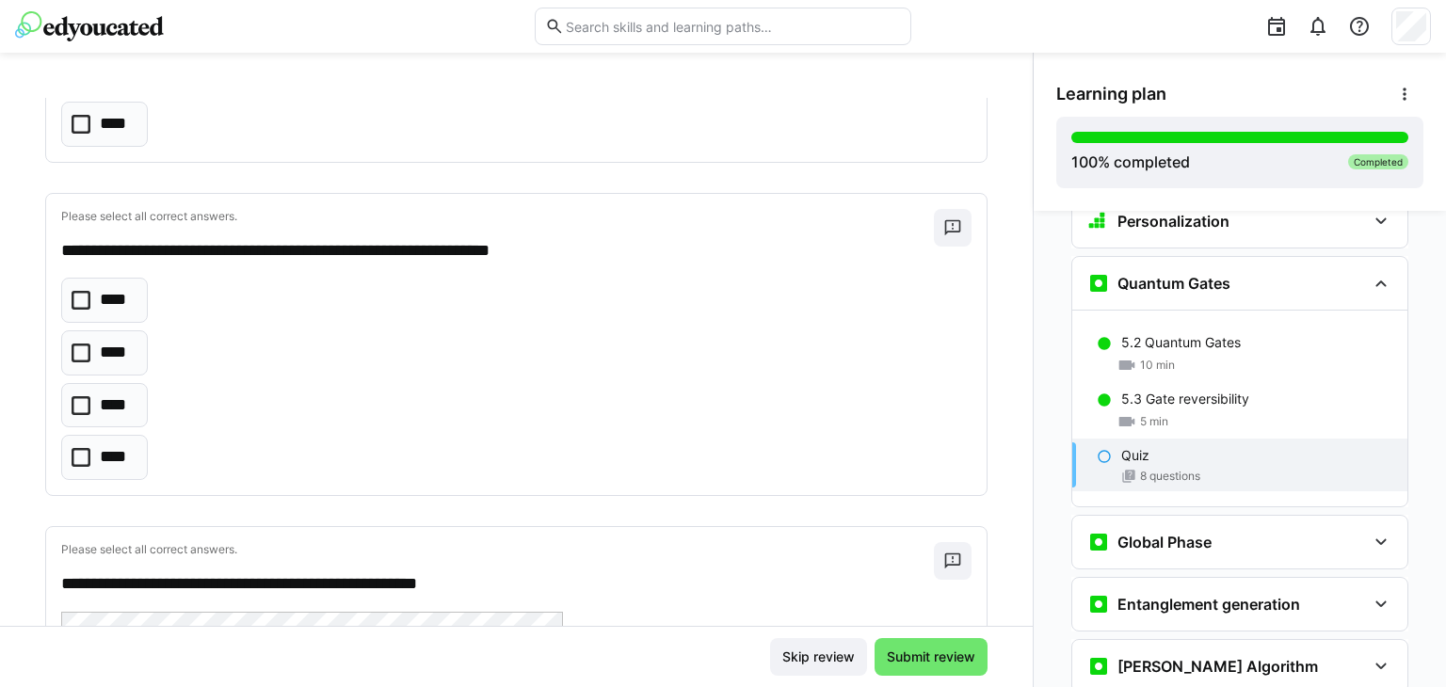
scroll to position [1324, 0]
click at [115, 344] on p "****" at bounding box center [115, 352] width 31 height 24
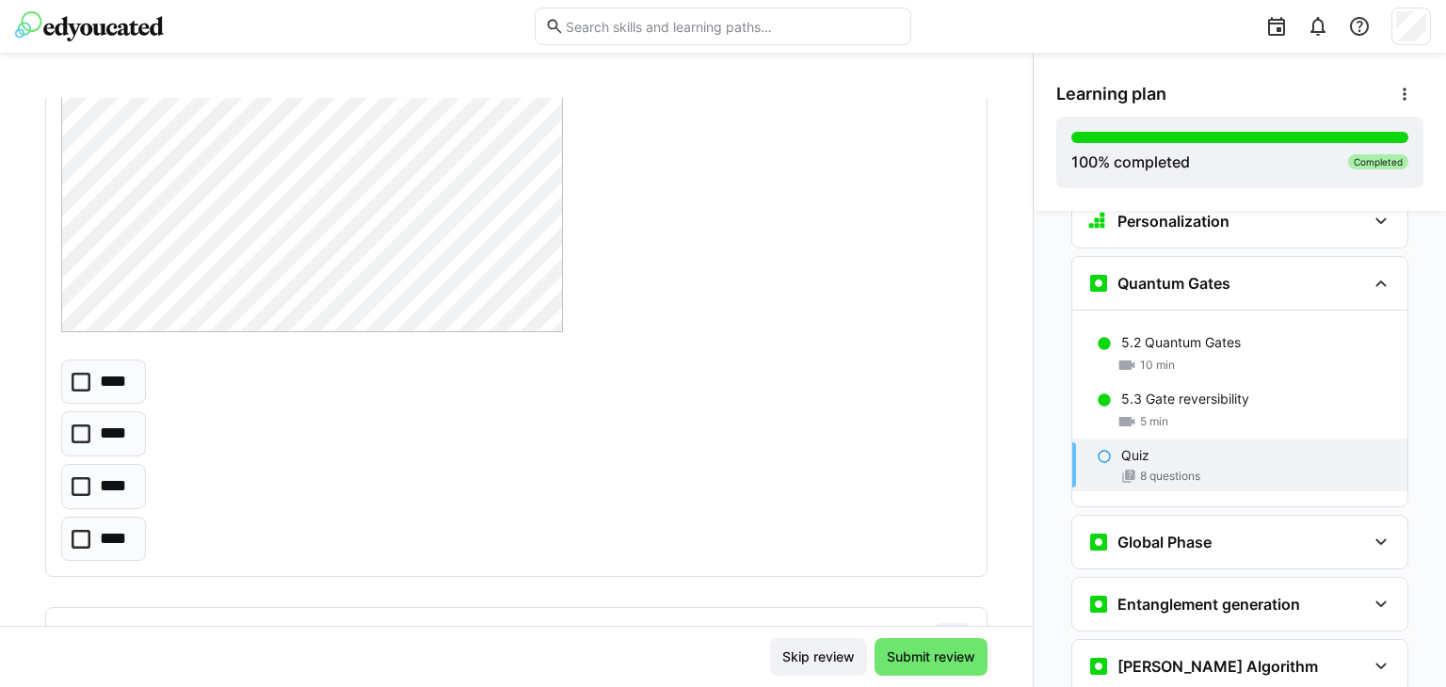
scroll to position [2078, 0]
click at [115, 480] on p "****" at bounding box center [116, 485] width 32 height 24
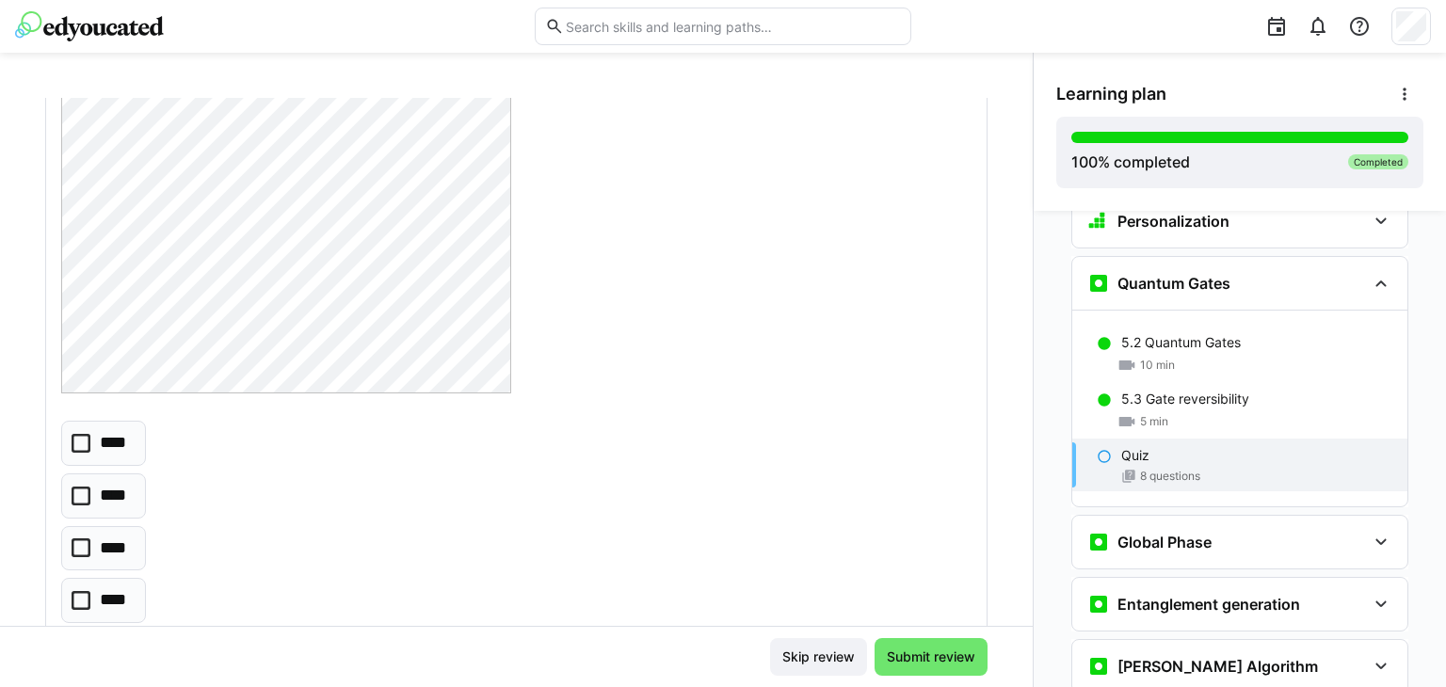
scroll to position [3004, 0]
click at [118, 526] on eds-checkbox "****" at bounding box center [103, 548] width 85 height 45
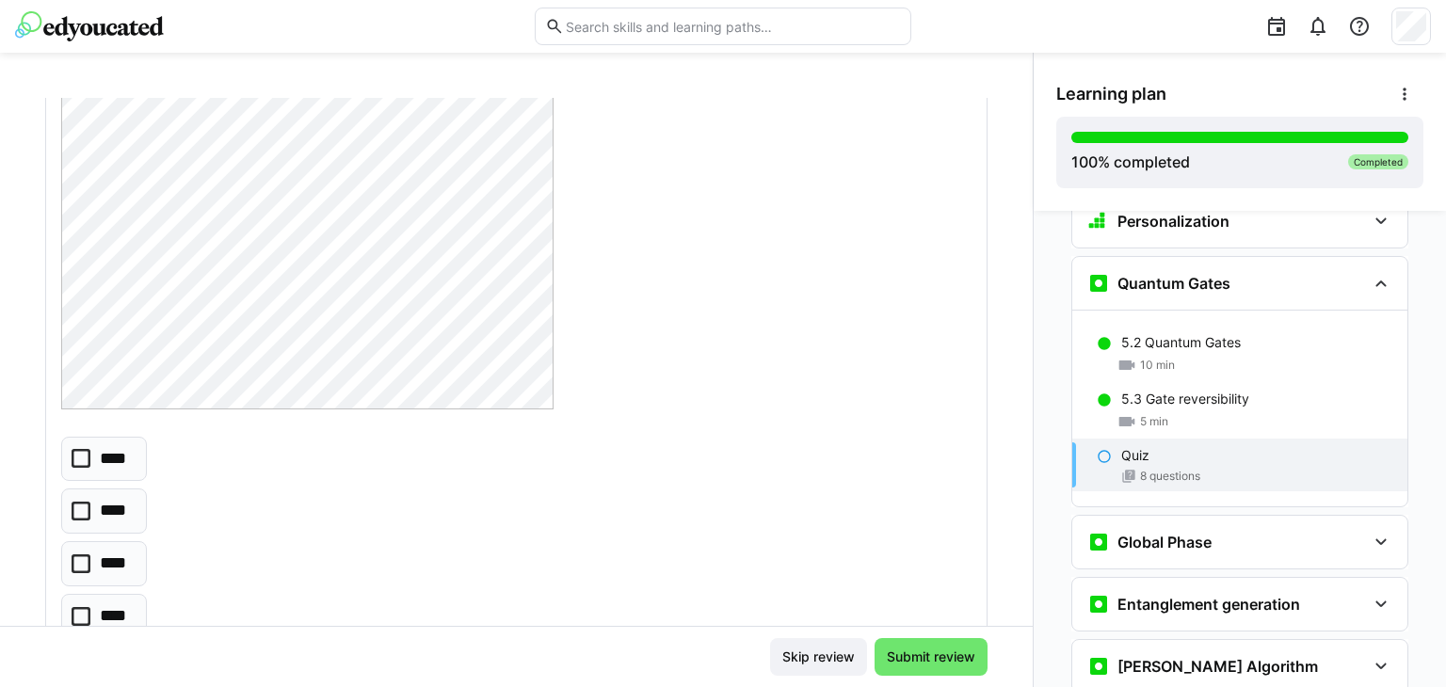
scroll to position [3827, 0]
click at [112, 448] on p "****" at bounding box center [116, 454] width 32 height 24
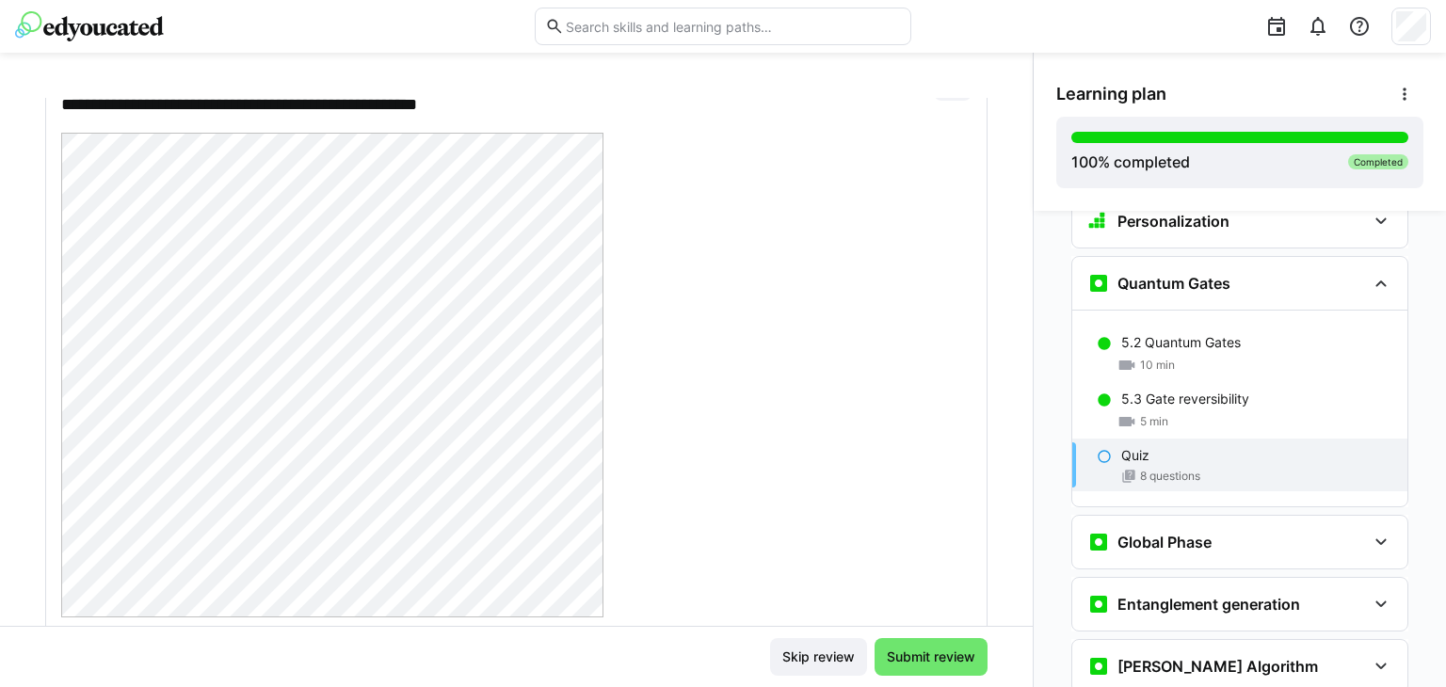
scroll to position [4637, 0]
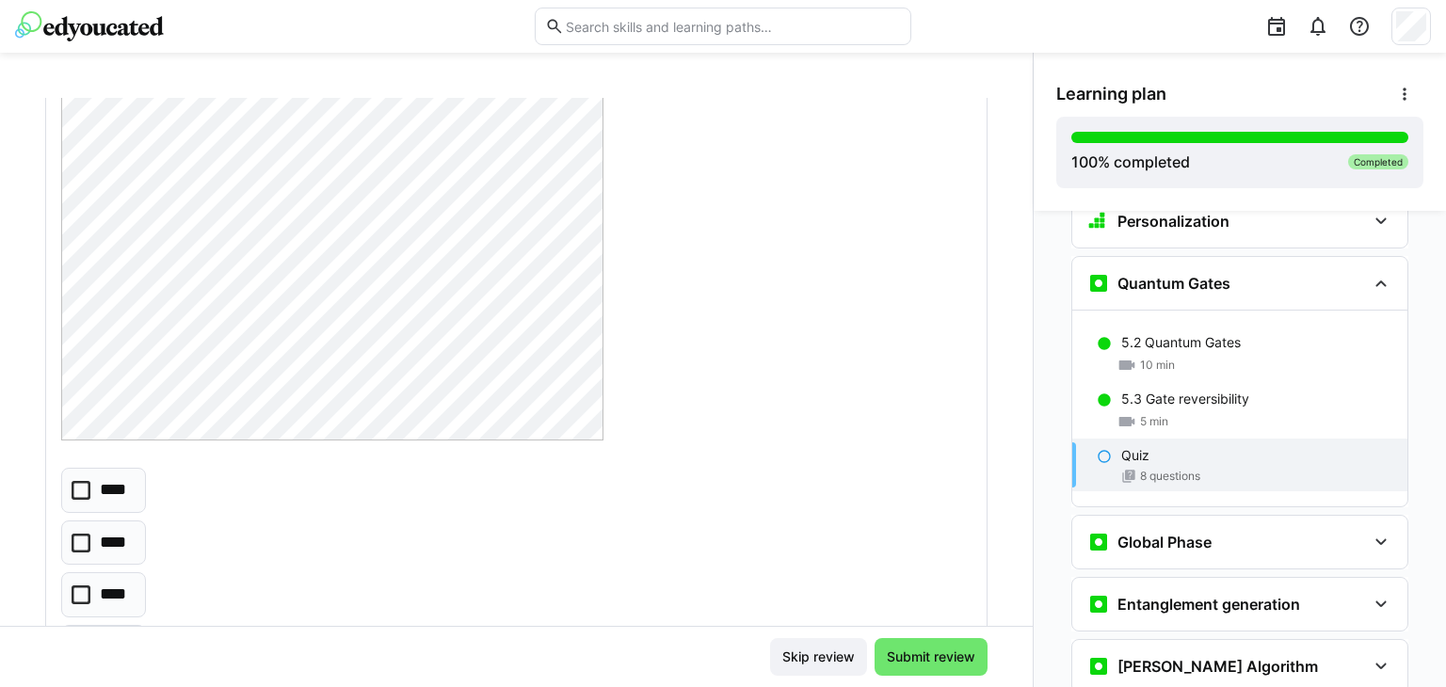
click at [124, 572] on eds-checkbox "****" at bounding box center [103, 594] width 85 height 45
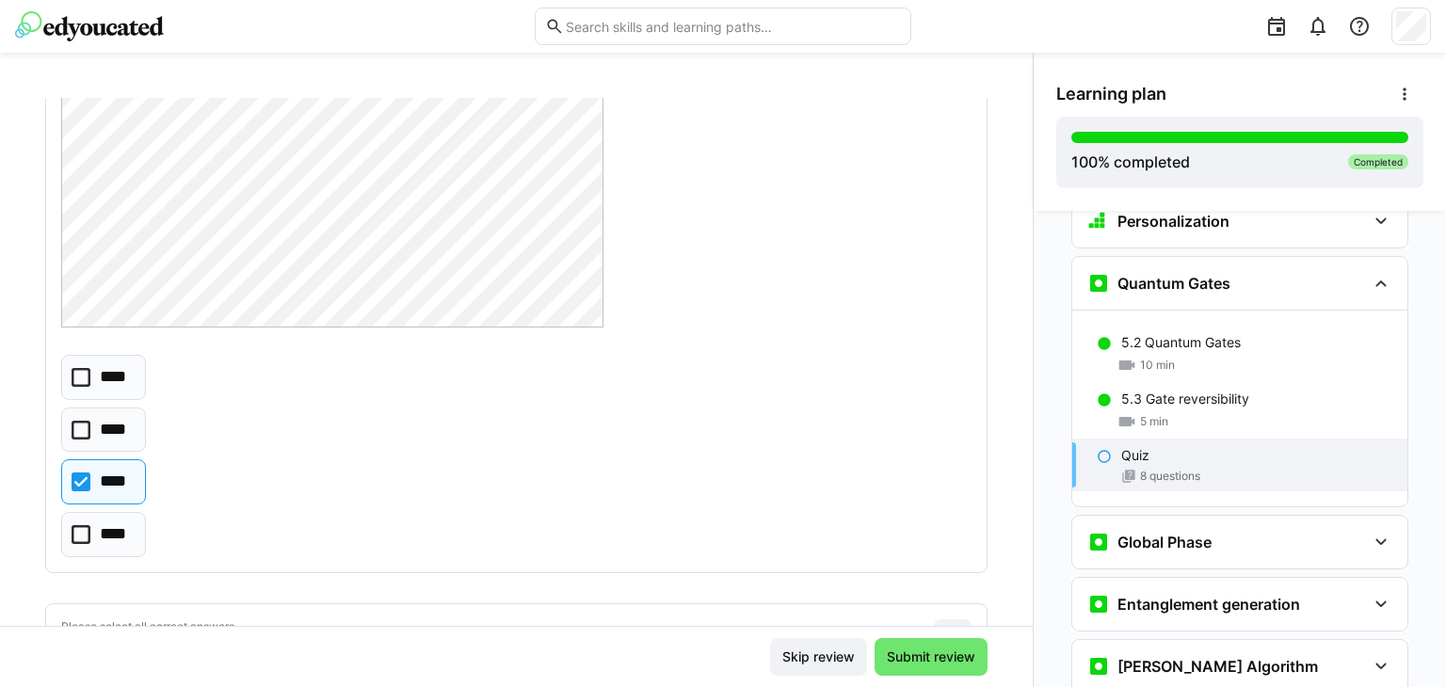
scroll to position [4751, 0]
click at [132, 473] on eds-checkbox "****" at bounding box center [103, 480] width 85 height 45
click at [117, 417] on p "****" at bounding box center [115, 429] width 31 height 24
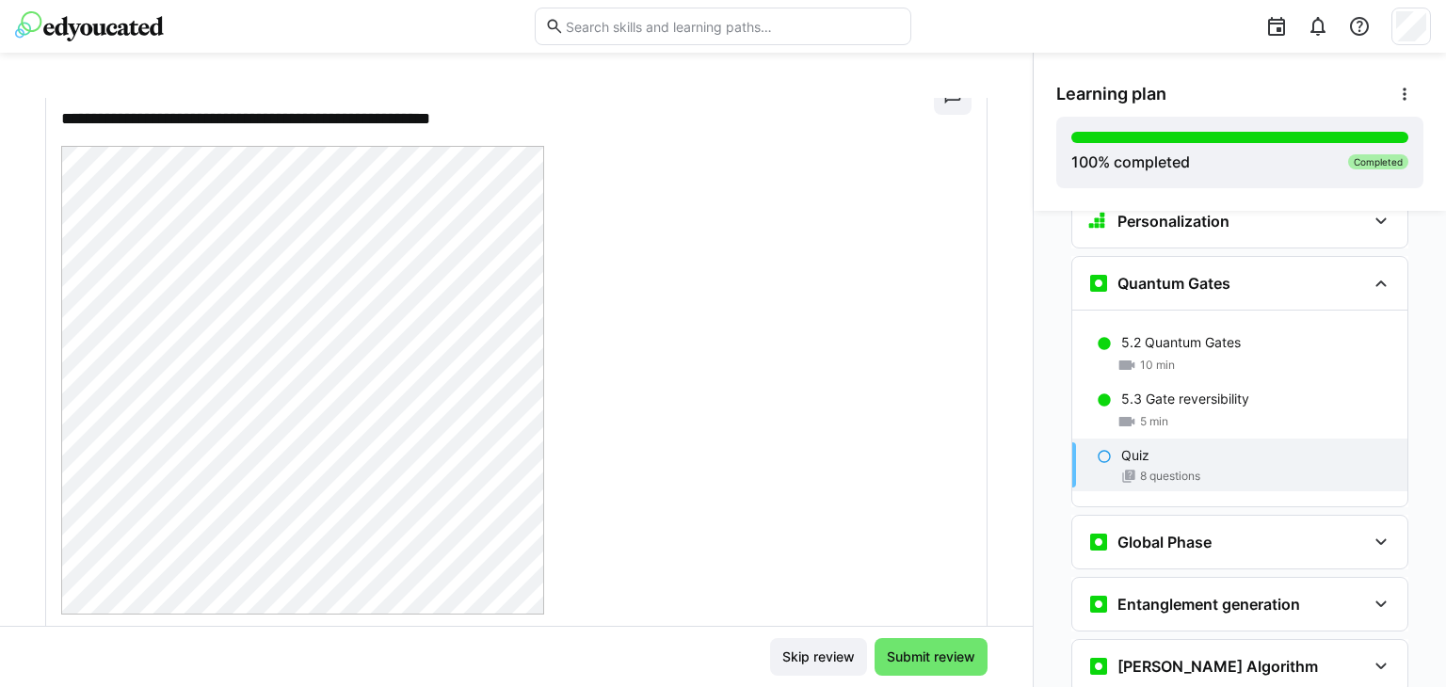
scroll to position [5556, 0]
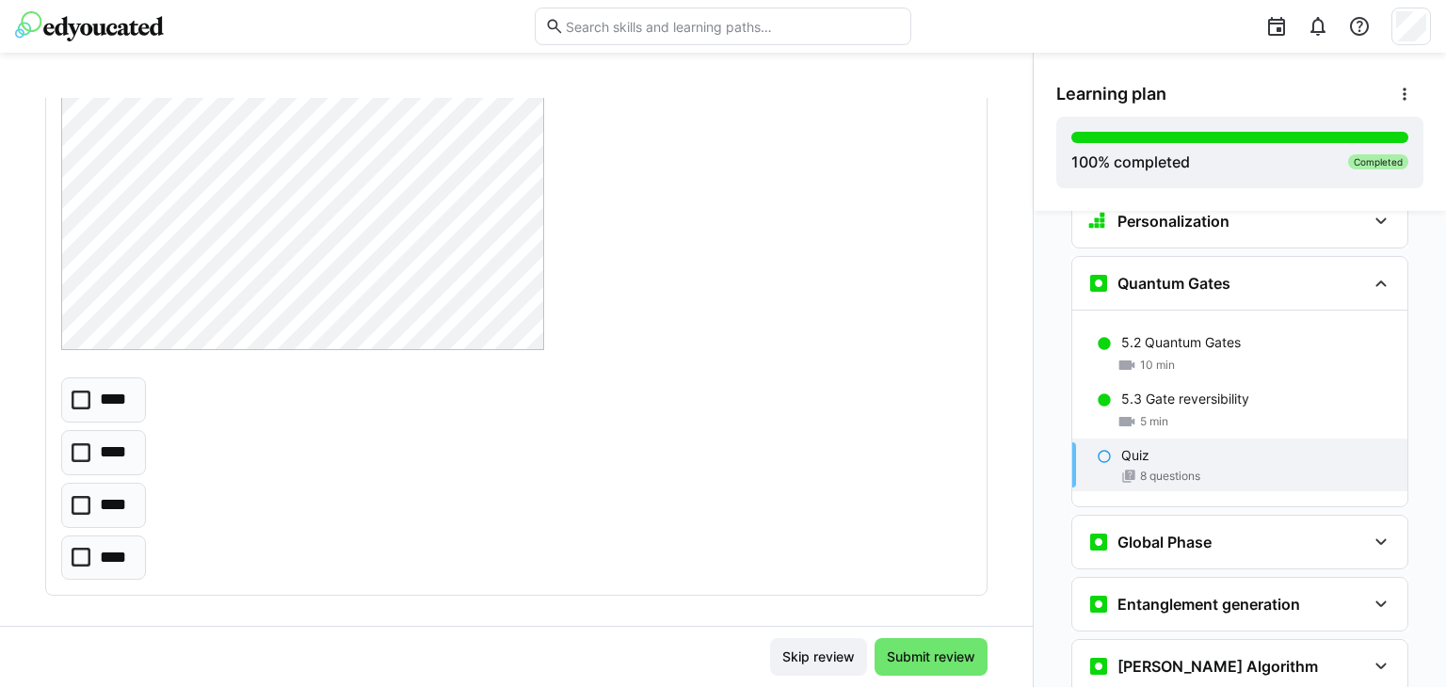
click at [116, 388] on p "****" at bounding box center [115, 400] width 31 height 24
click at [136, 381] on eds-checkbox "****" at bounding box center [103, 399] width 85 height 45
click at [115, 550] on p "****" at bounding box center [116, 558] width 32 height 24
click at [913, 649] on span "Submit review" at bounding box center [931, 656] width 94 height 19
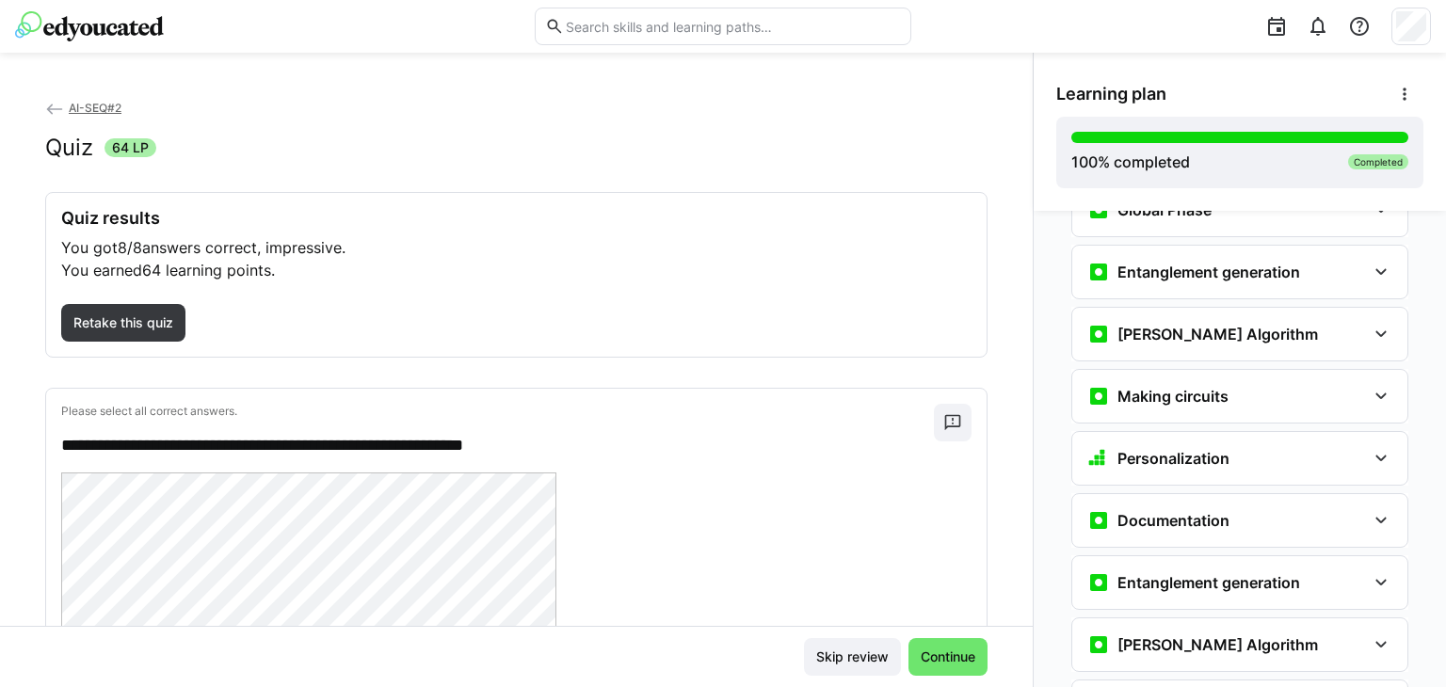
scroll to position [2872, 0]
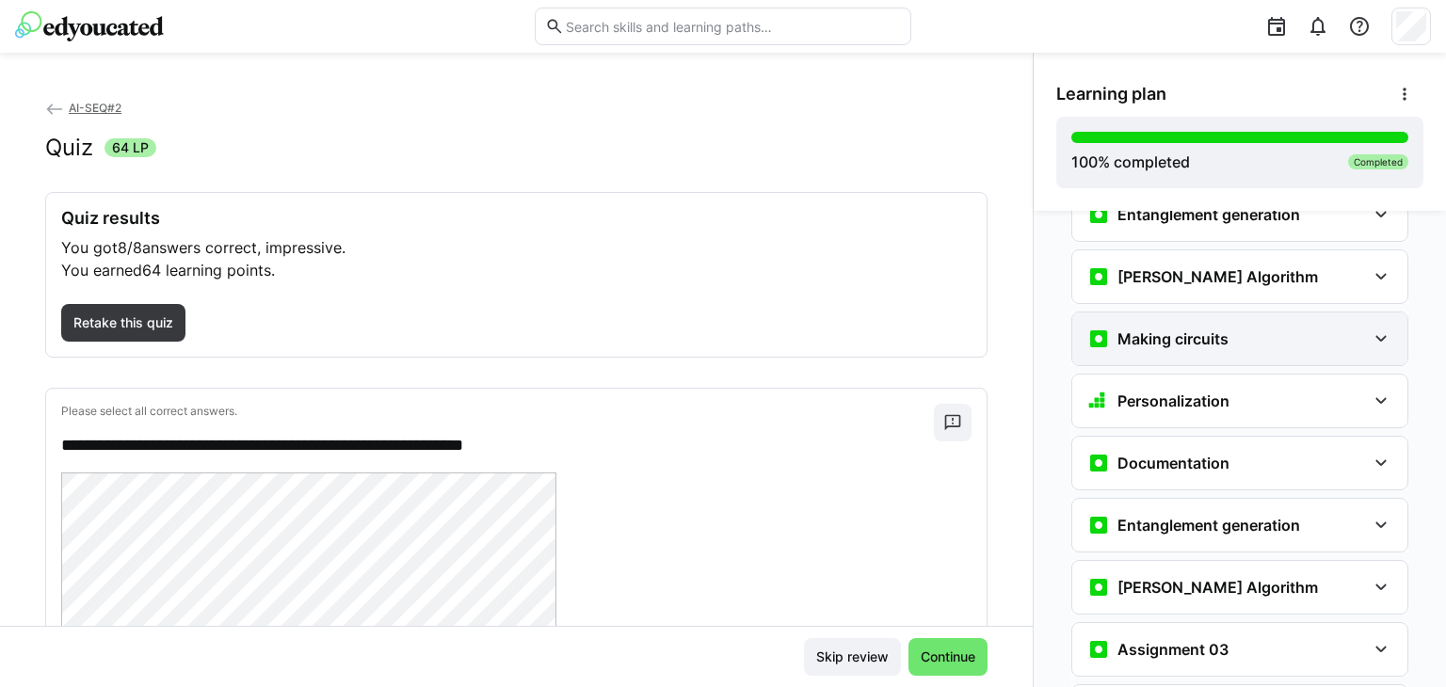
click at [1174, 312] on div "Making circuits" at bounding box center [1239, 338] width 335 height 53
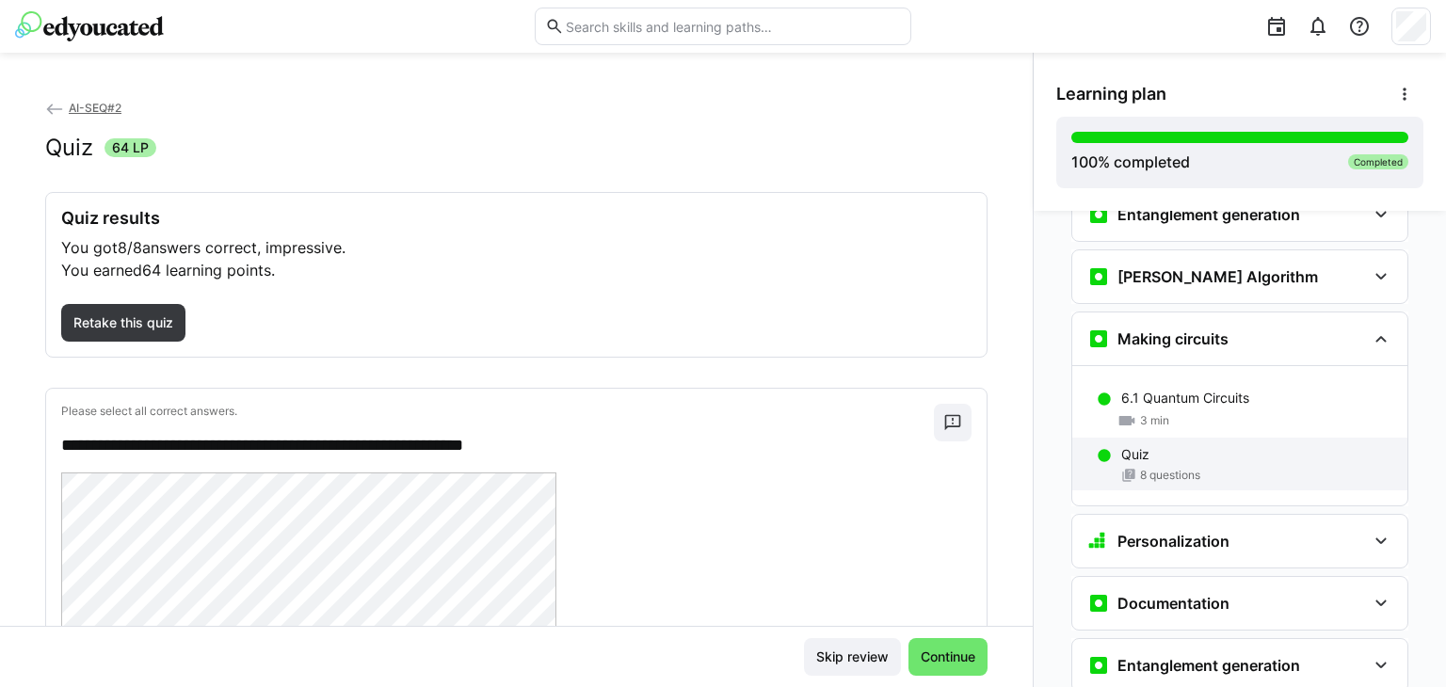
click at [1174, 445] on div "Quiz" at bounding box center [1256, 454] width 271 height 19
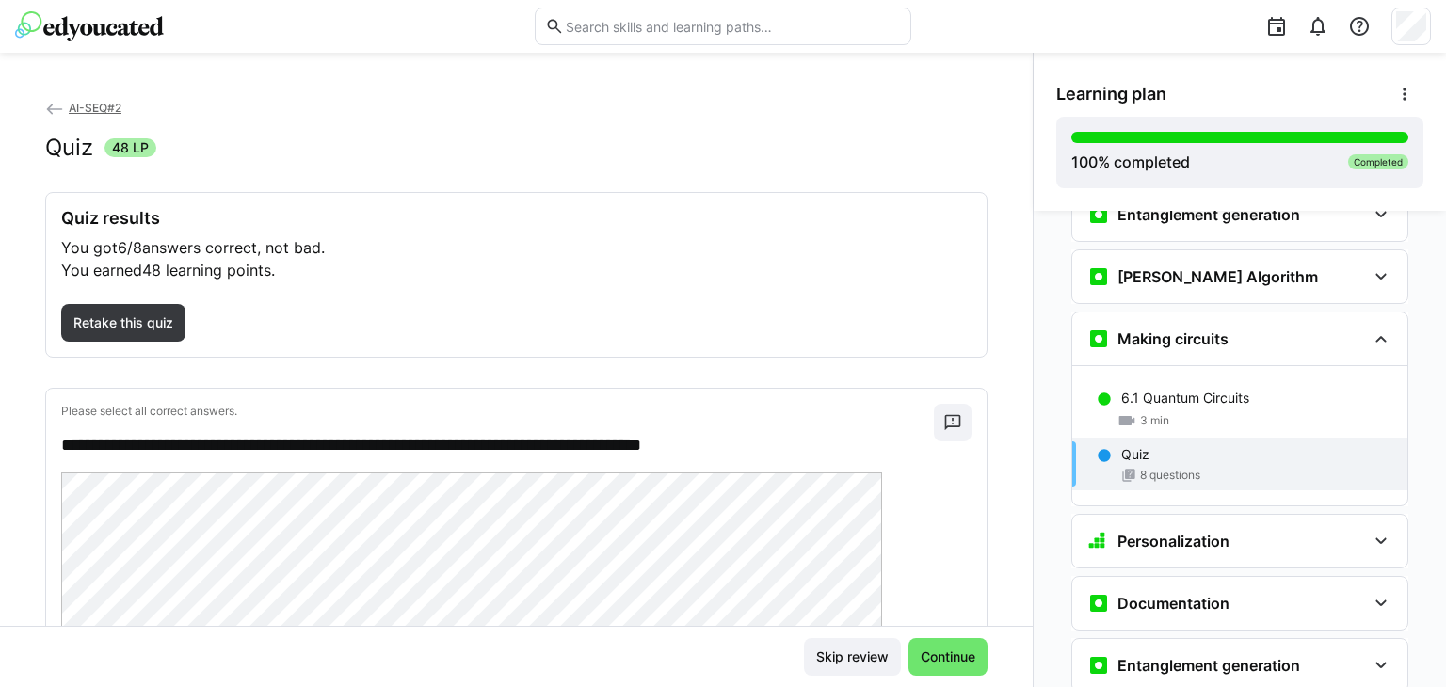
scroll to position [2926, 0]
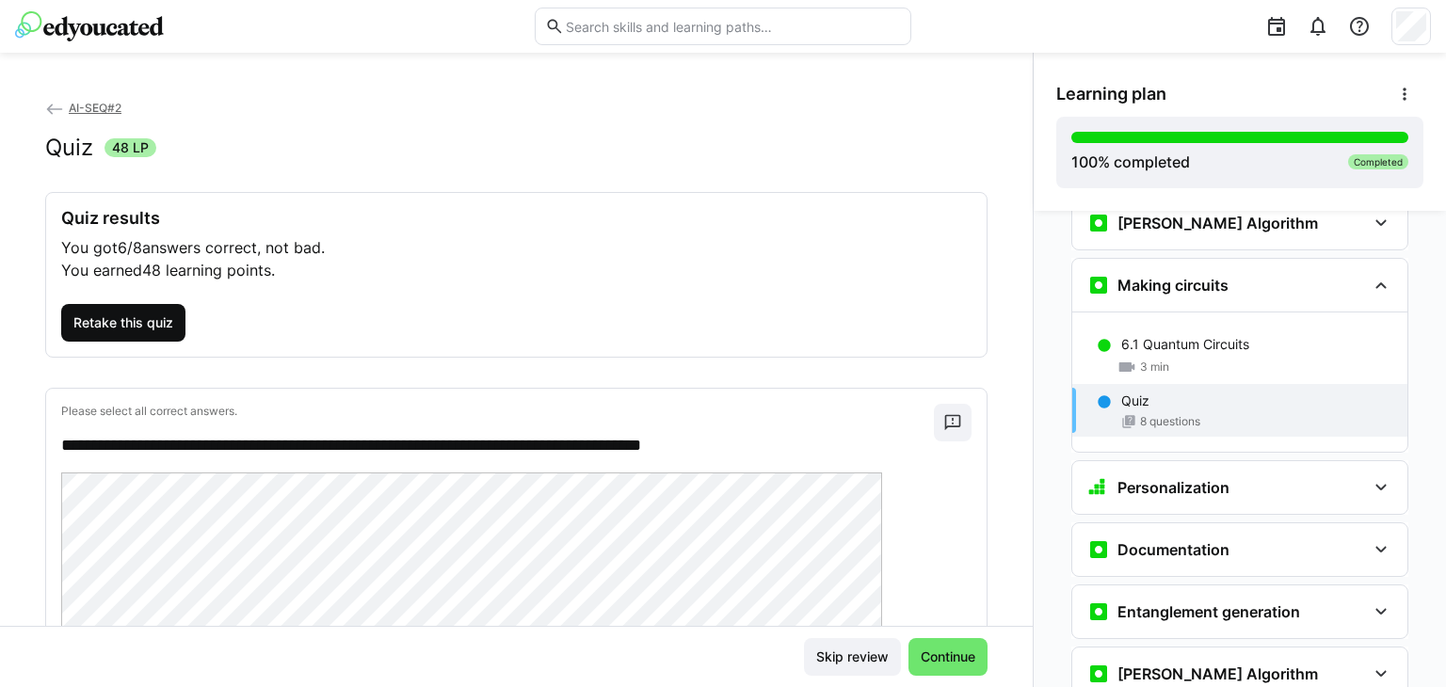
click at [149, 317] on span "Retake this quiz" at bounding box center [123, 322] width 105 height 19
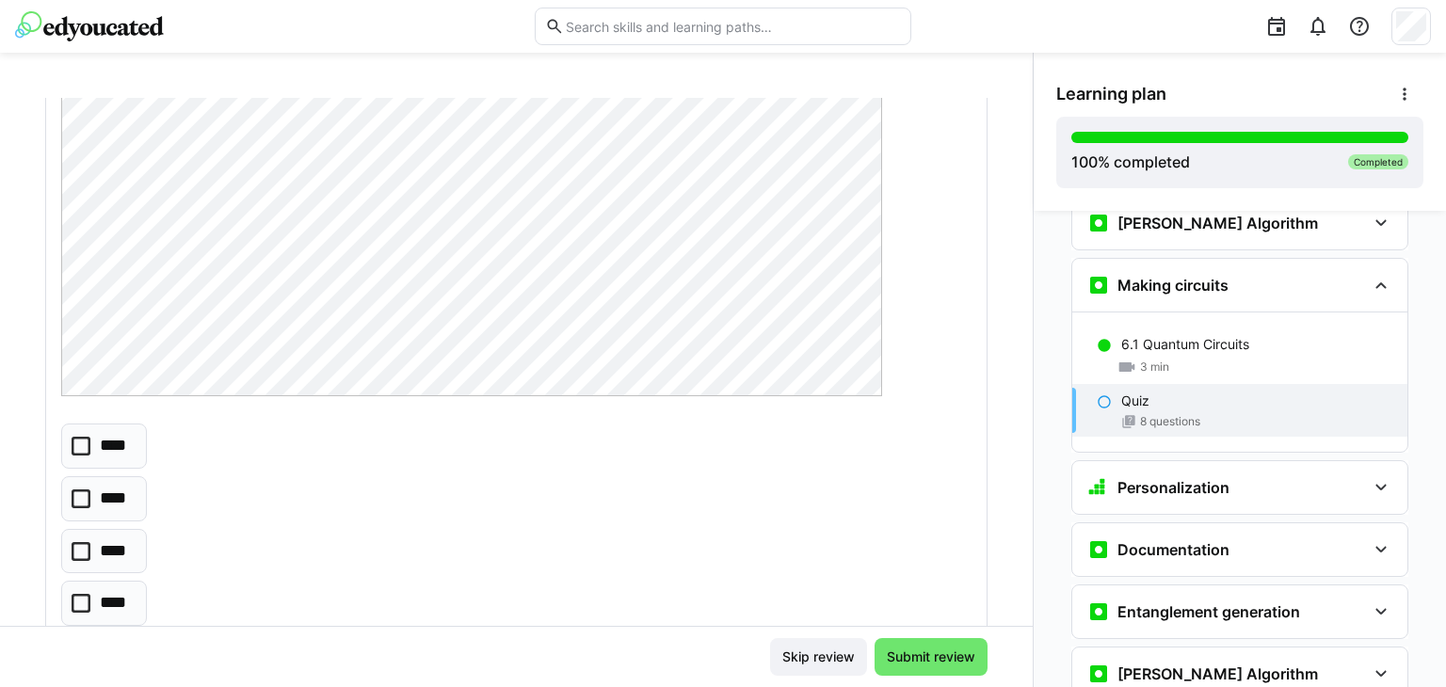
scroll to position [363, 0]
click at [109, 445] on p "****" at bounding box center [114, 444] width 29 height 24
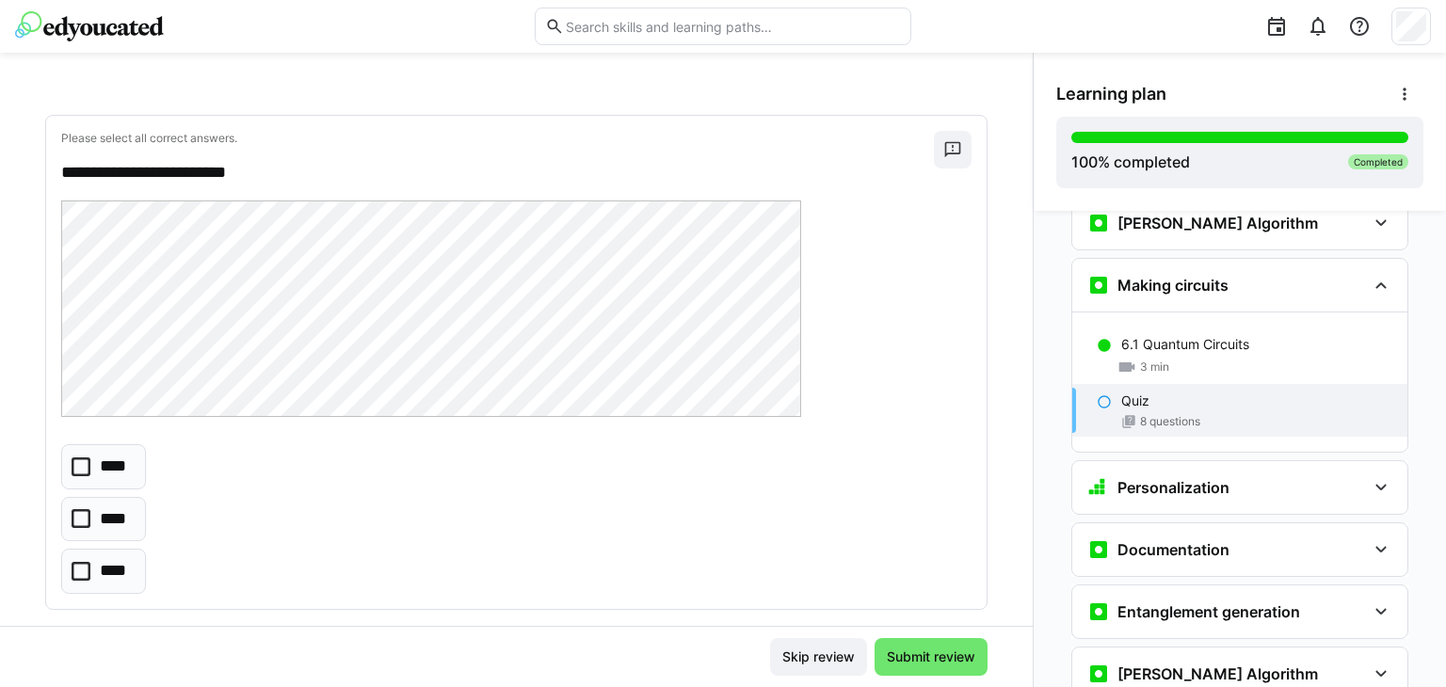
scroll to position [930, 0]
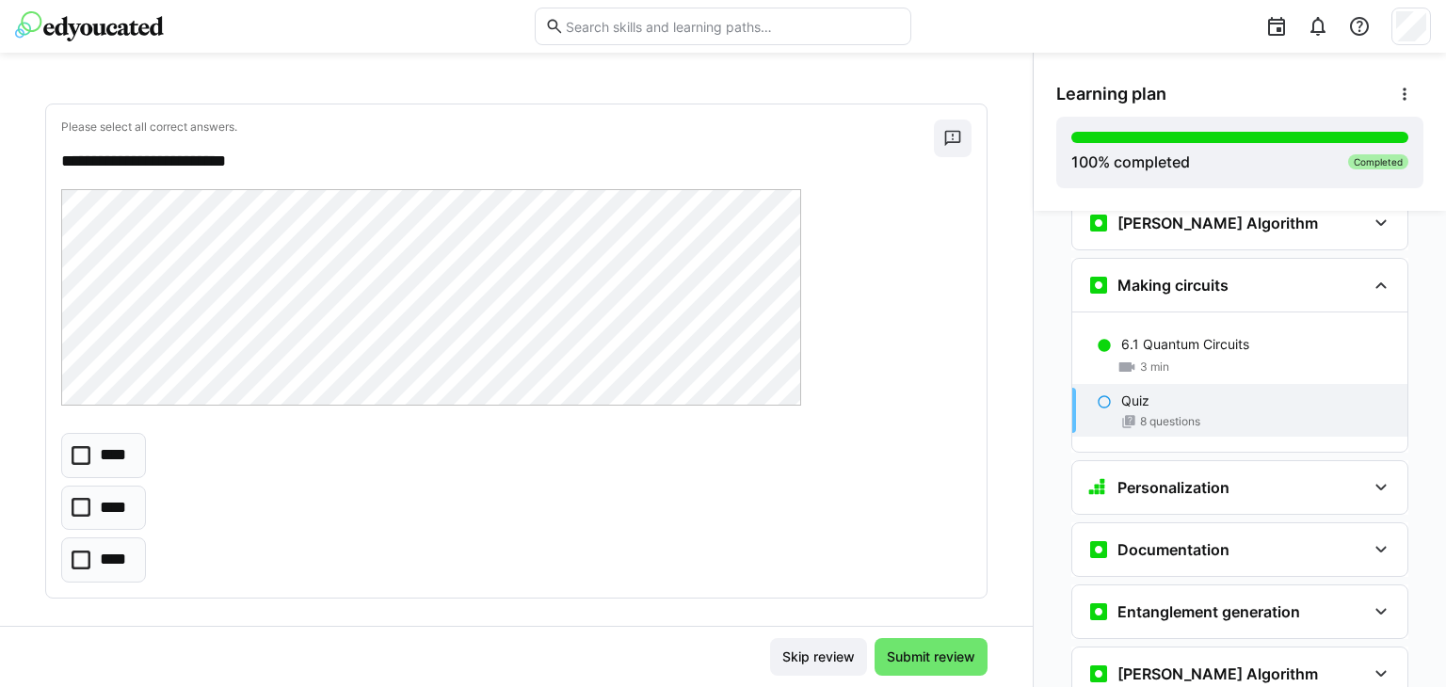
click at [119, 450] on p "****" at bounding box center [116, 455] width 32 height 24
click at [113, 450] on p "****" at bounding box center [116, 455] width 32 height 24
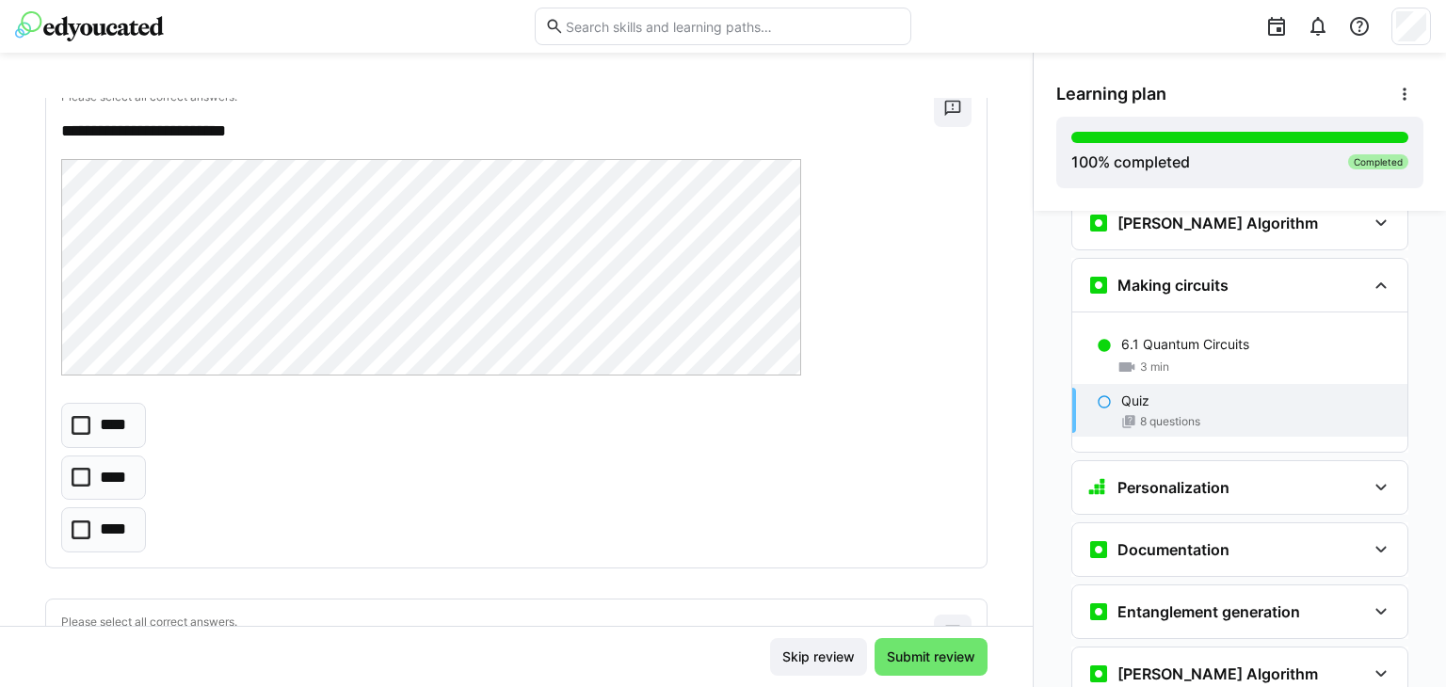
scroll to position [960, 0]
click at [124, 524] on p "****" at bounding box center [116, 530] width 32 height 24
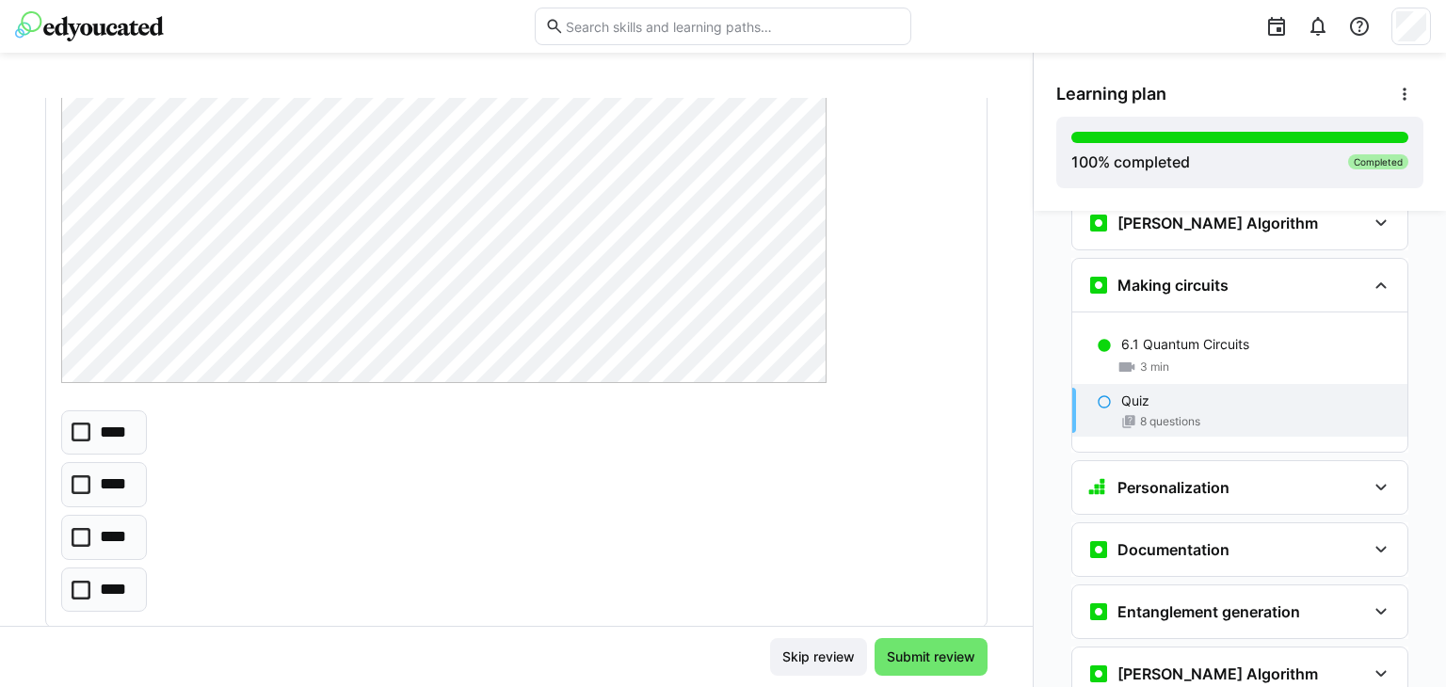
scroll to position [1560, 0]
click at [112, 541] on p "****" at bounding box center [116, 539] width 33 height 24
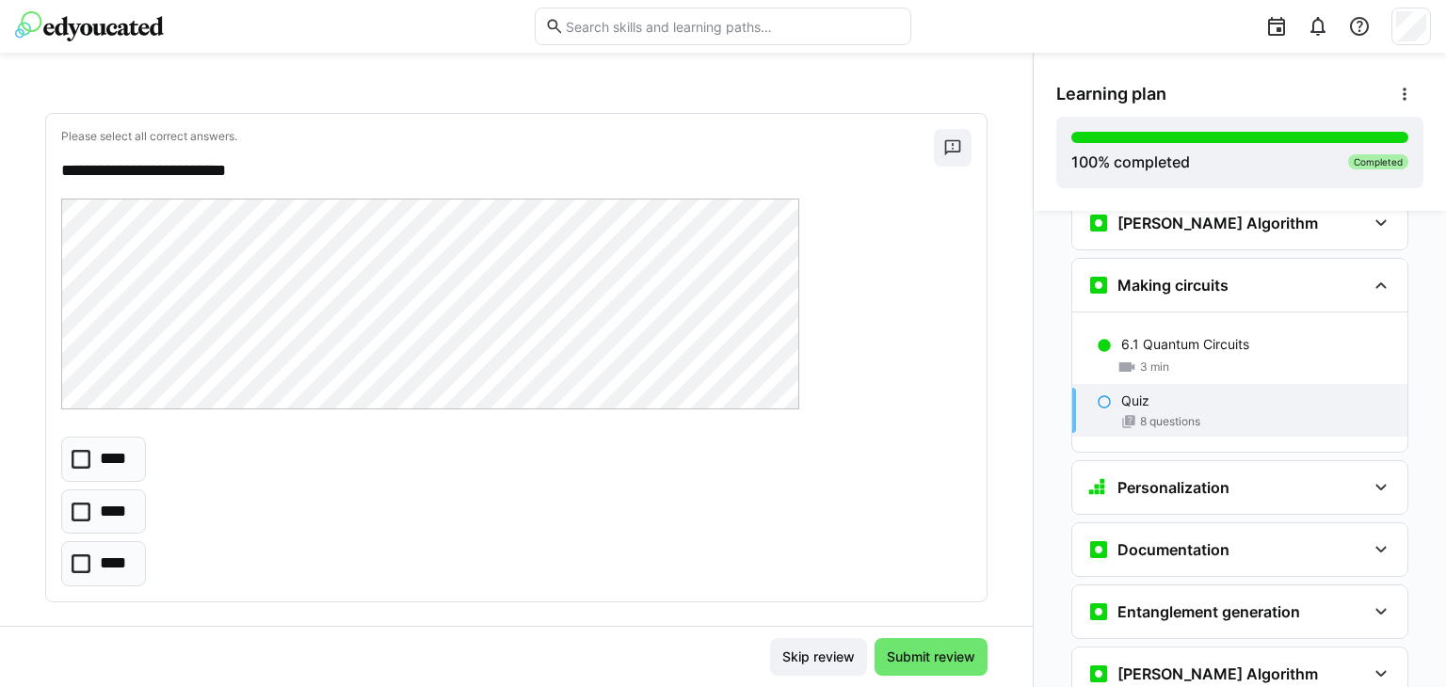
scroll to position [2108, 0]
click at [97, 506] on eds-checkbox "****" at bounding box center [103, 510] width 85 height 45
click at [88, 508] on icon at bounding box center [81, 511] width 19 height 19
click at [97, 471] on eds-checkbox "****" at bounding box center [103, 458] width 85 height 45
click at [108, 451] on p "****" at bounding box center [116, 458] width 32 height 24
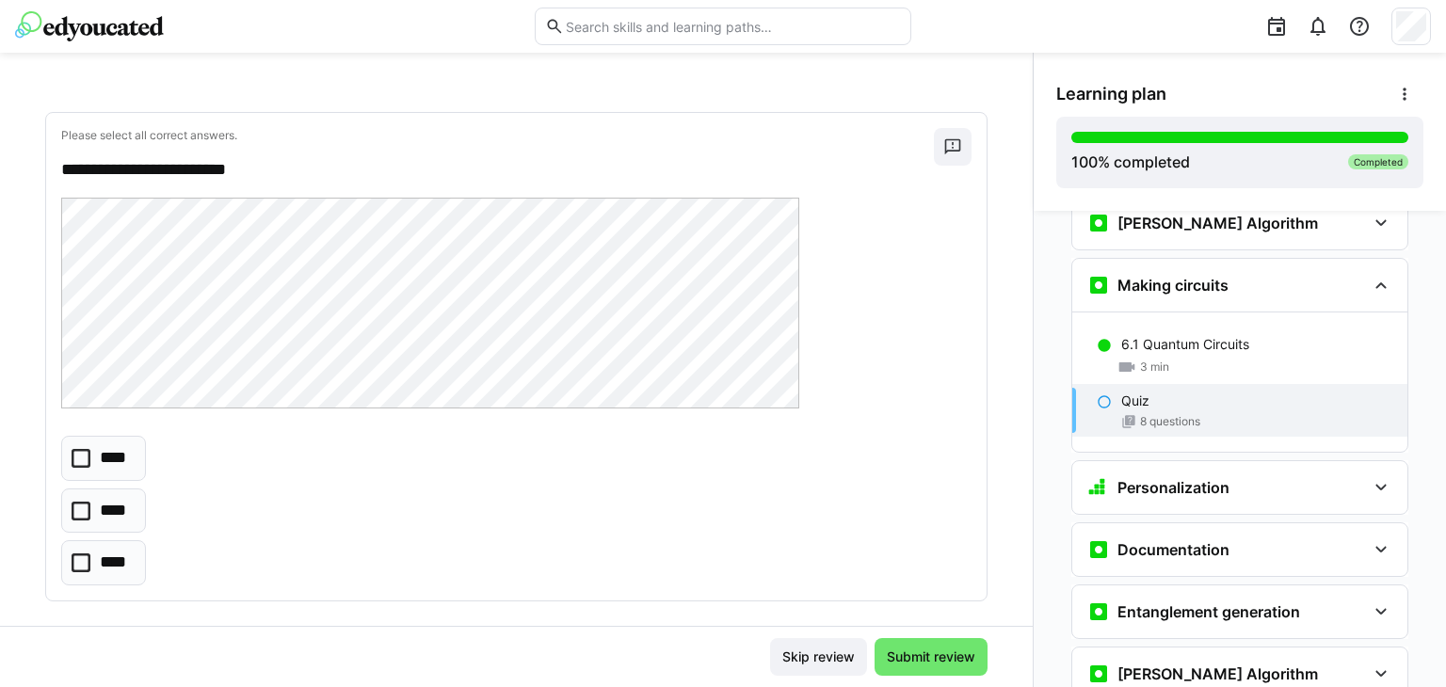
click at [120, 499] on p "****" at bounding box center [115, 511] width 31 height 24
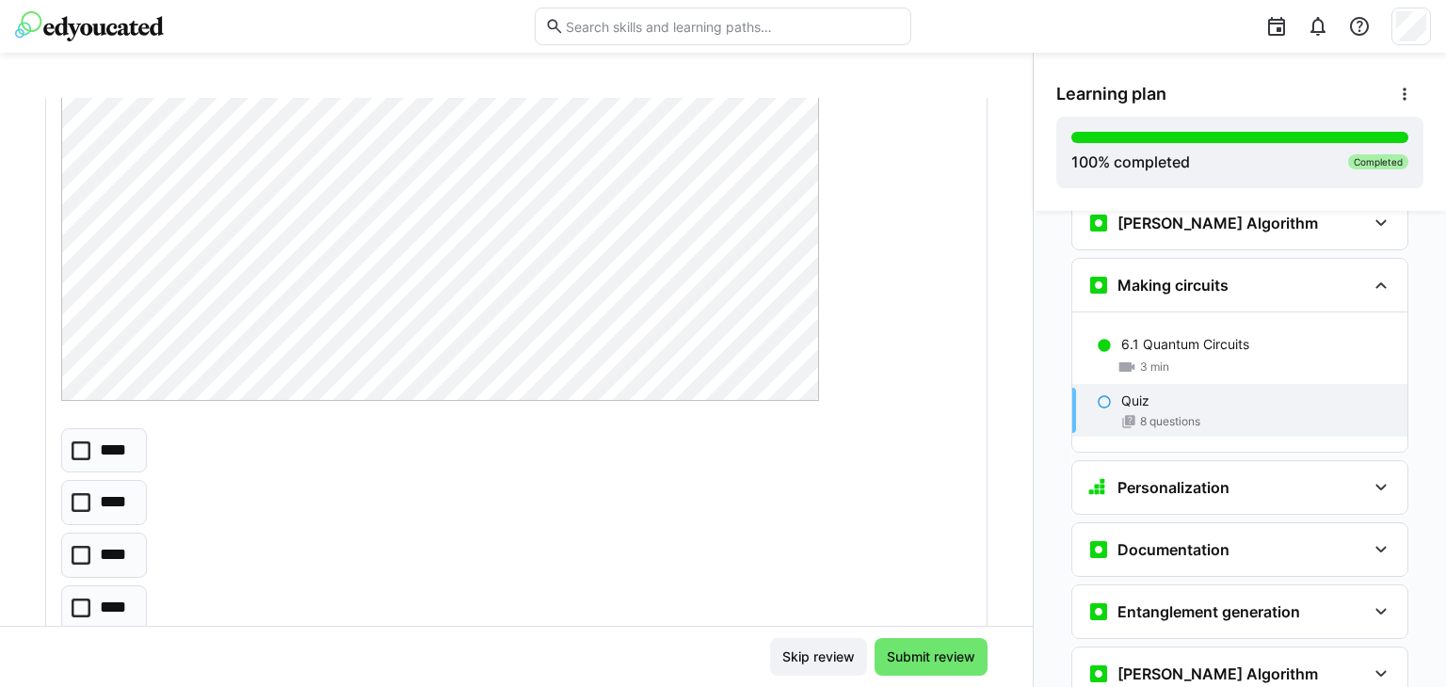
scroll to position [2747, 0]
click at [113, 540] on p "****" at bounding box center [116, 552] width 33 height 24
click at [111, 540] on p "****" at bounding box center [116, 552] width 33 height 24
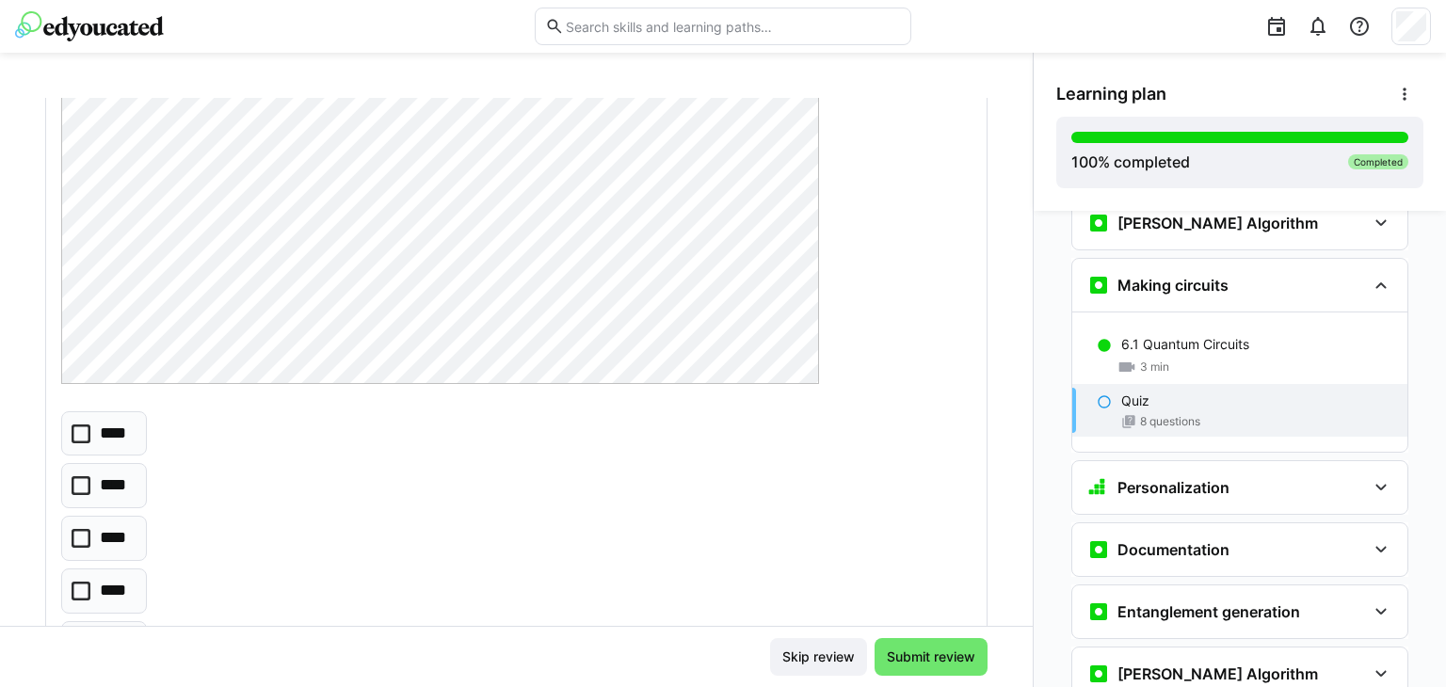
scroll to position [2822, 0]
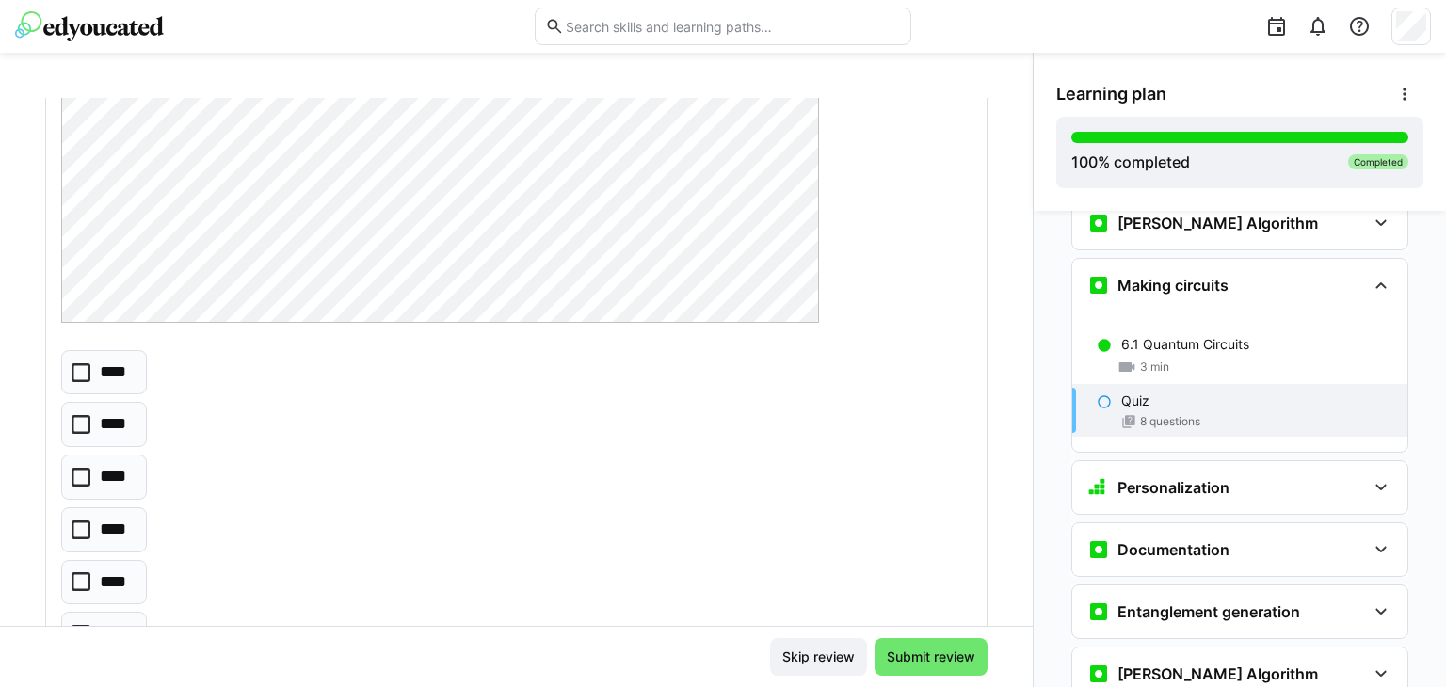
click at [100, 570] on p "****" at bounding box center [115, 582] width 30 height 24
click at [113, 406] on p "****" at bounding box center [115, 418] width 31 height 24
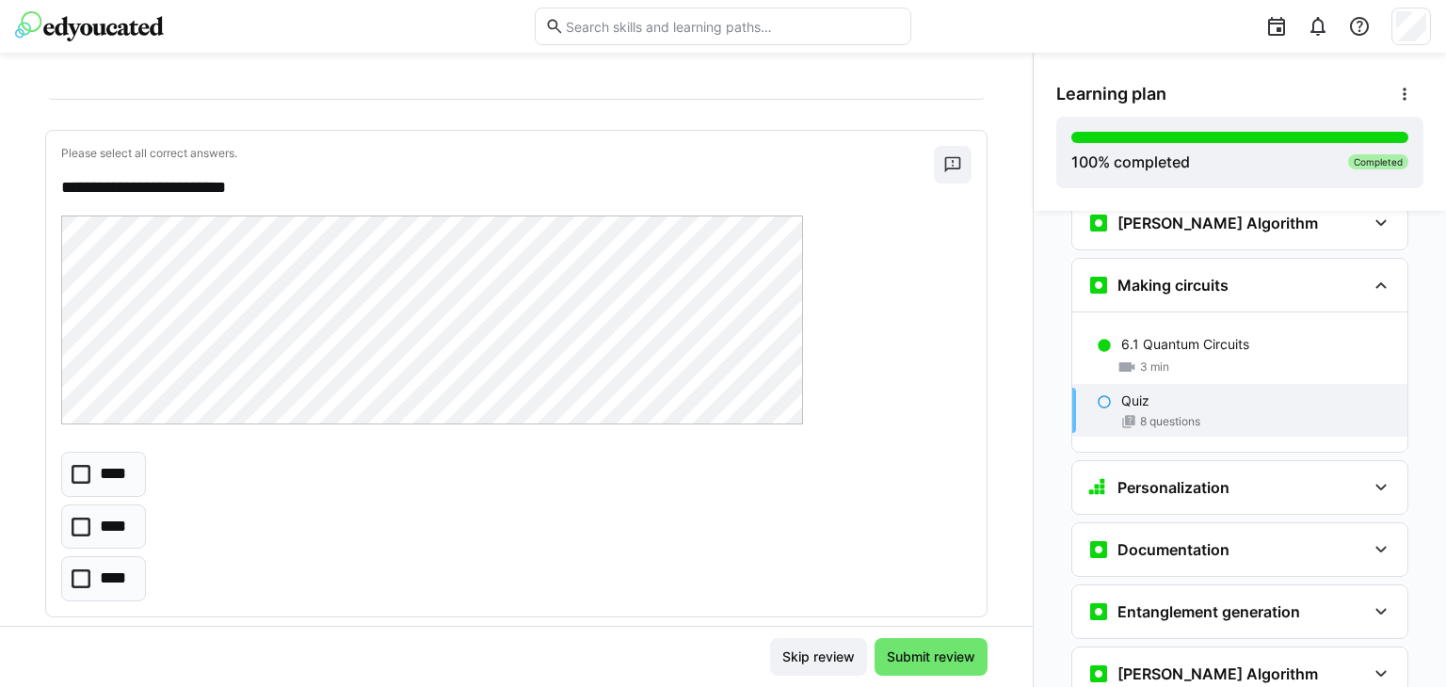
scroll to position [3973, 0]
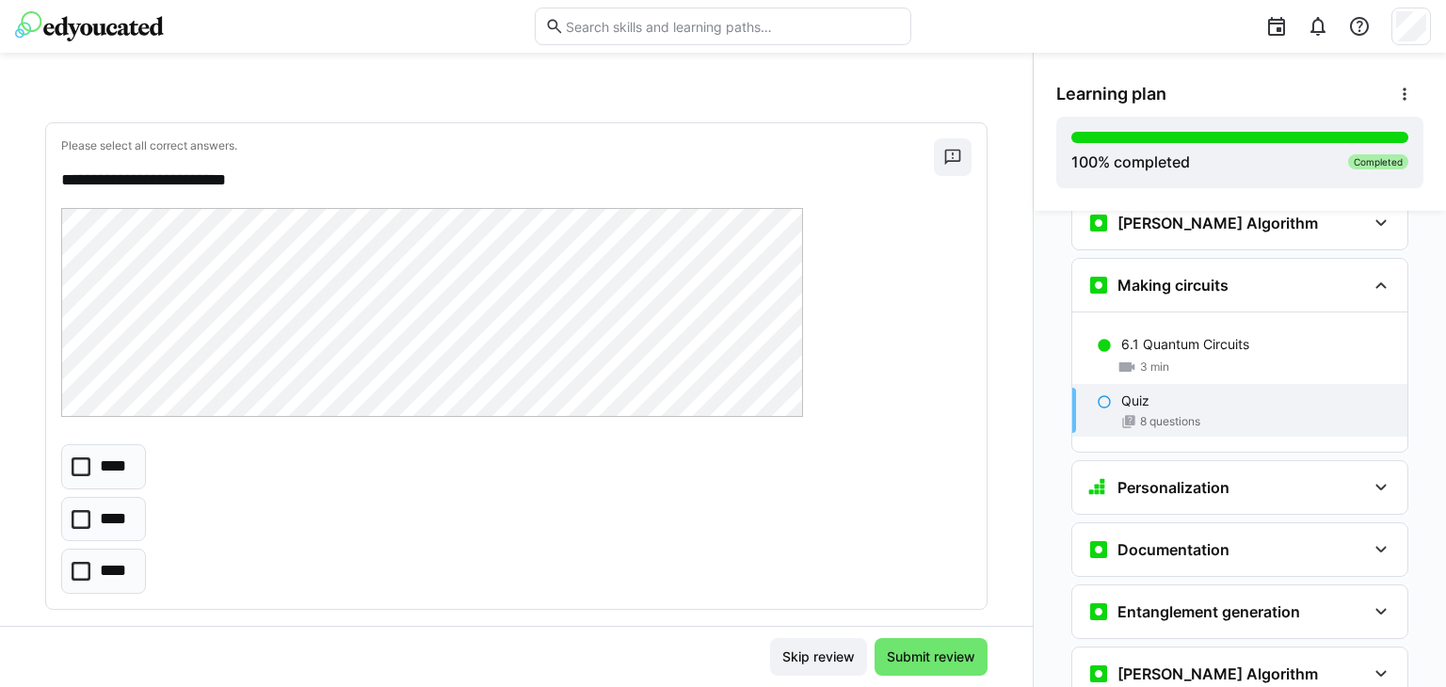
click at [107, 455] on p "****" at bounding box center [114, 467] width 29 height 24
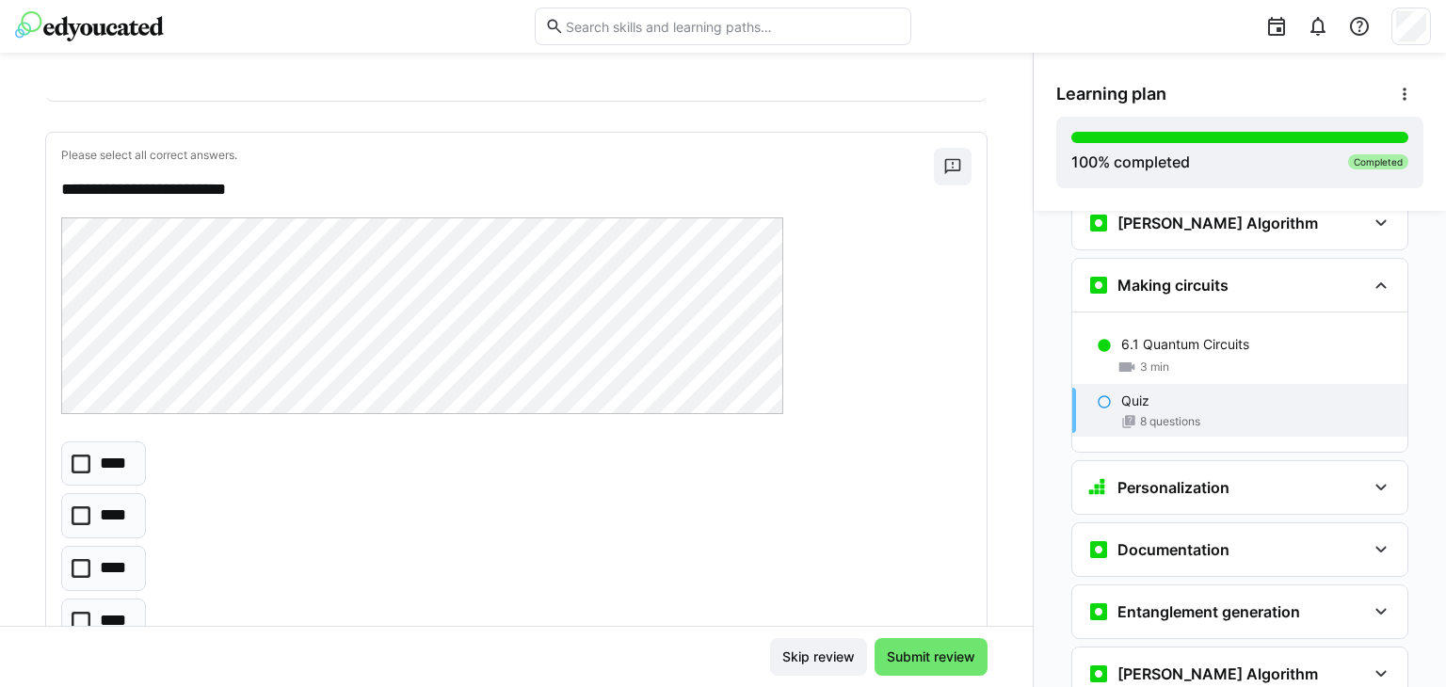
scroll to position [4482, 0]
click at [117, 555] on p "****" at bounding box center [116, 567] width 32 height 24
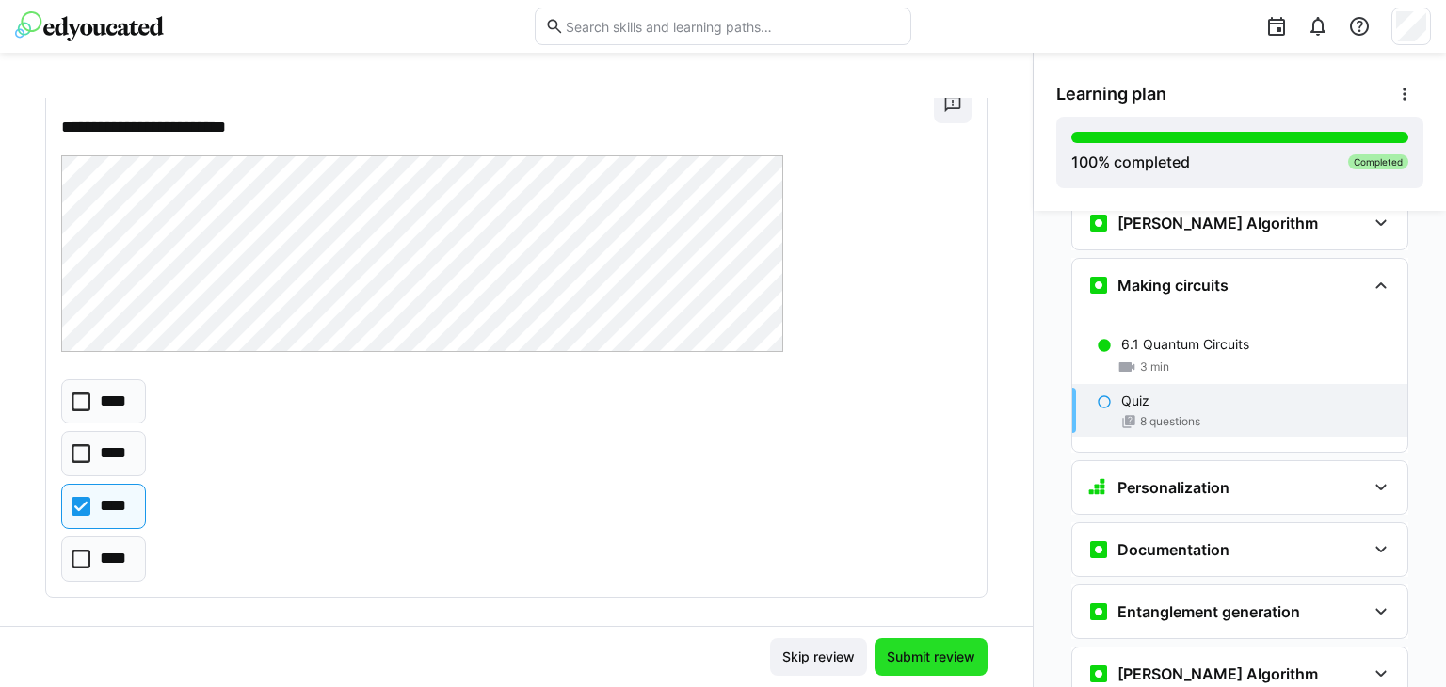
click at [938, 647] on span "Submit review" at bounding box center [931, 656] width 94 height 19
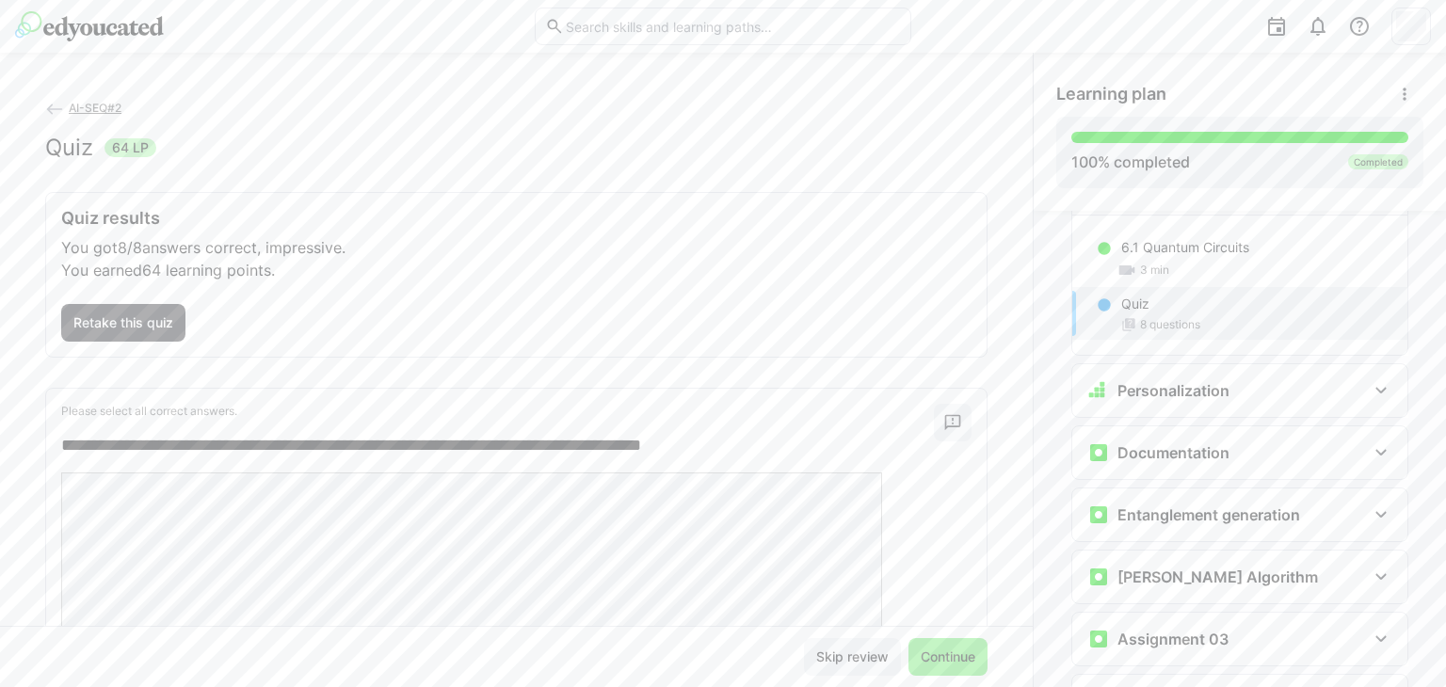
scroll to position [3024, 0]
click at [1201, 378] on div "Personalization" at bounding box center [1158, 389] width 142 height 23
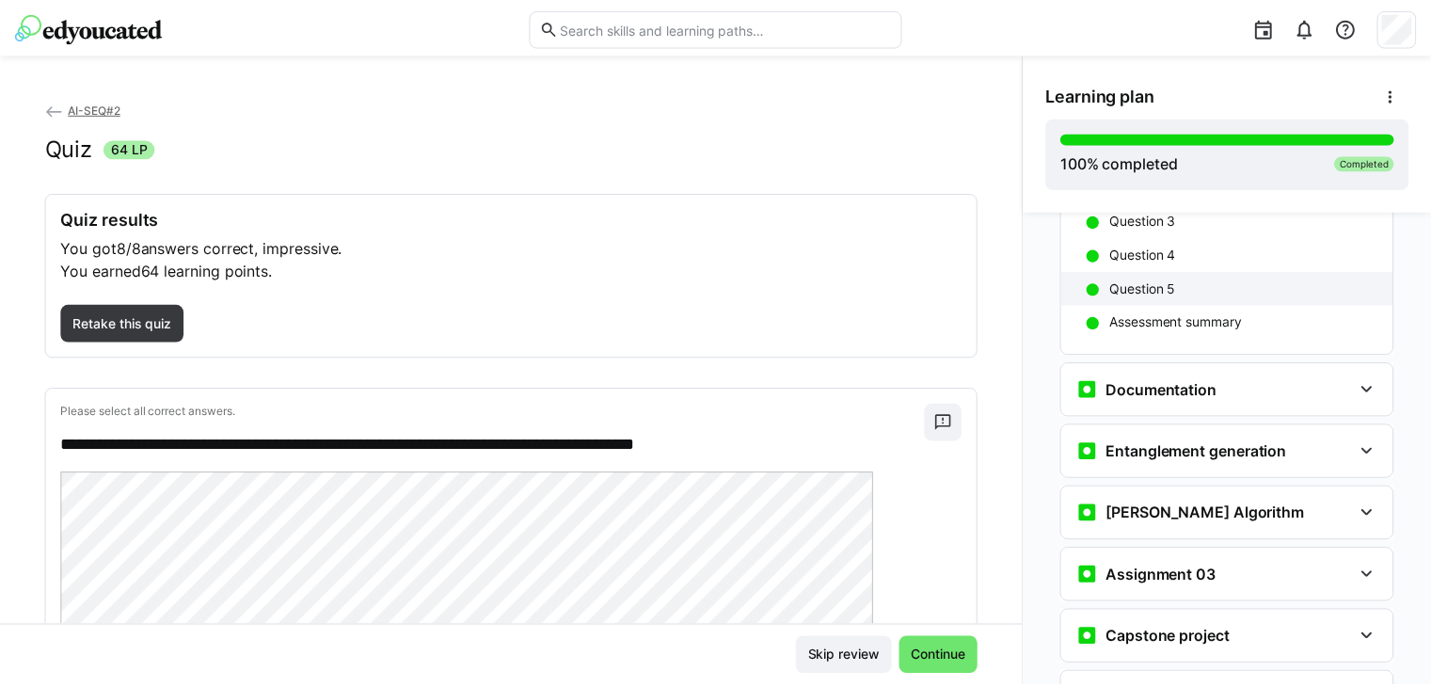
scroll to position [3331, 0]
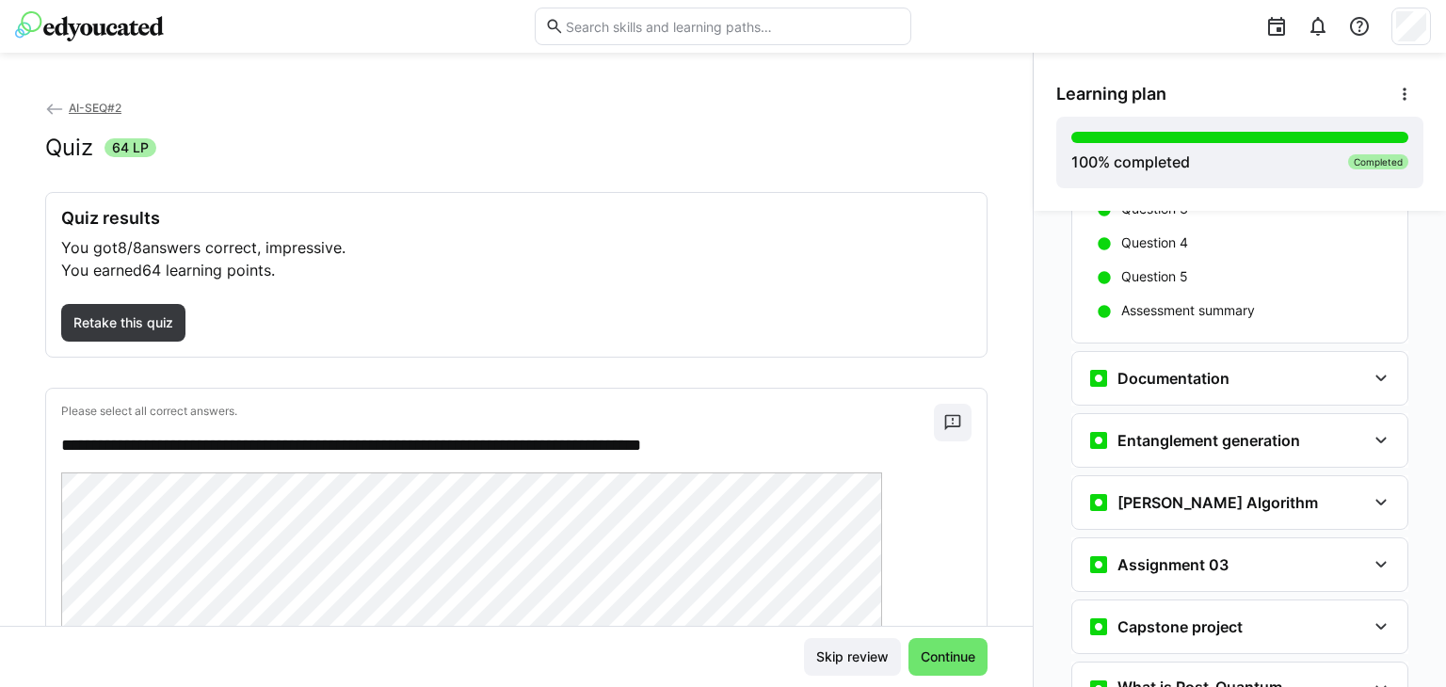
click at [118, 22] on img at bounding box center [89, 26] width 149 height 30
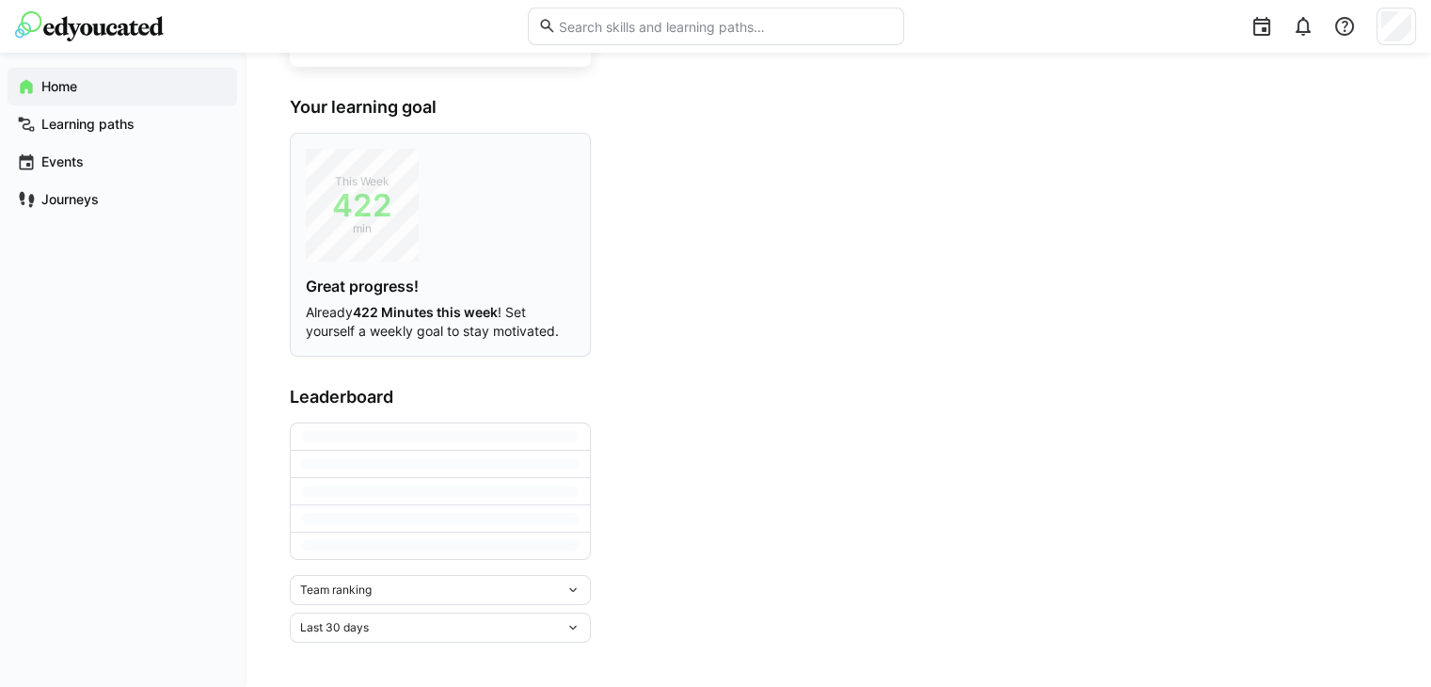
scroll to position [132, 0]
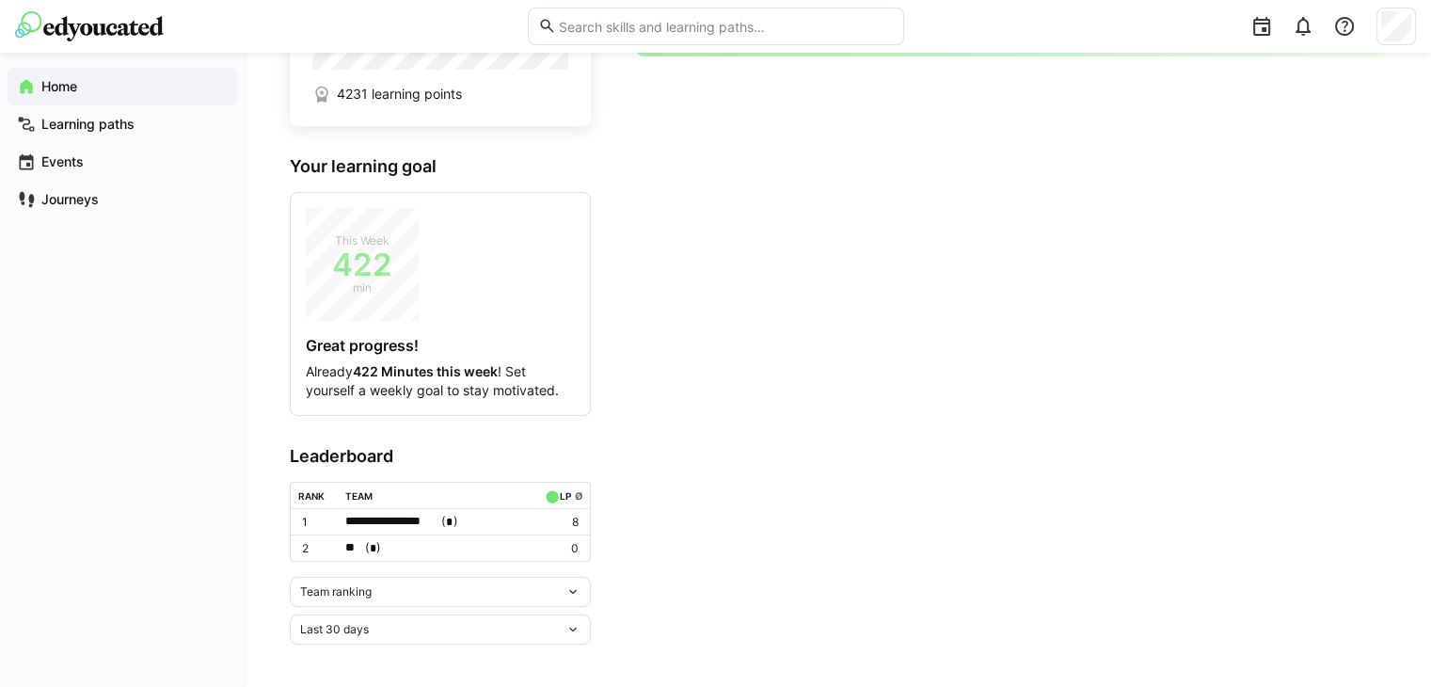
click at [501, 586] on div "Team ranking" at bounding box center [432, 591] width 265 height 13
click at [396, 656] on div "Individual ranking" at bounding box center [440, 658] width 279 height 15
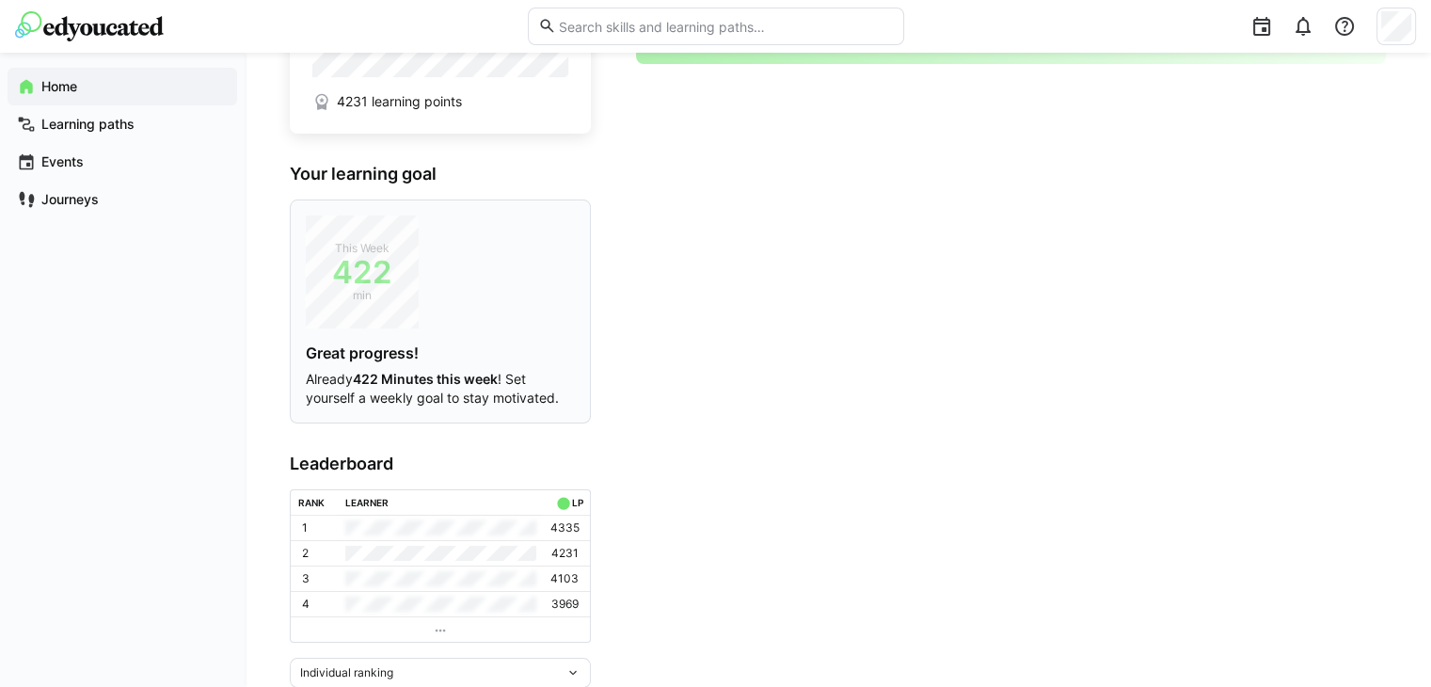
scroll to position [207, 0]
